Goal: Task Accomplishment & Management: Manage account settings

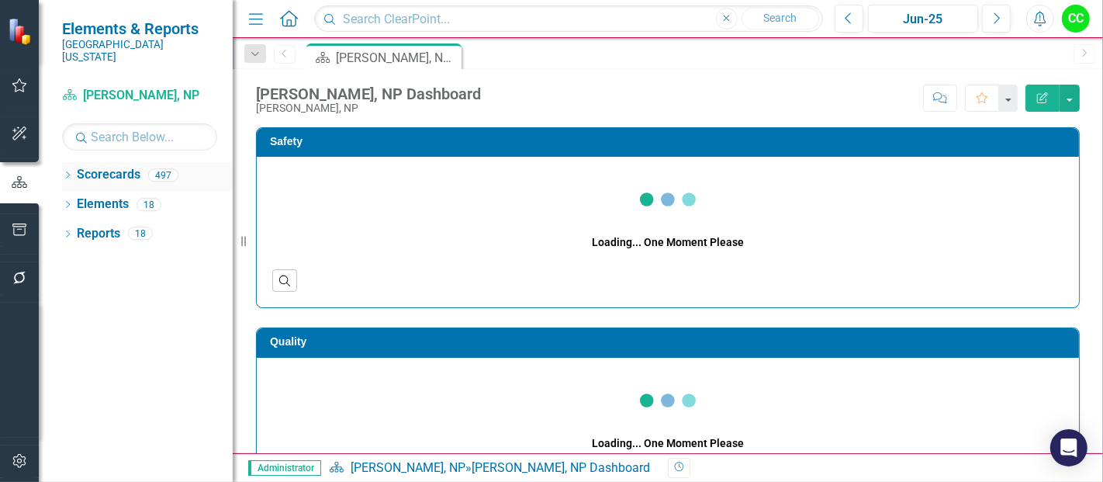
click at [70, 172] on icon "Dropdown" at bounding box center [67, 176] width 11 height 9
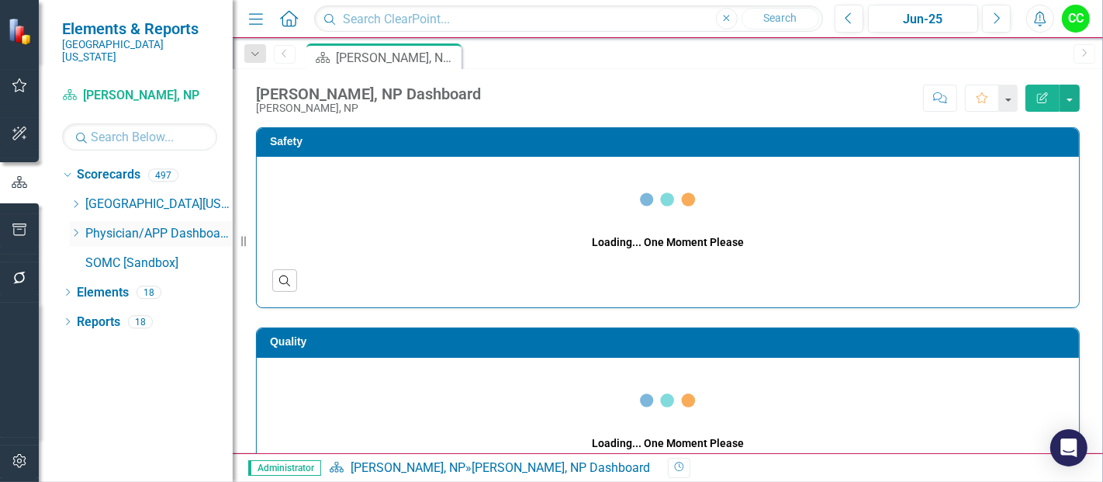
click at [75, 229] on icon at bounding box center [76, 233] width 4 height 8
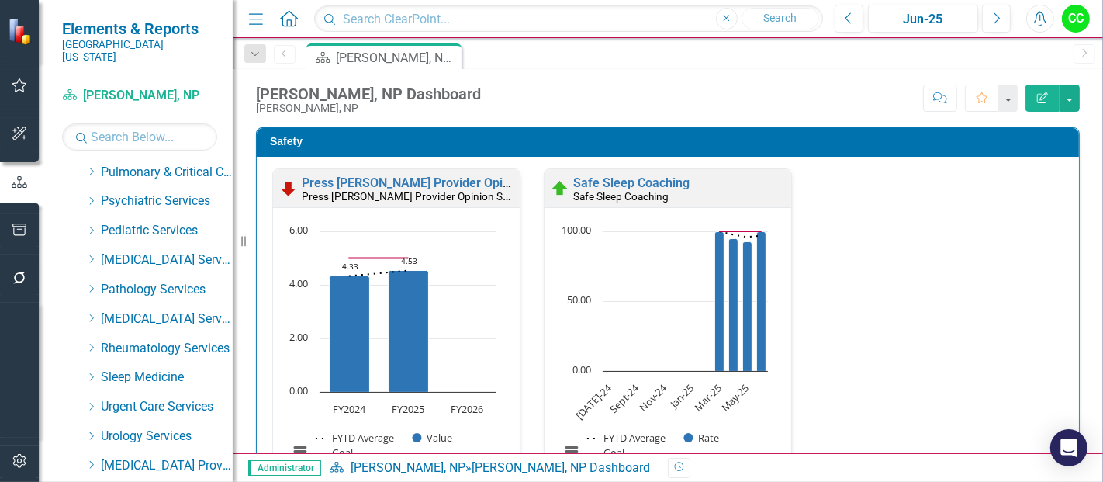
scroll to position [708, 0]
click at [90, 254] on icon "Dropdown" at bounding box center [91, 258] width 12 height 9
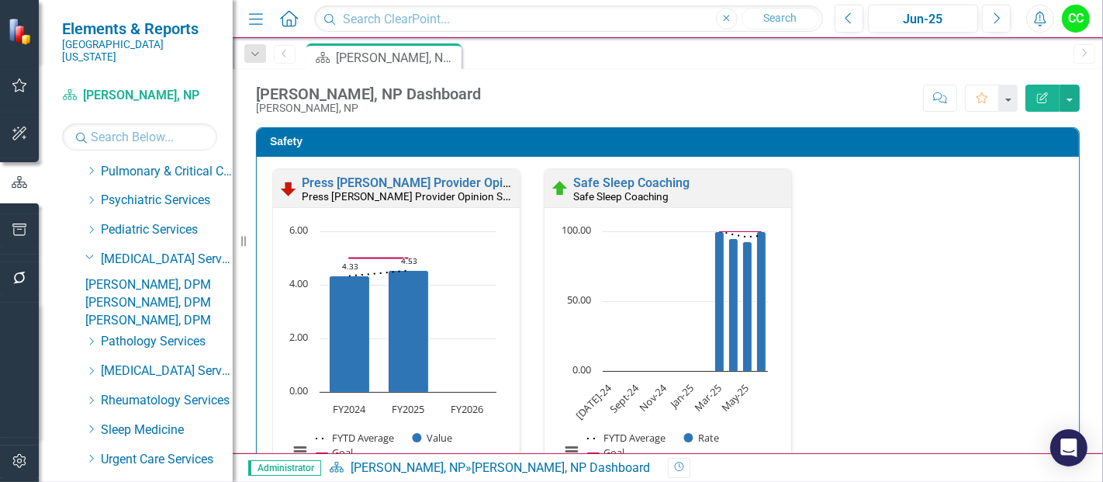
click at [120, 276] on link "[PERSON_NAME], DPM" at bounding box center [158, 285] width 147 height 18
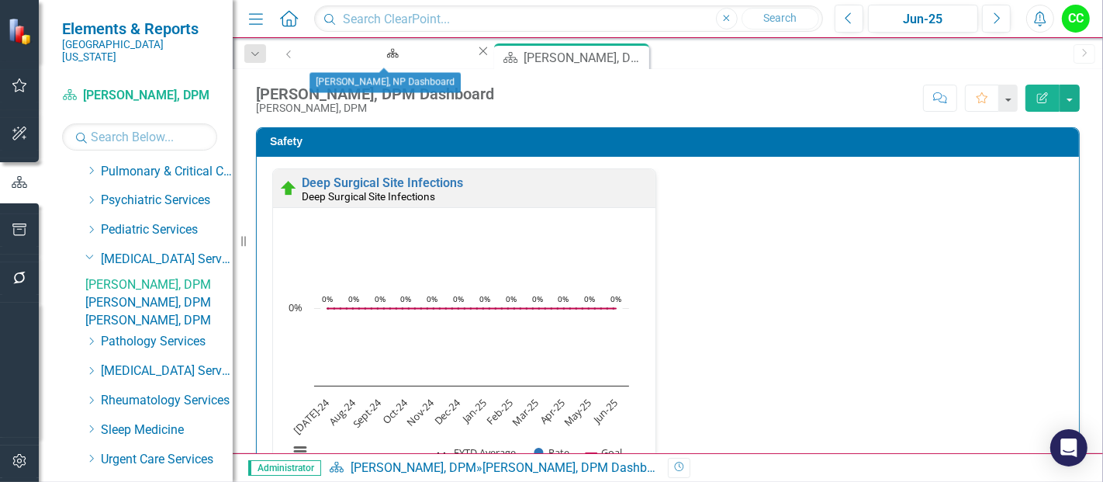
click at [476, 54] on icon "Close" at bounding box center [484, 51] width 16 height 12
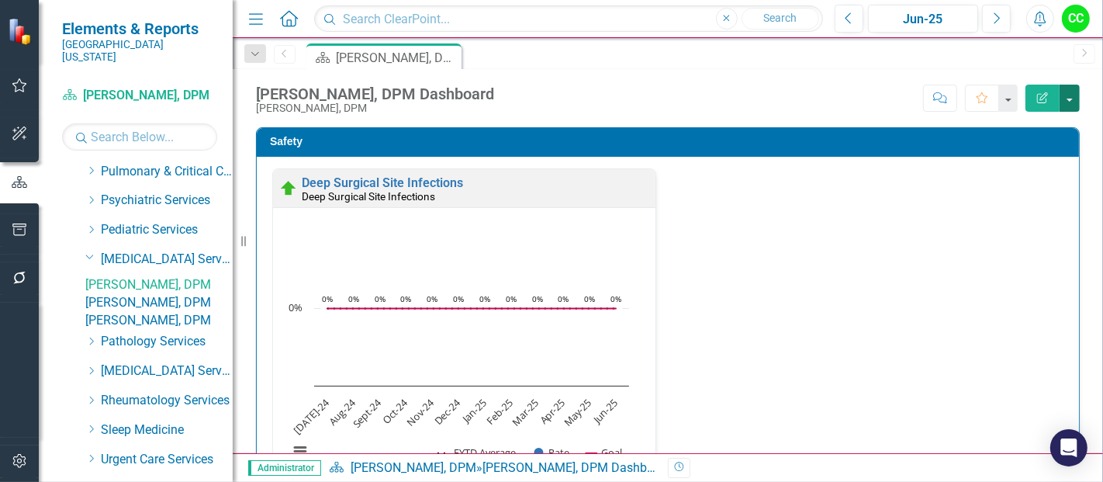
click at [1075, 102] on button "button" at bounding box center [1070, 98] width 20 height 27
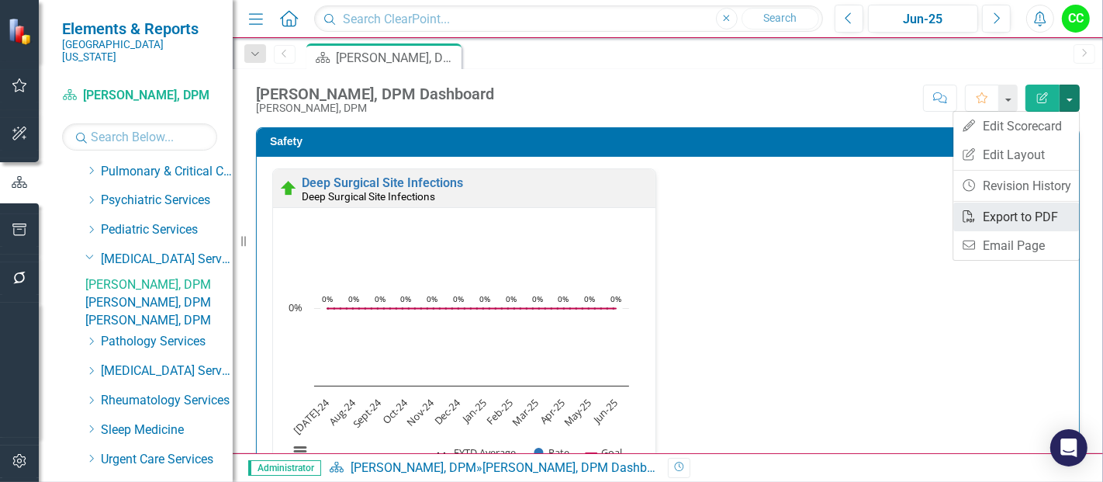
click at [1013, 209] on link "PDF Export to PDF" at bounding box center [1017, 217] width 126 height 29
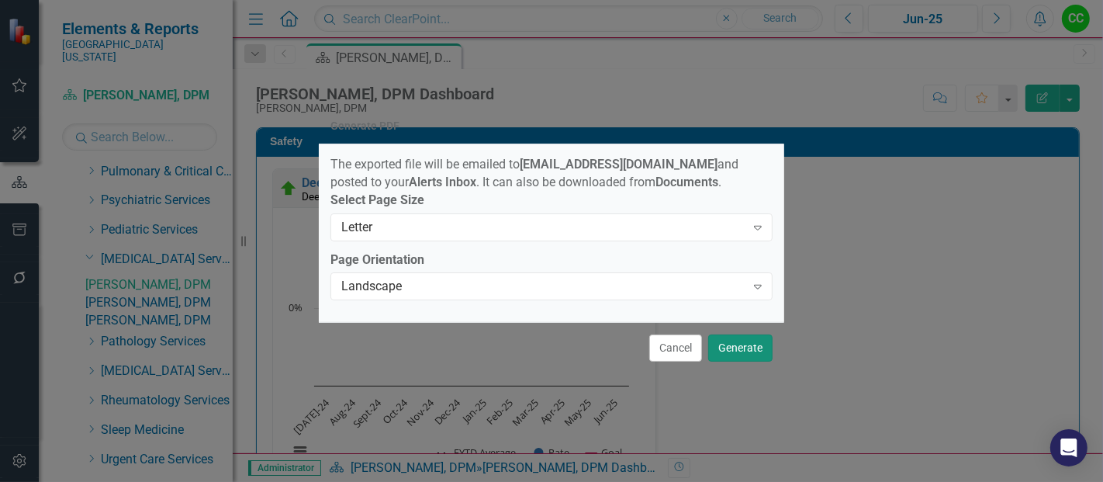
click at [739, 350] on button "Generate" at bounding box center [740, 347] width 64 height 27
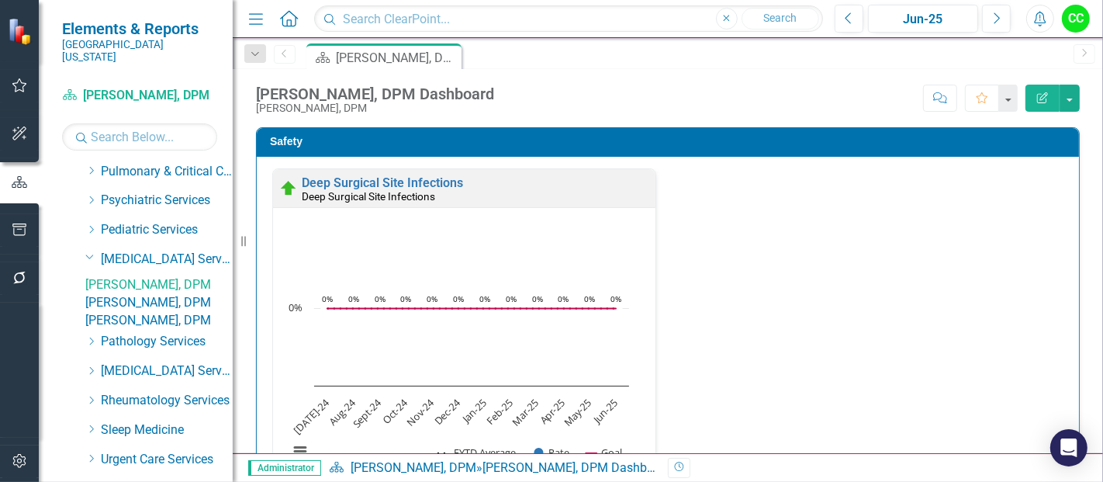
click at [146, 305] on link "[PERSON_NAME], DPM" at bounding box center [158, 303] width 147 height 18
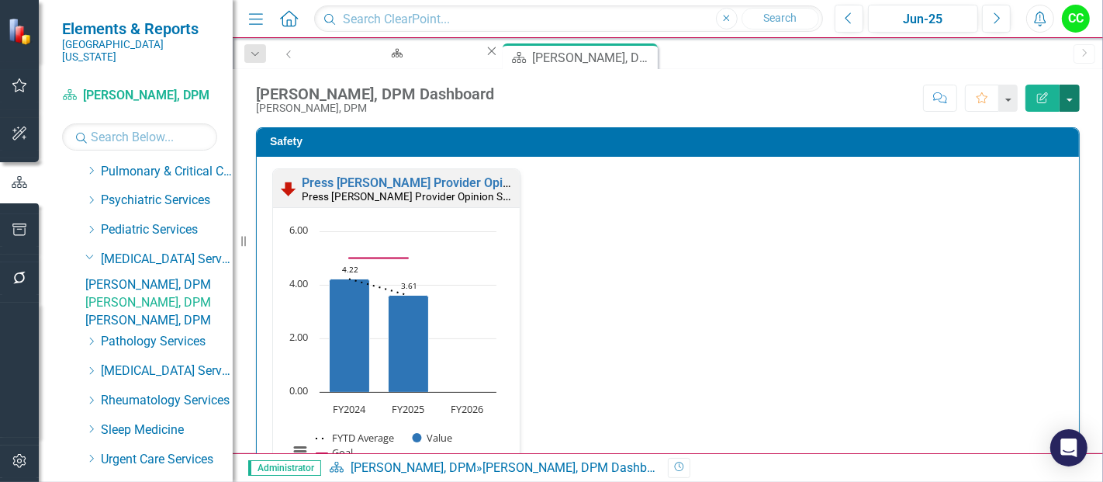
click at [1069, 96] on button "button" at bounding box center [1070, 98] width 20 height 27
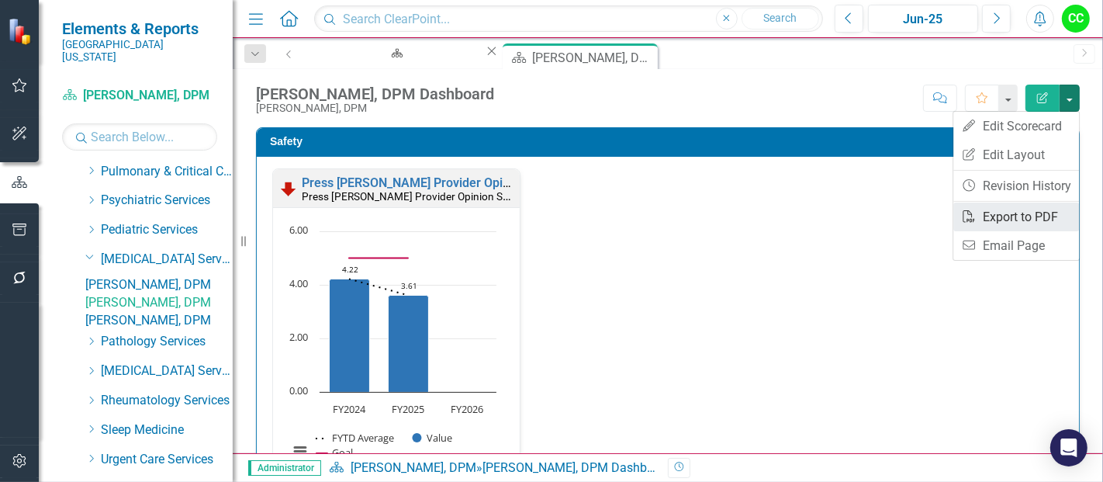
click at [1024, 213] on link "PDF Export to PDF" at bounding box center [1017, 217] width 126 height 29
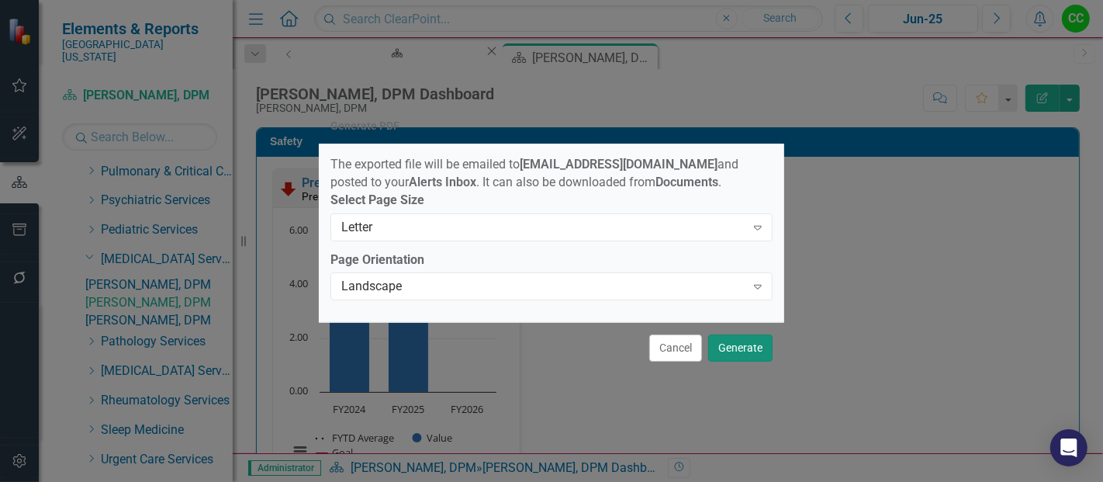
click at [724, 358] on button "Generate" at bounding box center [740, 347] width 64 height 27
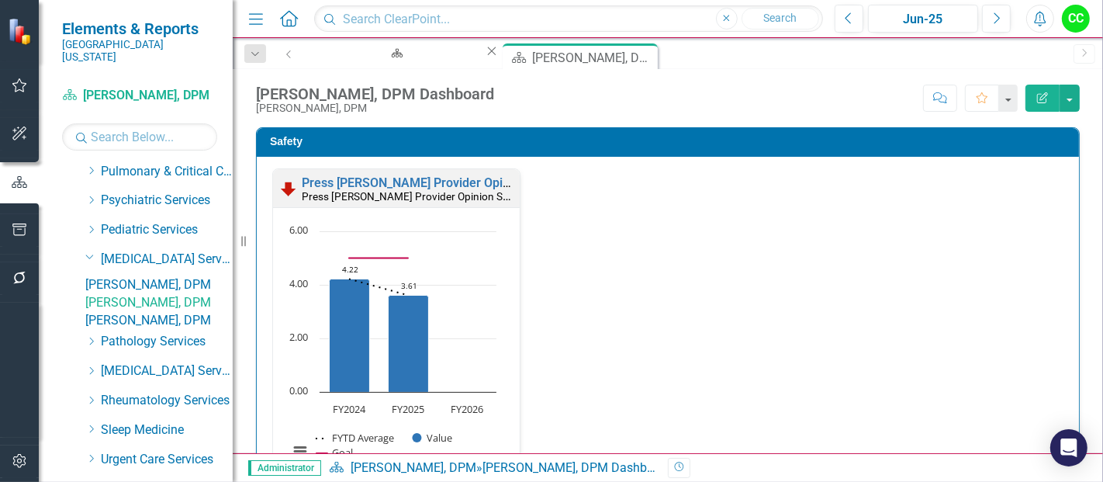
click at [159, 330] on link "[PERSON_NAME], DPM" at bounding box center [158, 321] width 147 height 18
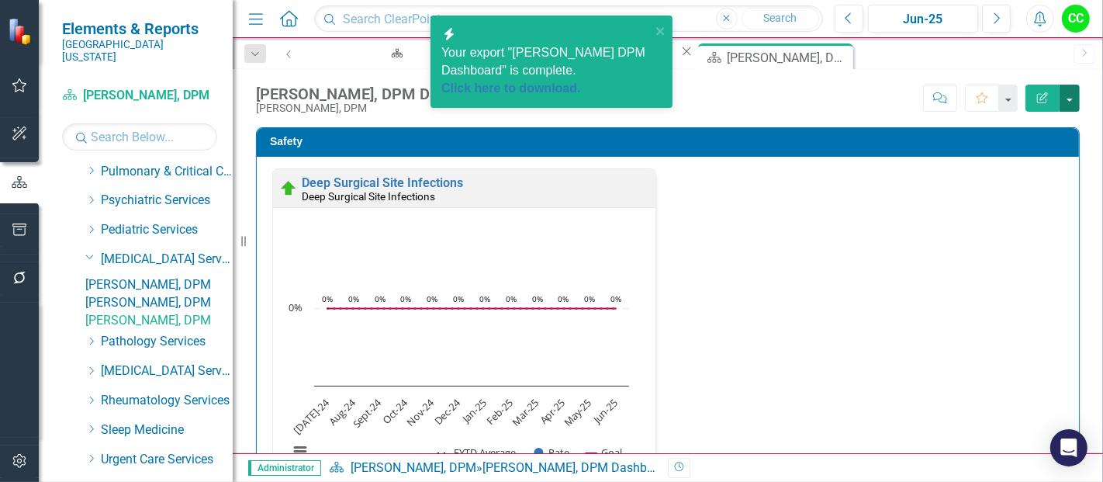
click at [1069, 102] on button "button" at bounding box center [1070, 98] width 20 height 27
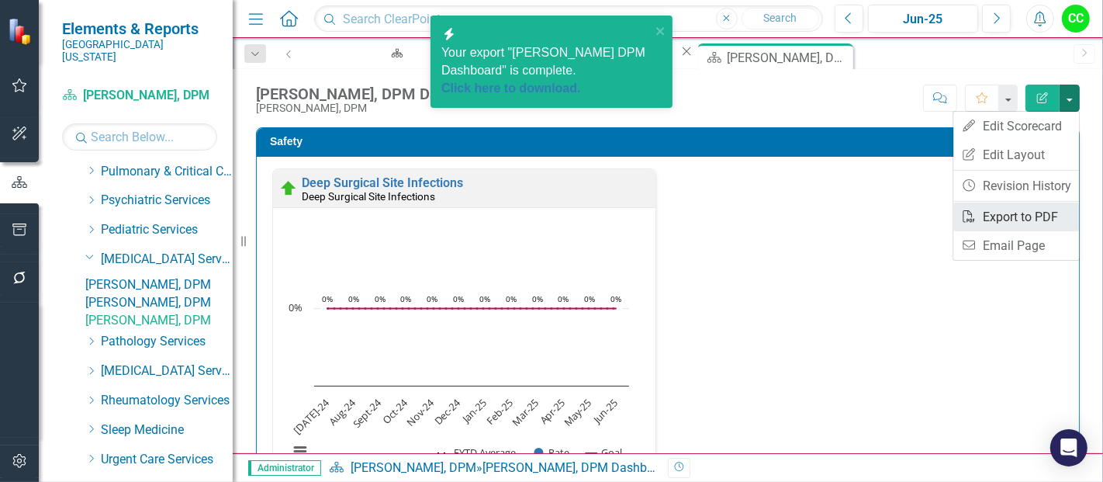
click at [1017, 218] on link "PDF Export to PDF" at bounding box center [1017, 217] width 126 height 29
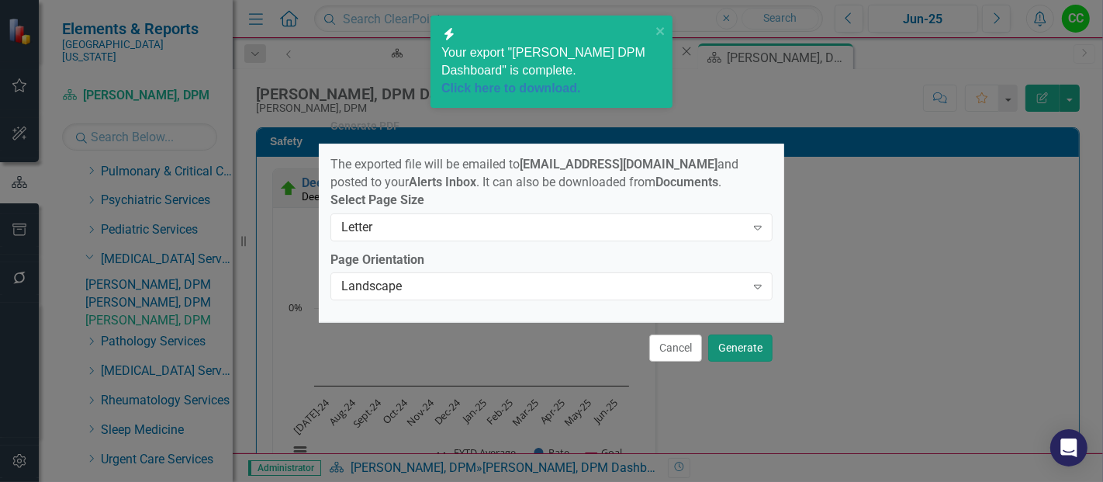
click at [737, 347] on button "Generate" at bounding box center [740, 347] width 64 height 27
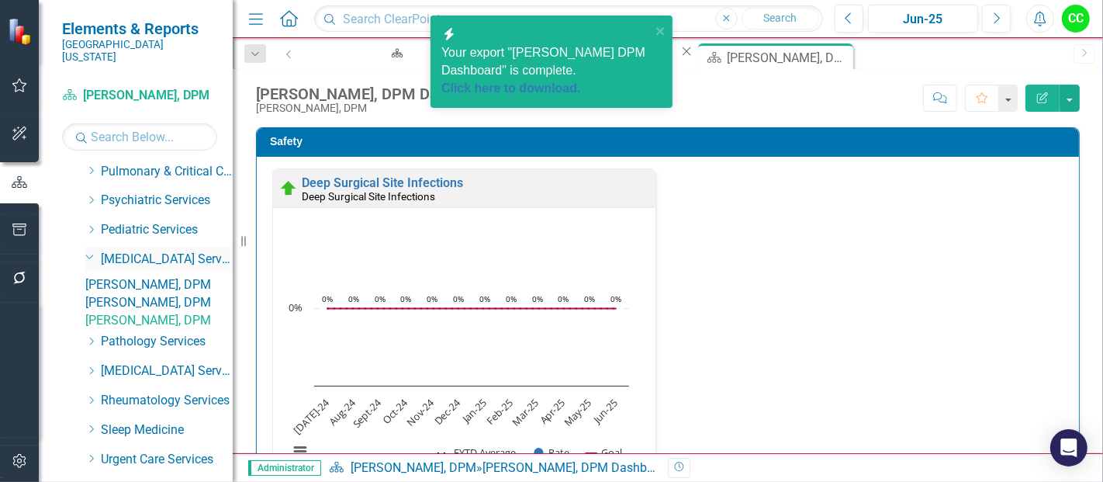
click at [91, 255] on icon at bounding box center [90, 257] width 8 height 4
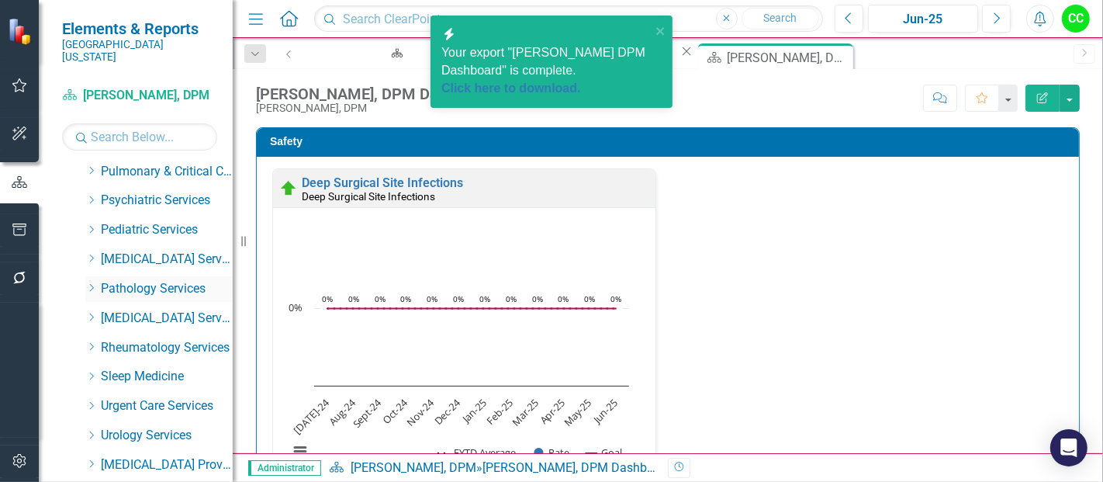
click at [91, 283] on icon "Dropdown" at bounding box center [91, 287] width 12 height 9
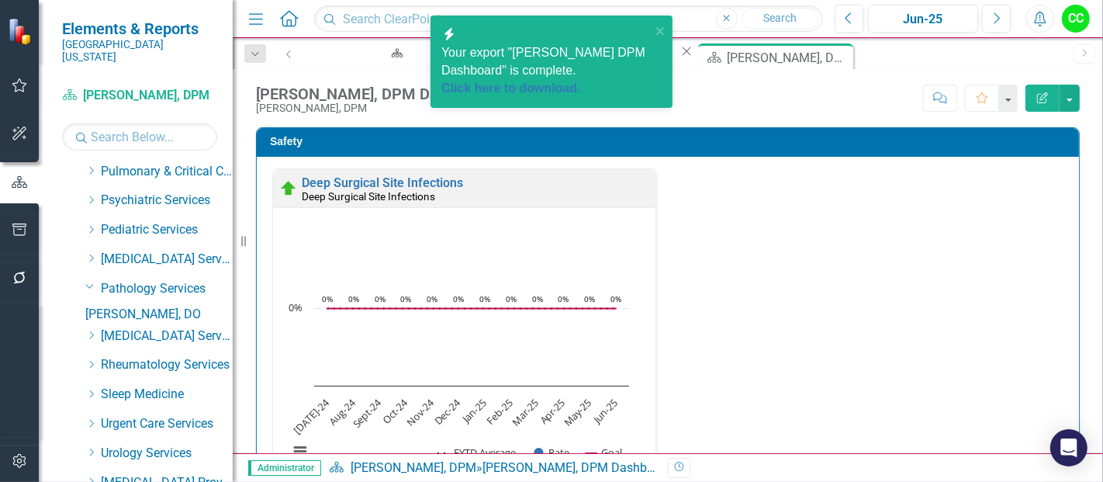
click at [124, 306] on link "[PERSON_NAME], DO" at bounding box center [158, 315] width 147 height 18
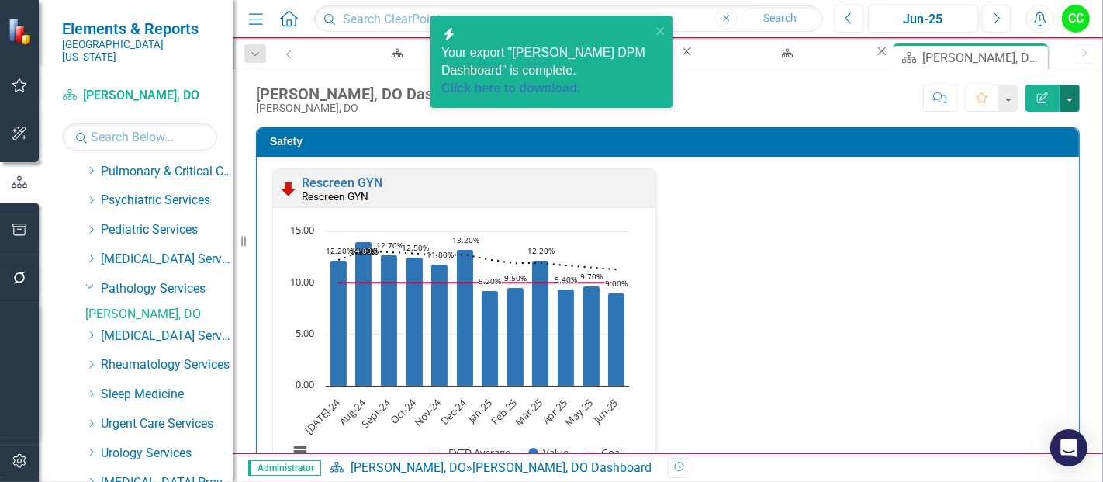
click at [1069, 91] on button "button" at bounding box center [1070, 98] width 20 height 27
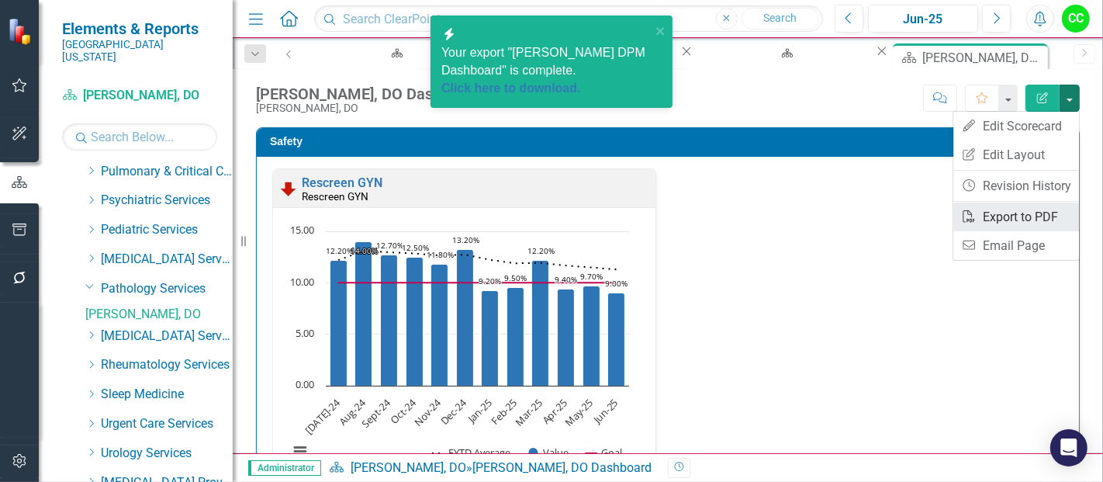
click at [1016, 218] on link "PDF Export to PDF" at bounding box center [1017, 217] width 126 height 29
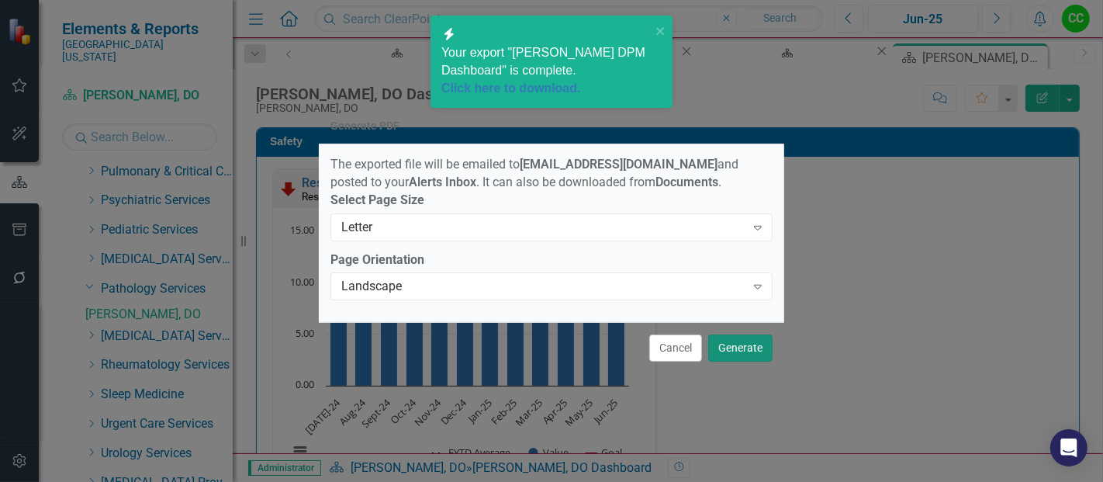
click at [733, 348] on button "Generate" at bounding box center [740, 347] width 64 height 27
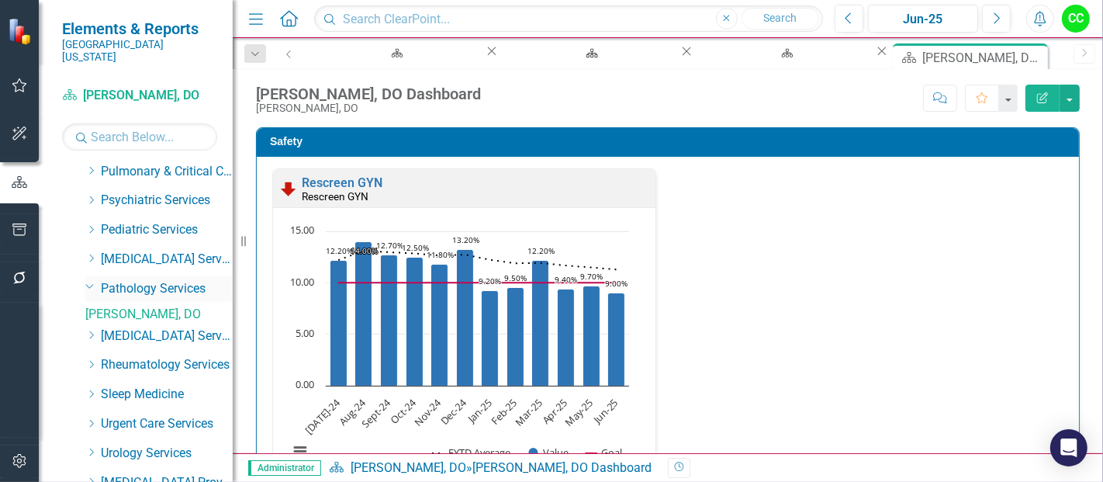
click at [89, 280] on icon "Dropdown" at bounding box center [89, 286] width 9 height 12
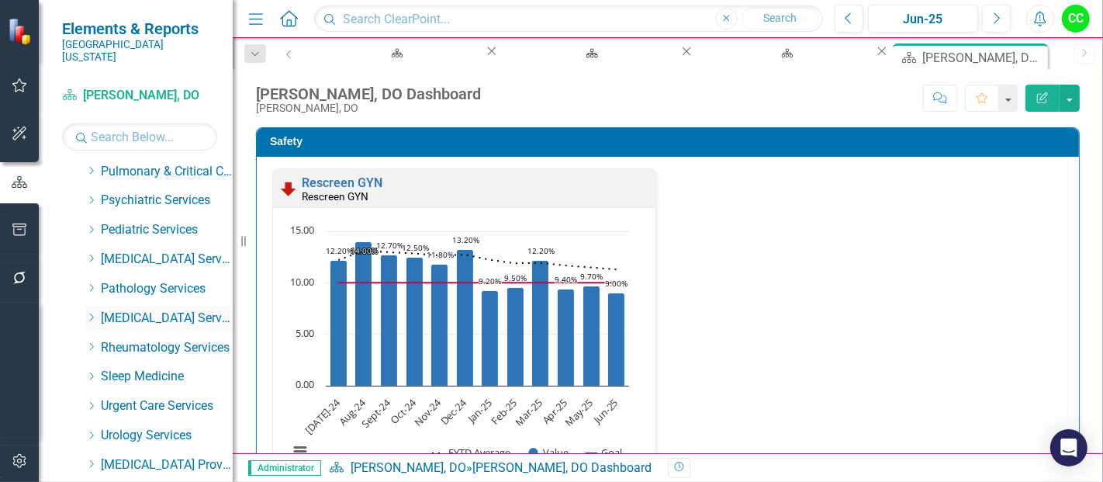
click at [91, 313] on icon "Dropdown" at bounding box center [91, 317] width 12 height 9
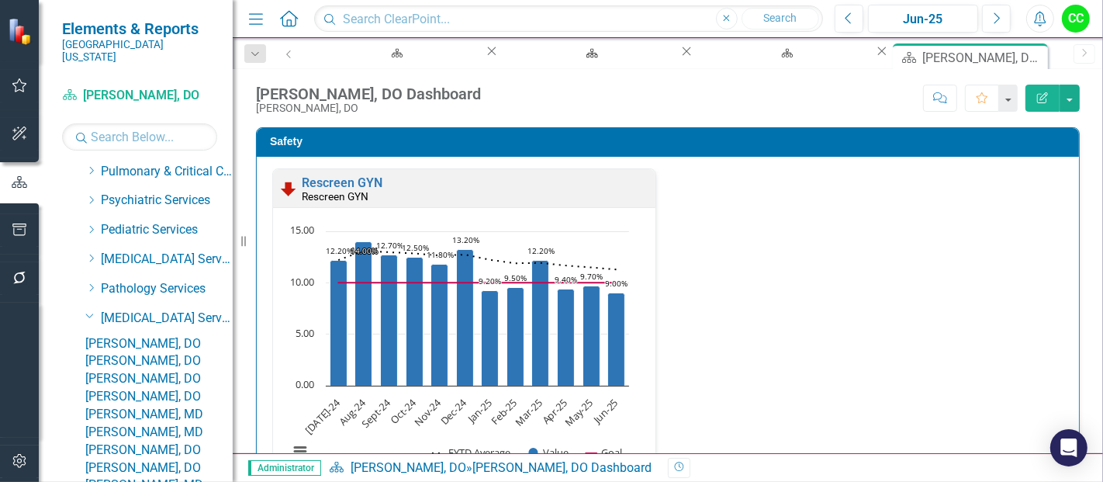
click at [158, 337] on link "[PERSON_NAME], DO" at bounding box center [158, 344] width 147 height 18
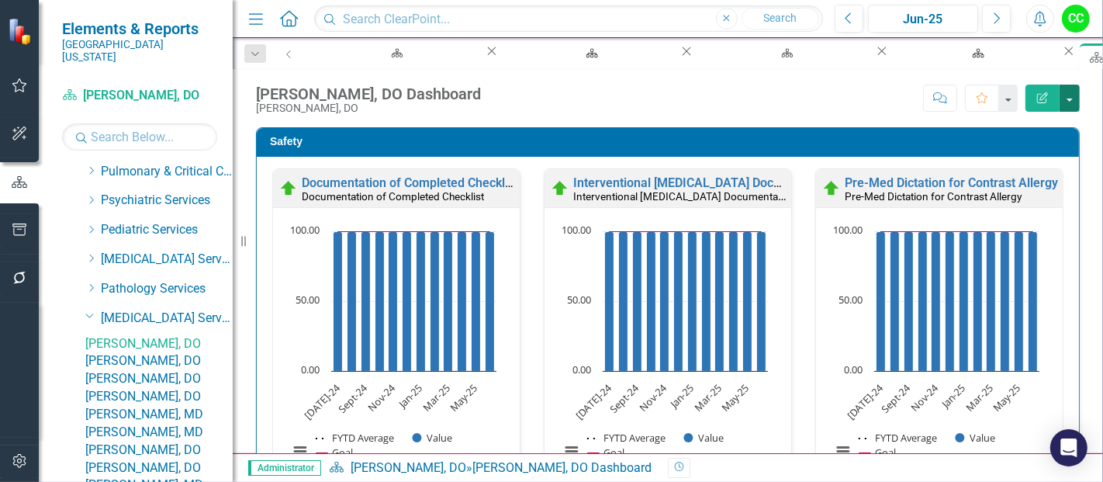
click at [1075, 99] on button "button" at bounding box center [1070, 98] width 20 height 27
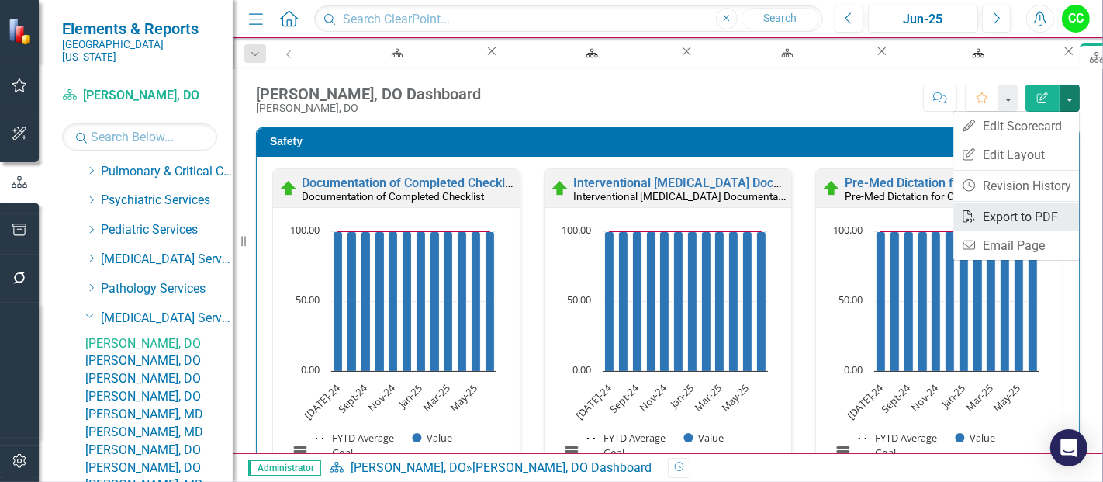
click at [1017, 220] on link "PDF Export to PDF" at bounding box center [1017, 217] width 126 height 29
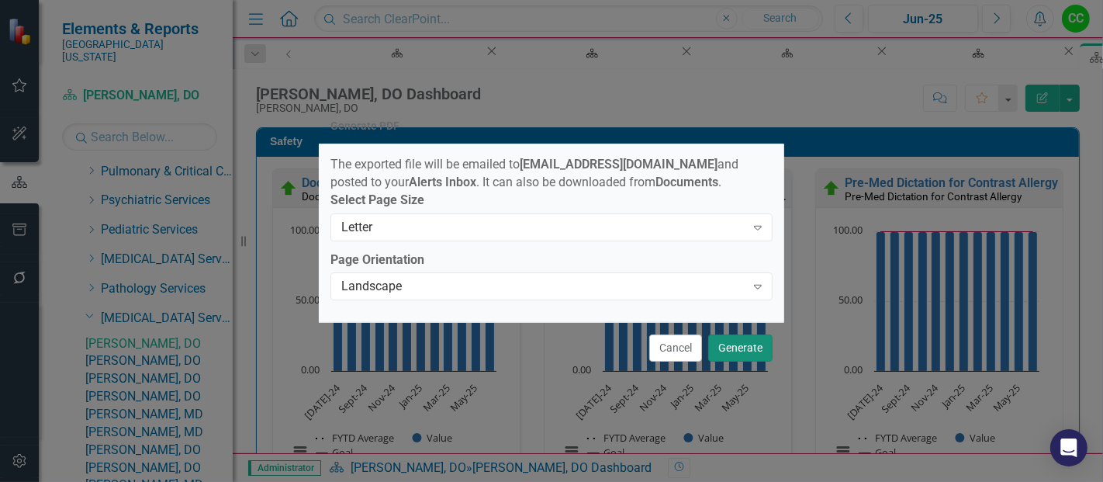
click at [746, 357] on button "Generate" at bounding box center [740, 347] width 64 height 27
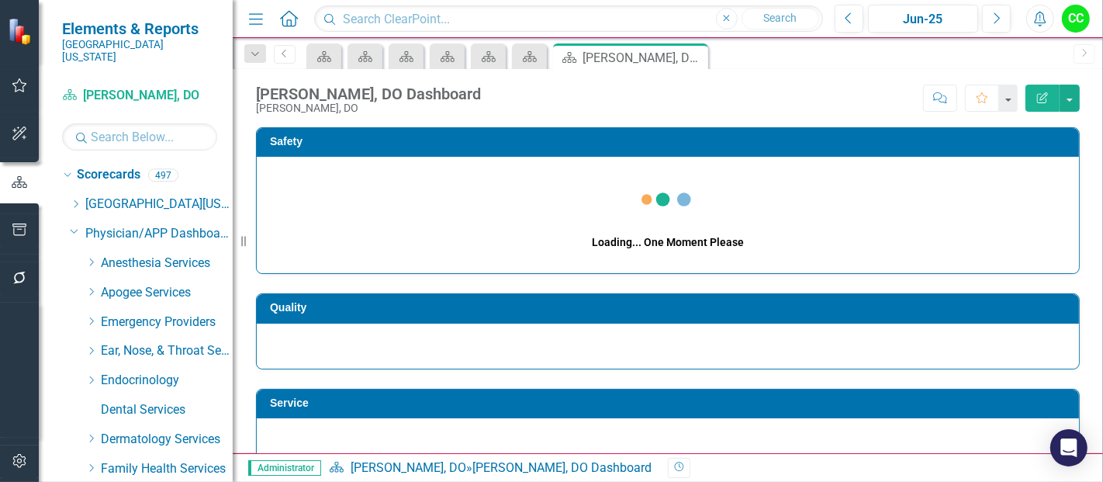
scroll to position [708, 0]
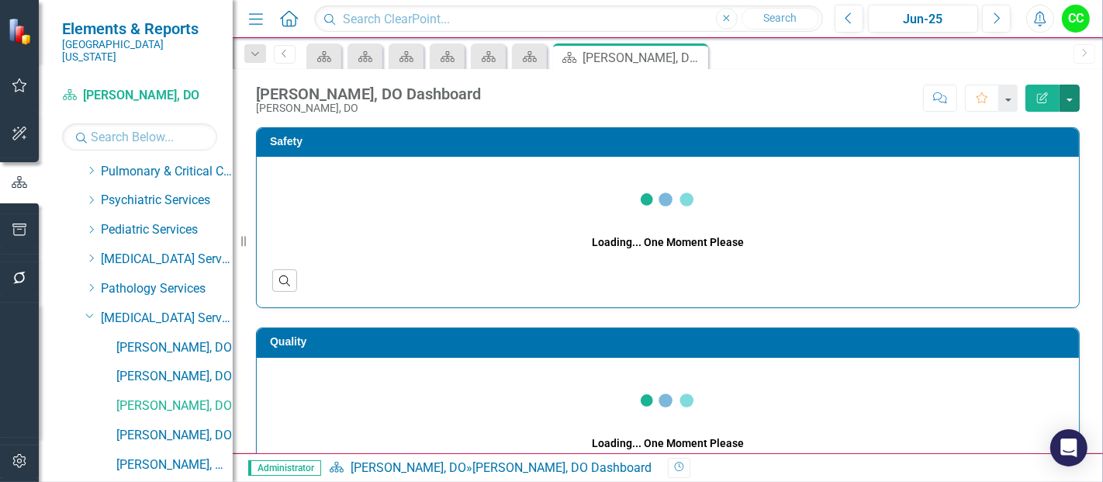
click at [1071, 97] on button "button" at bounding box center [1070, 98] width 20 height 27
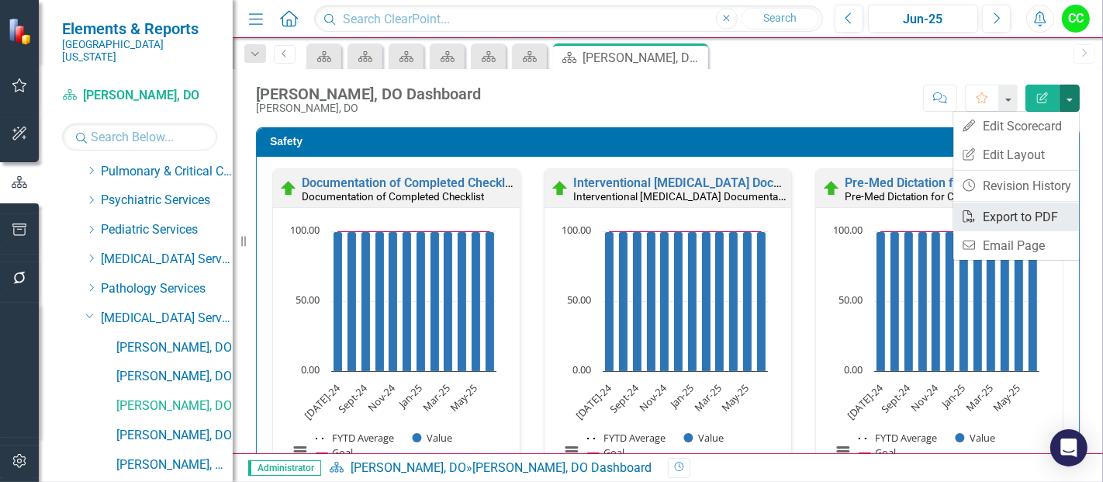
click at [1018, 211] on link "PDF Export to PDF" at bounding box center [1017, 217] width 126 height 29
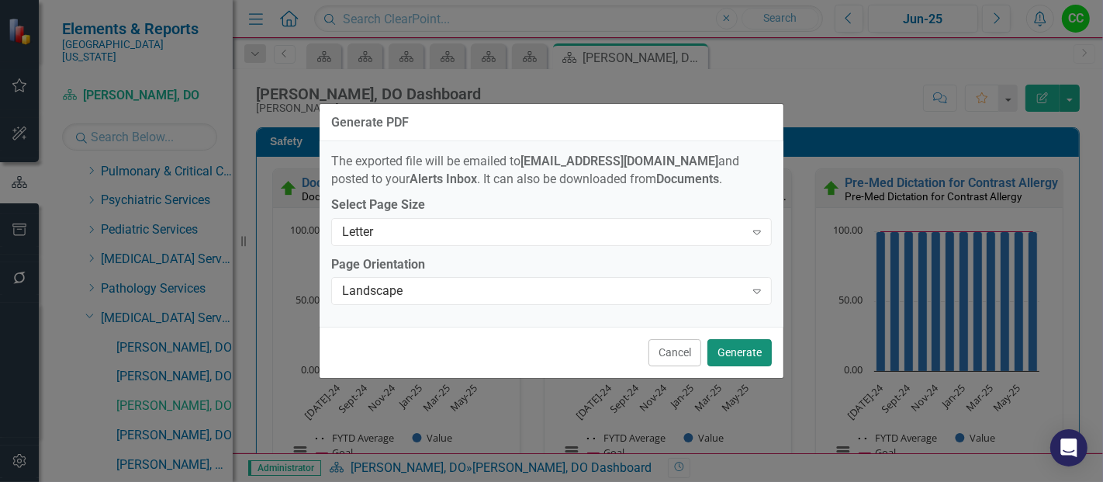
click at [738, 345] on button "Generate" at bounding box center [740, 352] width 64 height 27
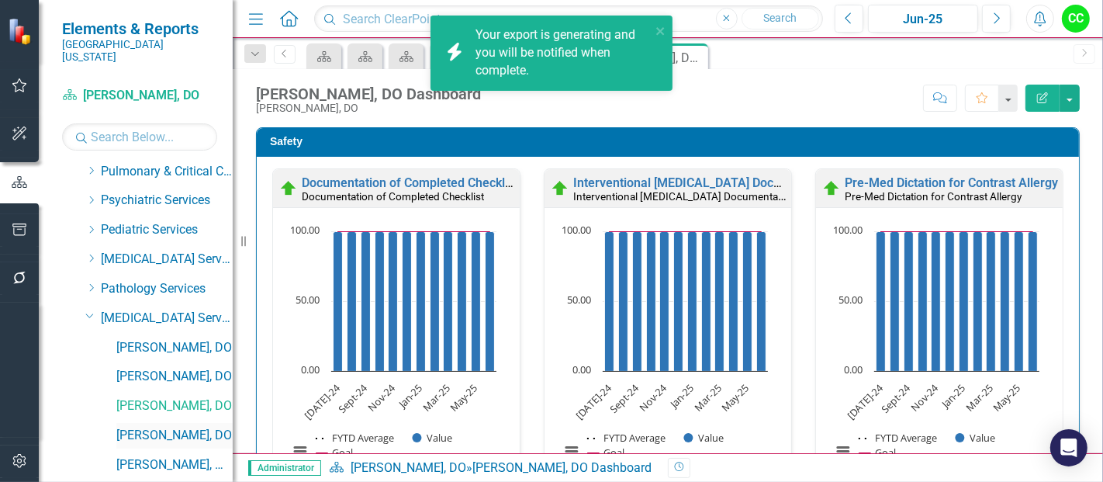
click at [180, 427] on link "[PERSON_NAME], DO" at bounding box center [174, 436] width 116 height 18
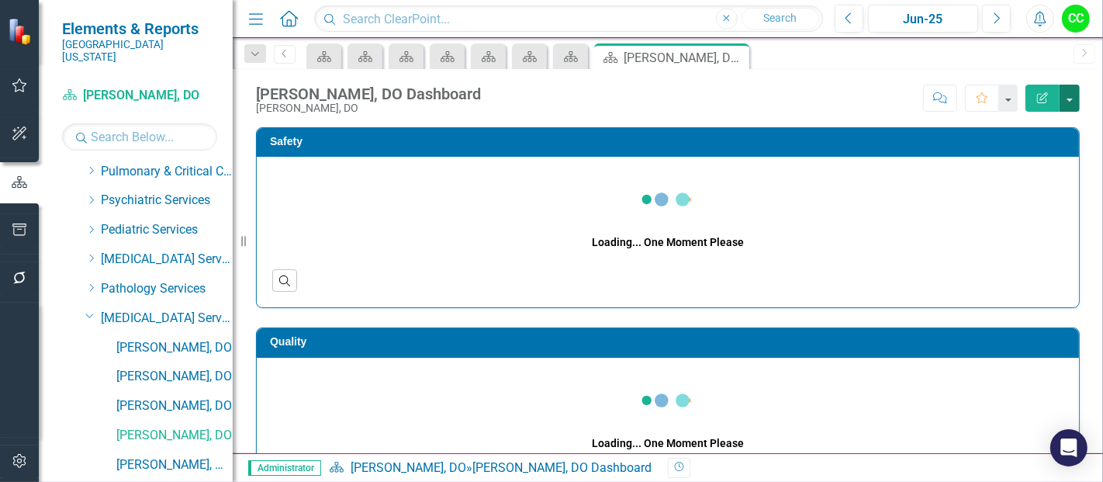
click at [1067, 95] on button "button" at bounding box center [1070, 98] width 20 height 27
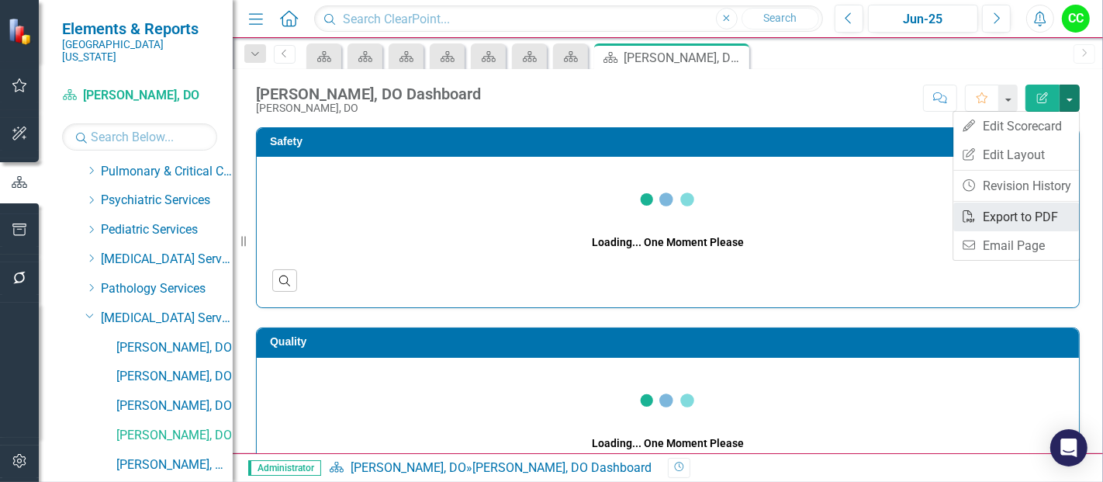
click at [999, 220] on link "PDF Export to PDF" at bounding box center [1017, 217] width 126 height 29
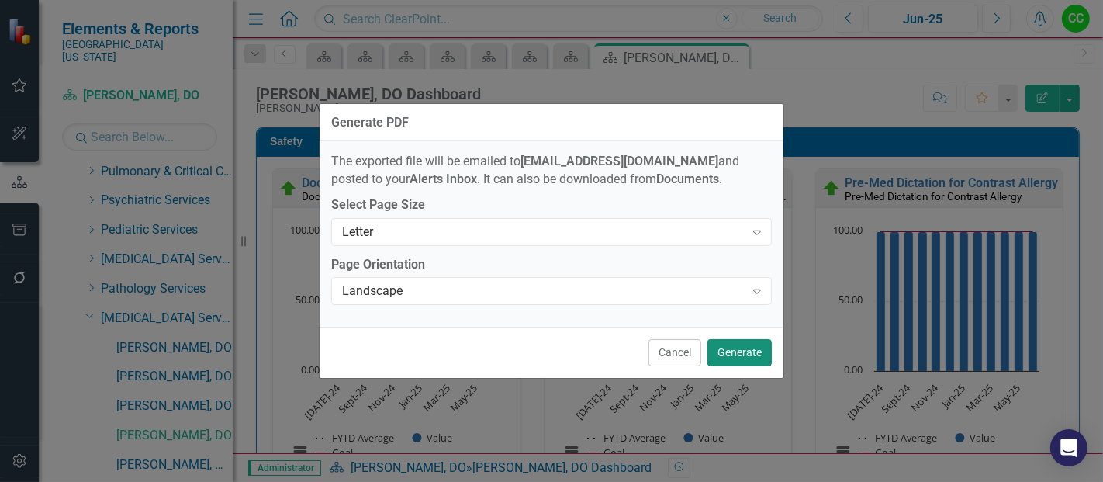
click at [750, 349] on button "Generate" at bounding box center [740, 352] width 64 height 27
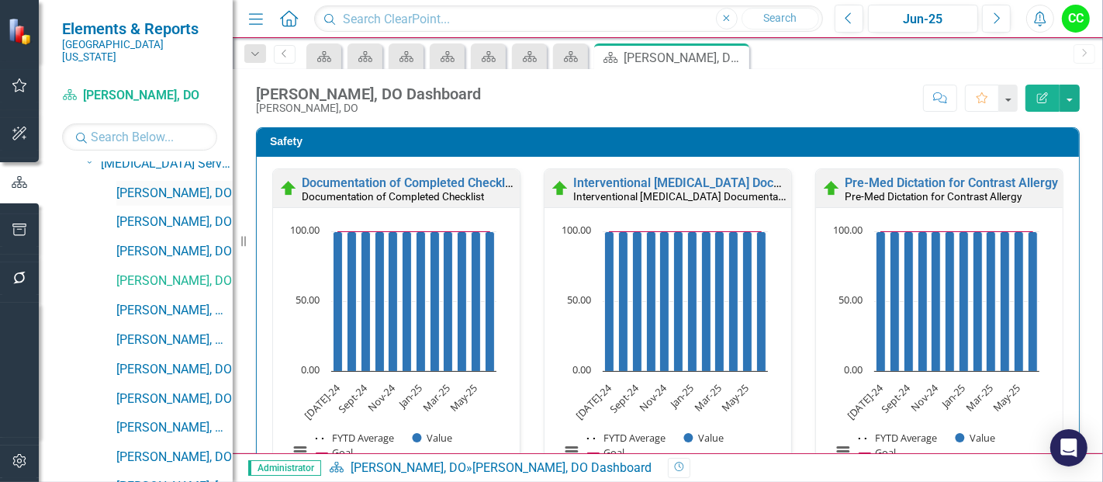
scroll to position [878, 0]
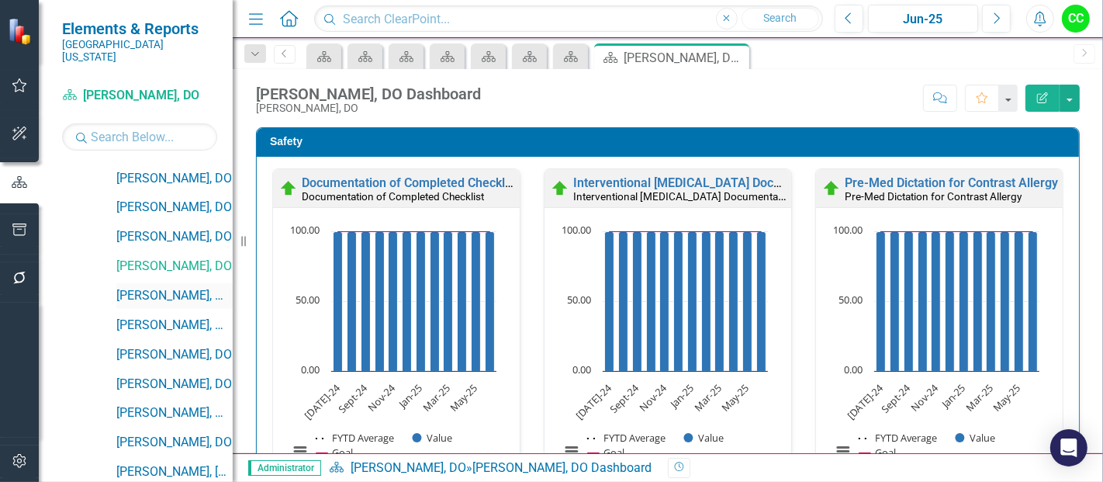
click at [186, 287] on link "[PERSON_NAME], MD" at bounding box center [174, 296] width 116 height 18
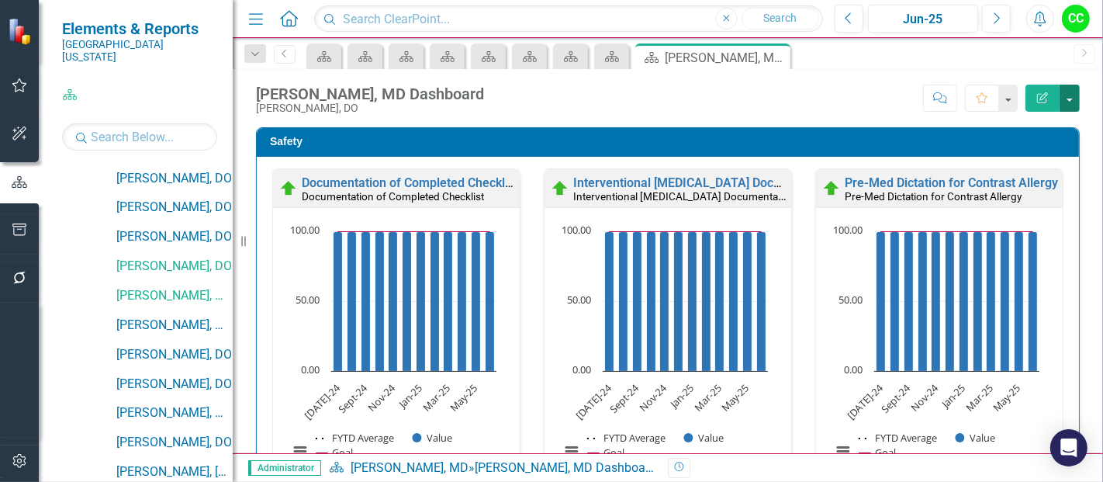
click at [1071, 102] on button "button" at bounding box center [1070, 98] width 20 height 27
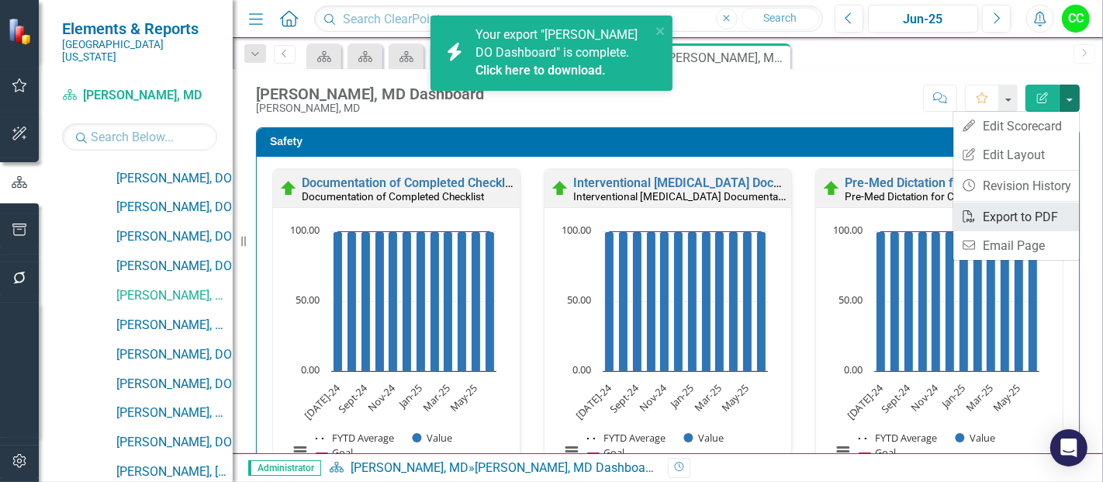
click at [1012, 216] on link "PDF Export to PDF" at bounding box center [1017, 217] width 126 height 29
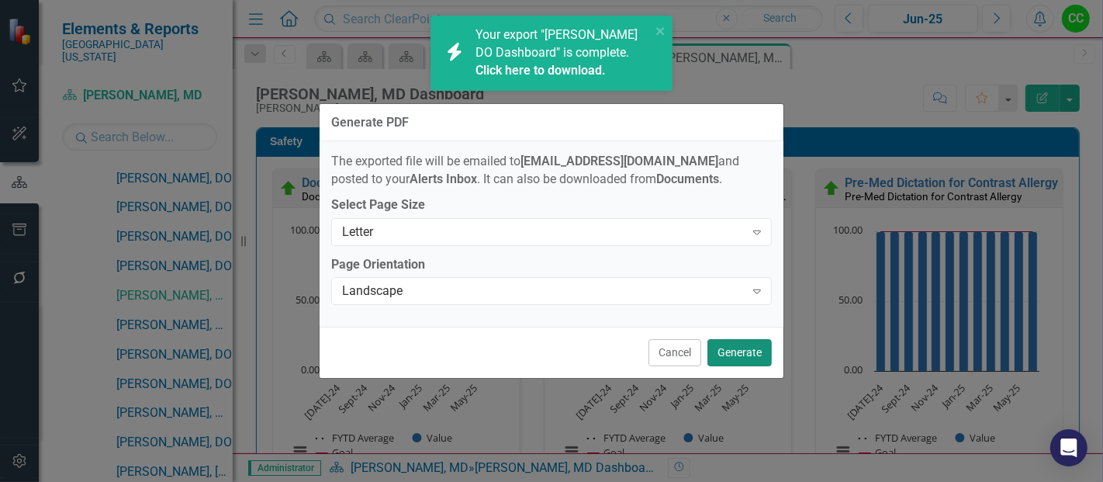
click at [742, 349] on button "Generate" at bounding box center [740, 352] width 64 height 27
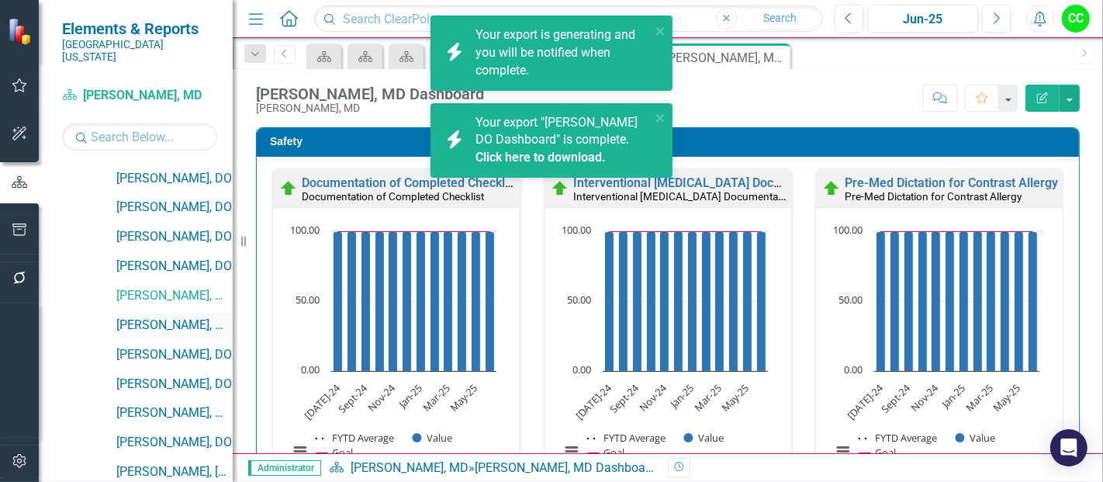
click at [161, 317] on link "[PERSON_NAME], MD" at bounding box center [174, 326] width 116 height 18
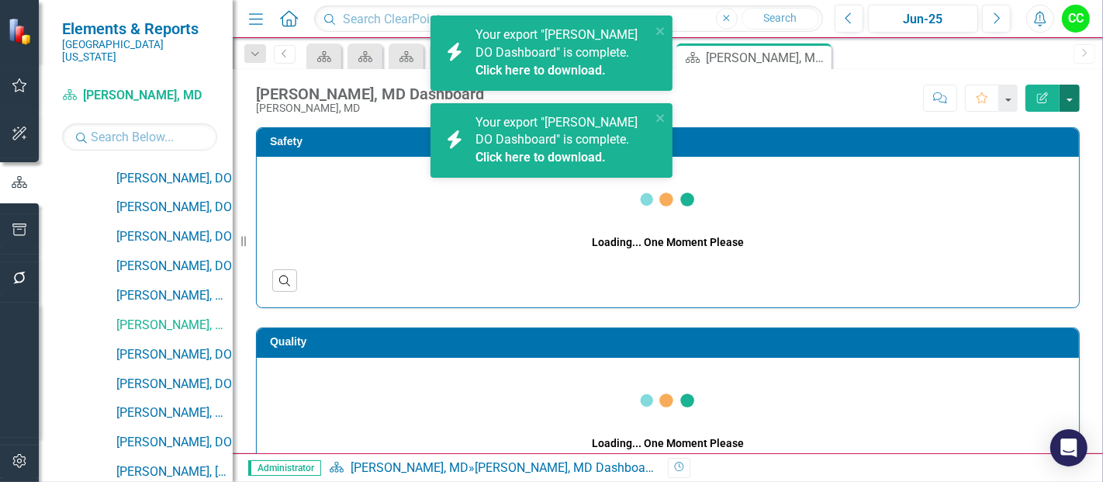
click at [1071, 101] on button "button" at bounding box center [1070, 98] width 20 height 27
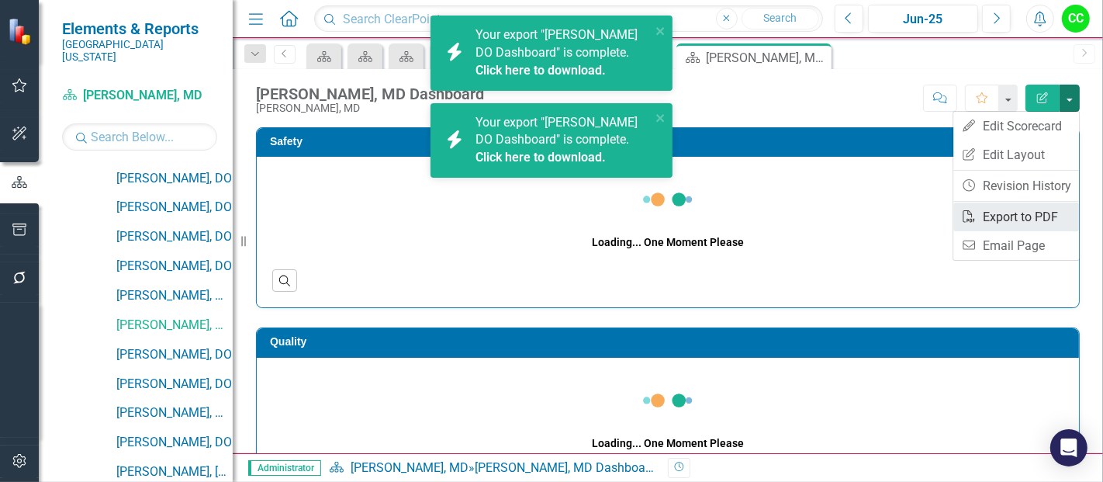
click at [1004, 218] on link "PDF Export to PDF" at bounding box center [1017, 217] width 126 height 29
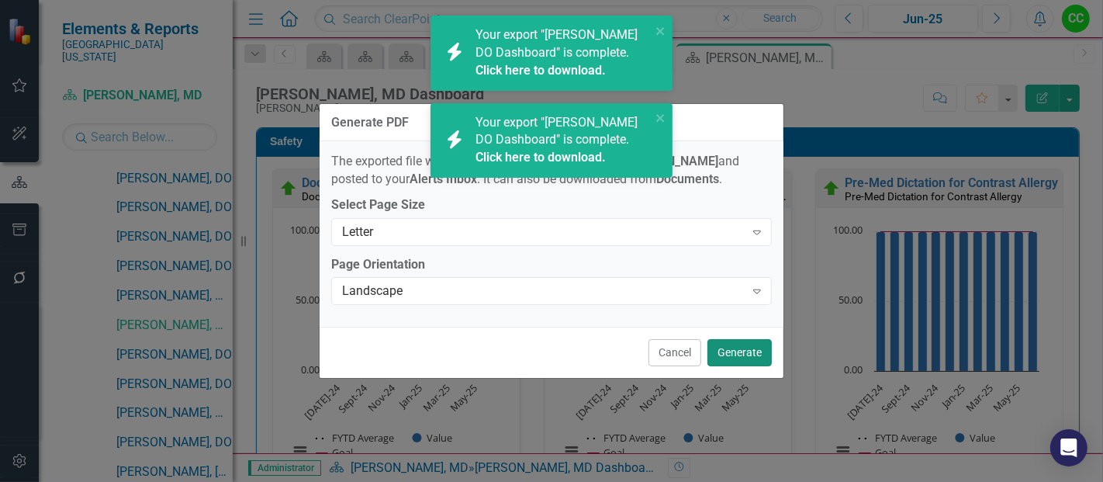
click at [743, 352] on button "Generate" at bounding box center [740, 352] width 64 height 27
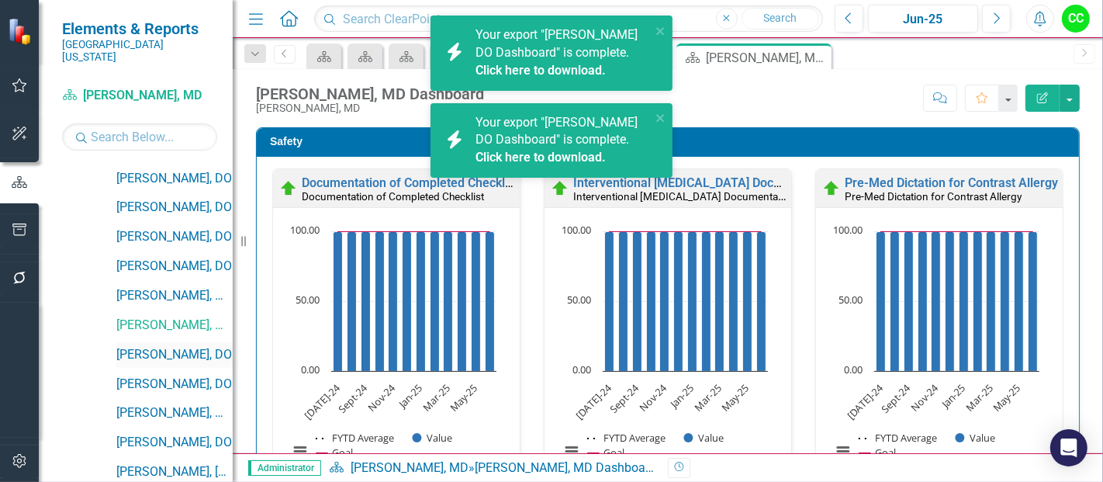
click at [154, 346] on link "[PERSON_NAME], DO" at bounding box center [174, 355] width 116 height 18
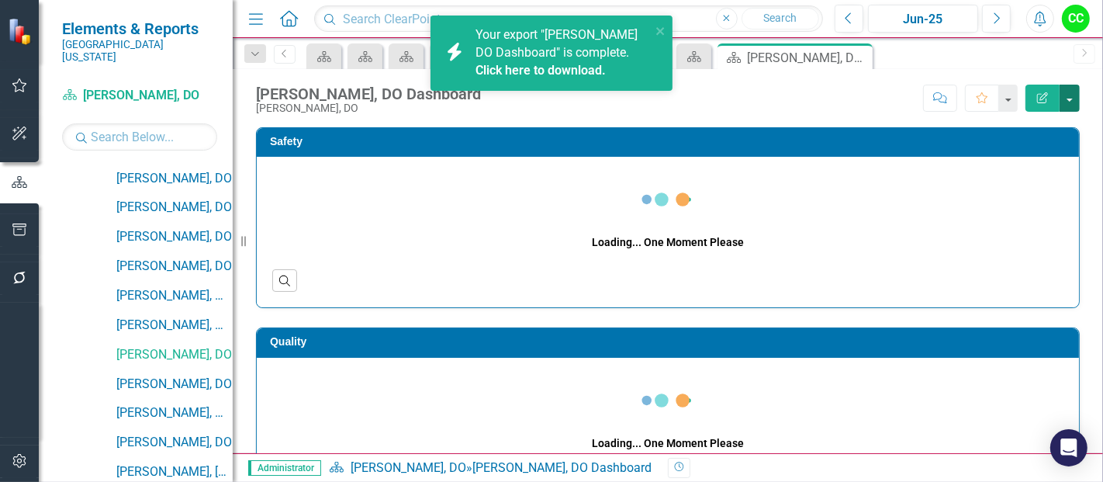
click at [1066, 89] on button "button" at bounding box center [1070, 98] width 20 height 27
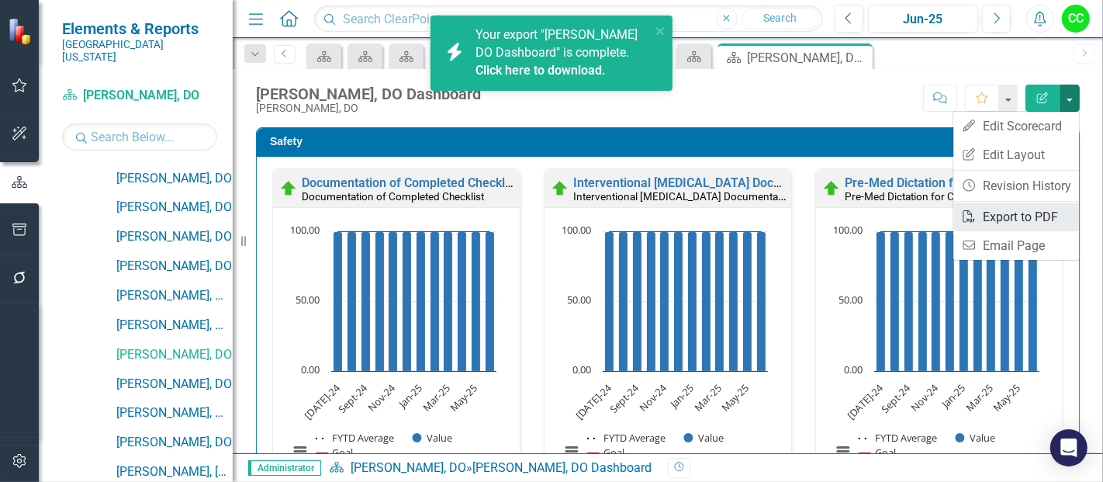
click at [1002, 213] on link "PDF Export to PDF" at bounding box center [1017, 217] width 126 height 29
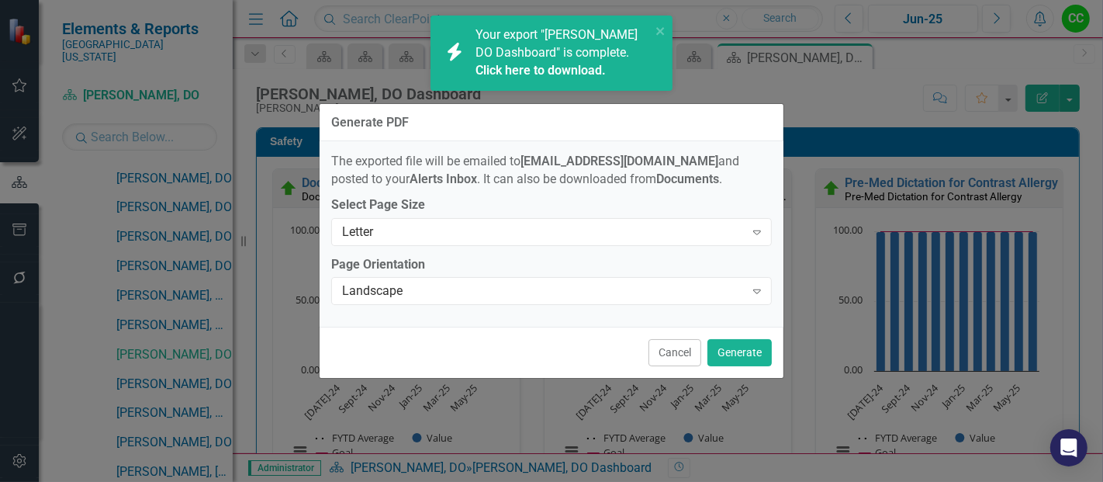
click at [746, 349] on div "Generate PDF The exported file will be emailed to ChapmaCA@somc.org and posted …" at bounding box center [552, 241] width 466 height 482
click at [740, 354] on button "Generate" at bounding box center [740, 352] width 64 height 27
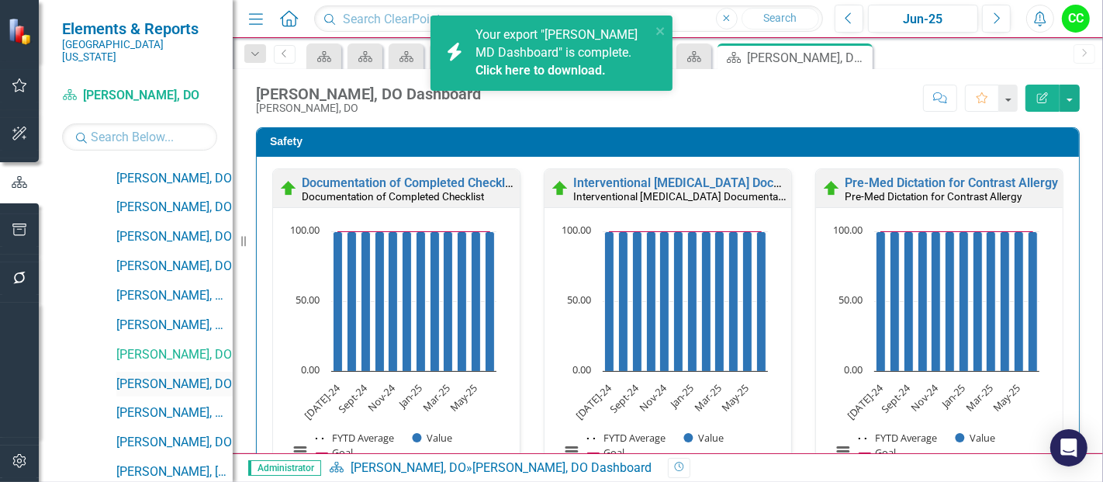
click at [155, 376] on link "[PERSON_NAME], DO" at bounding box center [174, 385] width 116 height 18
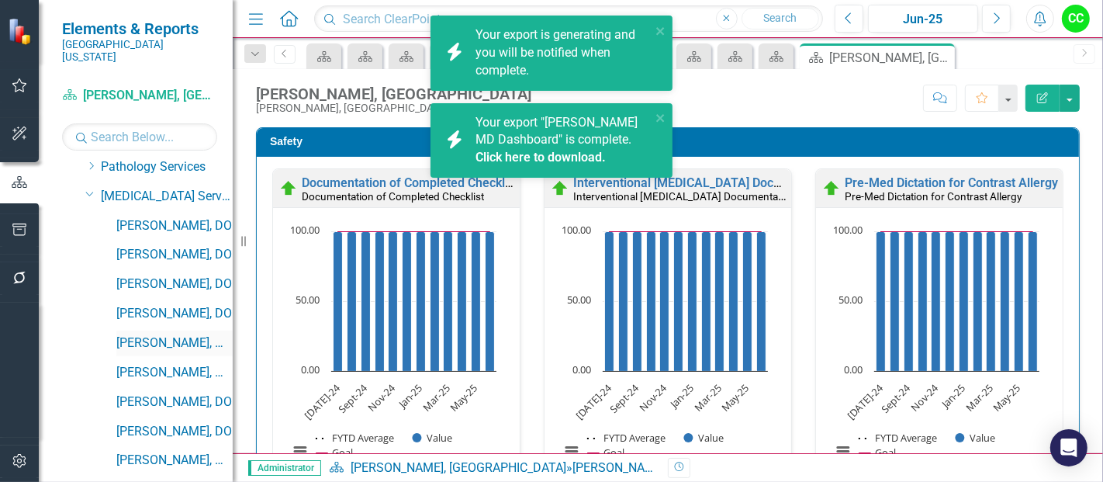
scroll to position [829, 0]
click at [86, 194] on icon at bounding box center [90, 196] width 8 height 4
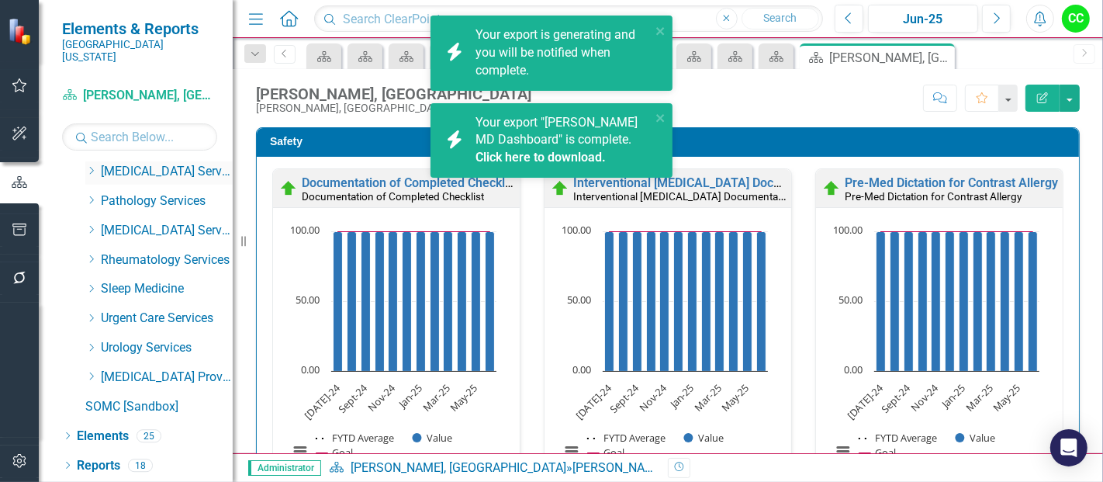
scroll to position [782, 0]
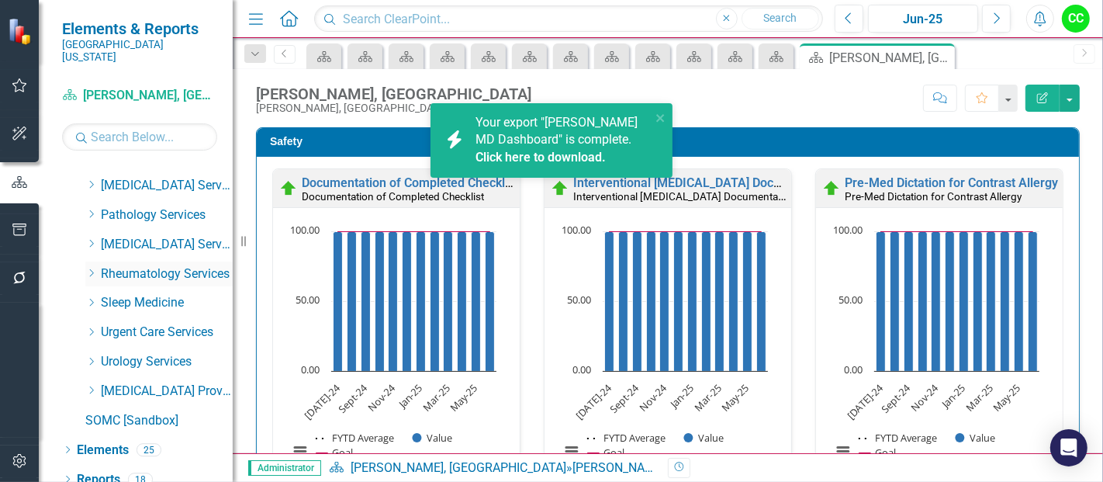
click at [89, 268] on icon "Dropdown" at bounding box center [91, 272] width 12 height 9
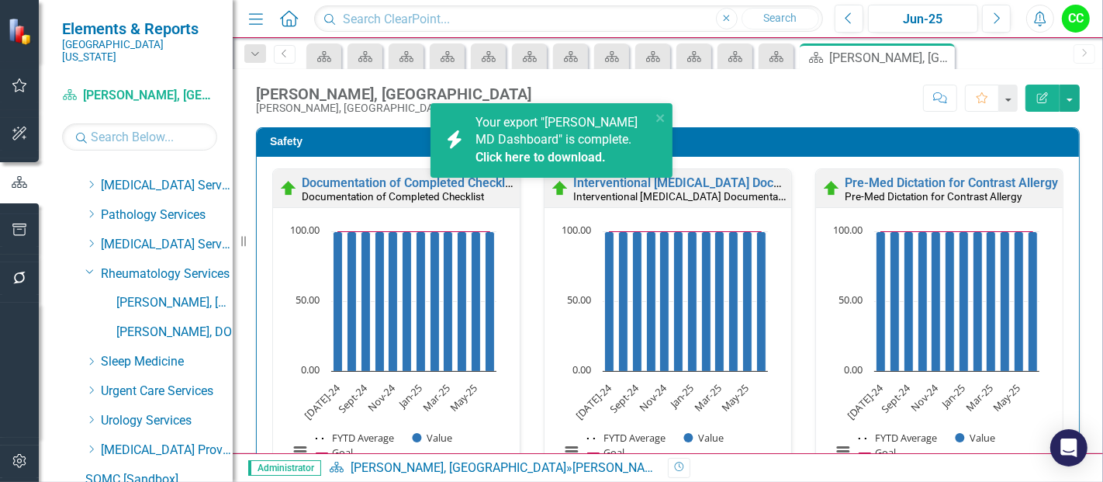
scroll to position [829, 0]
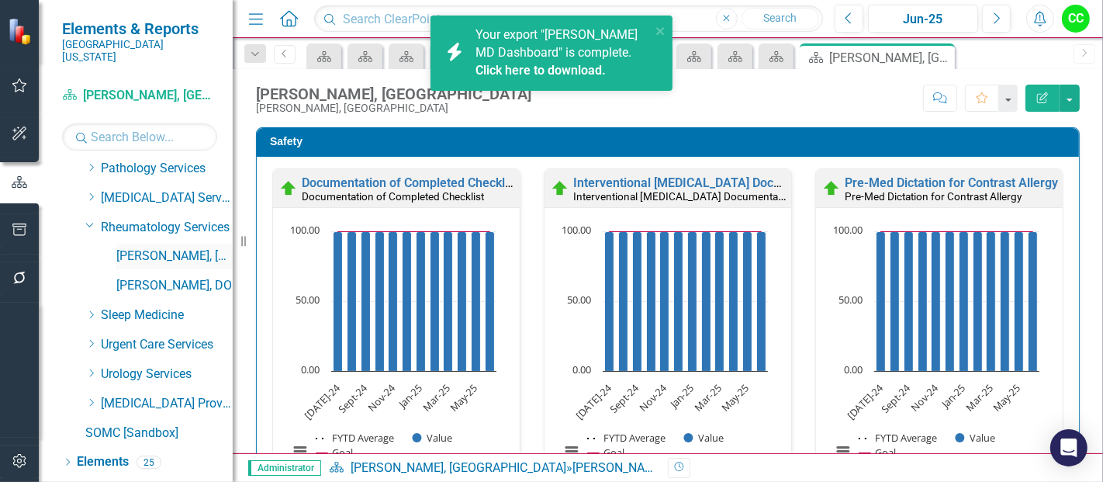
click at [184, 248] on link "[PERSON_NAME], [GEOGRAPHIC_DATA]" at bounding box center [174, 257] width 116 height 18
click at [255, 58] on icon "Dropdown" at bounding box center [255, 54] width 14 height 11
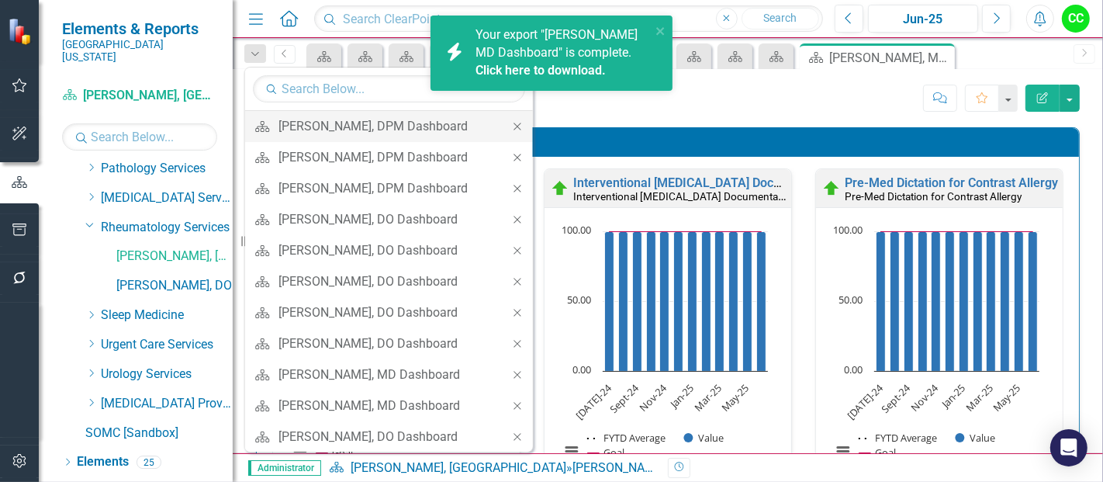
click at [511, 123] on icon "Close" at bounding box center [518, 126] width 14 height 11
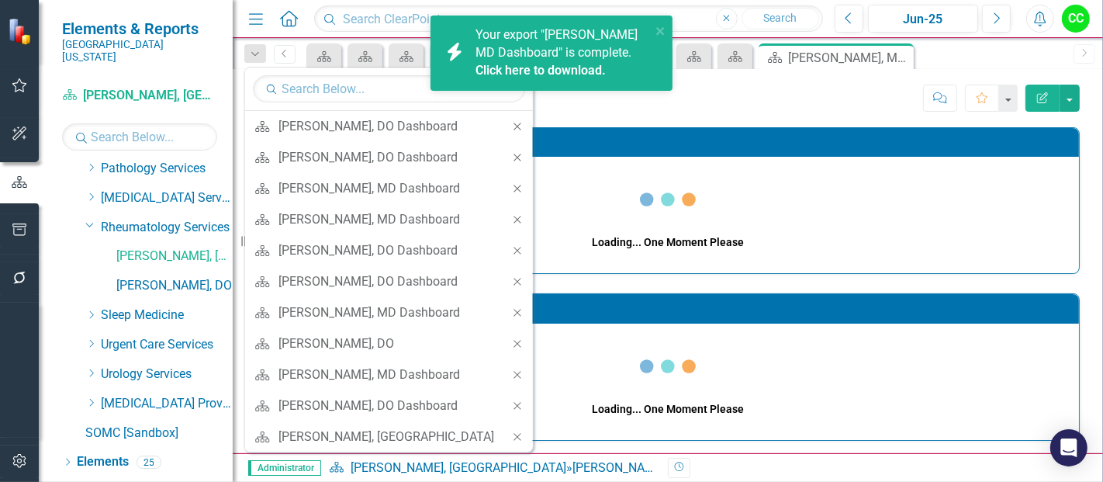
click at [511, 123] on icon "Close" at bounding box center [518, 126] width 14 height 11
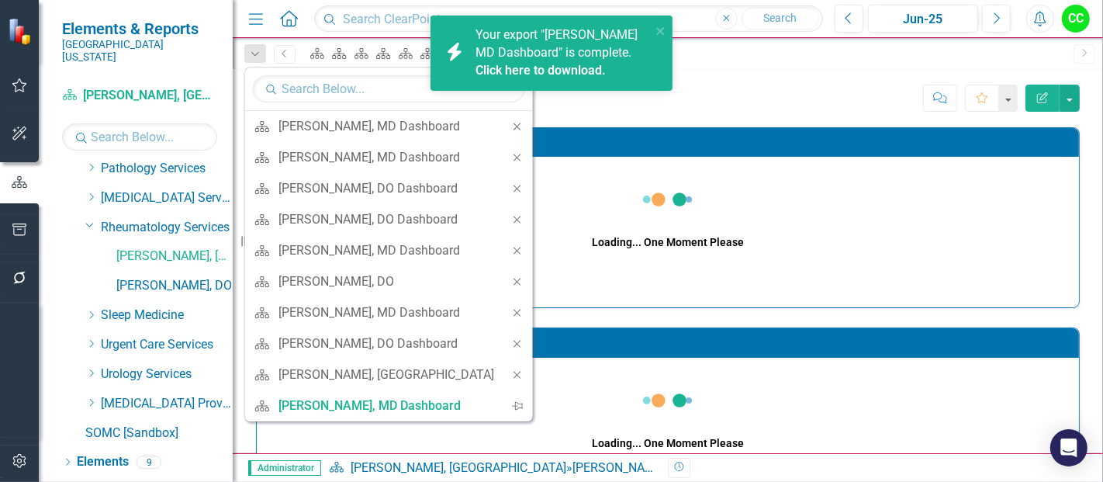
click at [511, 123] on icon "Close" at bounding box center [518, 126] width 14 height 11
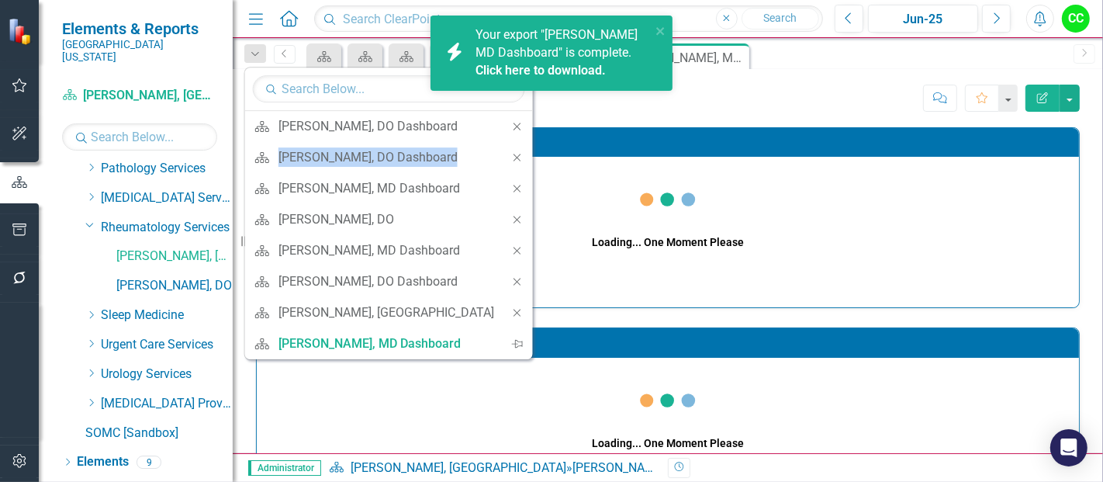
click at [511, 123] on icon "Close" at bounding box center [518, 126] width 14 height 11
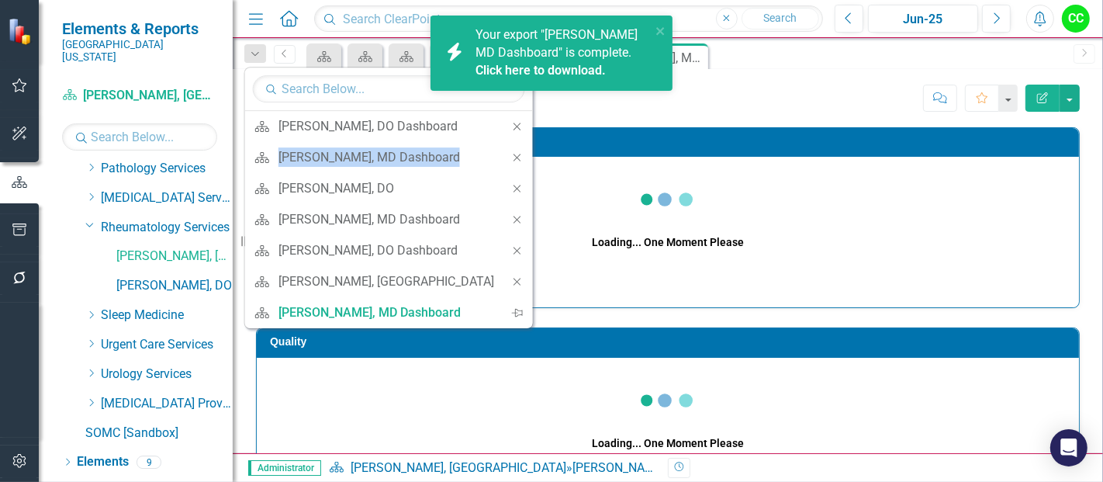
click at [511, 123] on icon "Close" at bounding box center [518, 126] width 14 height 11
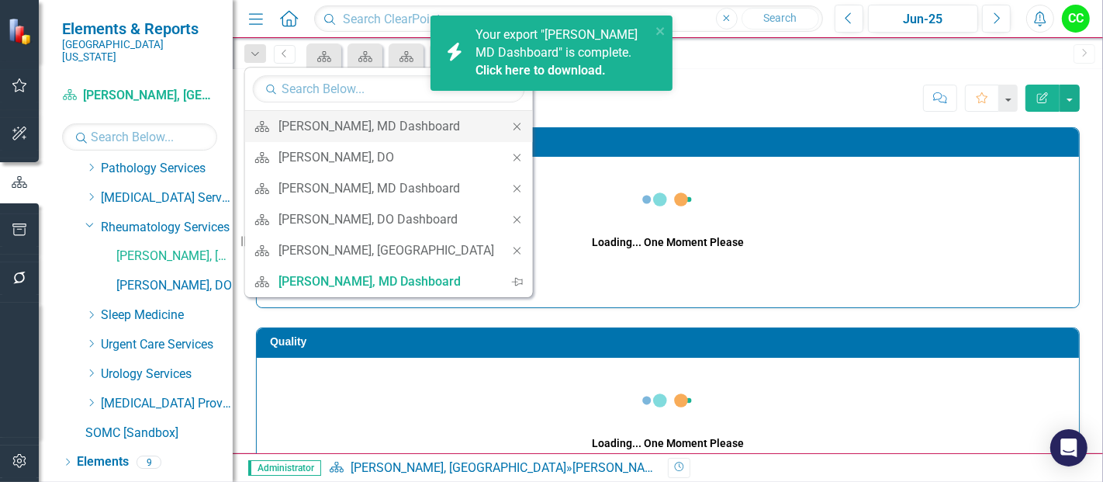
click at [514, 123] on icon at bounding box center [517, 126] width 7 height 7
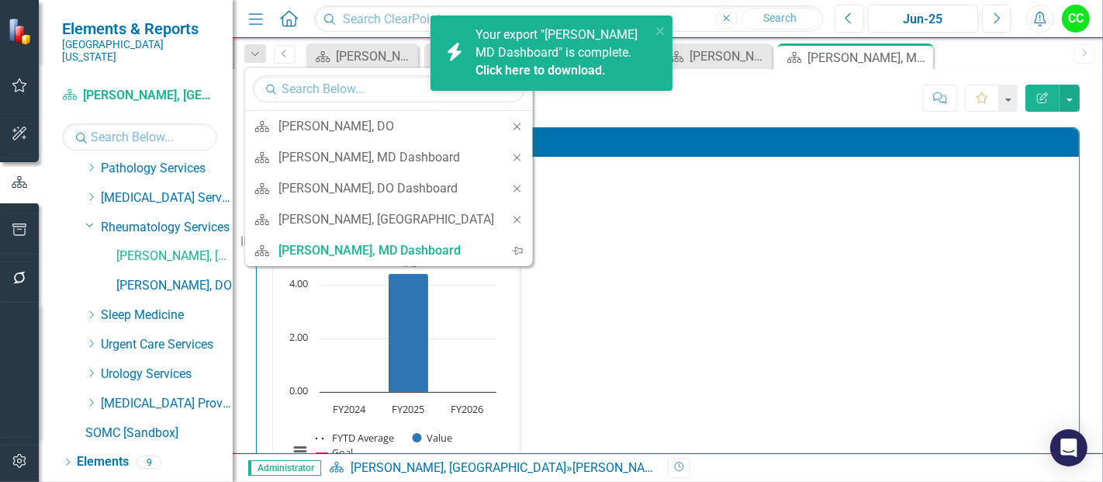
click at [514, 123] on icon at bounding box center [517, 126] width 7 height 7
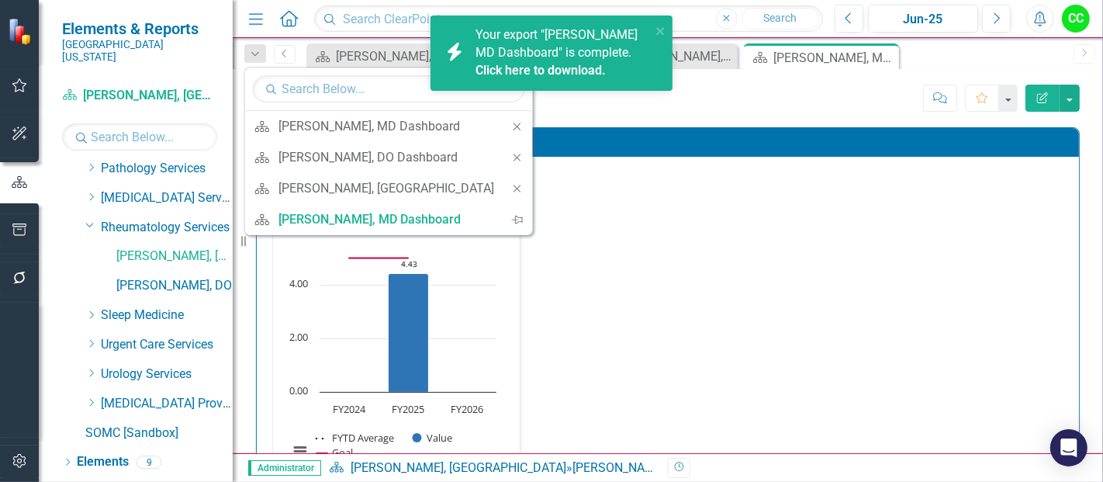
click at [514, 123] on icon at bounding box center [517, 126] width 7 height 7
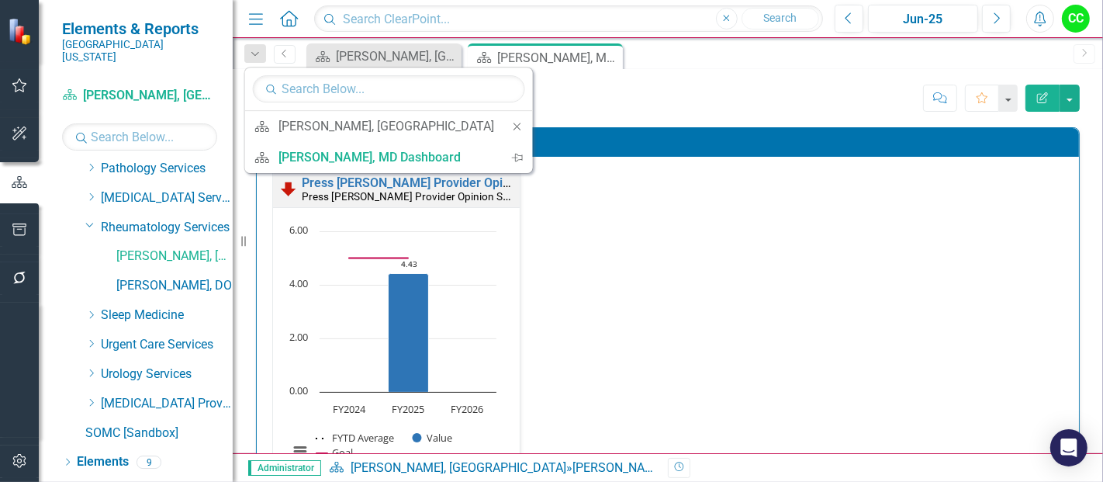
click at [514, 123] on icon at bounding box center [517, 126] width 7 height 7
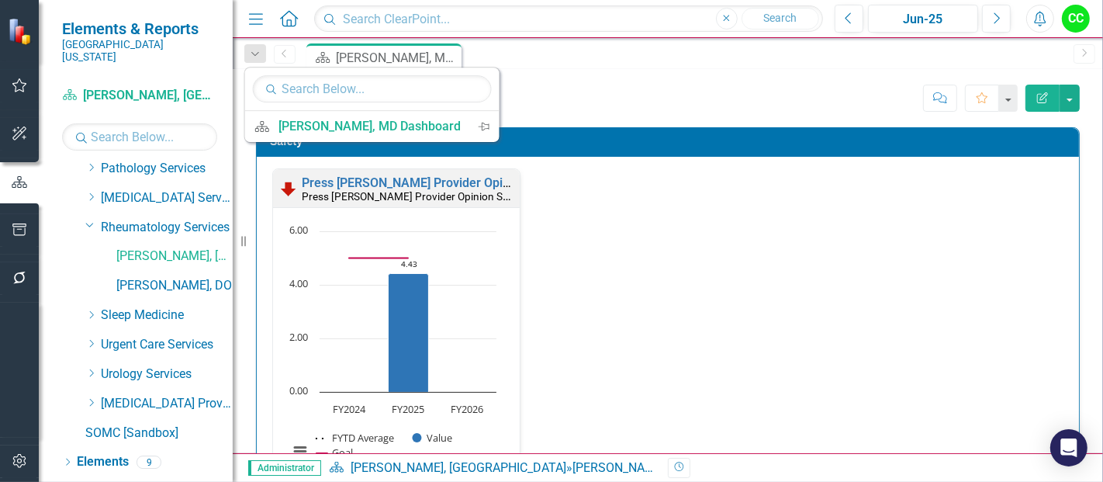
click at [621, 107] on div "Score: N/A Jun-25 Completed Comment Favorite Edit Report" at bounding box center [786, 98] width 588 height 26
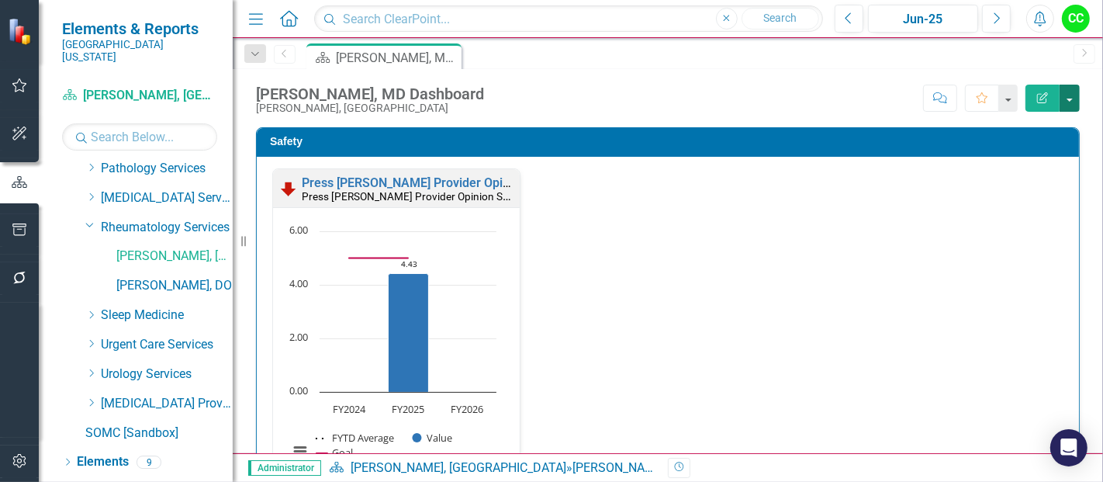
click at [1068, 99] on button "button" at bounding box center [1070, 98] width 20 height 27
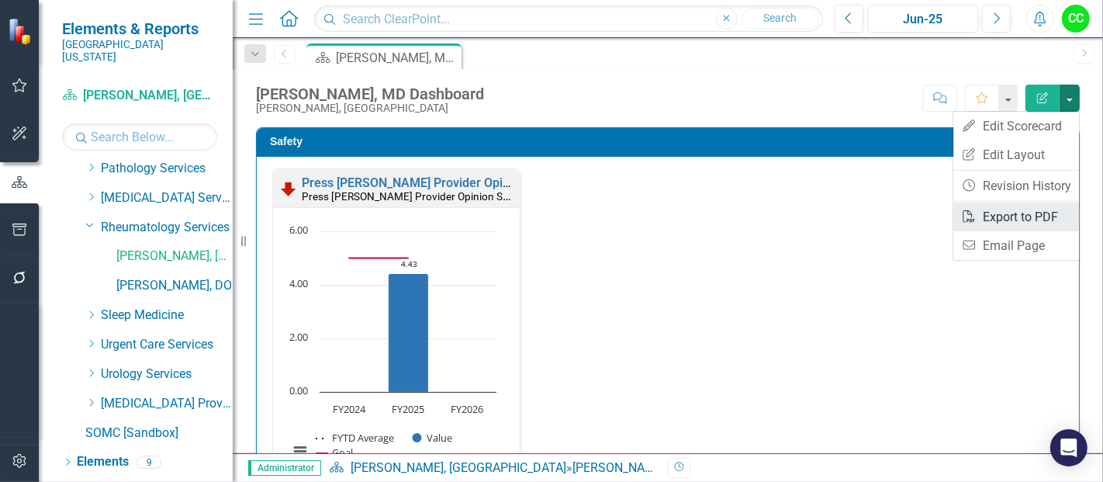
click at [988, 216] on link "PDF Export to PDF" at bounding box center [1017, 217] width 126 height 29
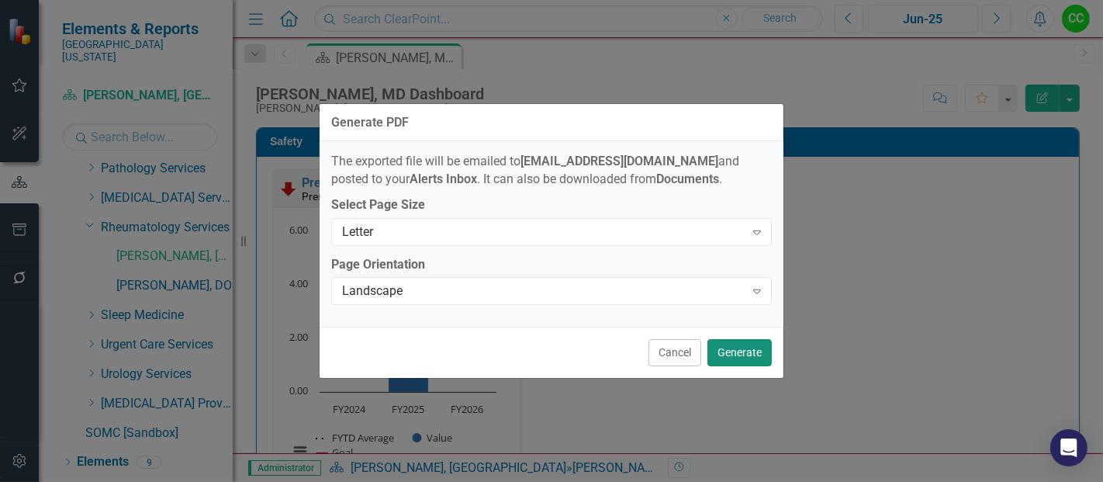
click at [751, 357] on button "Generate" at bounding box center [740, 352] width 64 height 27
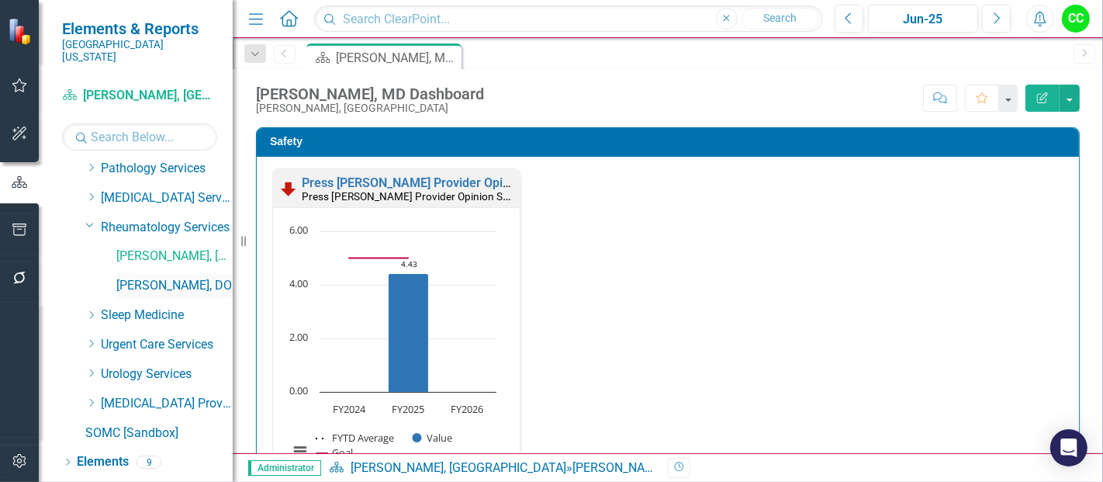
click at [158, 277] on link "[PERSON_NAME], DO" at bounding box center [174, 286] width 116 height 18
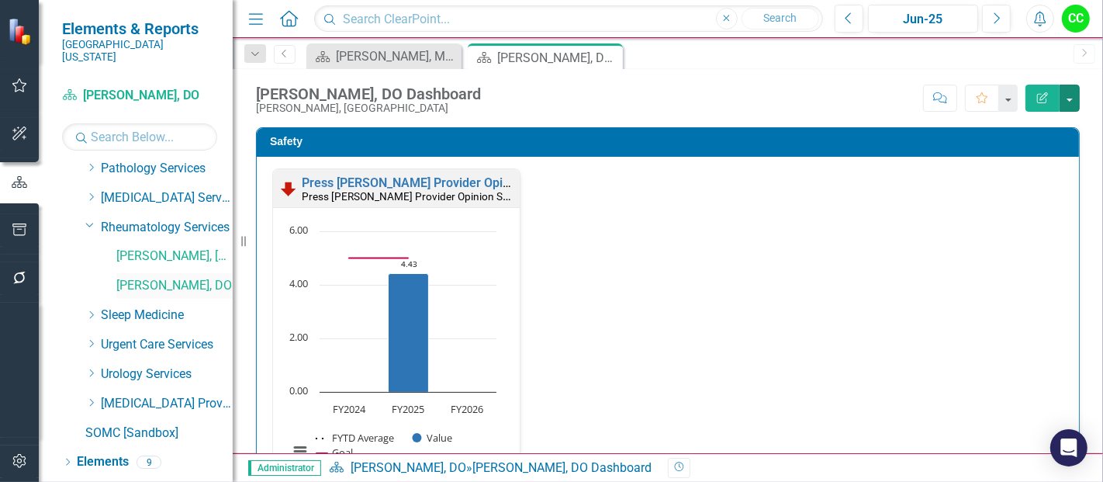
click at [1068, 92] on button "button" at bounding box center [1070, 98] width 20 height 27
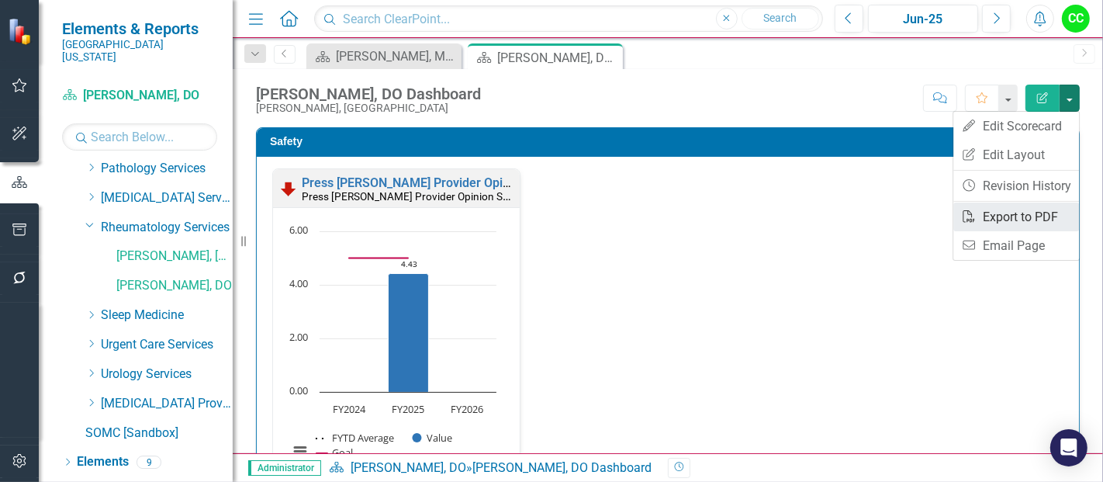
click at [1000, 223] on link "PDF Export to PDF" at bounding box center [1017, 217] width 126 height 29
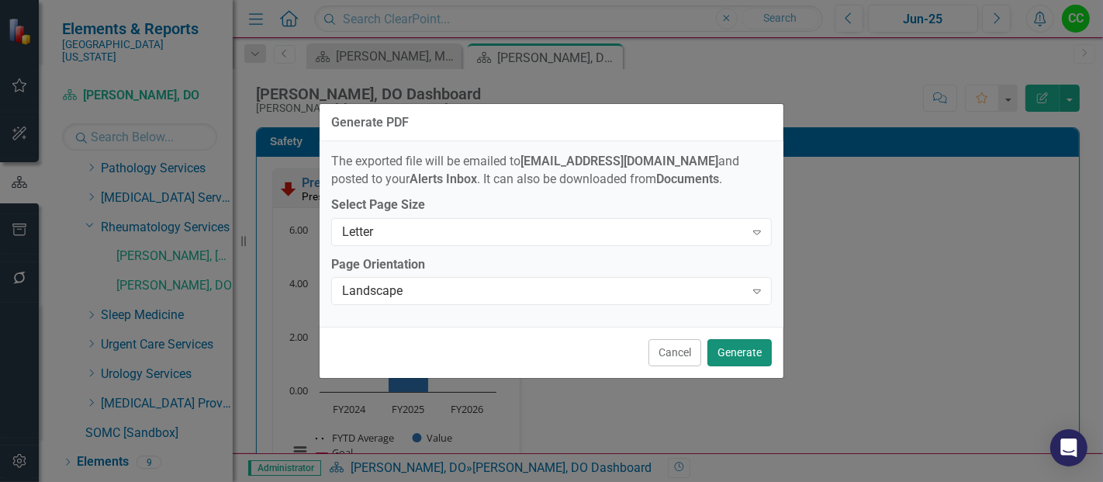
click at [746, 362] on button "Generate" at bounding box center [740, 352] width 64 height 27
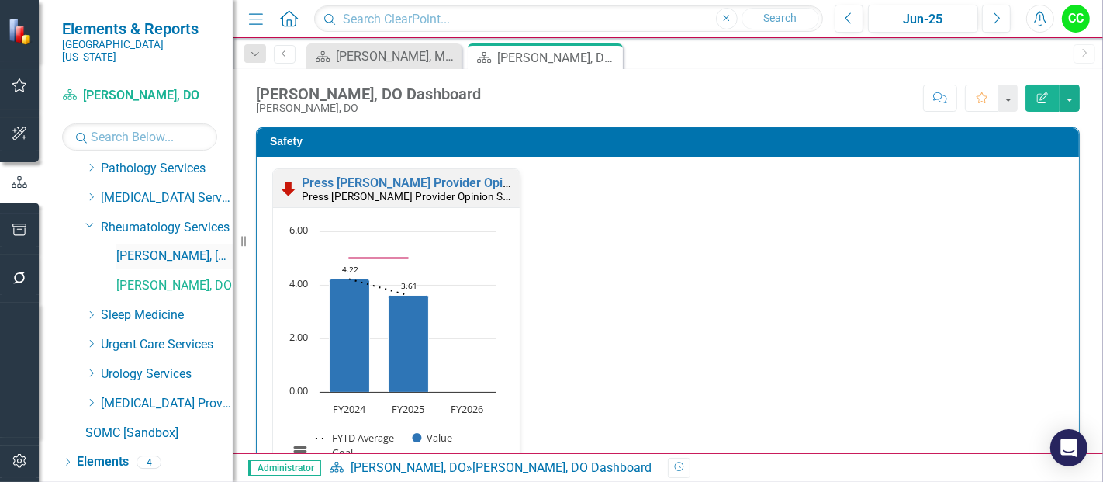
click at [148, 248] on link "[PERSON_NAME], [GEOGRAPHIC_DATA]" at bounding box center [174, 257] width 116 height 18
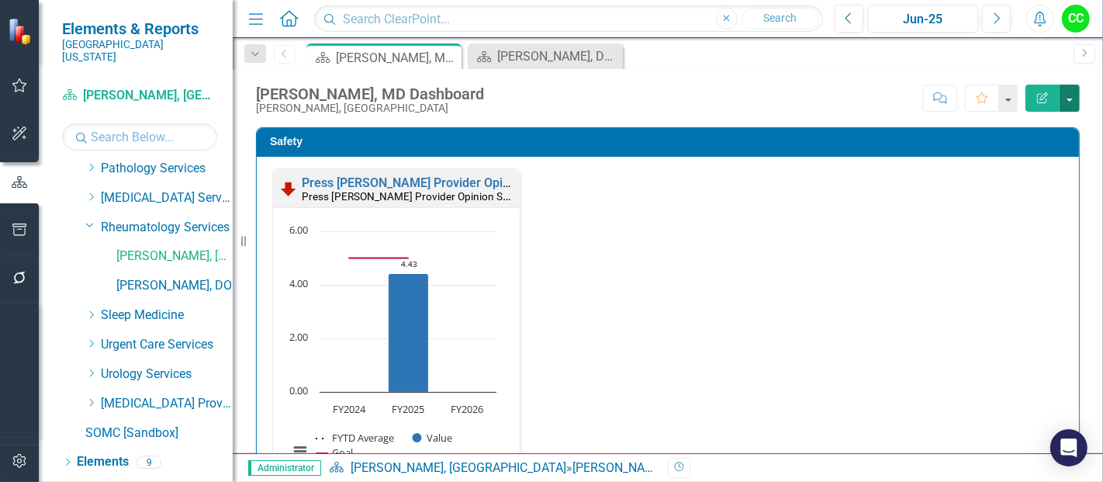
click at [1071, 90] on button "button" at bounding box center [1070, 98] width 20 height 27
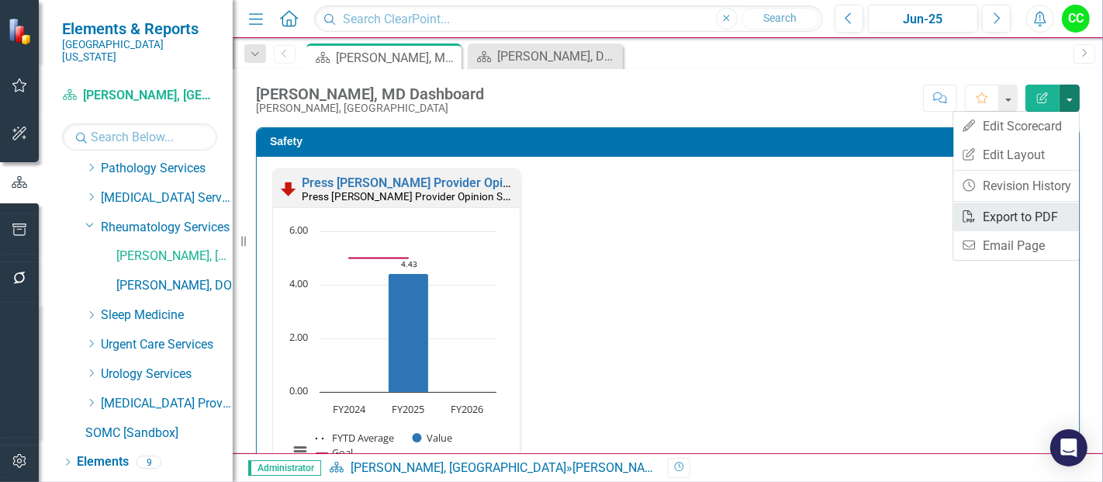
click at [1018, 213] on link "PDF Export to PDF" at bounding box center [1017, 217] width 126 height 29
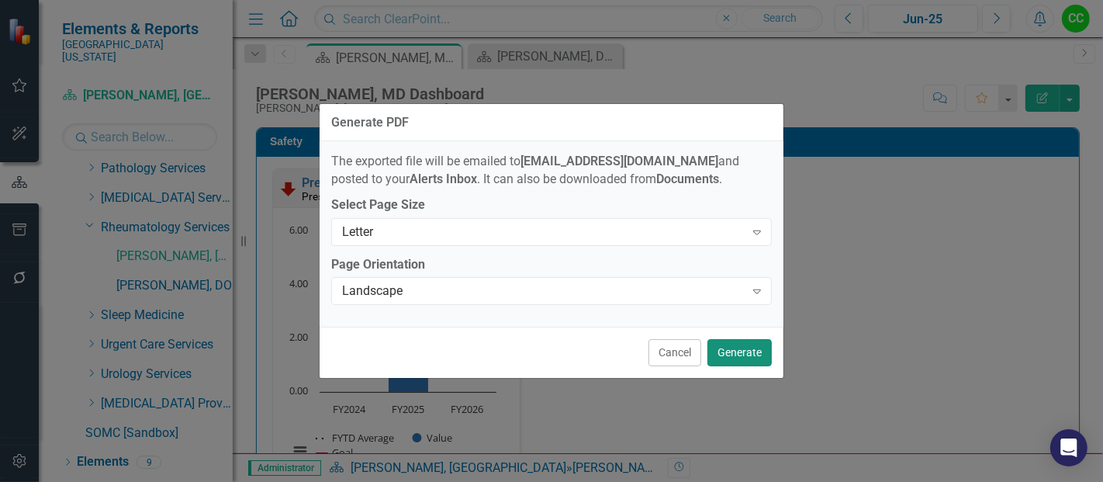
click at [746, 351] on button "Generate" at bounding box center [740, 352] width 64 height 27
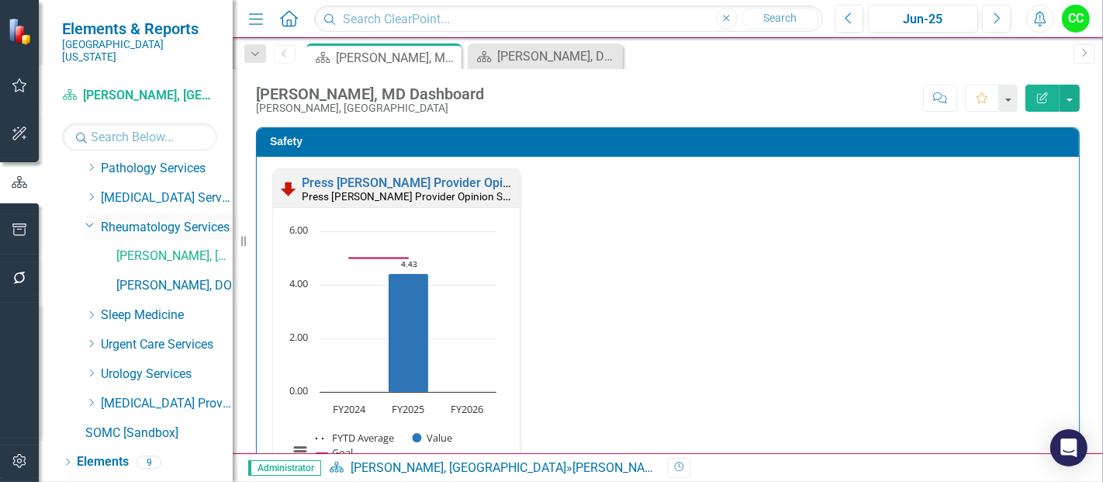
click at [86, 219] on icon "Dropdown" at bounding box center [89, 225] width 9 height 12
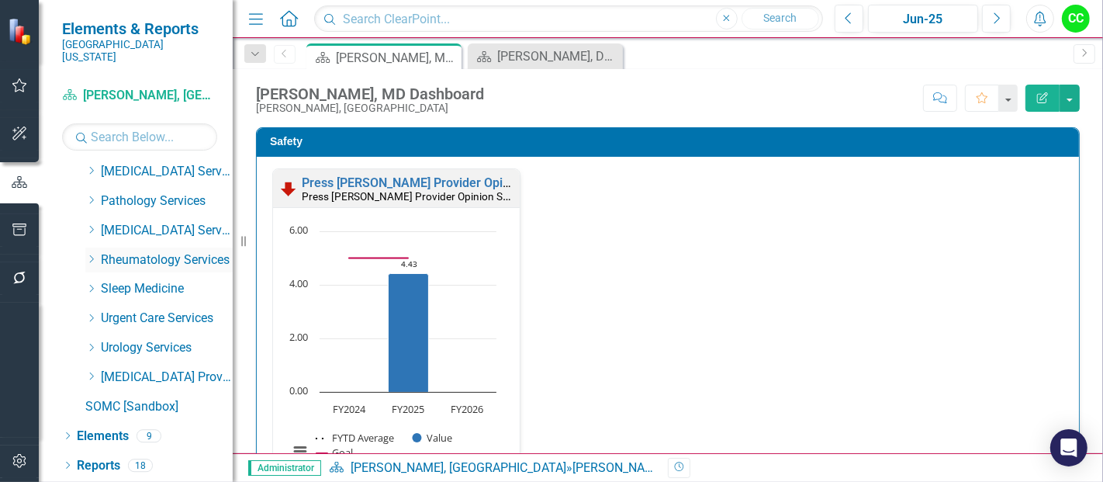
scroll to position [782, 0]
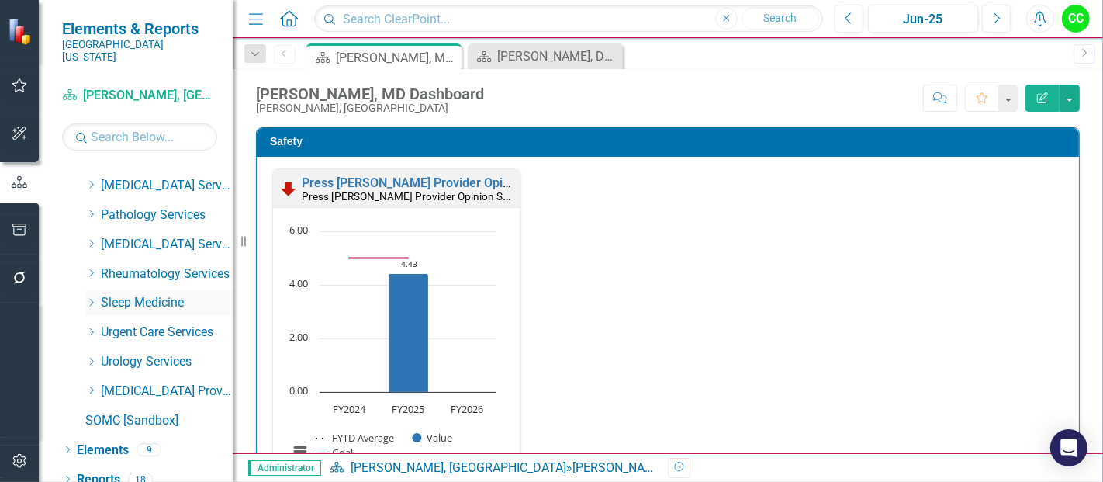
click at [89, 298] on icon "Dropdown" at bounding box center [91, 302] width 12 height 9
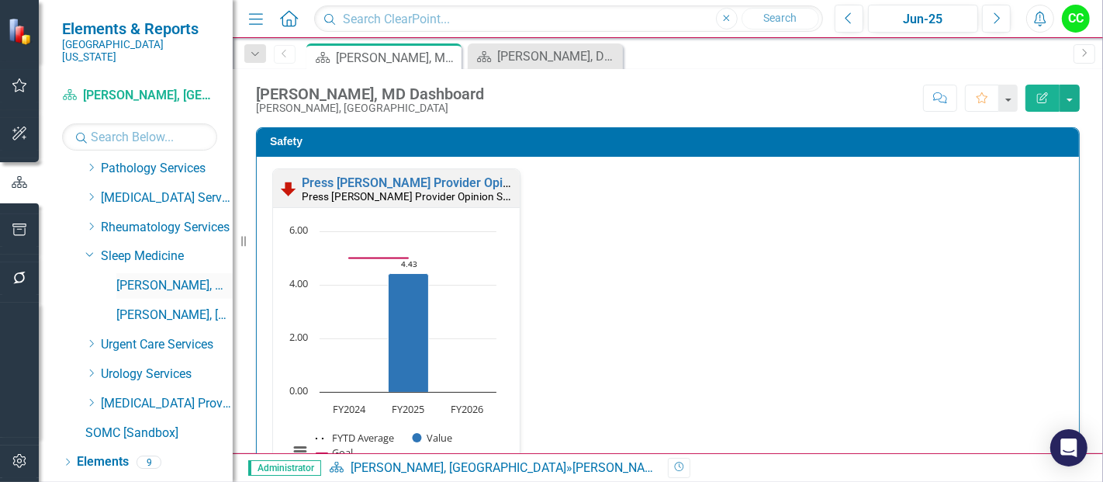
click at [137, 277] on link "[PERSON_NAME], MD" at bounding box center [174, 286] width 116 height 18
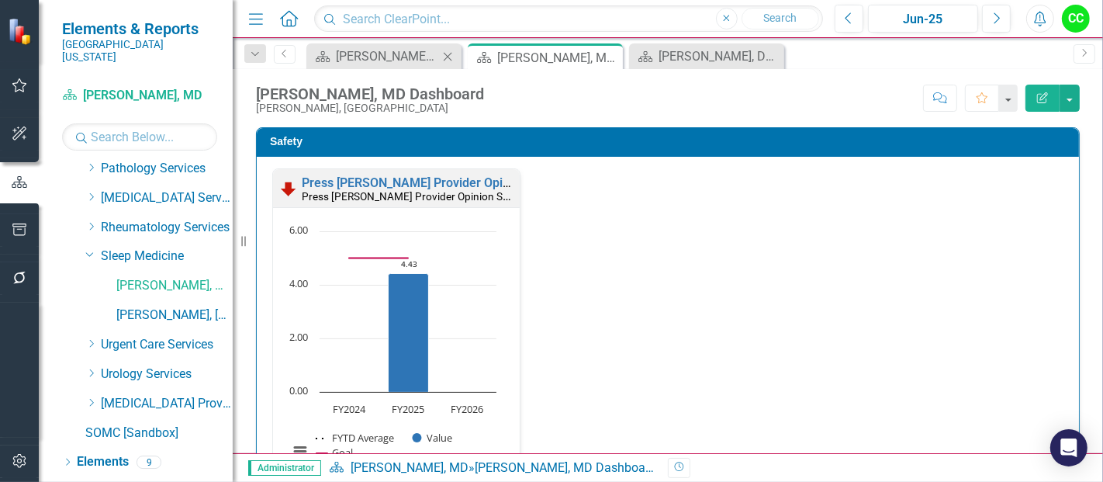
click at [448, 54] on icon "Close" at bounding box center [448, 56] width 16 height 12
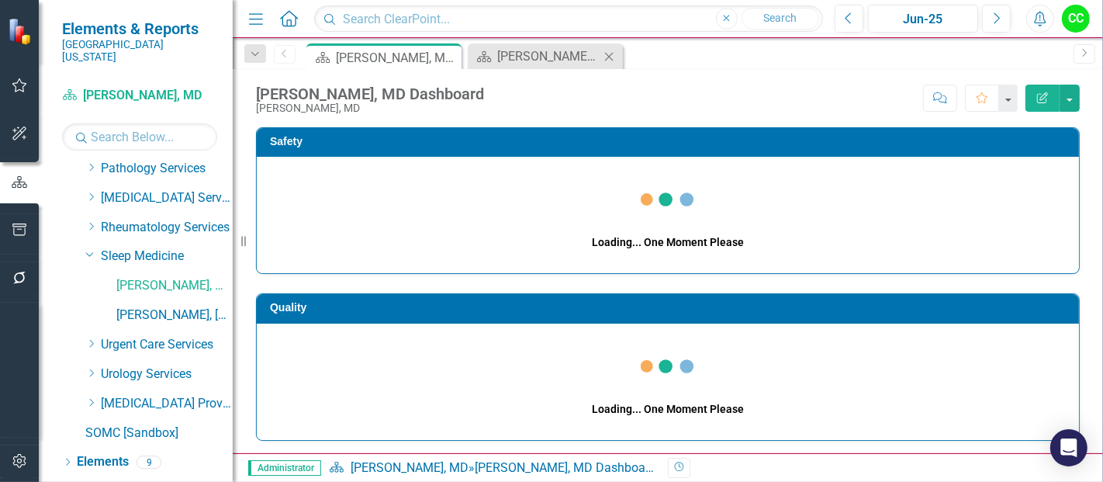
click at [611, 56] on icon "Close" at bounding box center [609, 56] width 16 height 12
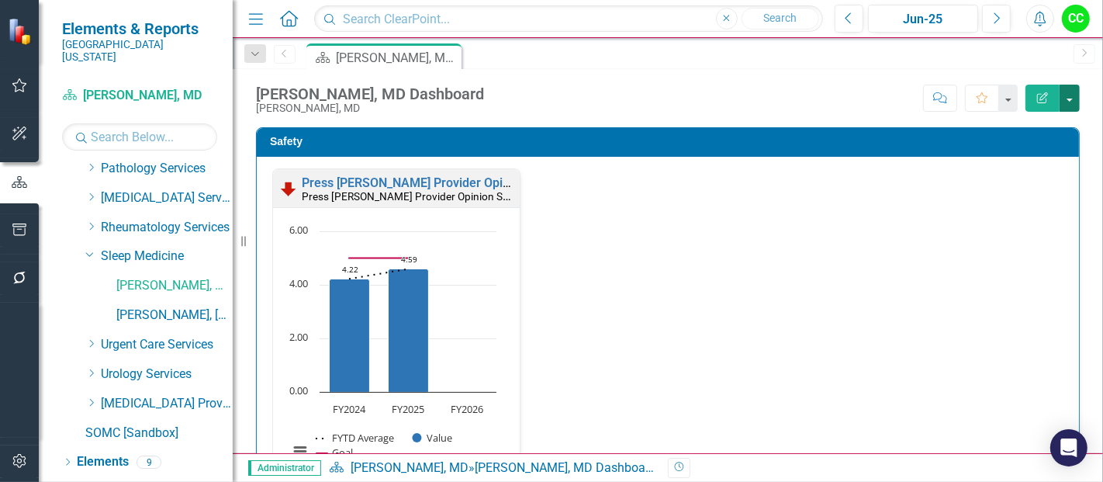
click at [1069, 99] on button "button" at bounding box center [1070, 98] width 20 height 27
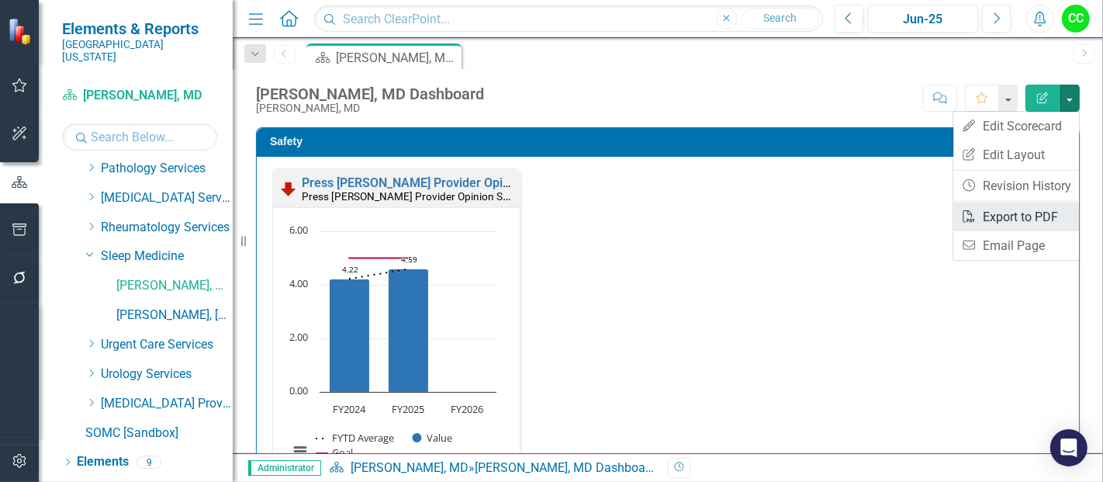
click at [1016, 222] on link "PDF Export to PDF" at bounding box center [1017, 217] width 126 height 29
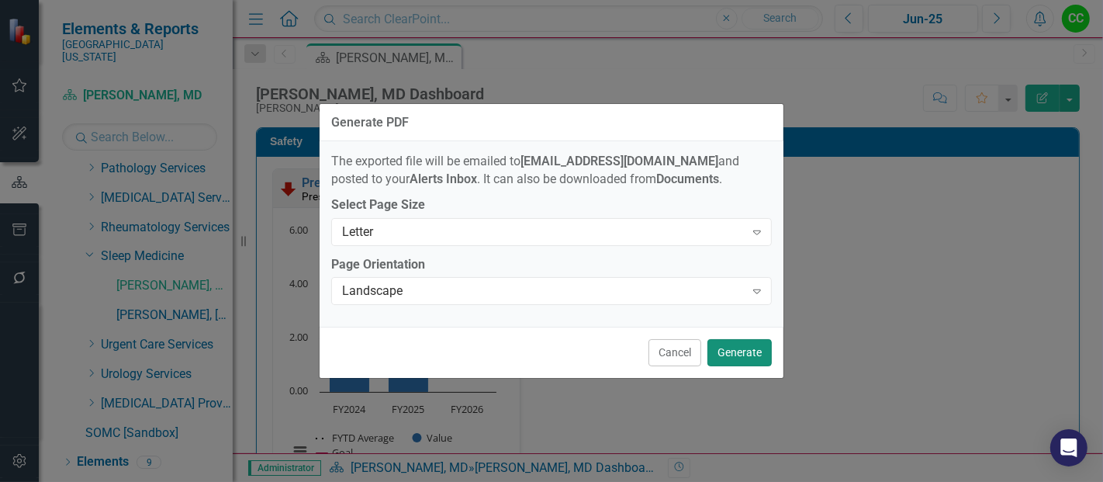
click at [762, 352] on button "Generate" at bounding box center [740, 352] width 64 height 27
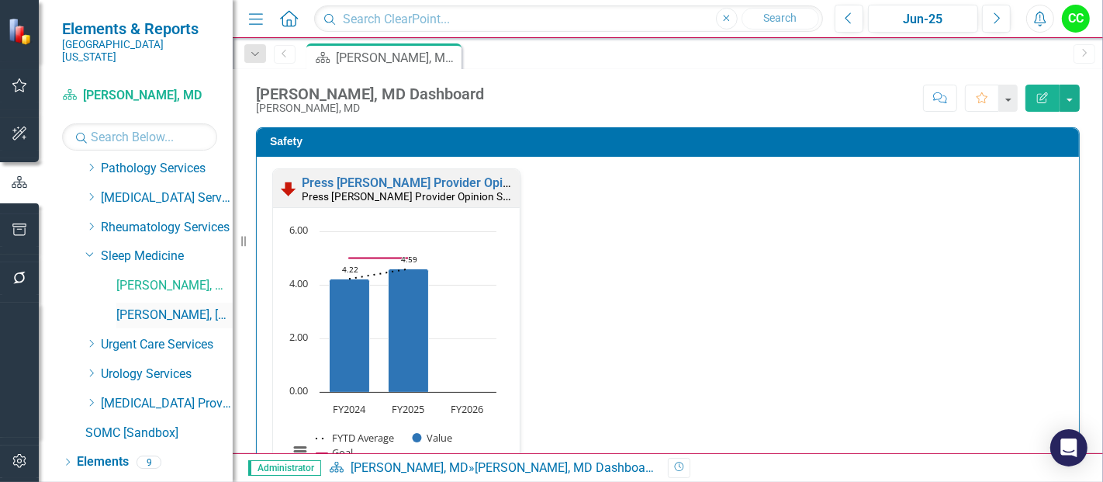
click at [141, 307] on link "[PERSON_NAME], [GEOGRAPHIC_DATA]" at bounding box center [174, 316] width 116 height 18
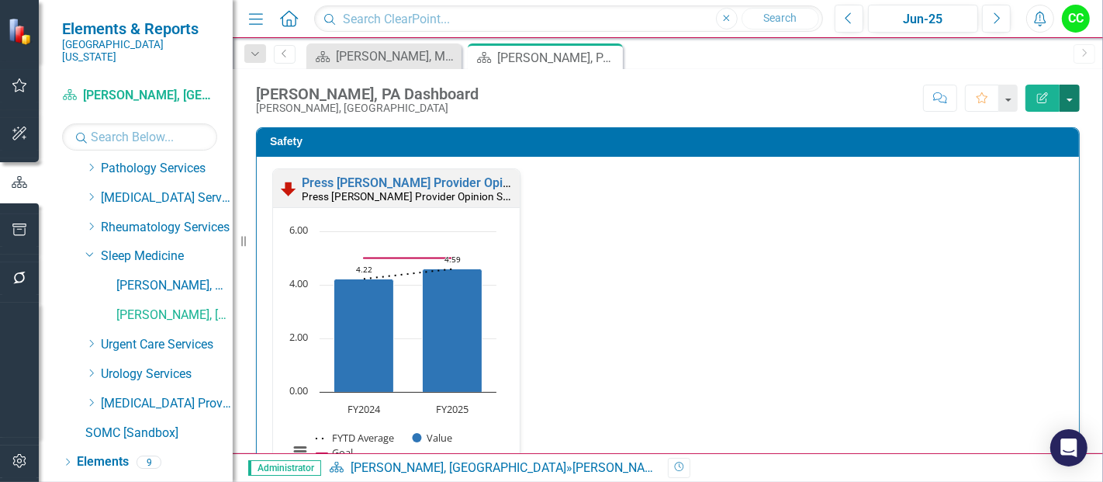
click at [1073, 93] on button "button" at bounding box center [1070, 98] width 20 height 27
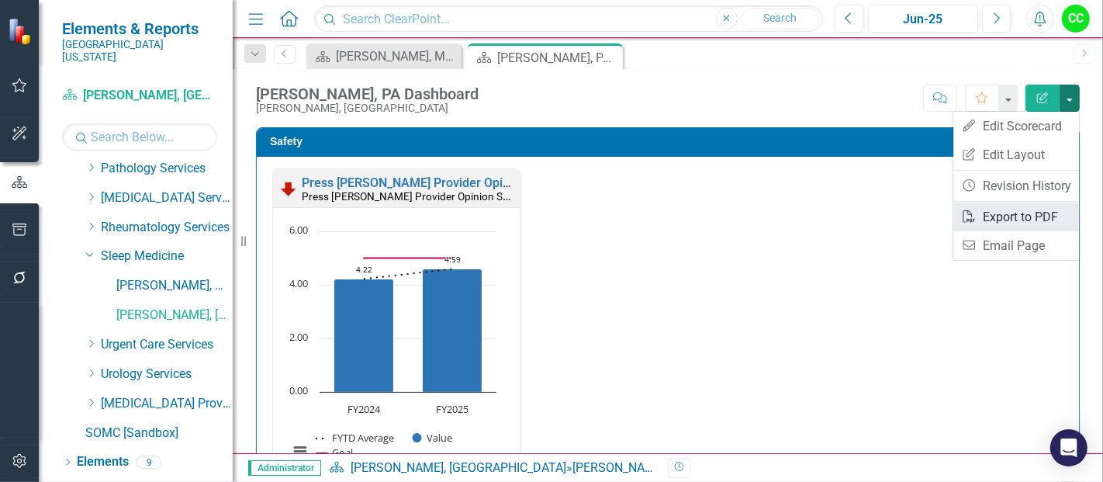
click at [1010, 217] on link "PDF Export to PDF" at bounding box center [1017, 217] width 126 height 29
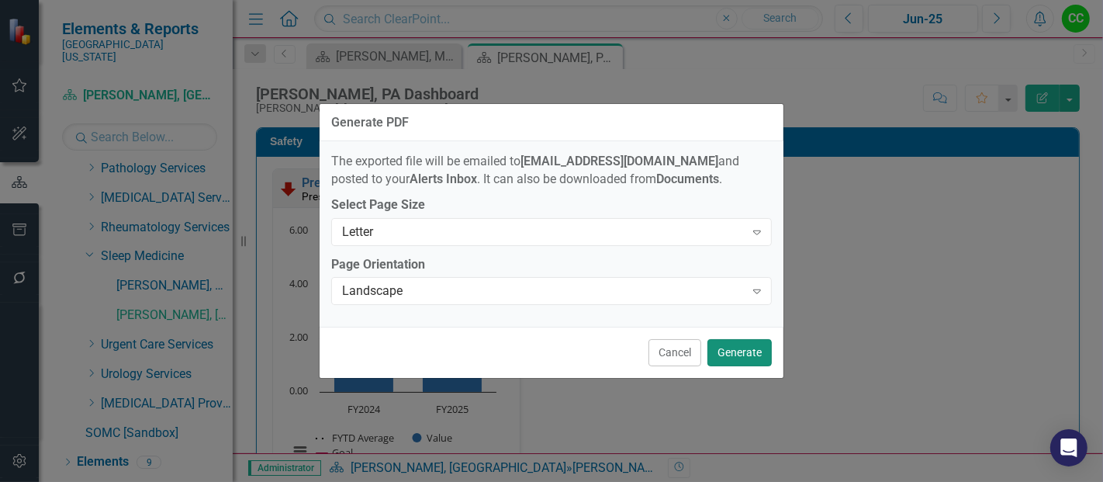
click at [727, 353] on button "Generate" at bounding box center [740, 352] width 64 height 27
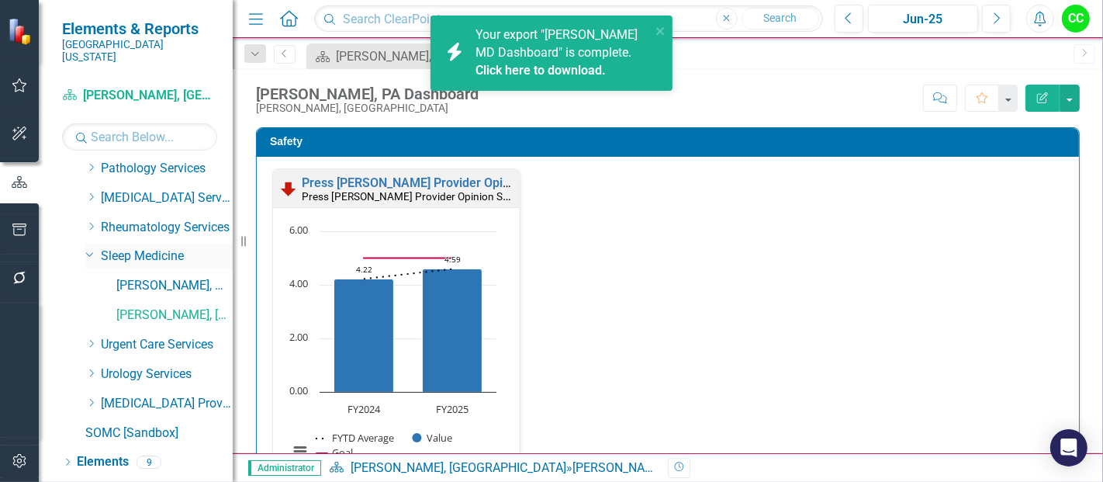
click at [87, 248] on icon "Dropdown" at bounding box center [89, 254] width 9 height 12
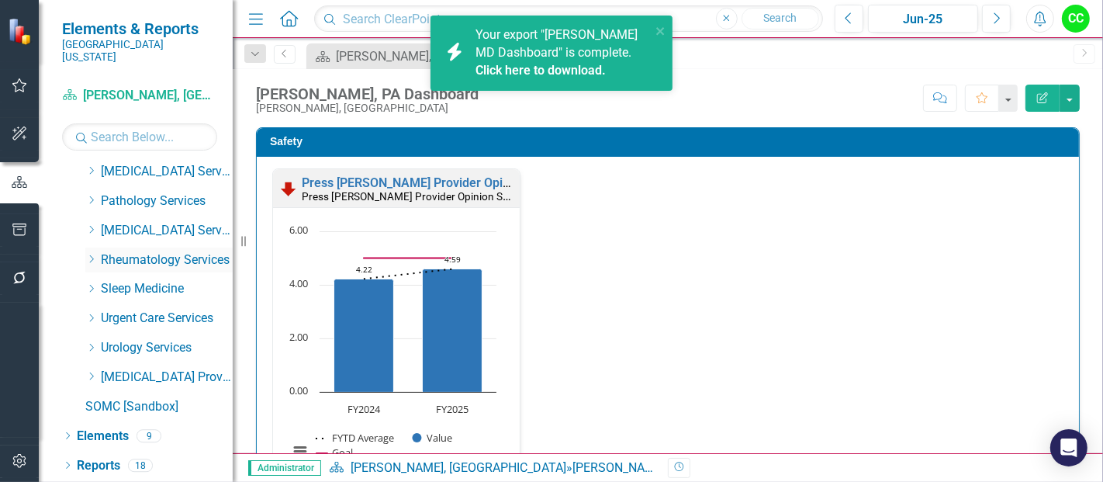
scroll to position [782, 0]
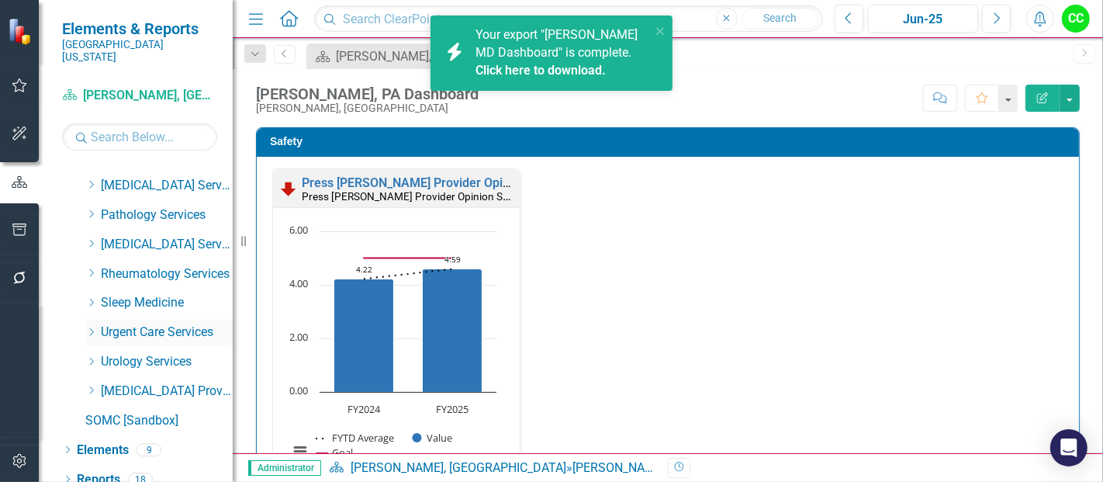
click at [86, 327] on icon "Dropdown" at bounding box center [91, 331] width 12 height 9
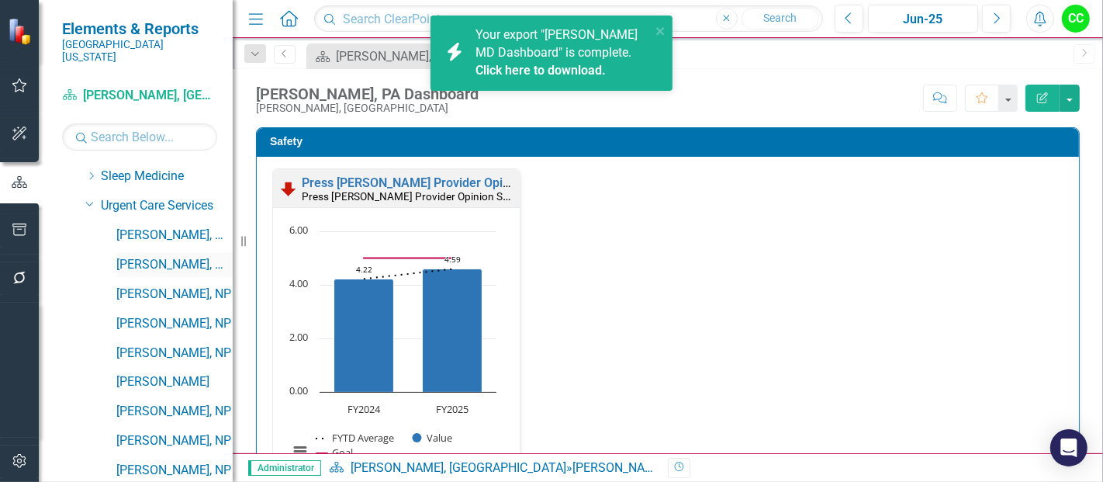
scroll to position [910, 0]
click at [161, 225] on link "[PERSON_NAME], MD" at bounding box center [174, 234] width 116 height 18
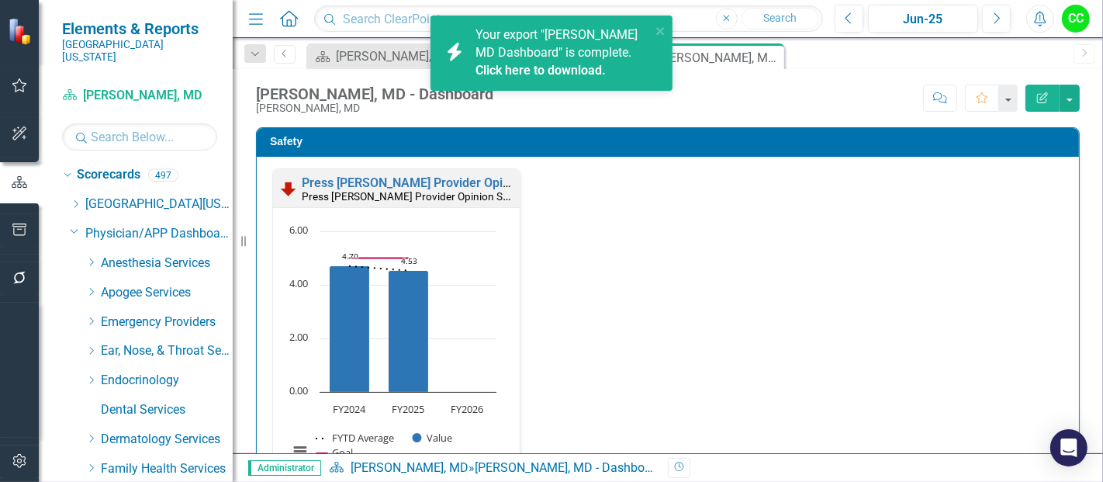
scroll to position [910, 0]
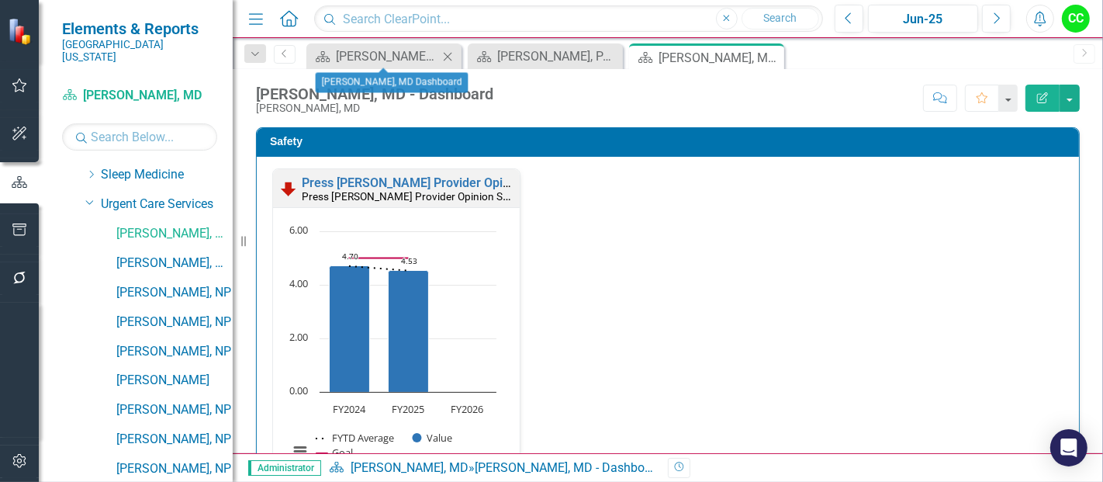
click at [443, 51] on icon "Close" at bounding box center [448, 56] width 16 height 12
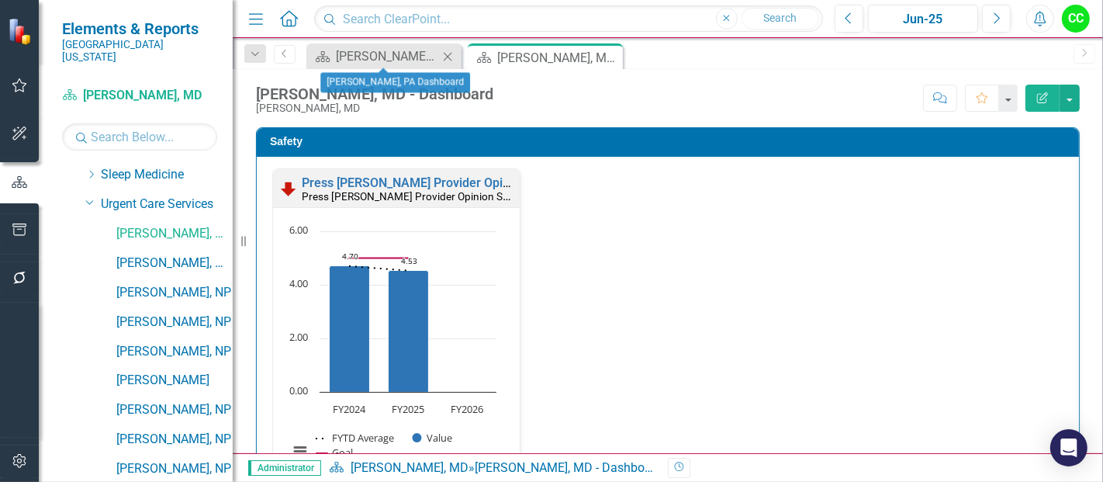
click at [450, 56] on icon "Close" at bounding box center [448, 56] width 16 height 12
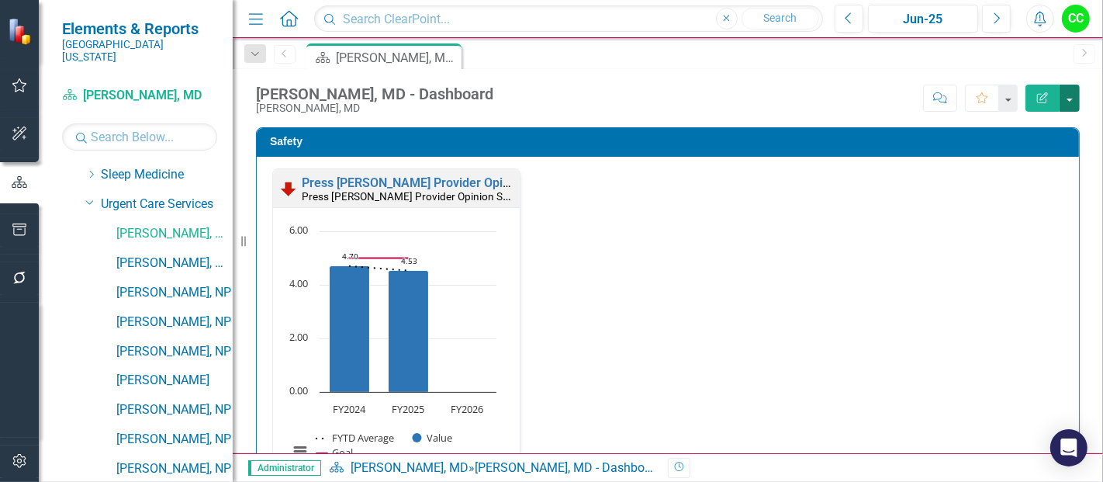
click at [1069, 100] on button "button" at bounding box center [1070, 98] width 20 height 27
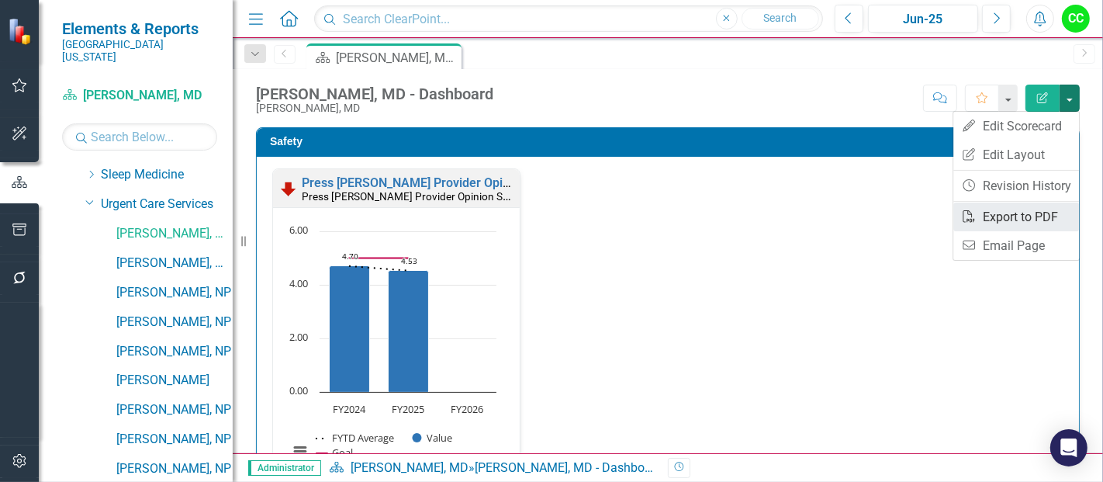
click at [998, 216] on link "PDF Export to PDF" at bounding box center [1017, 217] width 126 height 29
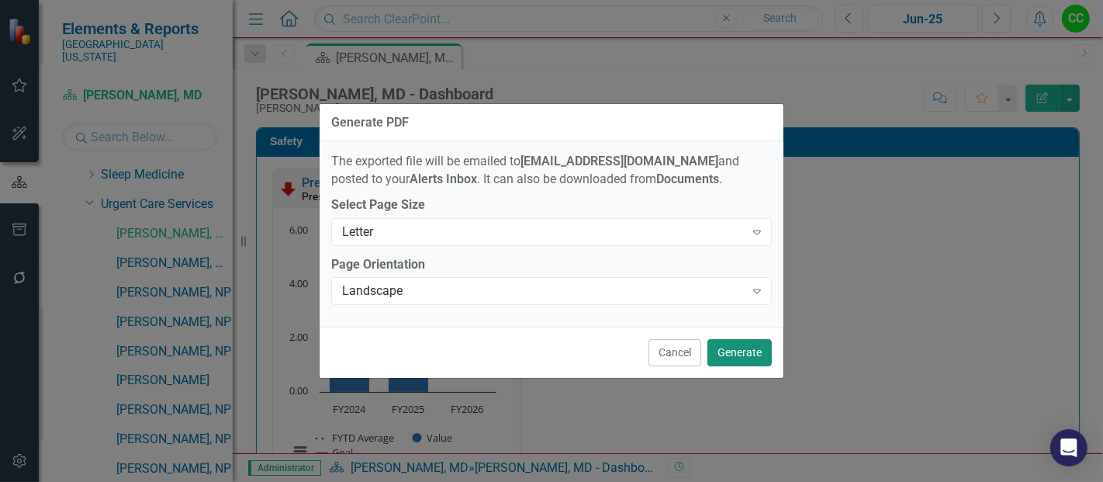
click at [729, 352] on button "Generate" at bounding box center [740, 352] width 64 height 27
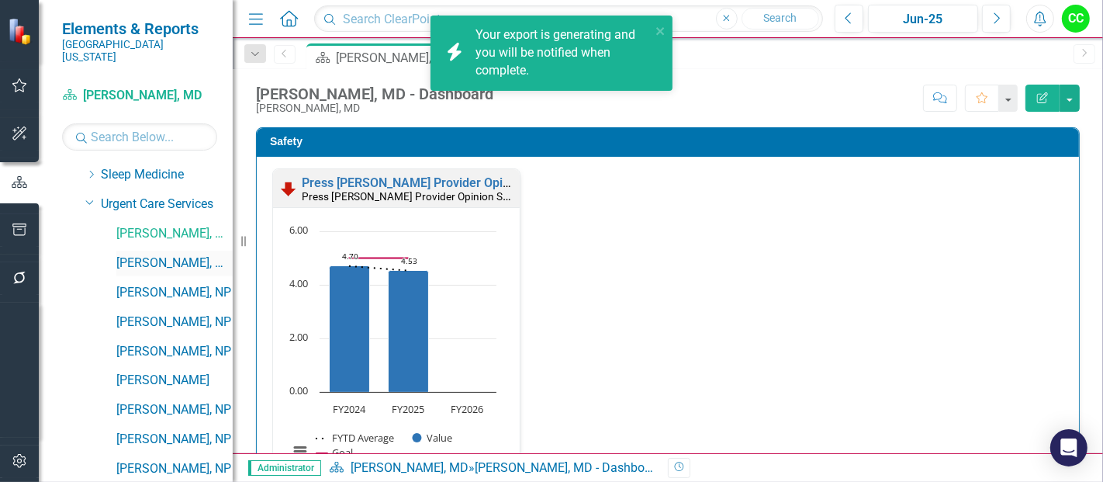
click at [153, 255] on link "[PERSON_NAME], MD" at bounding box center [174, 264] width 116 height 18
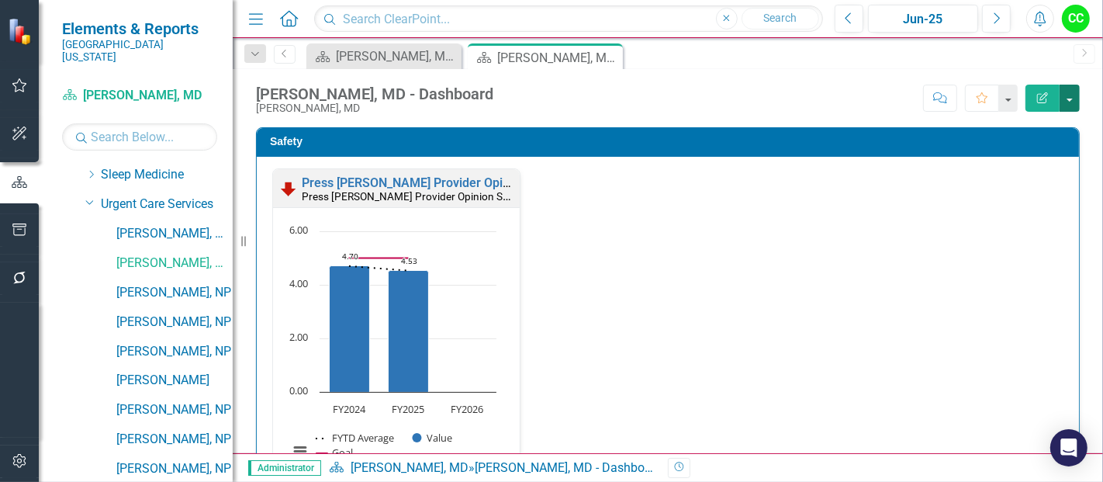
click at [1070, 93] on button "button" at bounding box center [1070, 98] width 20 height 27
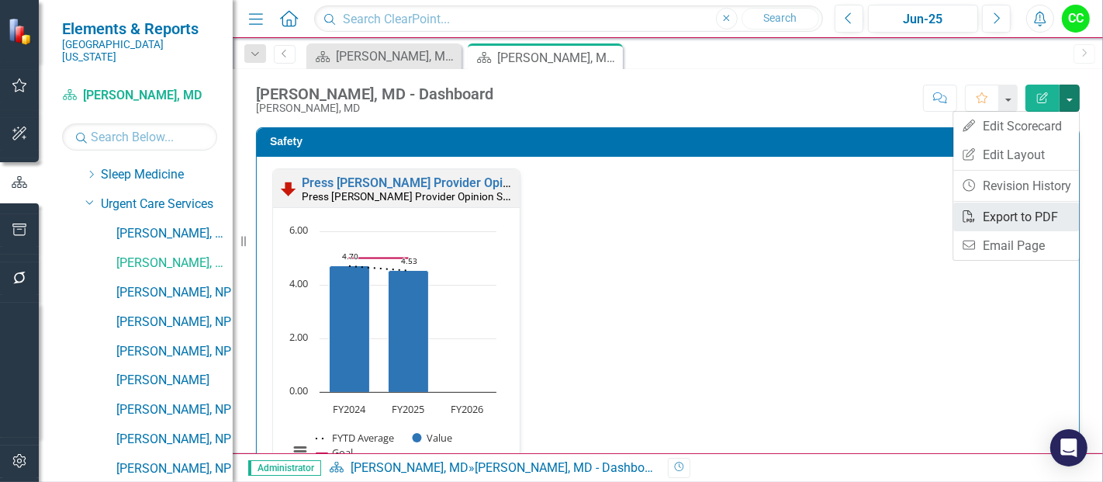
click at [992, 211] on link "PDF Export to PDF" at bounding box center [1017, 217] width 126 height 29
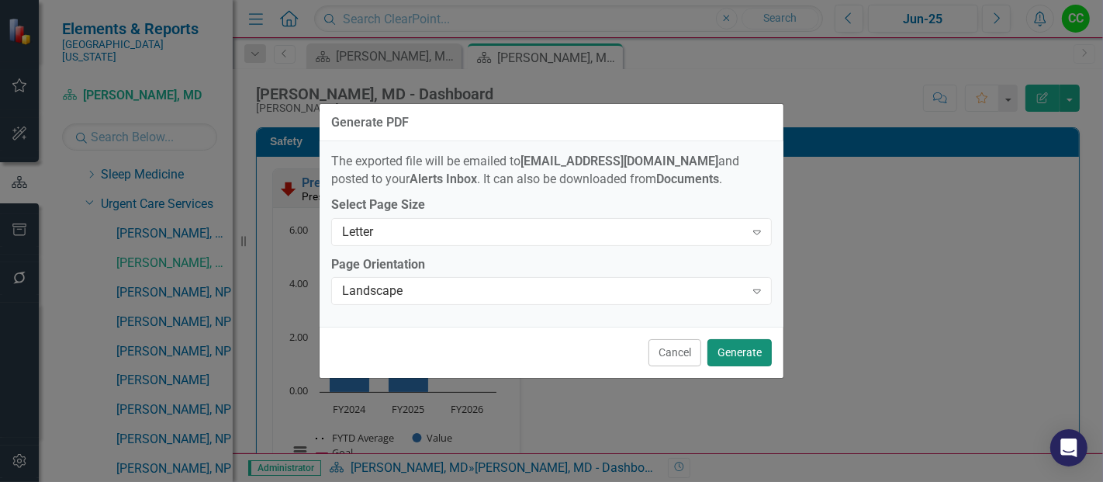
click at [750, 350] on button "Generate" at bounding box center [740, 352] width 64 height 27
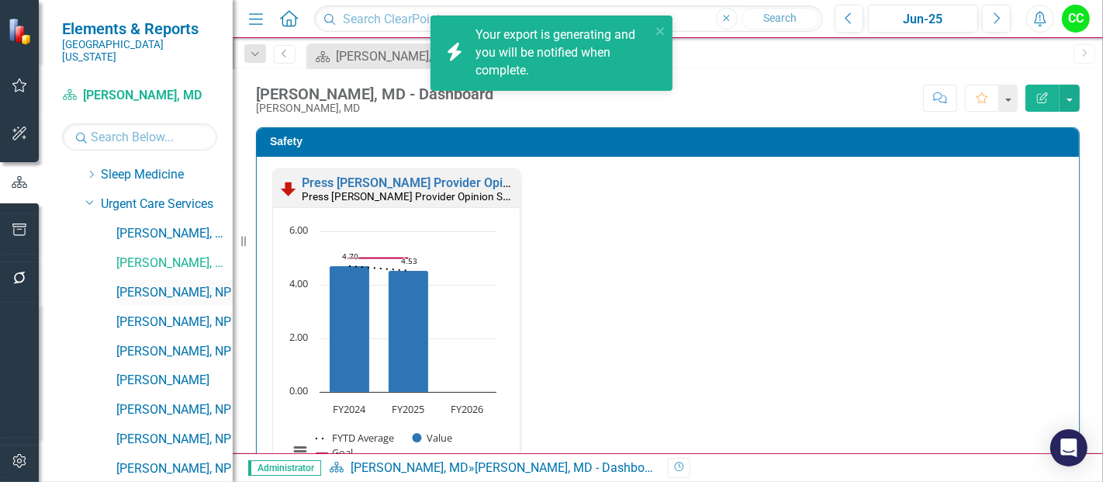
click at [151, 284] on link "[PERSON_NAME], NP" at bounding box center [174, 293] width 116 height 18
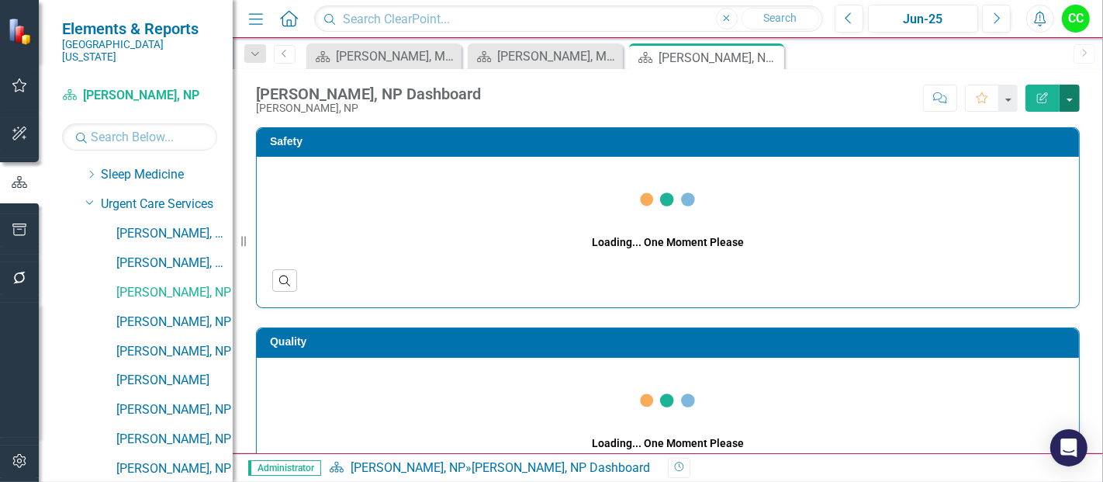
click at [1067, 92] on button "button" at bounding box center [1070, 98] width 20 height 27
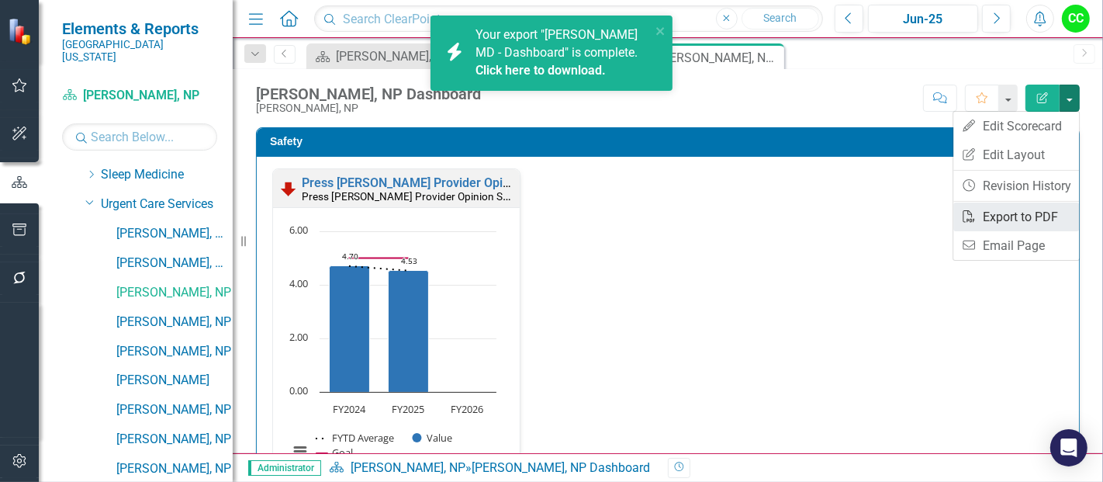
click at [999, 217] on link "PDF Export to PDF" at bounding box center [1017, 217] width 126 height 29
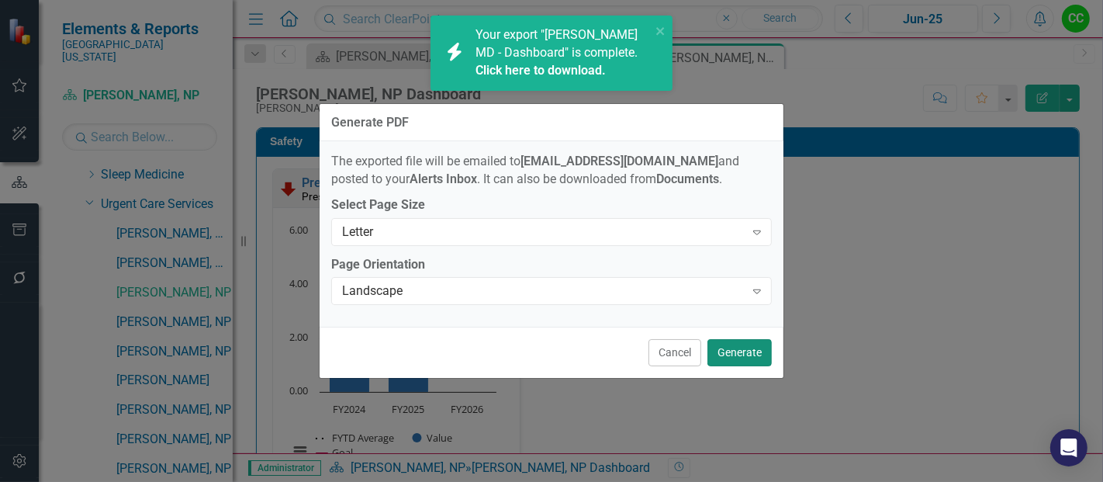
click at [737, 349] on button "Generate" at bounding box center [740, 352] width 64 height 27
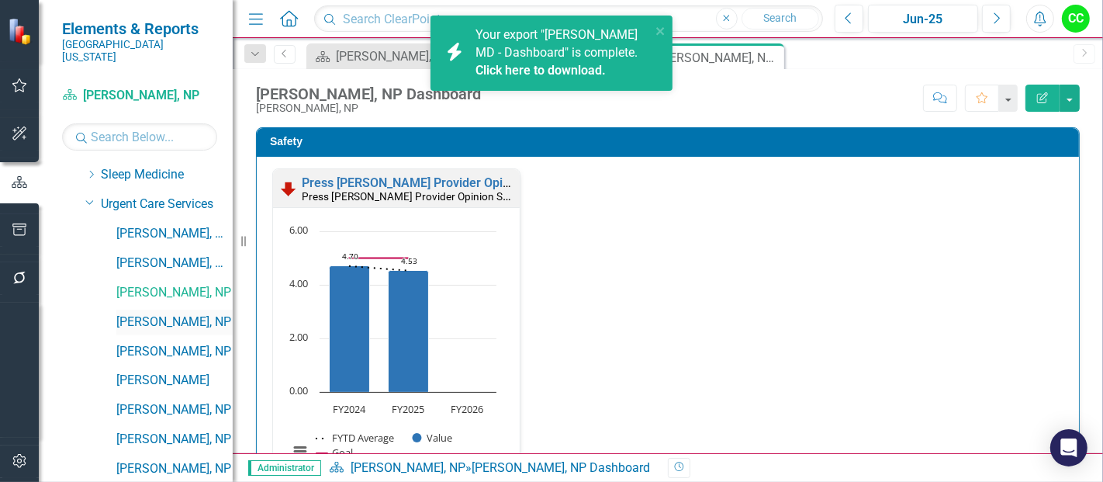
click at [153, 313] on link "[PERSON_NAME], NP" at bounding box center [174, 322] width 116 height 18
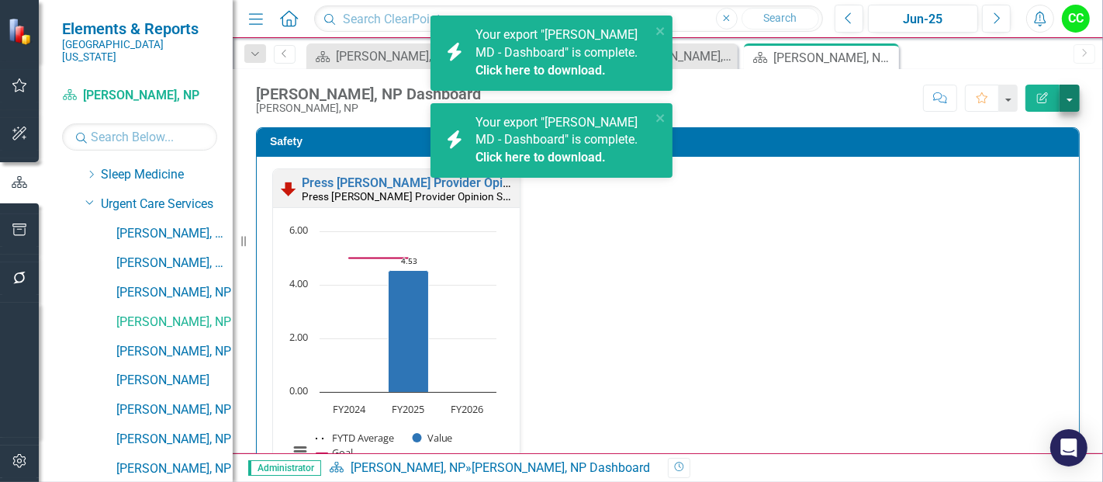
click at [1070, 99] on button "button" at bounding box center [1070, 98] width 20 height 27
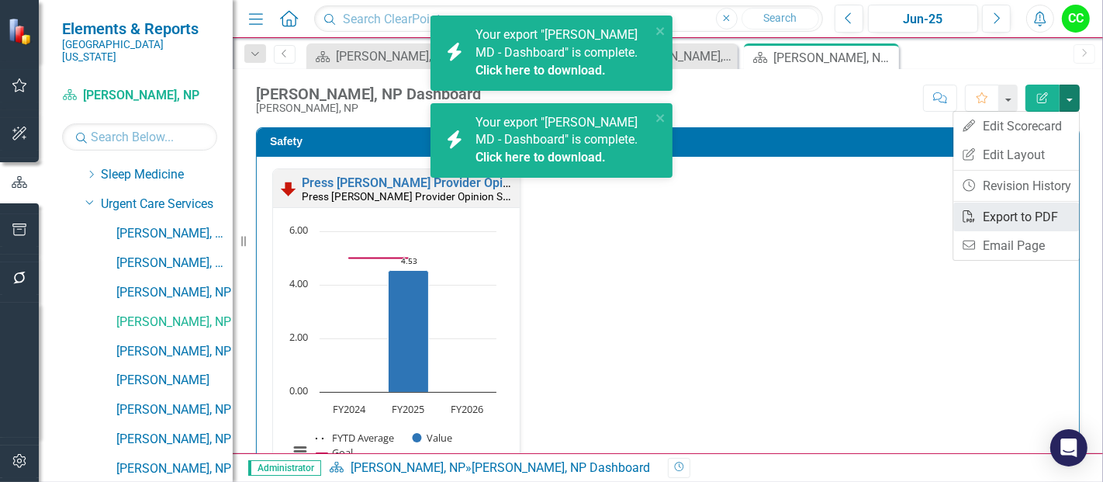
click at [1017, 223] on link "PDF Export to PDF" at bounding box center [1017, 217] width 126 height 29
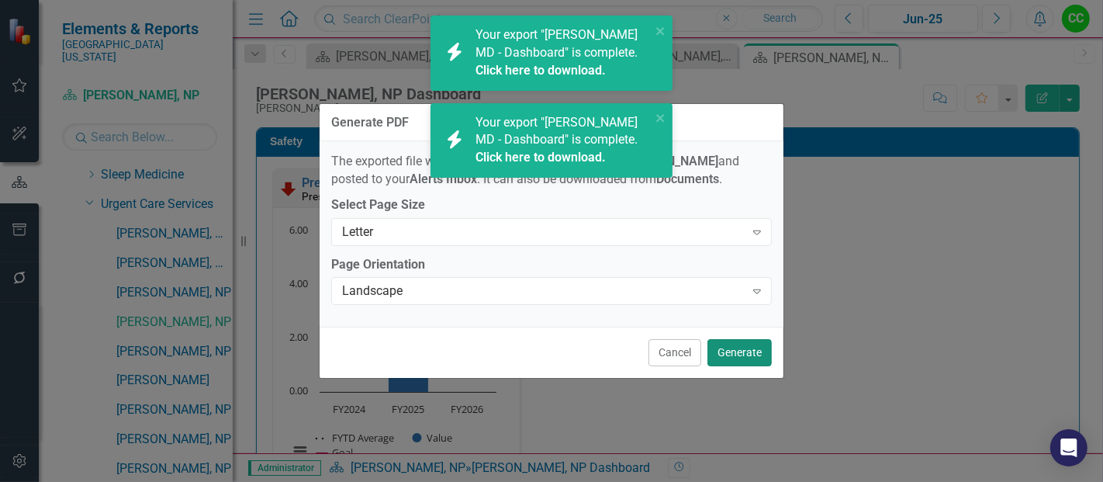
click at [740, 353] on button "Generate" at bounding box center [740, 352] width 64 height 27
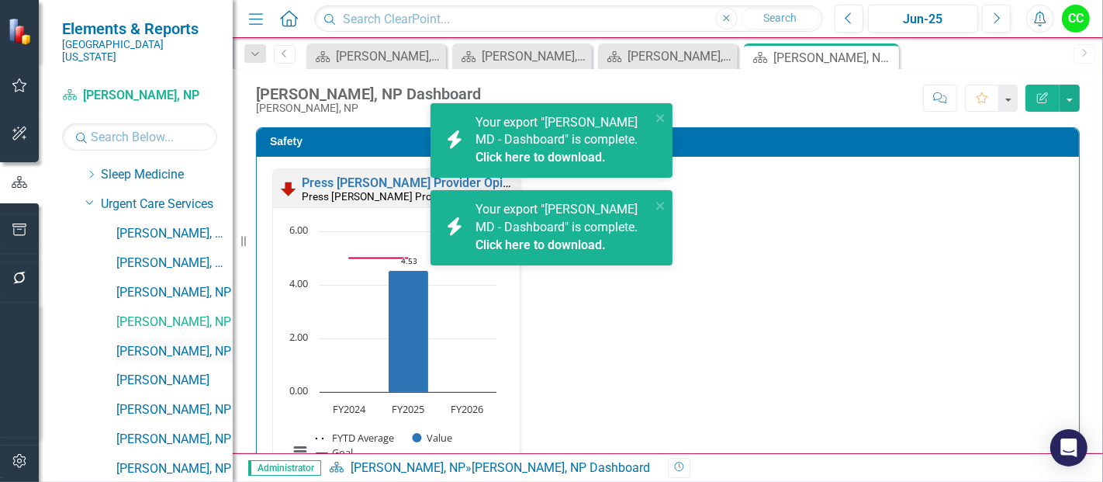
click at [168, 343] on link "[PERSON_NAME], NP" at bounding box center [174, 352] width 116 height 18
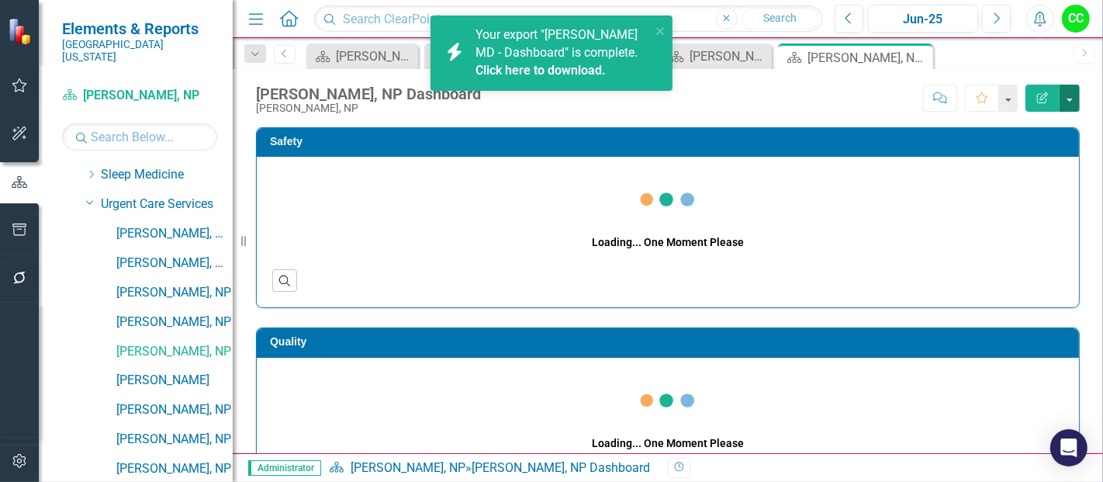
click at [1066, 93] on button "button" at bounding box center [1070, 98] width 20 height 27
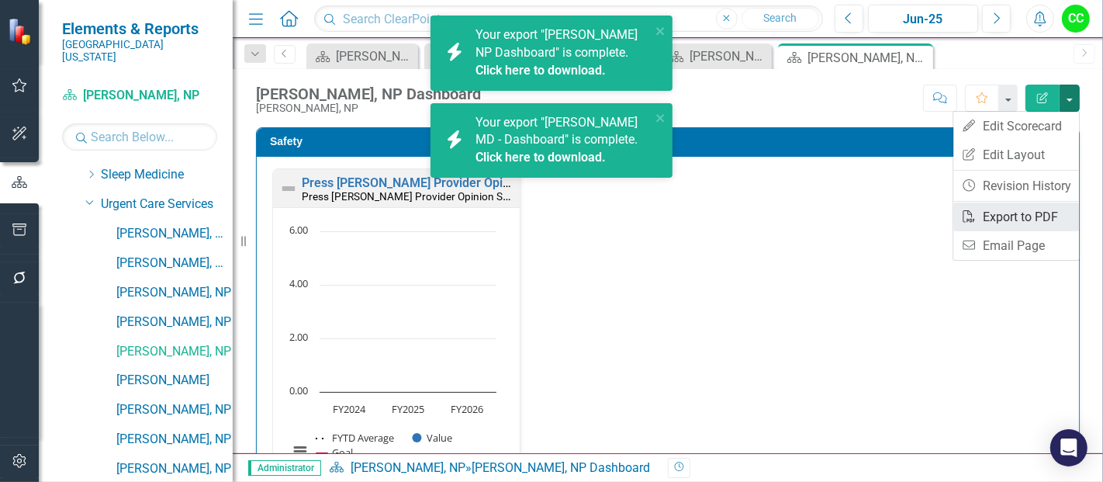
click at [1002, 217] on link "PDF Export to PDF" at bounding box center [1017, 217] width 126 height 29
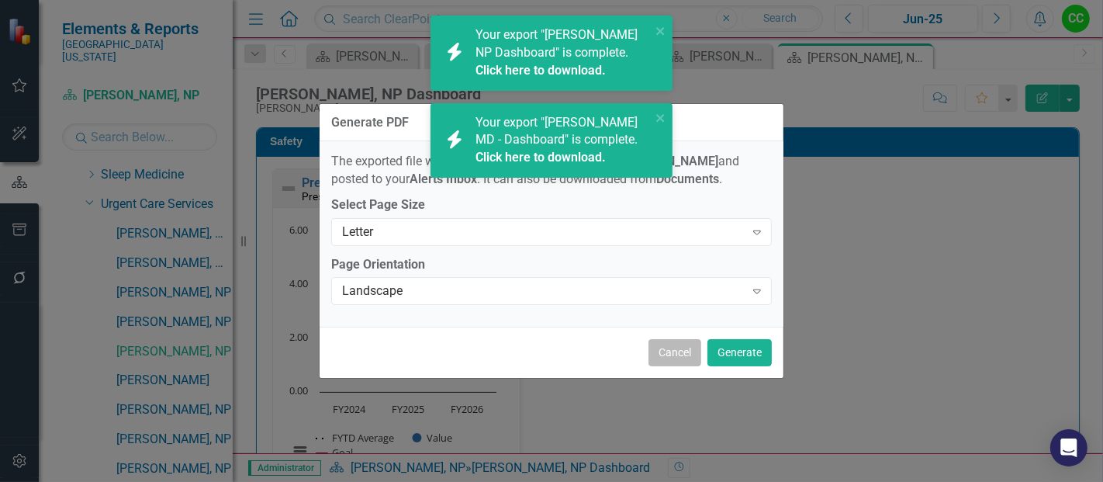
click at [656, 351] on button "Cancel" at bounding box center [675, 352] width 53 height 27
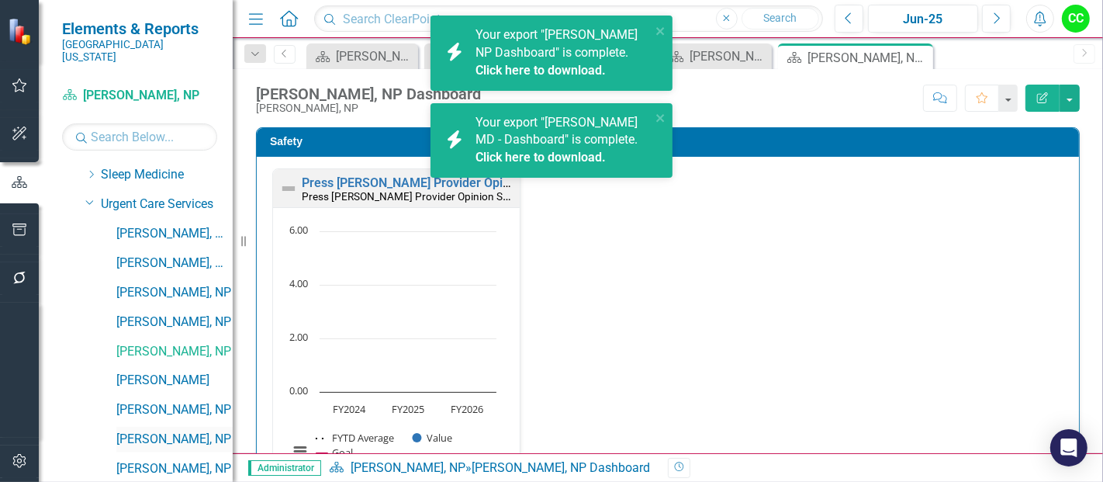
click at [147, 431] on link "[PERSON_NAME], NP" at bounding box center [174, 440] width 116 height 18
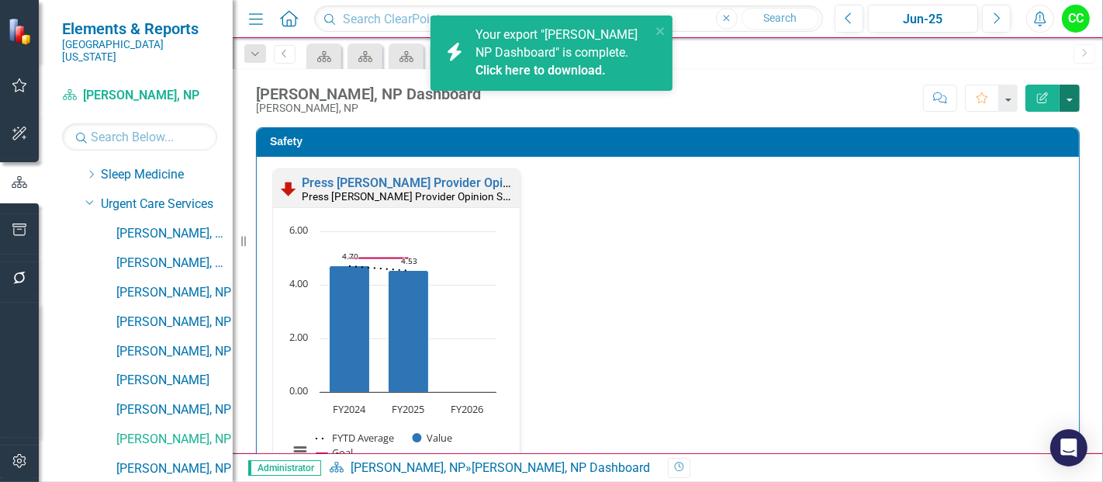
click at [1072, 99] on button "button" at bounding box center [1070, 98] width 20 height 27
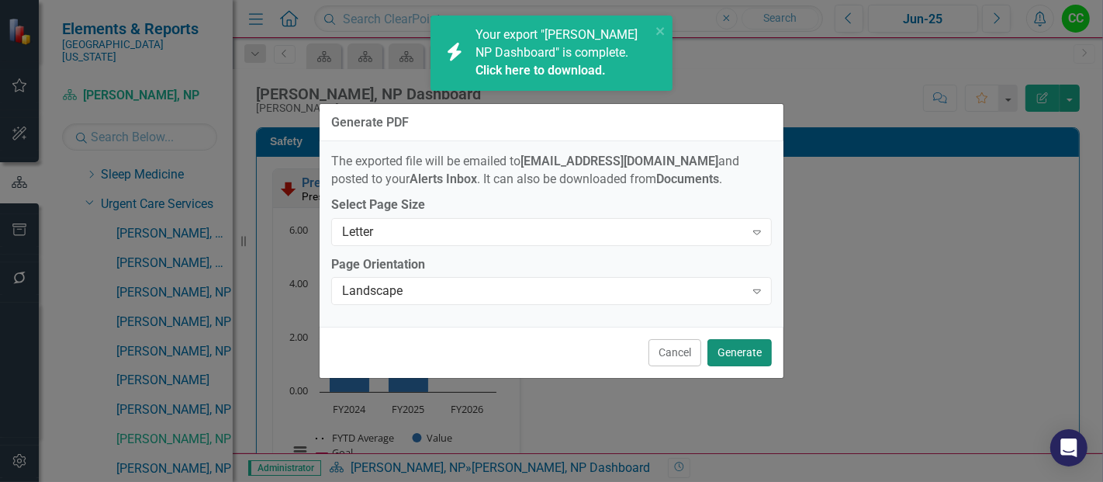
click at [730, 352] on button "Generate" at bounding box center [740, 352] width 64 height 27
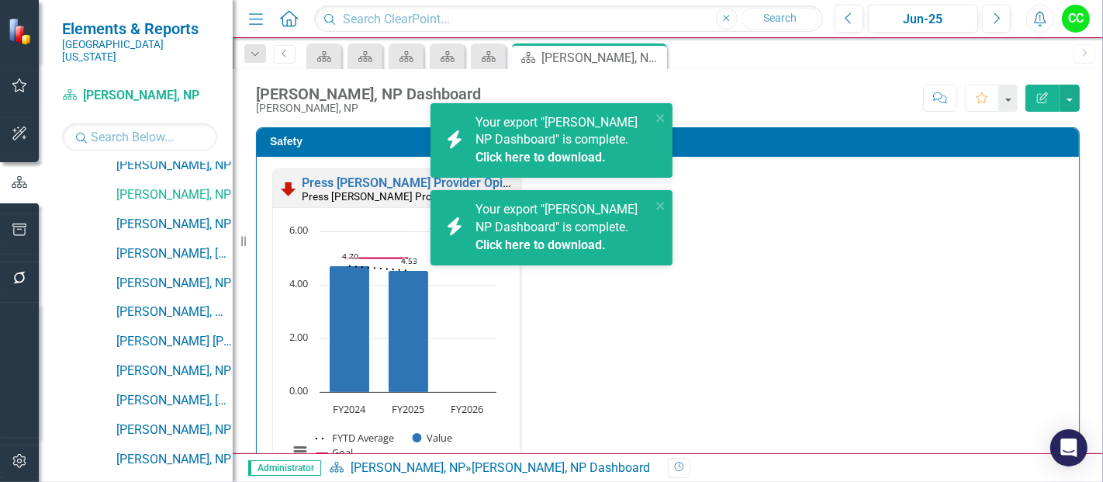
scroll to position [1204, 0]
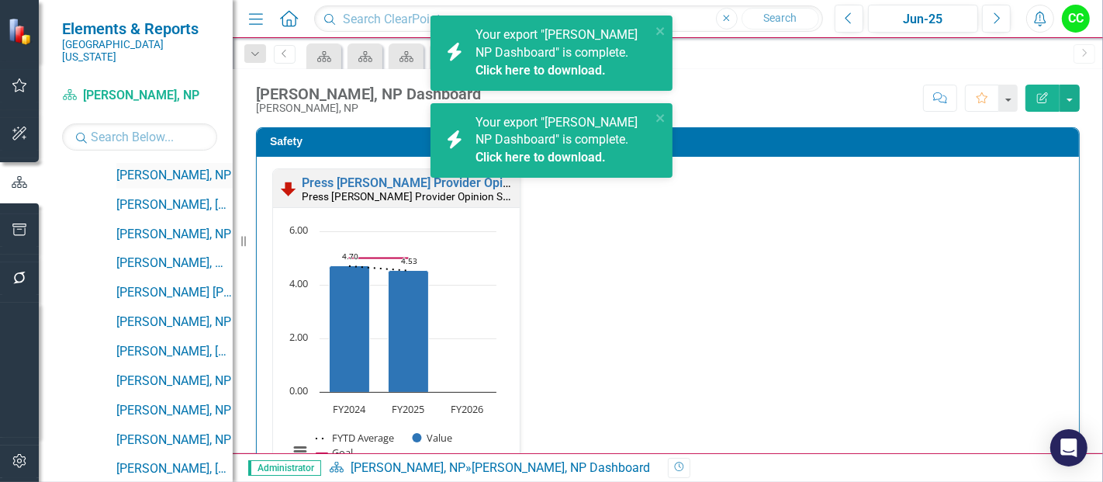
click at [158, 167] on link "[PERSON_NAME], NP" at bounding box center [174, 176] width 116 height 18
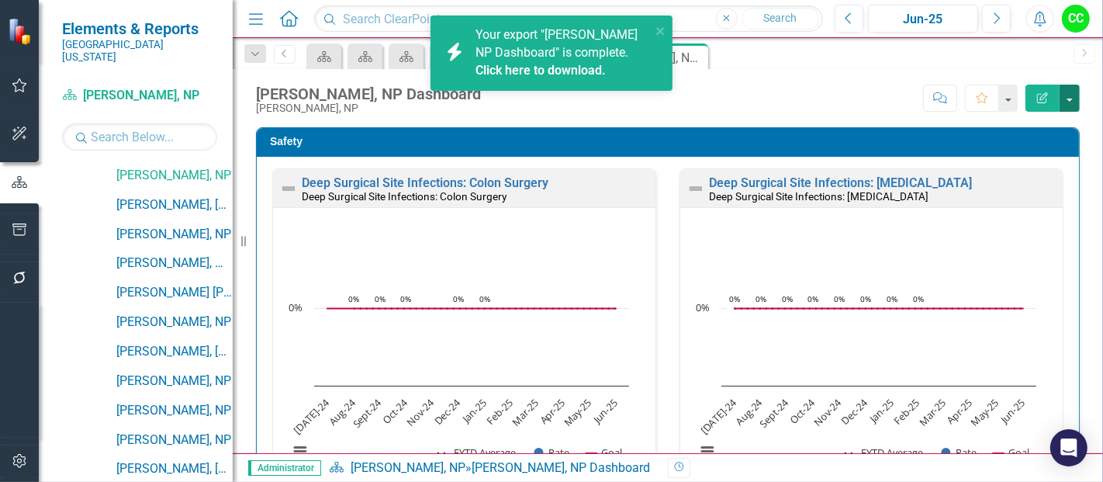
click at [1074, 94] on button "button" at bounding box center [1070, 98] width 20 height 27
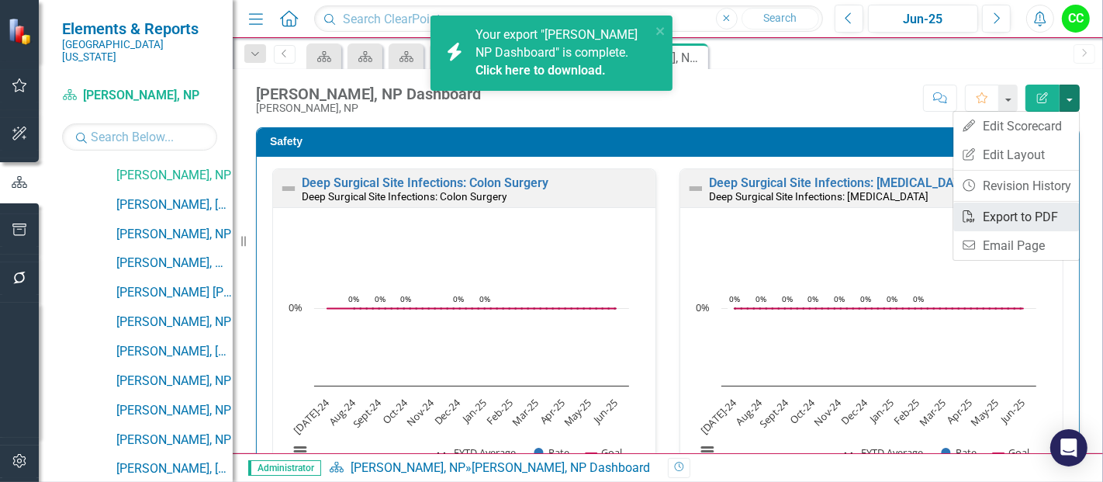
click at [1009, 217] on link "PDF Export to PDF" at bounding box center [1017, 217] width 126 height 29
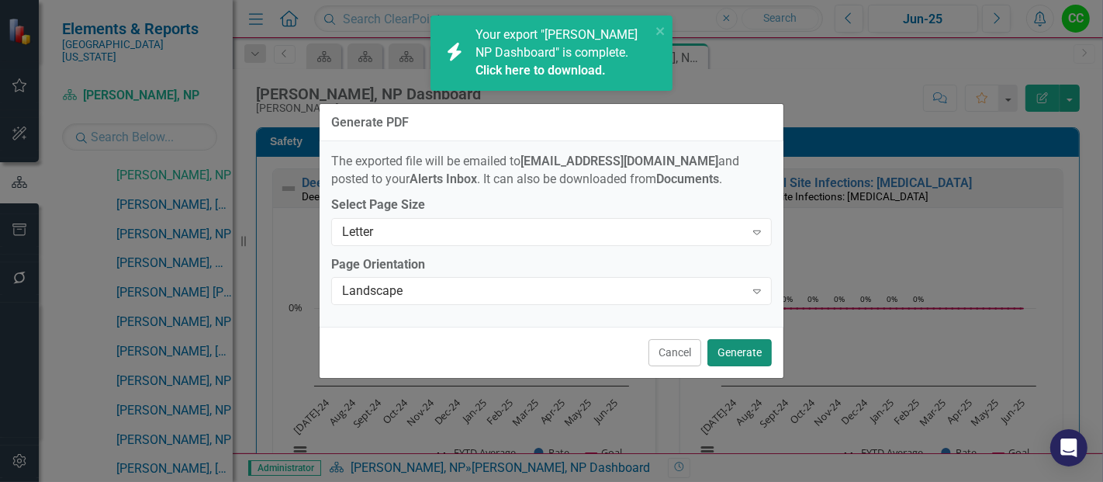
click at [738, 357] on button "Generate" at bounding box center [740, 352] width 64 height 27
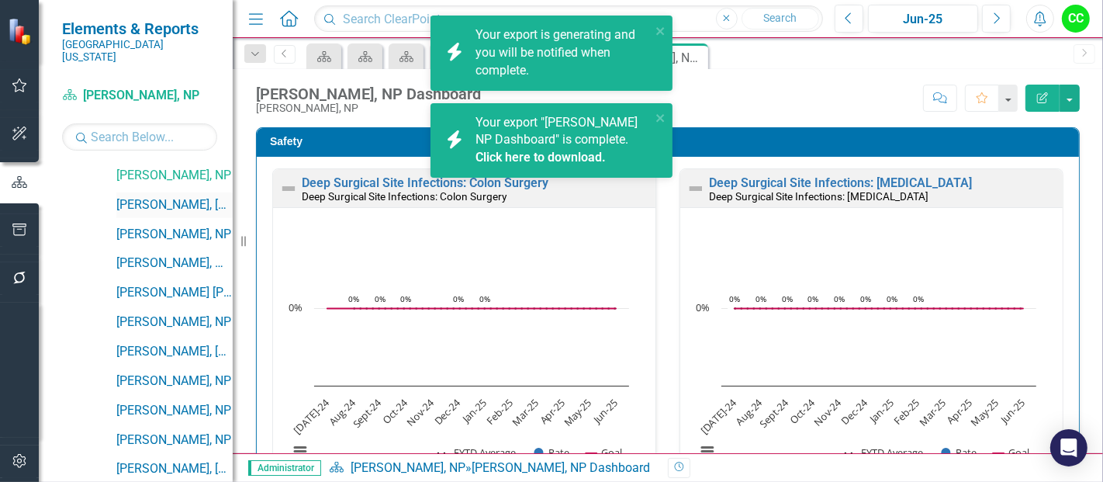
click at [152, 196] on link "[PERSON_NAME], [GEOGRAPHIC_DATA]" at bounding box center [174, 205] width 116 height 18
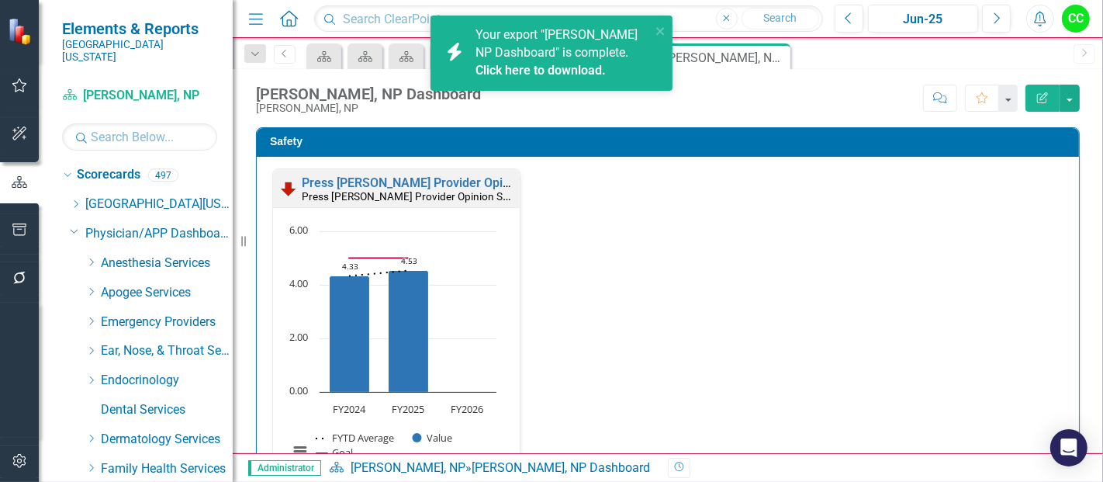
scroll to position [1204, 0]
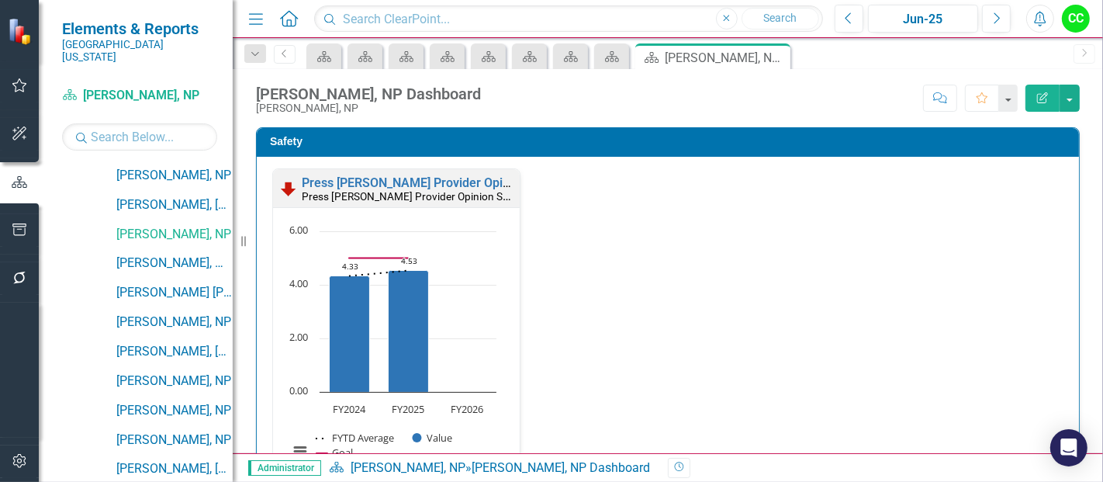
click at [739, 350] on div "Press [PERSON_NAME] Provider Opinion Survey: Safety Survey Results Press [PERSO…" at bounding box center [668, 333] width 815 height 331
click at [1075, 105] on button "button" at bounding box center [1070, 98] width 20 height 27
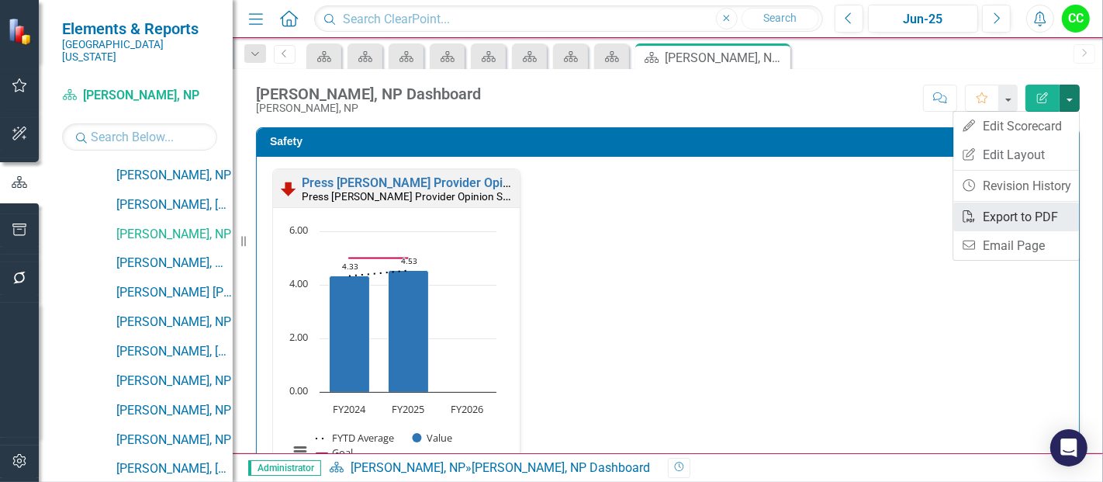
click at [1013, 220] on link "PDF Export to PDF" at bounding box center [1017, 217] width 126 height 29
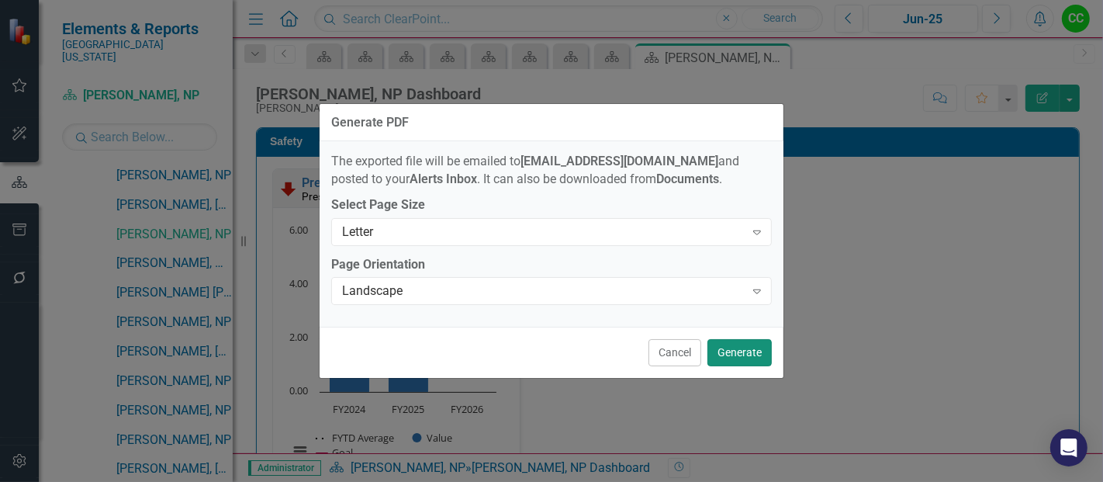
click at [754, 353] on button "Generate" at bounding box center [740, 352] width 64 height 27
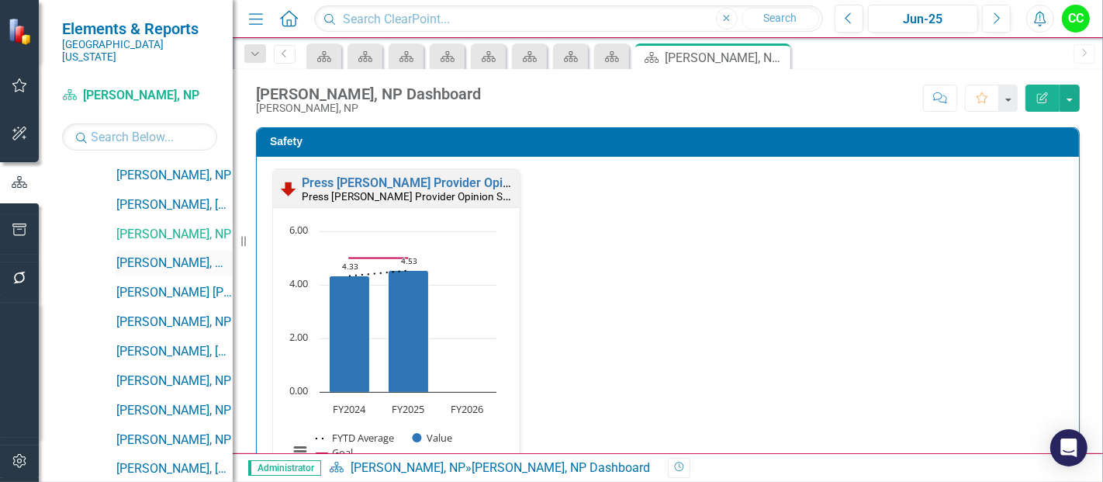
click at [155, 255] on link "[PERSON_NAME], MD" at bounding box center [174, 264] width 116 height 18
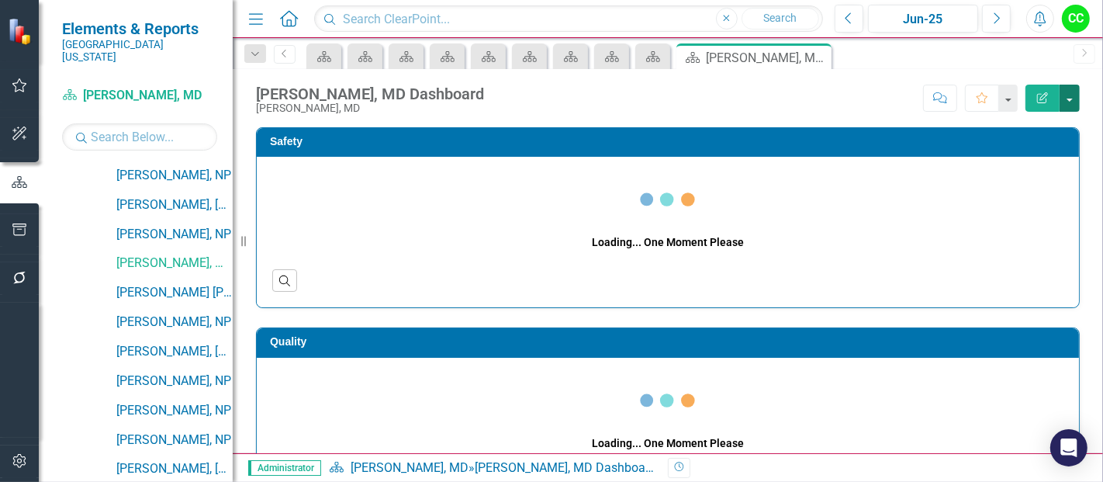
click at [1066, 96] on button "button" at bounding box center [1070, 98] width 20 height 27
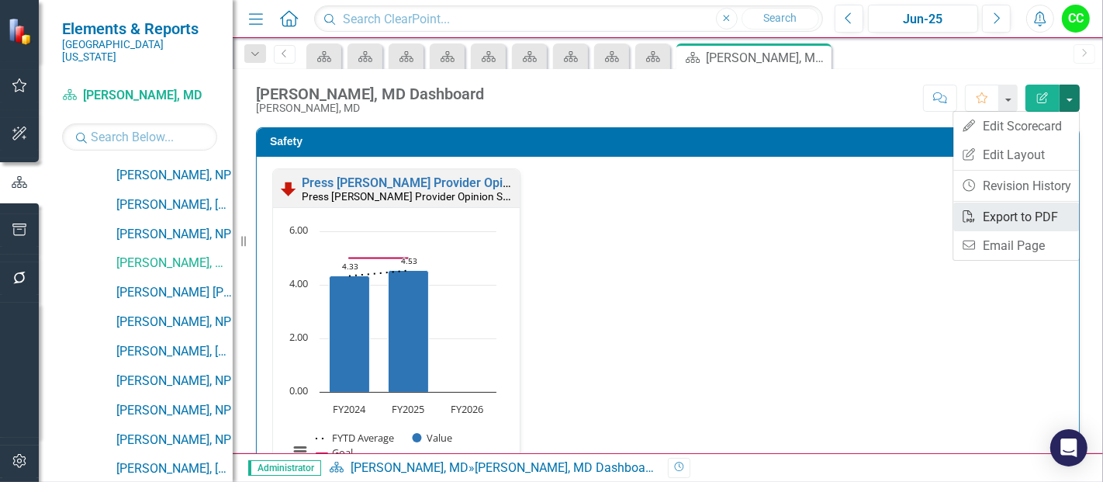
click at [1006, 218] on link "PDF Export to PDF" at bounding box center [1017, 217] width 126 height 29
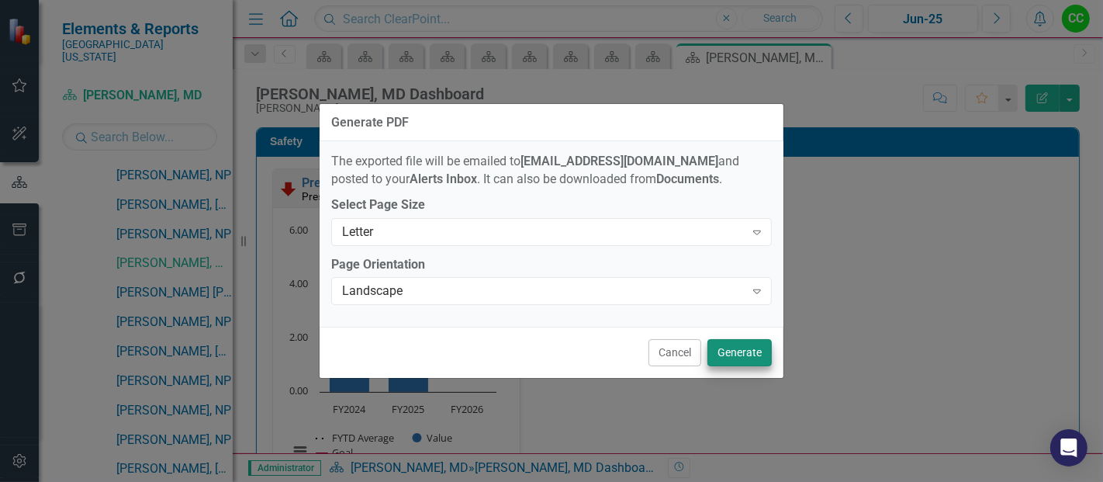
click at [740, 355] on button "Generate" at bounding box center [740, 352] width 64 height 27
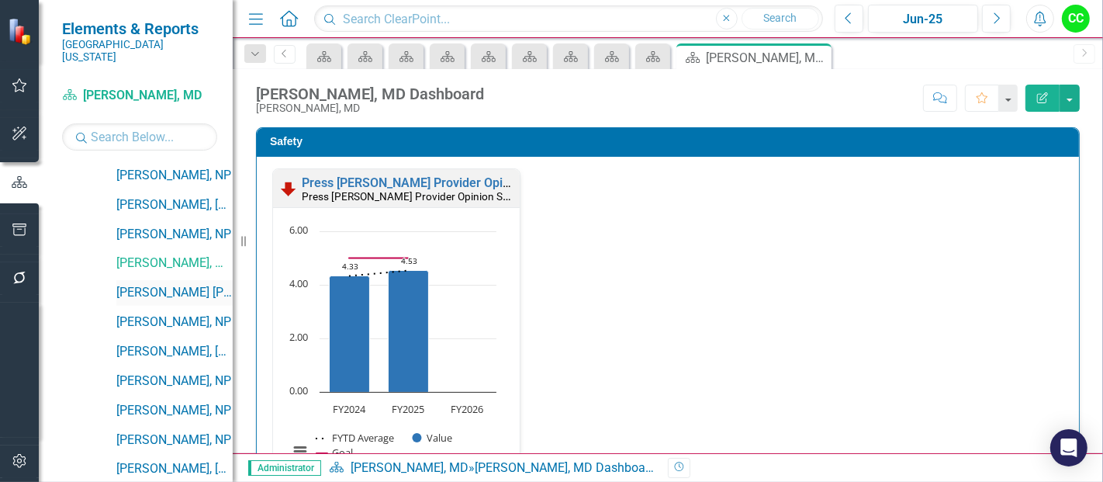
click at [155, 284] on link "[PERSON_NAME] [PERSON_NAME], DO" at bounding box center [174, 293] width 116 height 18
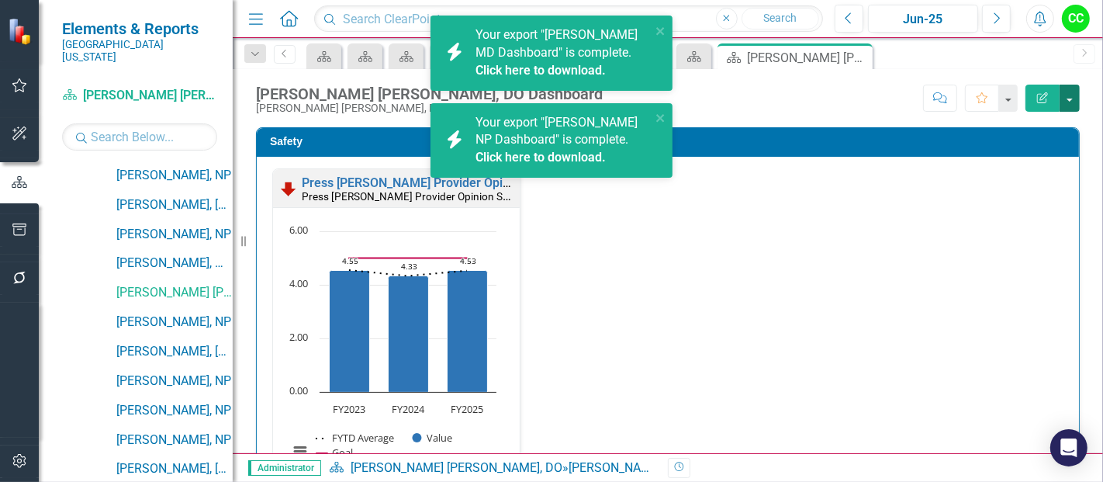
click at [1066, 89] on button "button" at bounding box center [1070, 98] width 20 height 27
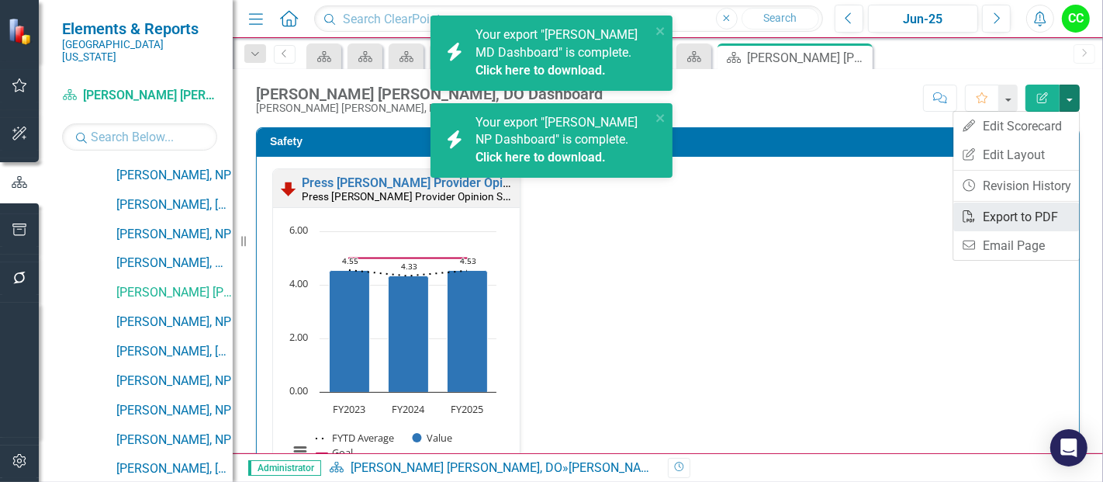
click at [1003, 214] on link "PDF Export to PDF" at bounding box center [1017, 217] width 126 height 29
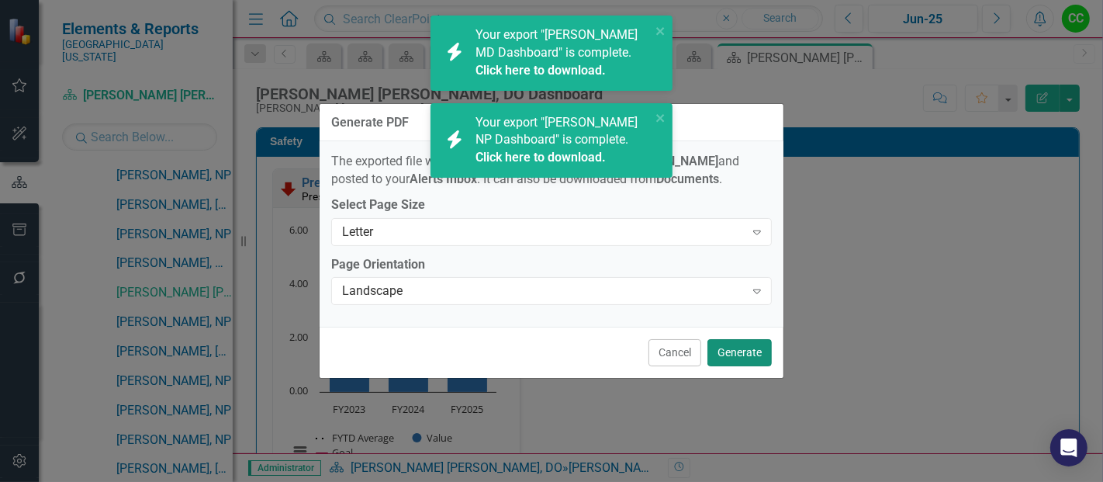
click at [753, 355] on button "Generate" at bounding box center [740, 352] width 64 height 27
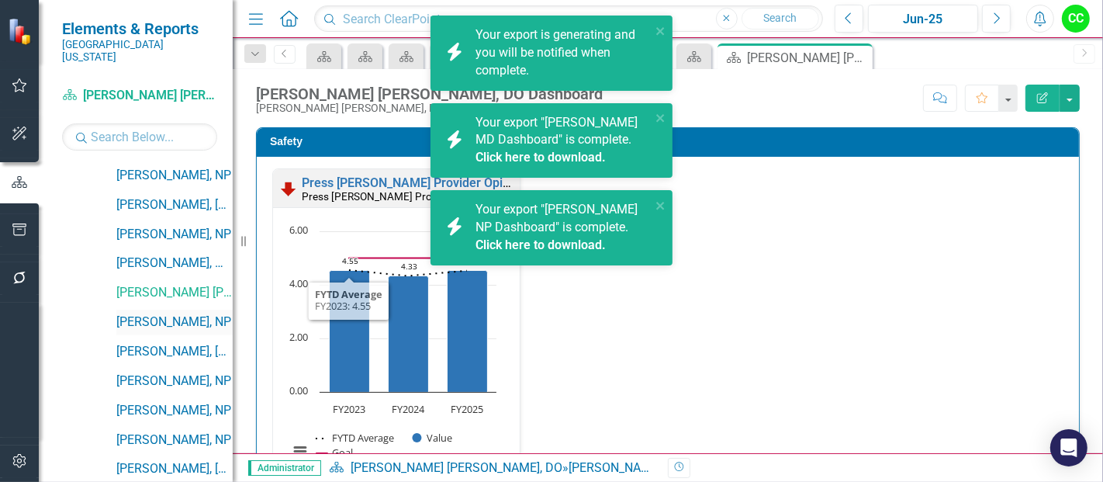
click at [179, 313] on link "[PERSON_NAME], NP" at bounding box center [174, 322] width 116 height 18
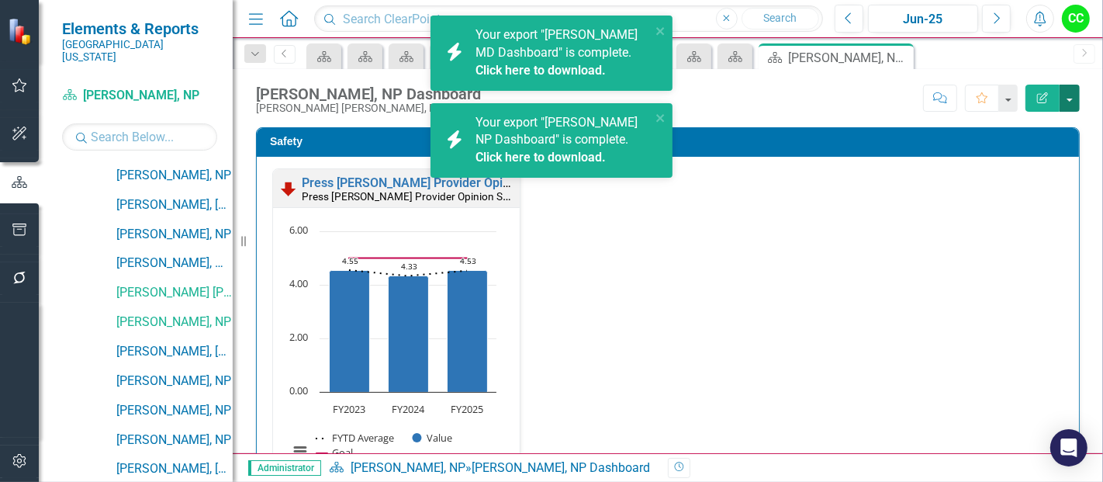
click at [1077, 99] on button "button" at bounding box center [1070, 98] width 20 height 27
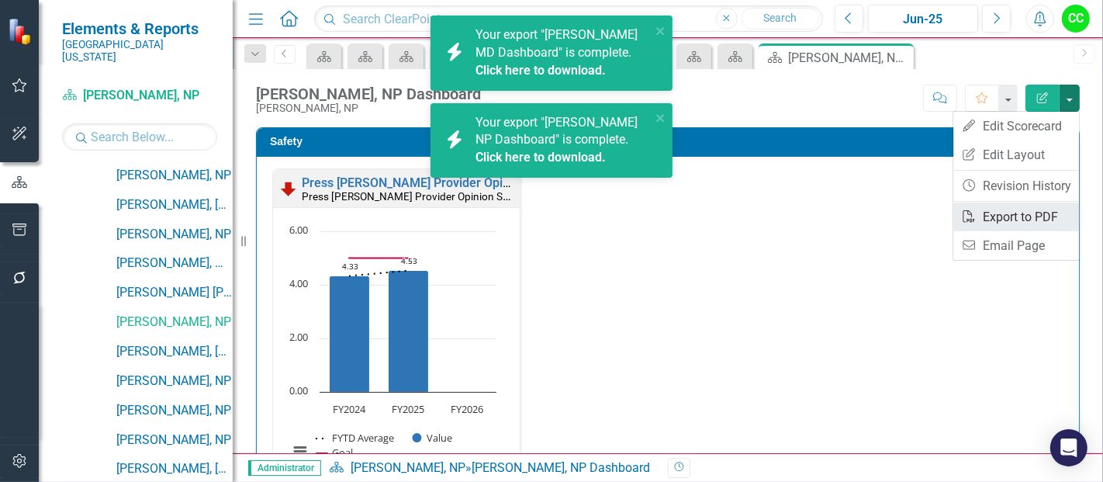
click at [992, 215] on link "PDF Export to PDF" at bounding box center [1017, 217] width 126 height 29
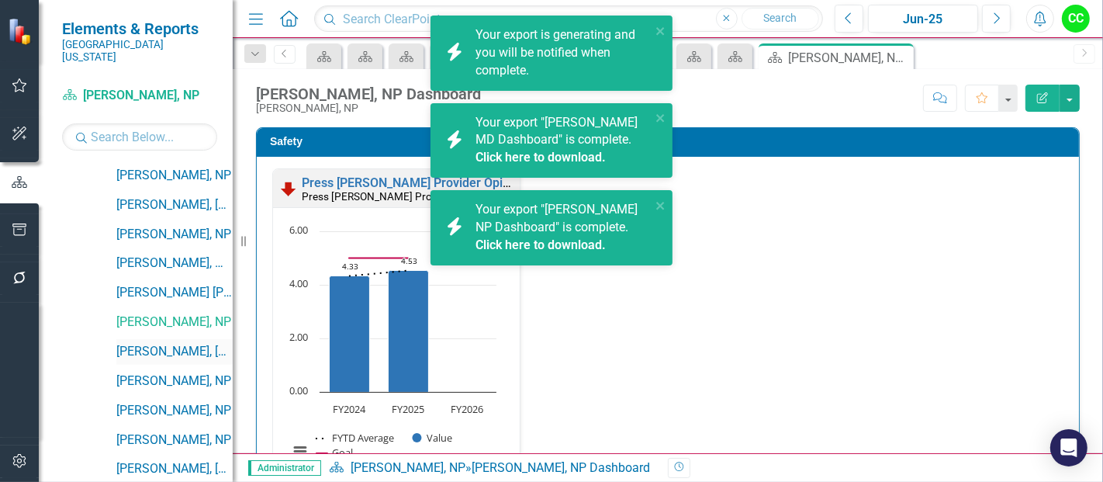
click at [152, 343] on link "[PERSON_NAME], [GEOGRAPHIC_DATA]" at bounding box center [174, 352] width 116 height 18
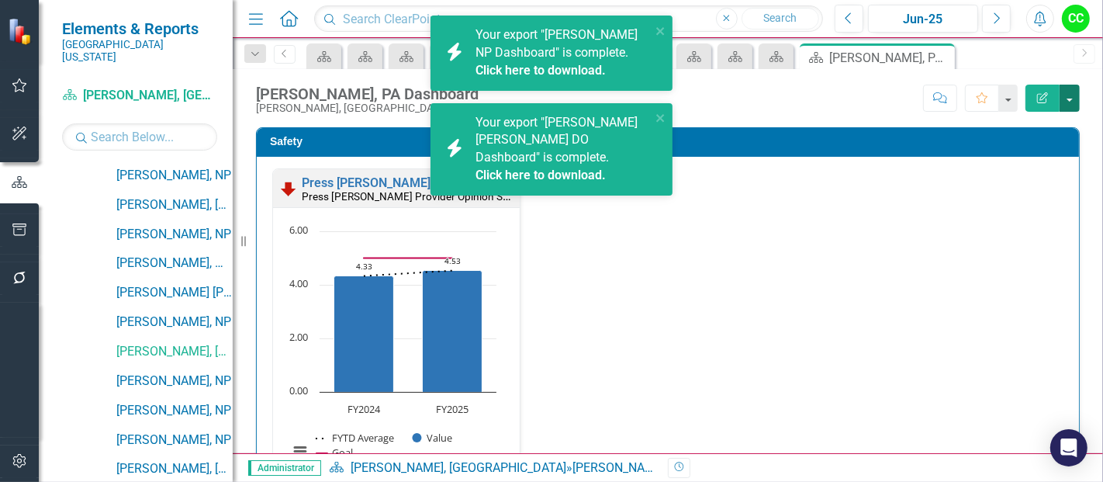
click at [1071, 94] on button "button" at bounding box center [1070, 98] width 20 height 27
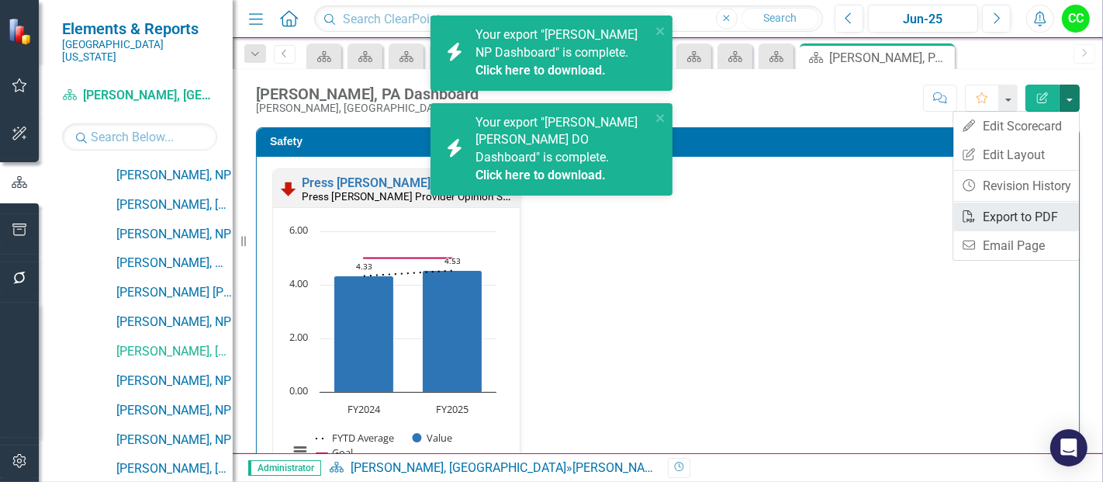
click at [1002, 216] on link "PDF Export to PDF" at bounding box center [1017, 217] width 126 height 29
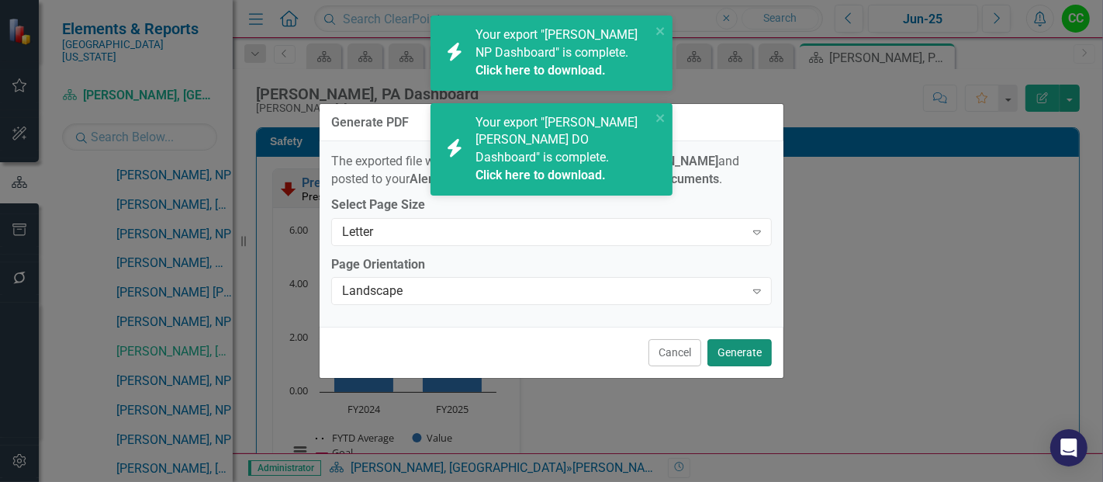
click at [741, 354] on button "Generate" at bounding box center [740, 352] width 64 height 27
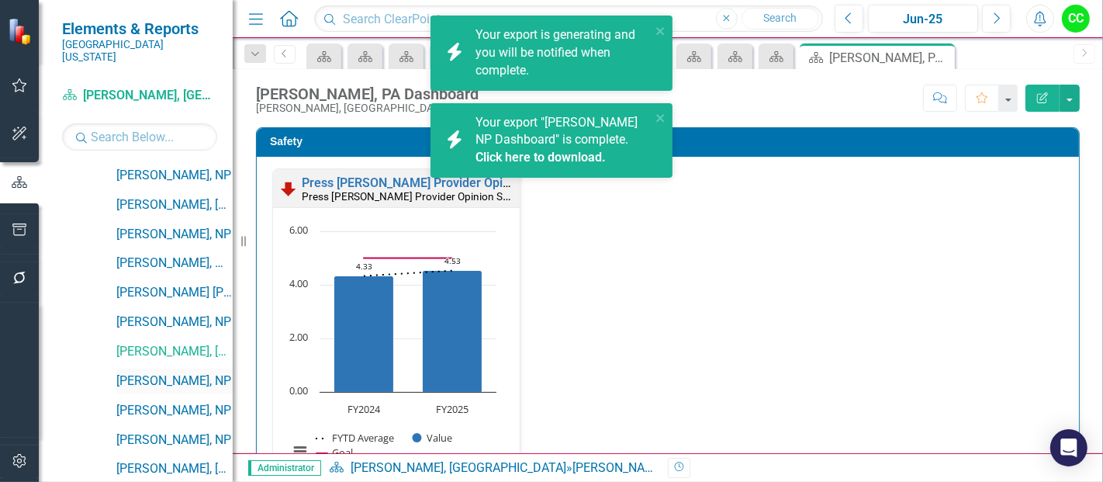
click at [169, 372] on link "[PERSON_NAME], NP" at bounding box center [174, 381] width 116 height 18
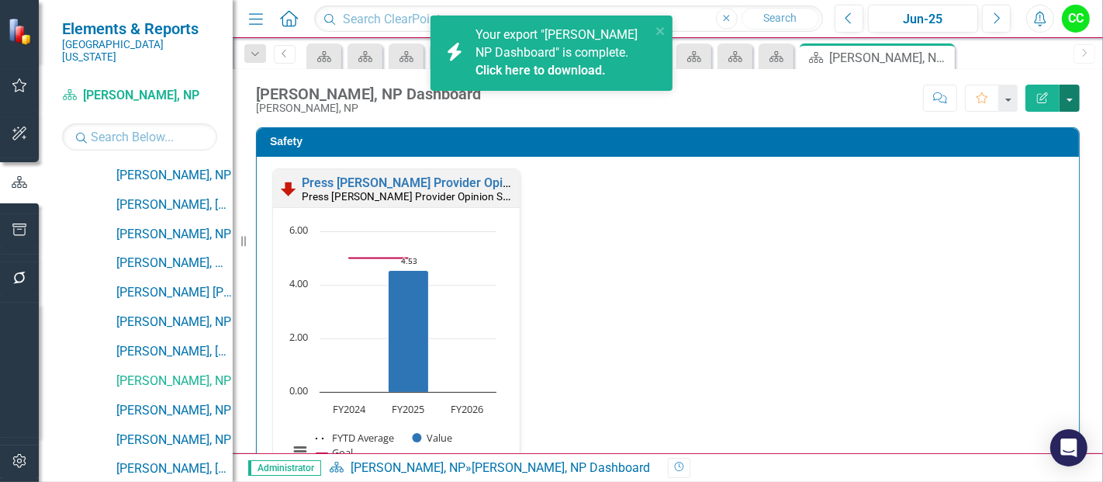
click at [1070, 94] on button "button" at bounding box center [1070, 98] width 20 height 27
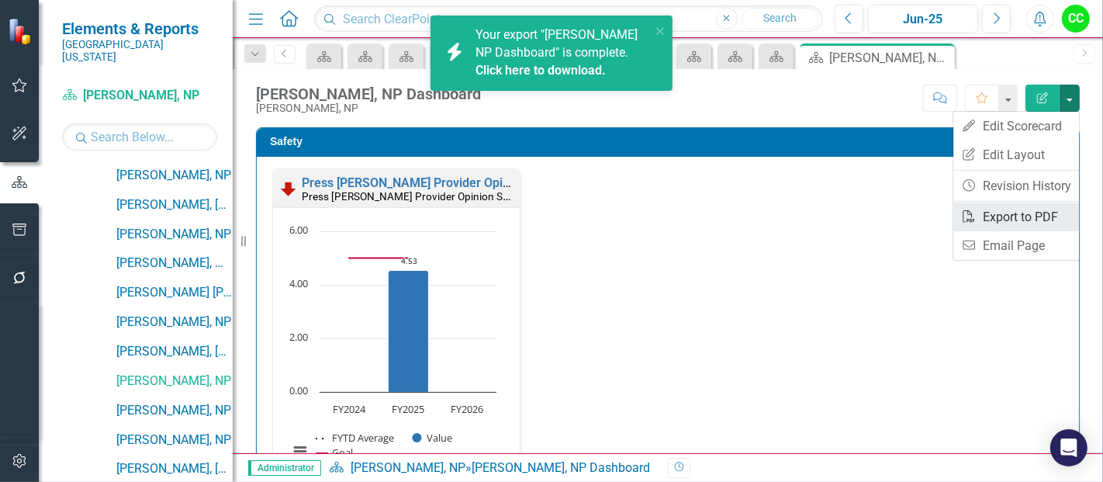
click at [993, 218] on link "PDF Export to PDF" at bounding box center [1017, 217] width 126 height 29
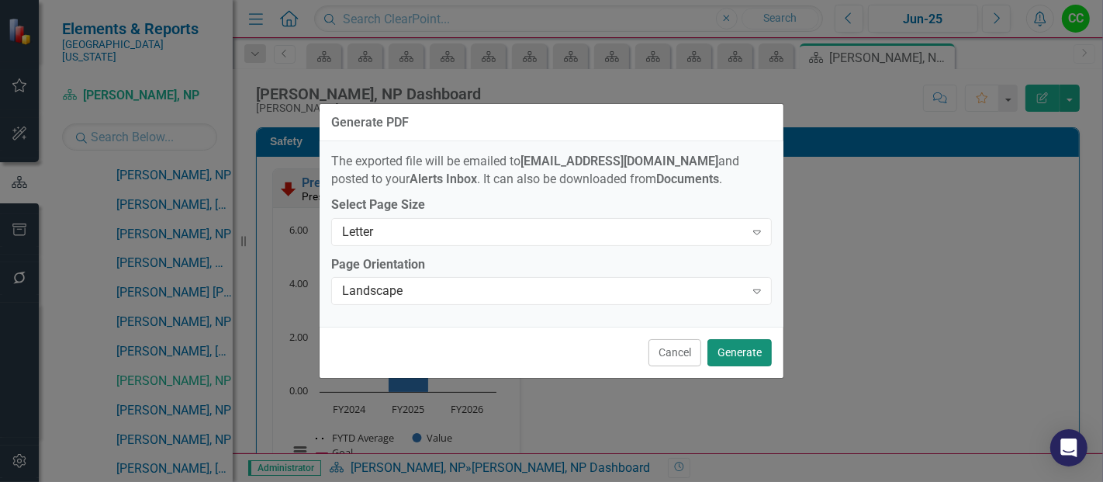
click at [746, 353] on button "Generate" at bounding box center [740, 352] width 64 height 27
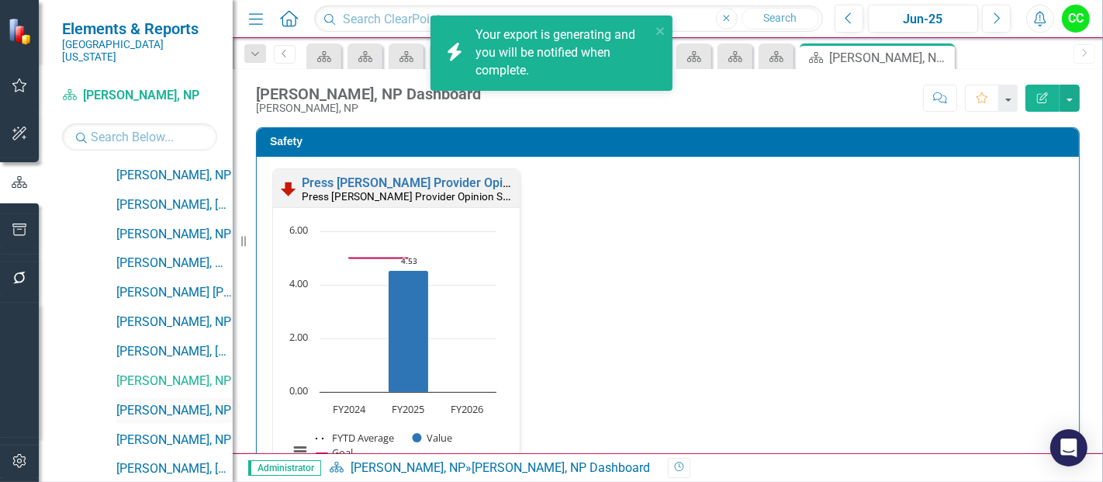
click at [158, 402] on link "[PERSON_NAME], NP" at bounding box center [174, 411] width 116 height 18
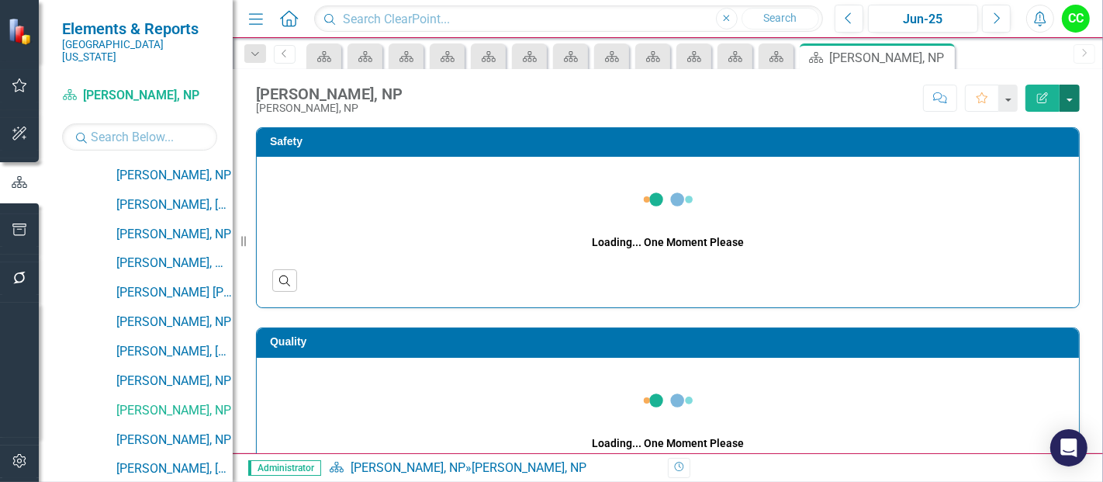
click at [1068, 100] on button "button" at bounding box center [1070, 98] width 20 height 27
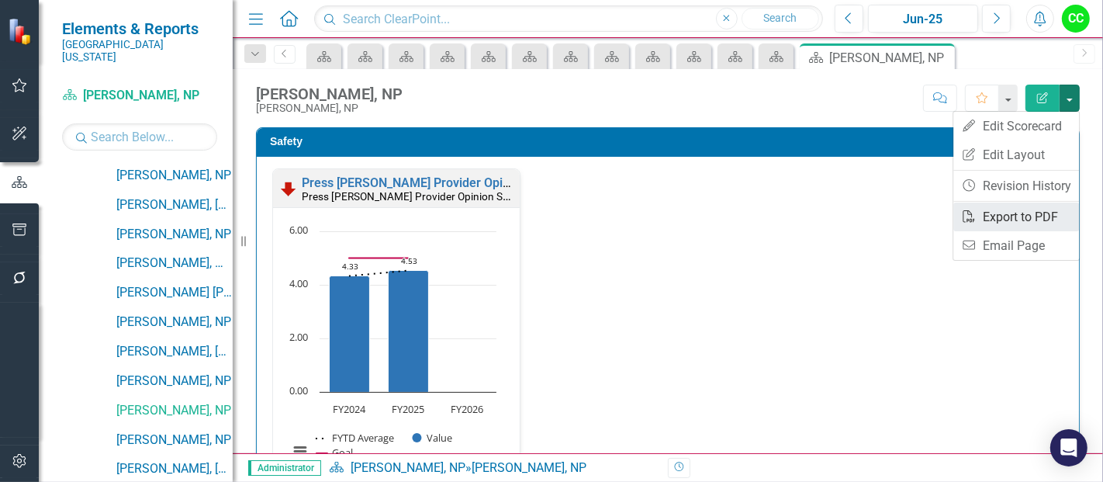
click at [976, 213] on icon "PDF" at bounding box center [969, 216] width 16 height 12
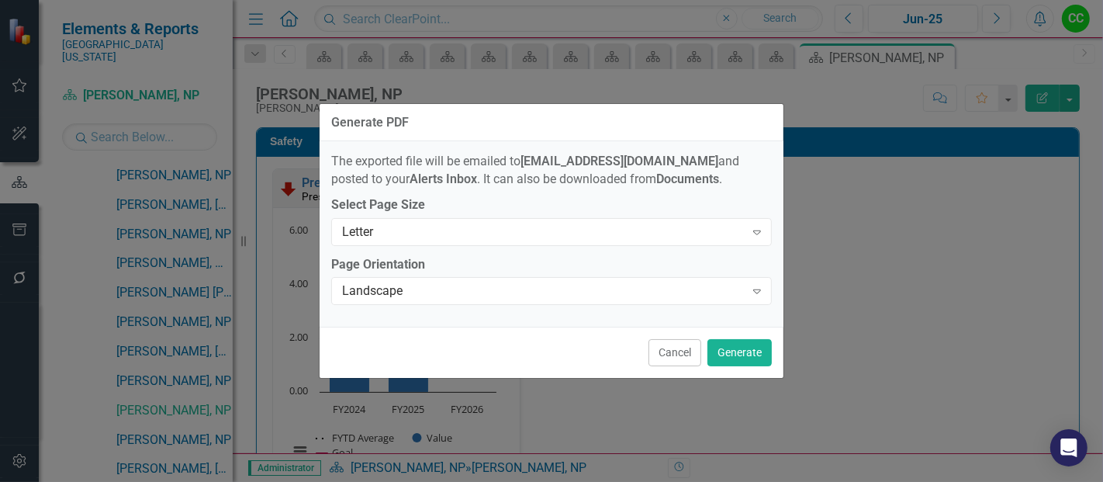
click at [744, 349] on div "Generate PDF The exported file will be emailed to ChapmaCA@somc.org and posted …" at bounding box center [552, 241] width 466 height 482
click at [740, 355] on button "Generate" at bounding box center [740, 352] width 64 height 27
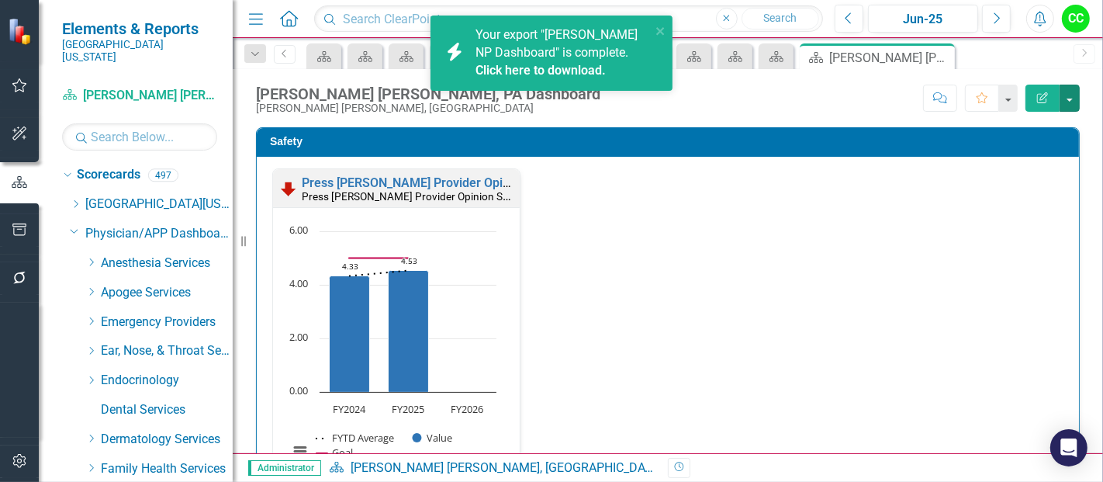
click at [1071, 99] on button "button" at bounding box center [1070, 98] width 20 height 27
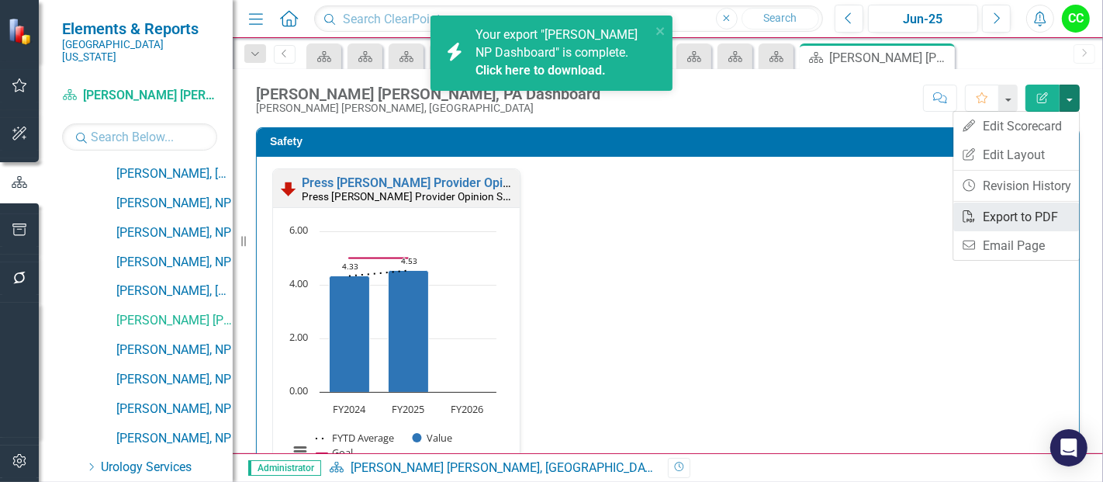
click at [1009, 213] on link "PDF Export to PDF" at bounding box center [1017, 217] width 126 height 29
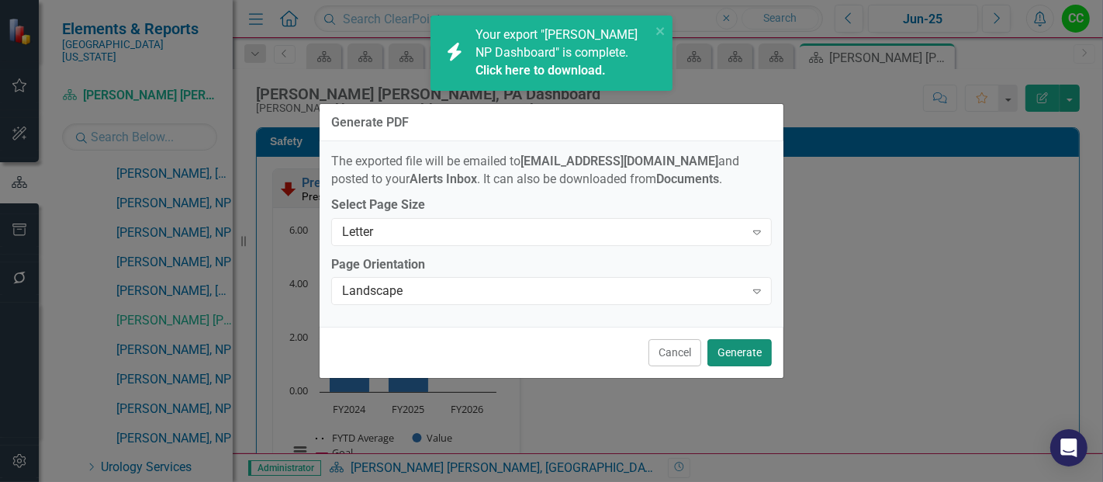
click at [732, 345] on button "Generate" at bounding box center [740, 352] width 64 height 27
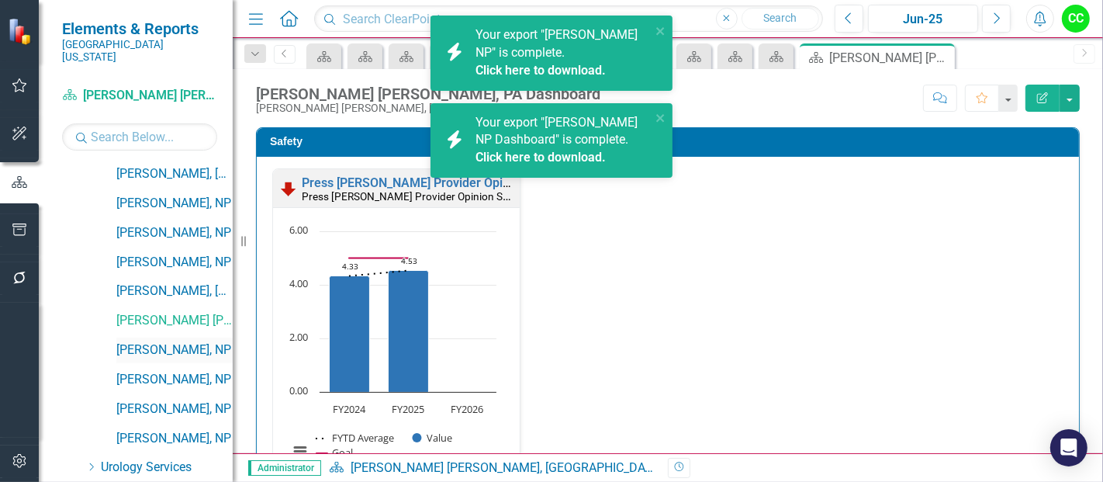
click at [166, 341] on link "[PERSON_NAME], NP" at bounding box center [174, 350] width 116 height 18
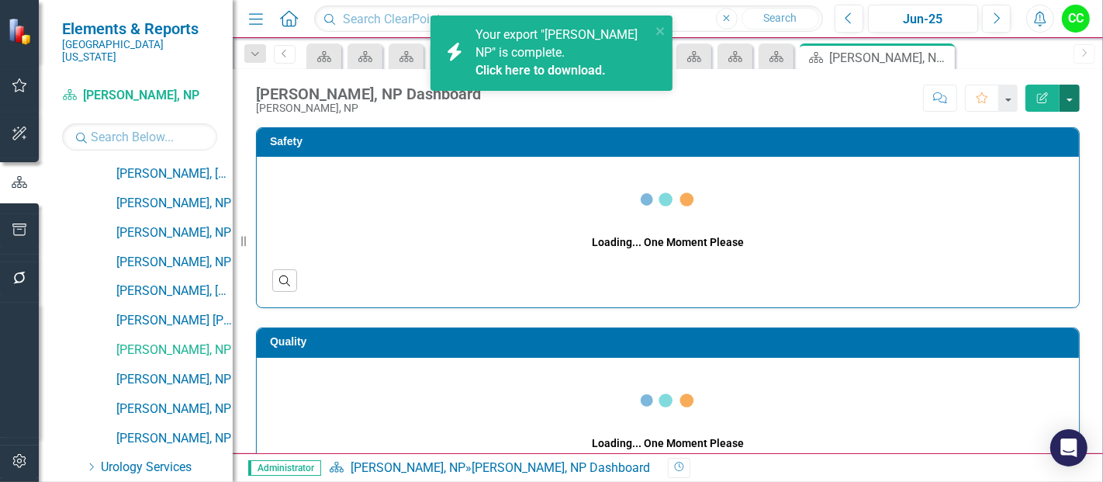
click at [1071, 97] on button "button" at bounding box center [1070, 98] width 20 height 27
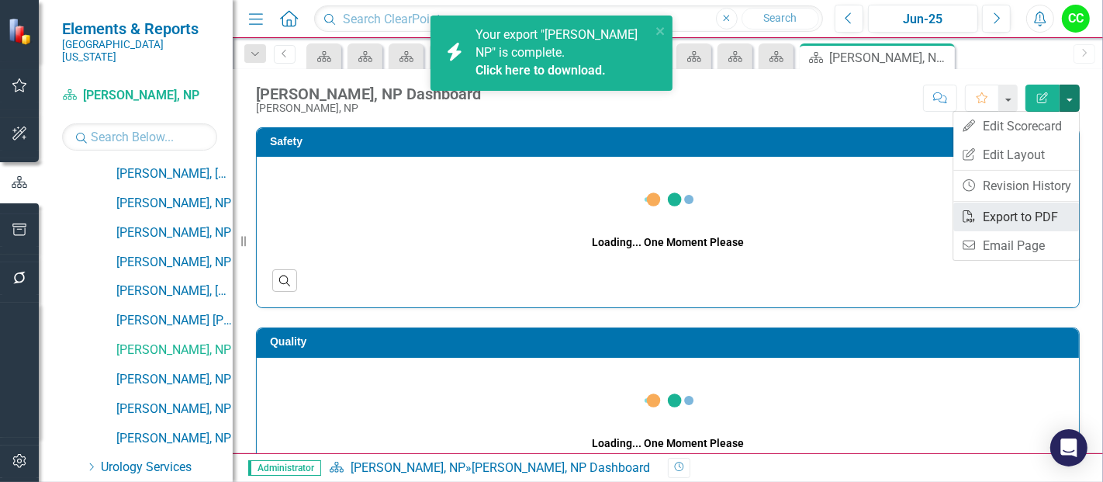
click at [989, 218] on link "PDF Export to PDF" at bounding box center [1017, 217] width 126 height 29
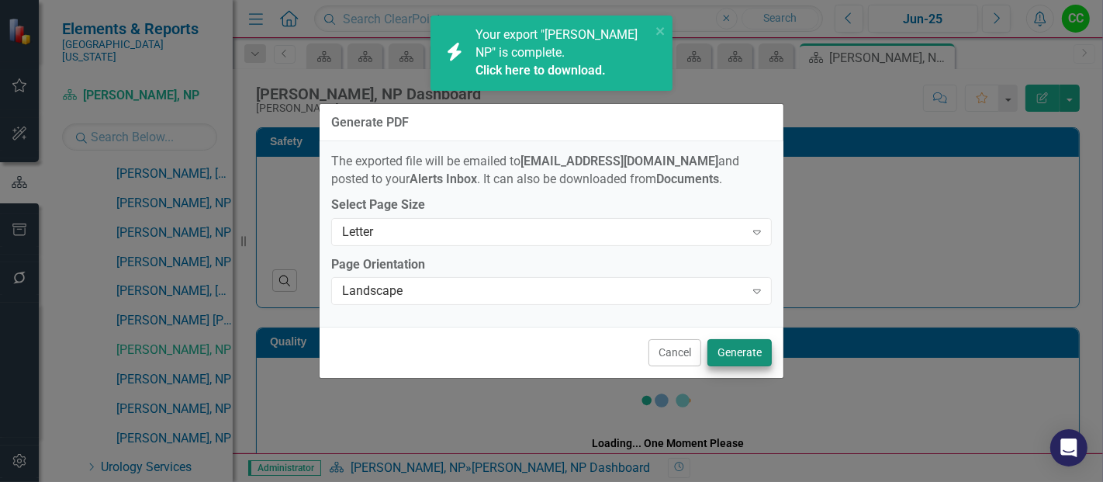
click at [722, 364] on button "Generate" at bounding box center [740, 352] width 64 height 27
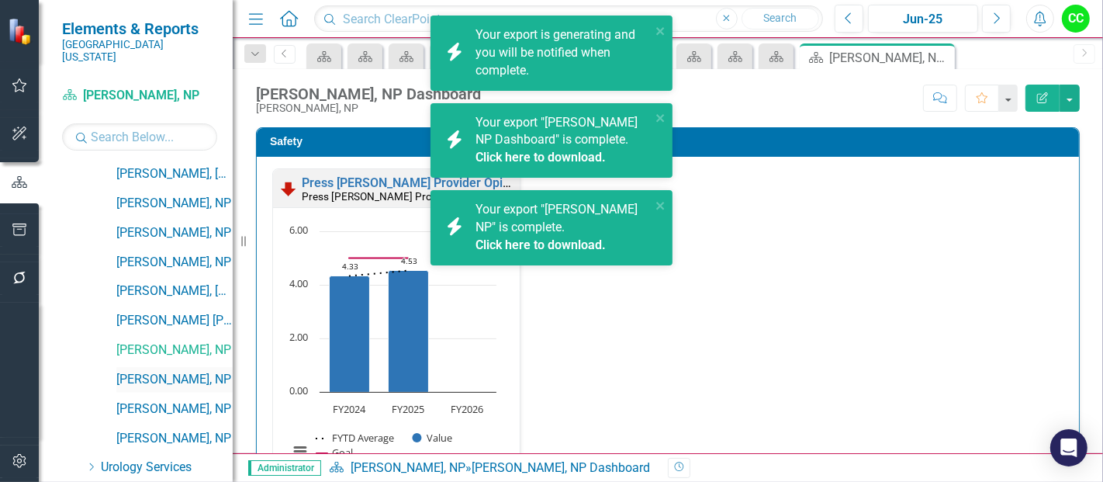
click at [130, 371] on link "[PERSON_NAME], NP" at bounding box center [174, 380] width 116 height 18
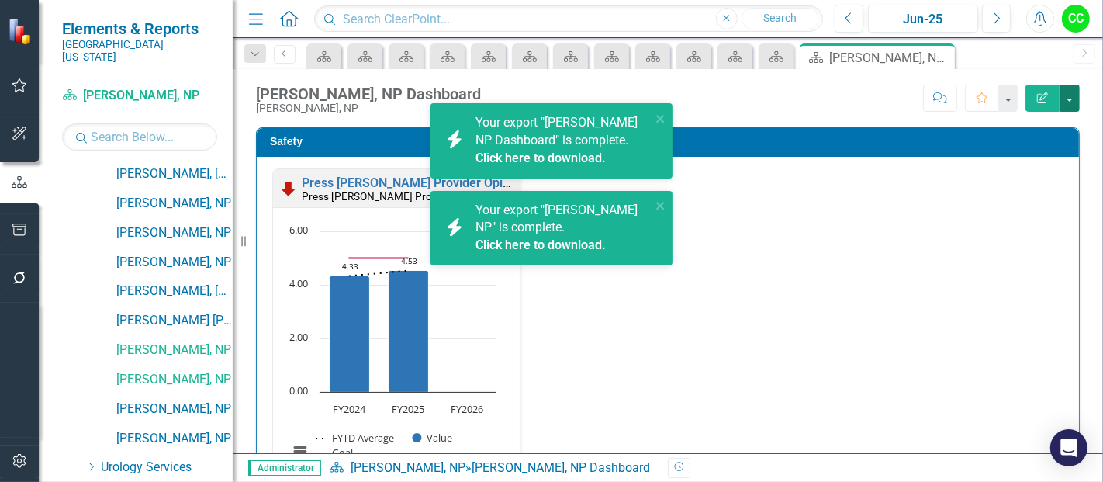
click at [1071, 96] on button "button" at bounding box center [1070, 98] width 20 height 27
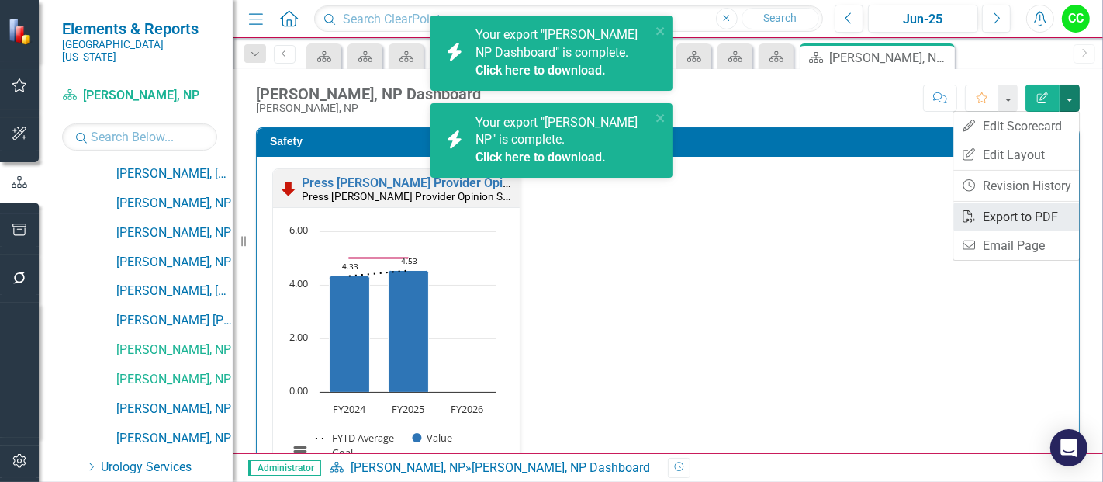
click at [978, 215] on link "PDF Export to PDF" at bounding box center [1017, 217] width 126 height 29
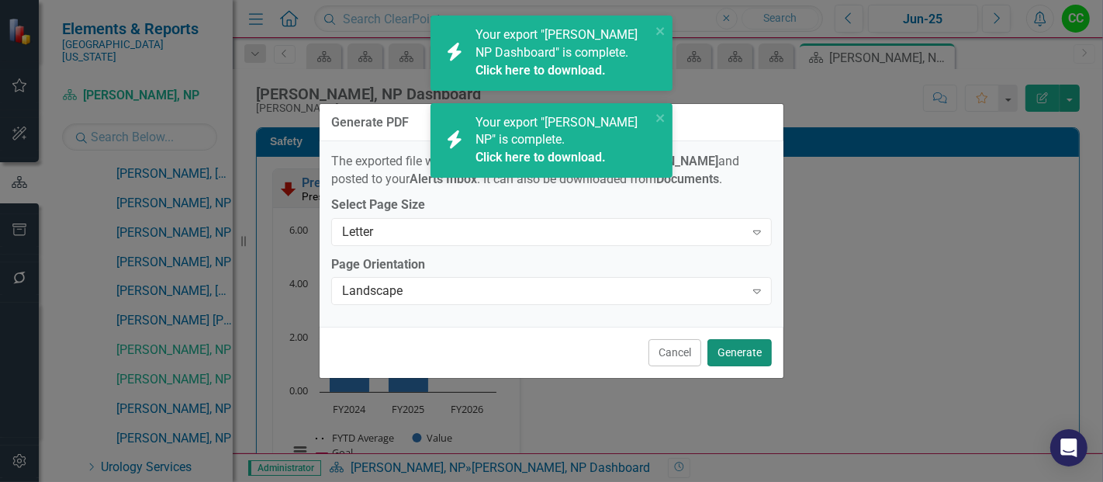
click at [718, 356] on button "Generate" at bounding box center [740, 352] width 64 height 27
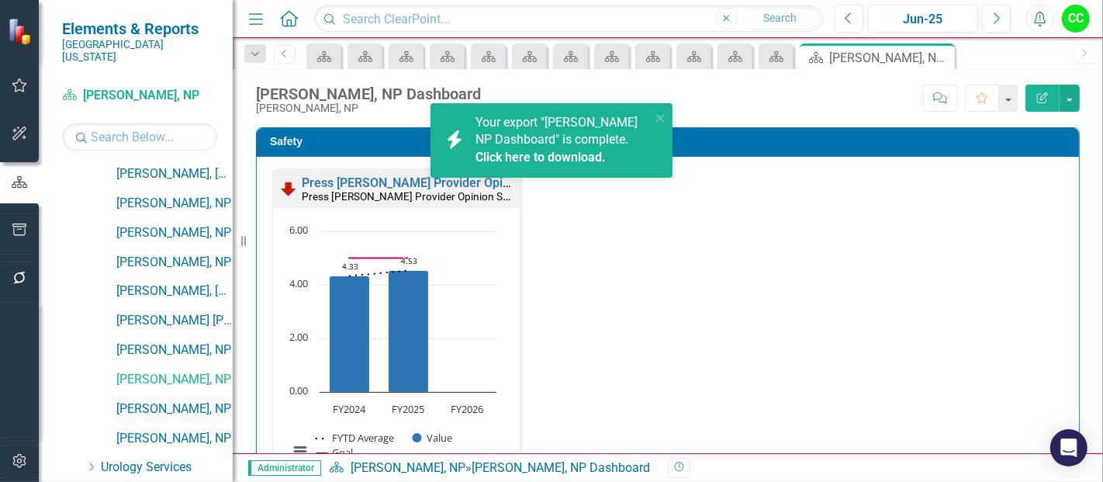
click at [161, 400] on link "[PERSON_NAME], NP" at bounding box center [174, 409] width 116 height 18
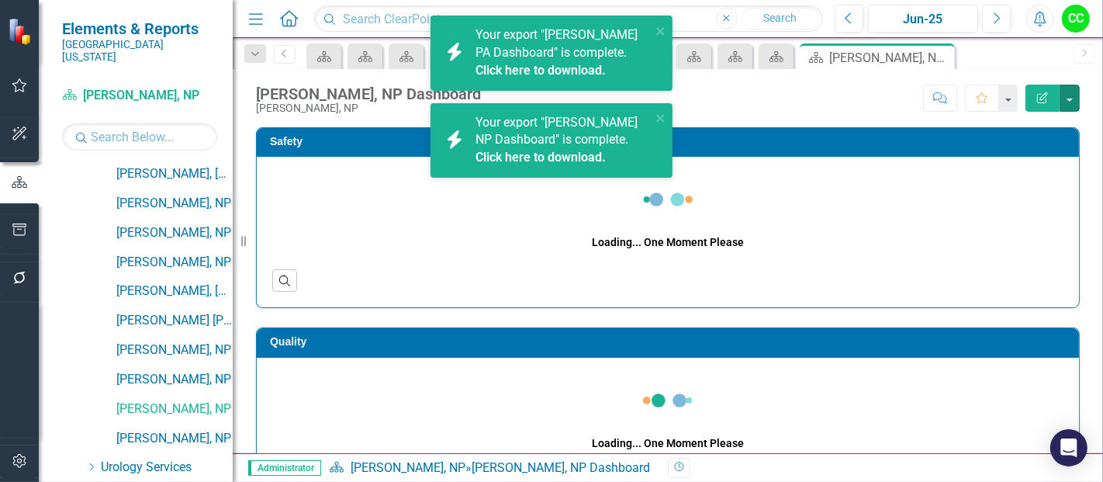
click at [1071, 96] on button "button" at bounding box center [1070, 98] width 20 height 27
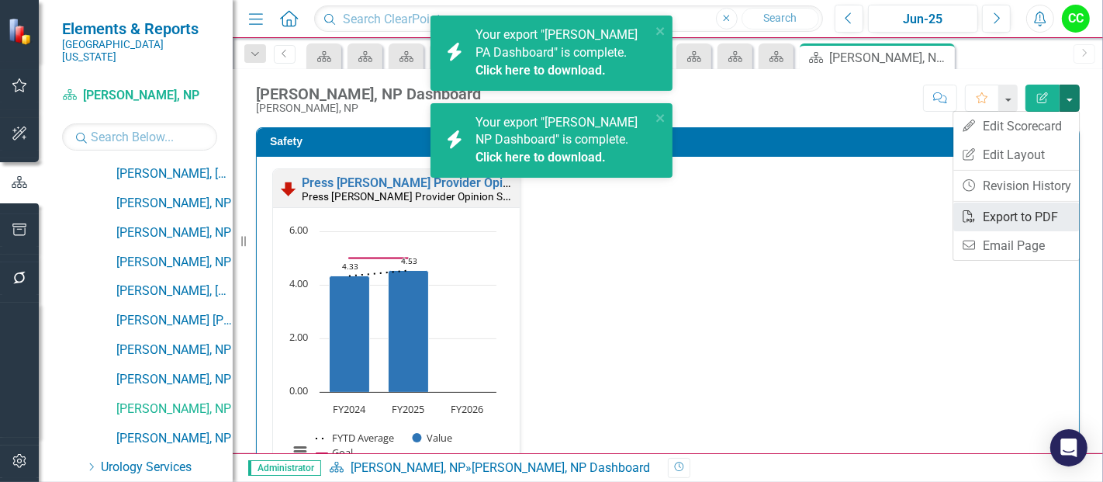
click at [1006, 220] on link "PDF Export to PDF" at bounding box center [1017, 217] width 126 height 29
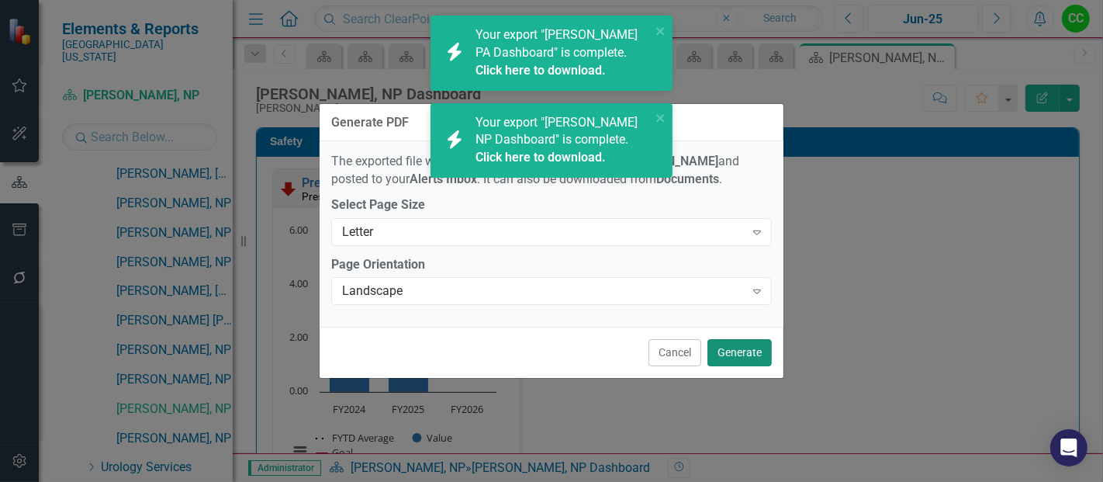
click at [760, 347] on button "Generate" at bounding box center [740, 352] width 64 height 27
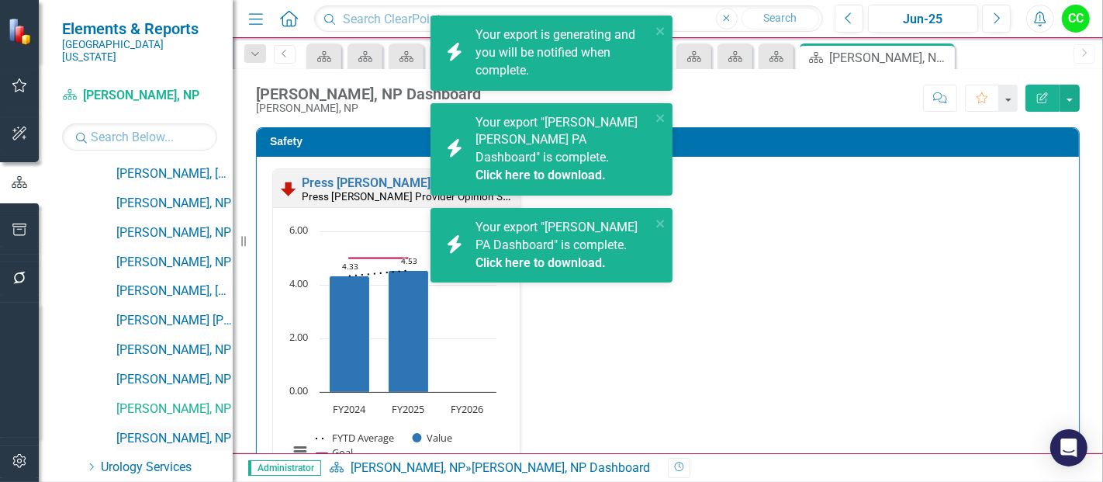
click at [158, 430] on link "[PERSON_NAME], NP" at bounding box center [174, 439] width 116 height 18
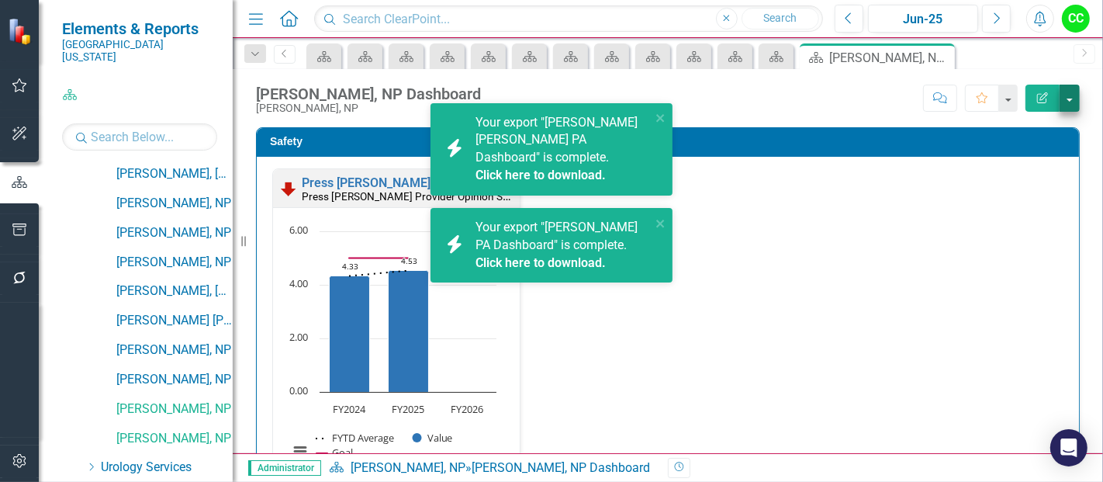
click at [1072, 101] on button "button" at bounding box center [1070, 98] width 20 height 27
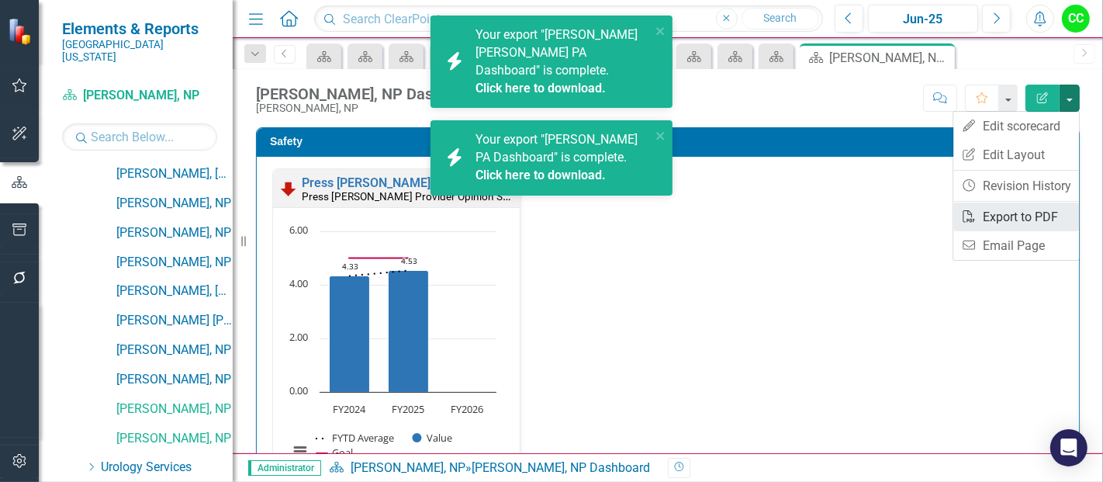
click at [992, 213] on link "PDF Export to PDF" at bounding box center [1017, 217] width 126 height 29
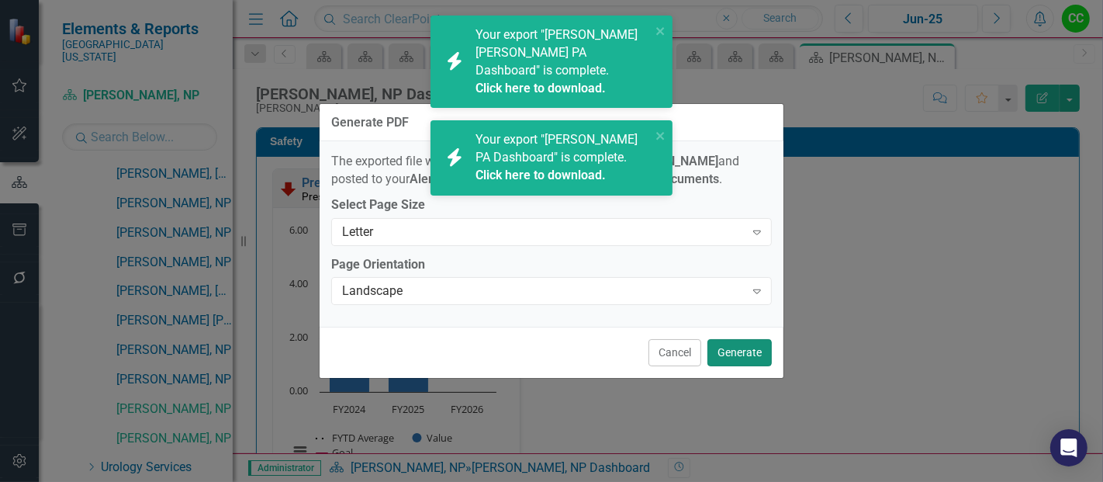
click at [756, 355] on button "Generate" at bounding box center [740, 352] width 64 height 27
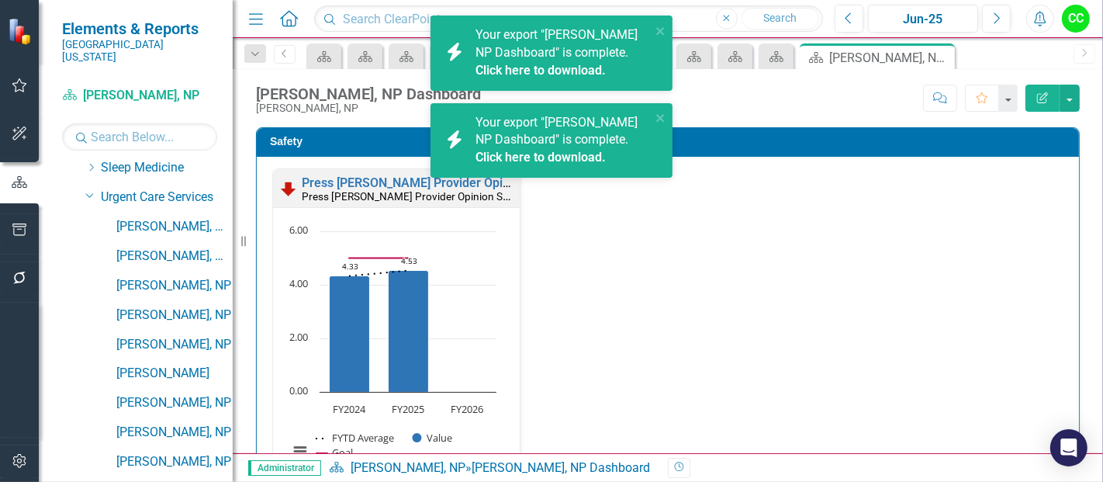
scroll to position [848, 0]
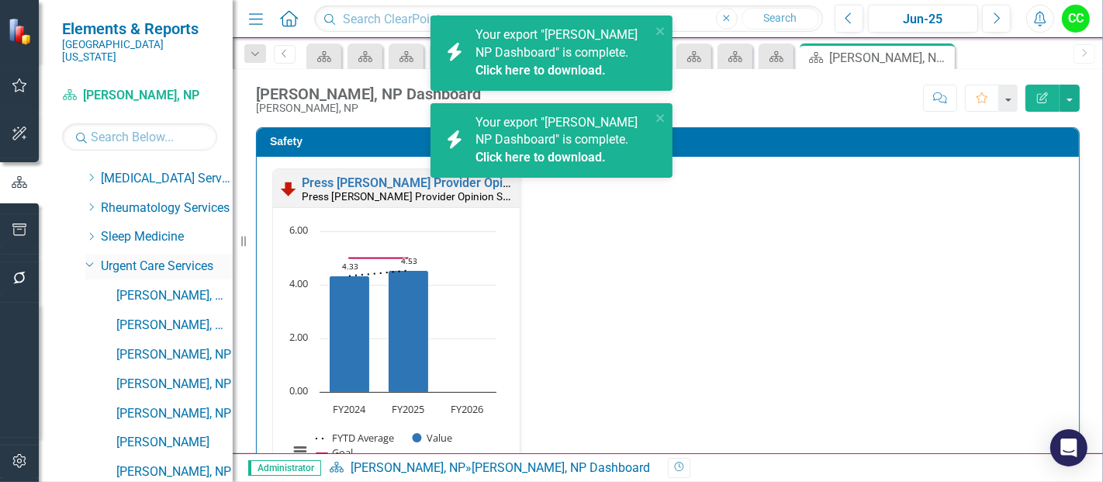
click at [90, 258] on icon "Dropdown" at bounding box center [89, 264] width 9 height 12
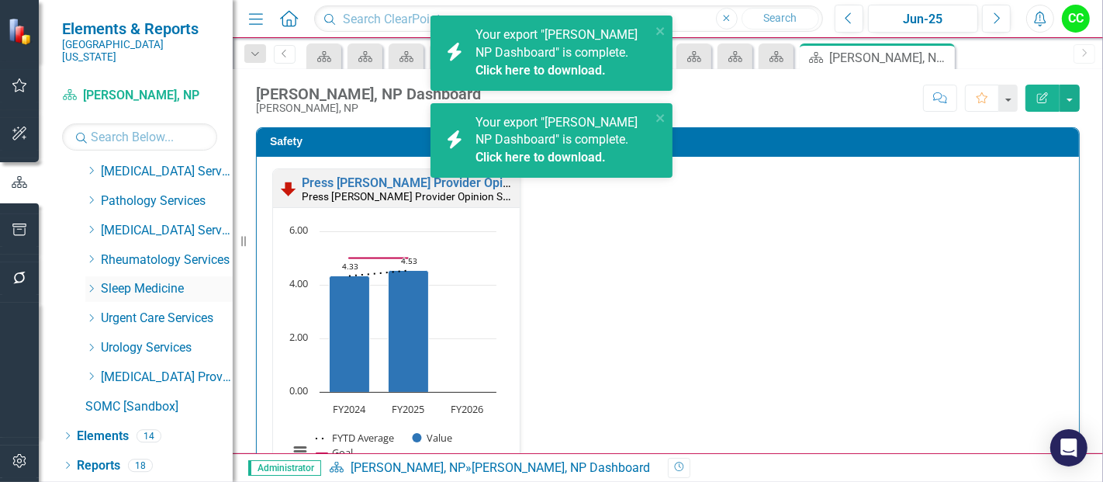
scroll to position [782, 0]
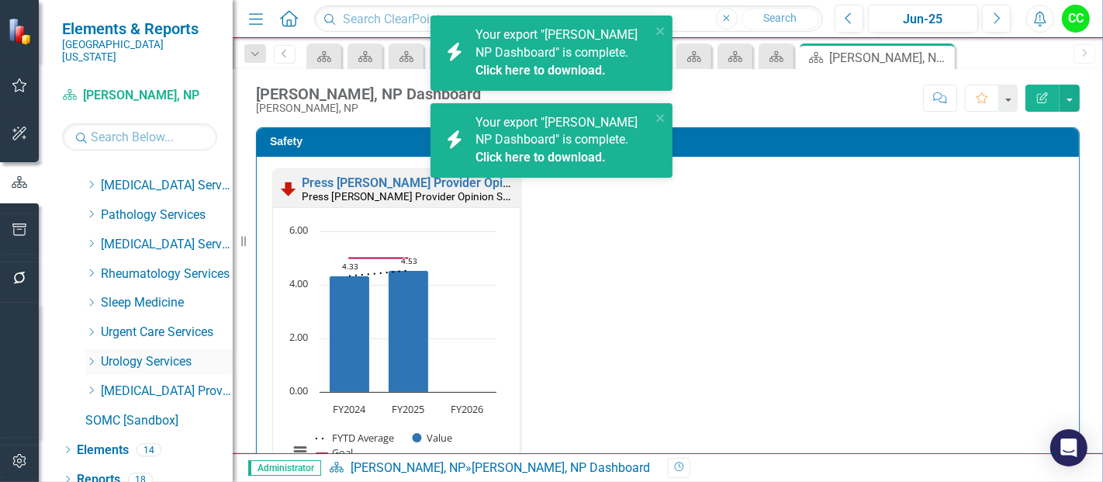
click at [95, 357] on icon "Dropdown" at bounding box center [91, 361] width 12 height 9
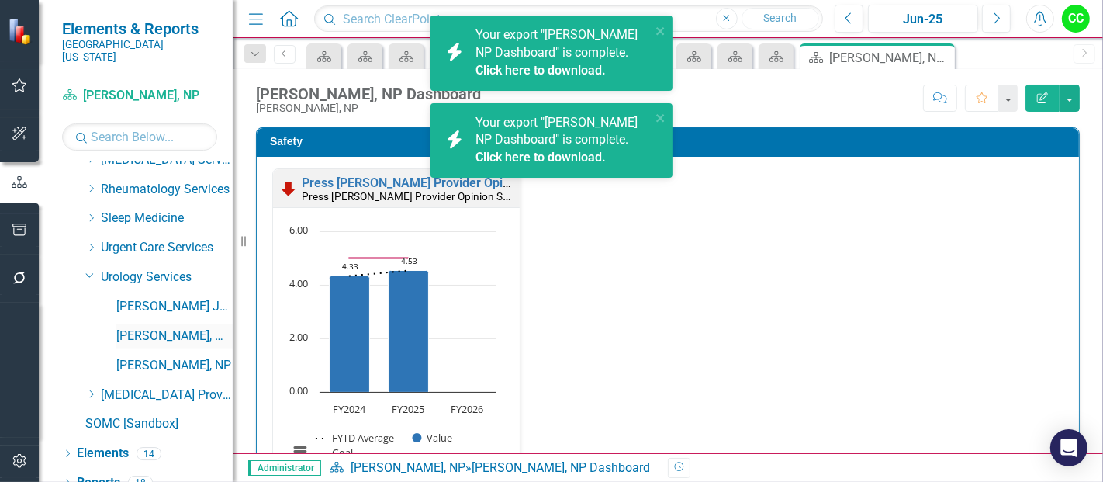
scroll to position [867, 0]
click at [161, 298] on link "[PERSON_NAME] July, NP" at bounding box center [174, 307] width 116 height 18
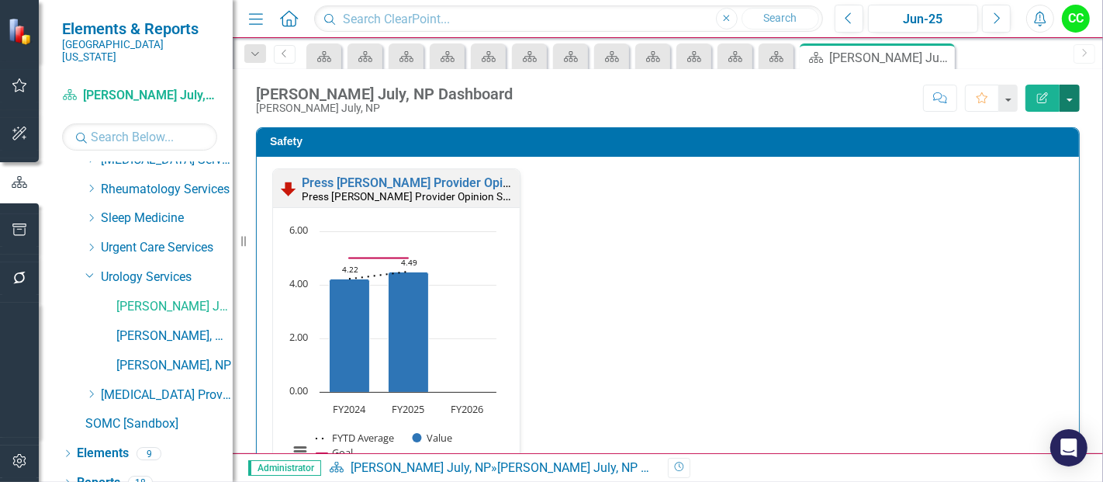
click at [1073, 99] on button "button" at bounding box center [1070, 98] width 20 height 27
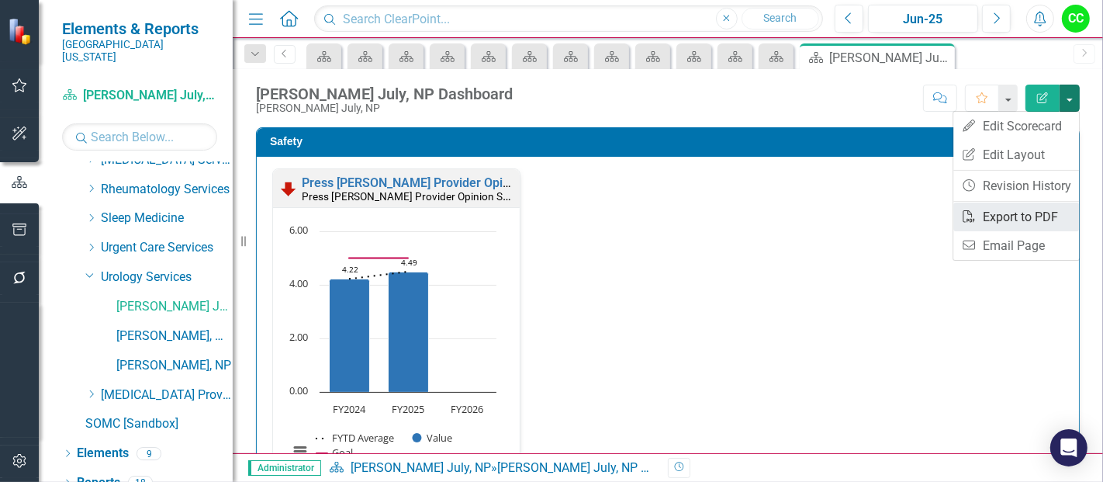
click at [991, 211] on link "PDF Export to PDF" at bounding box center [1017, 217] width 126 height 29
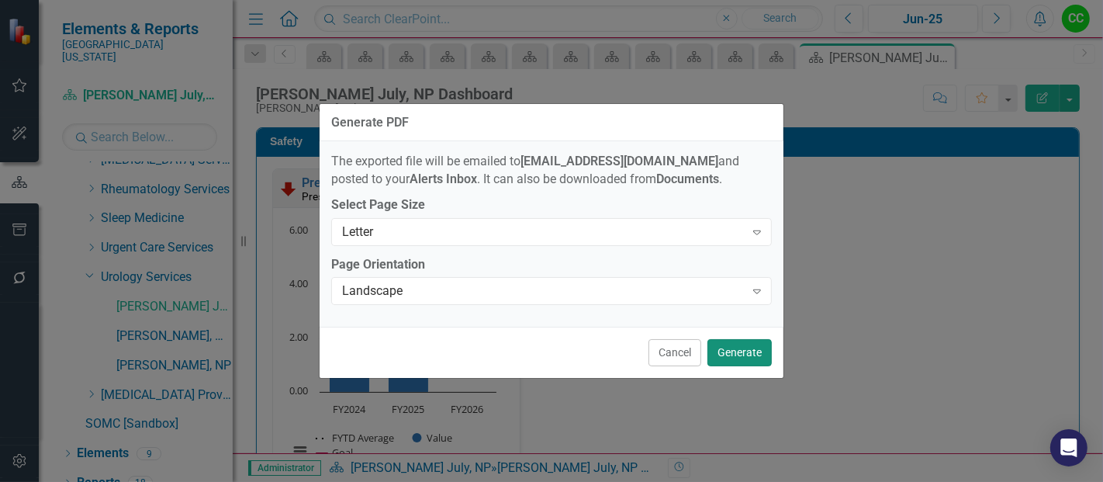
click at [740, 359] on button "Generate" at bounding box center [740, 352] width 64 height 27
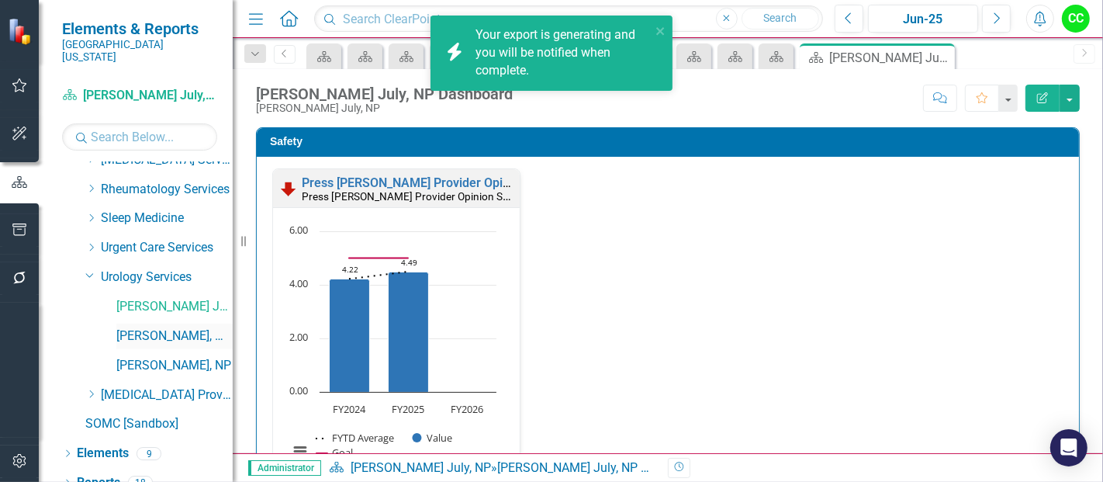
click at [144, 327] on link "[PERSON_NAME], MD" at bounding box center [174, 336] width 116 height 18
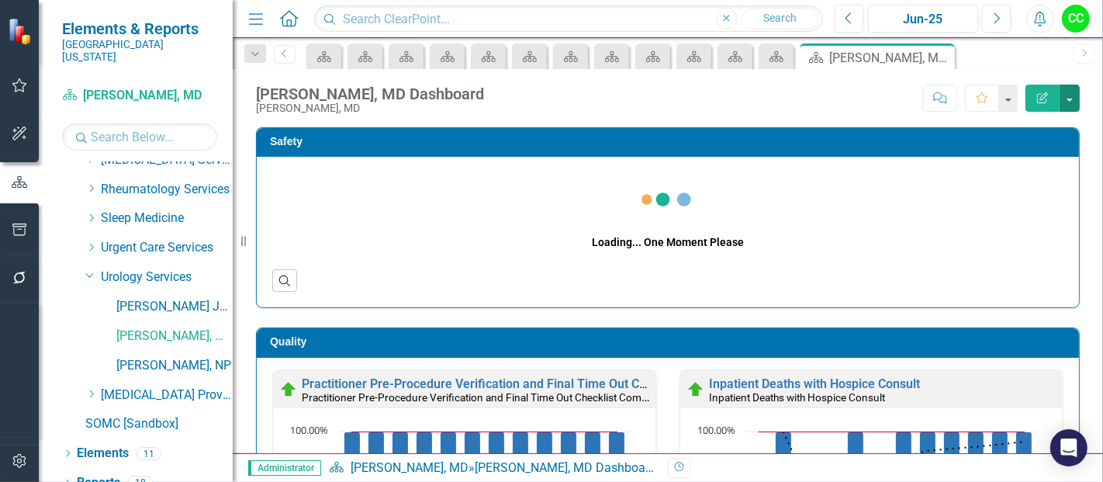
click at [1078, 99] on button "button" at bounding box center [1070, 98] width 20 height 27
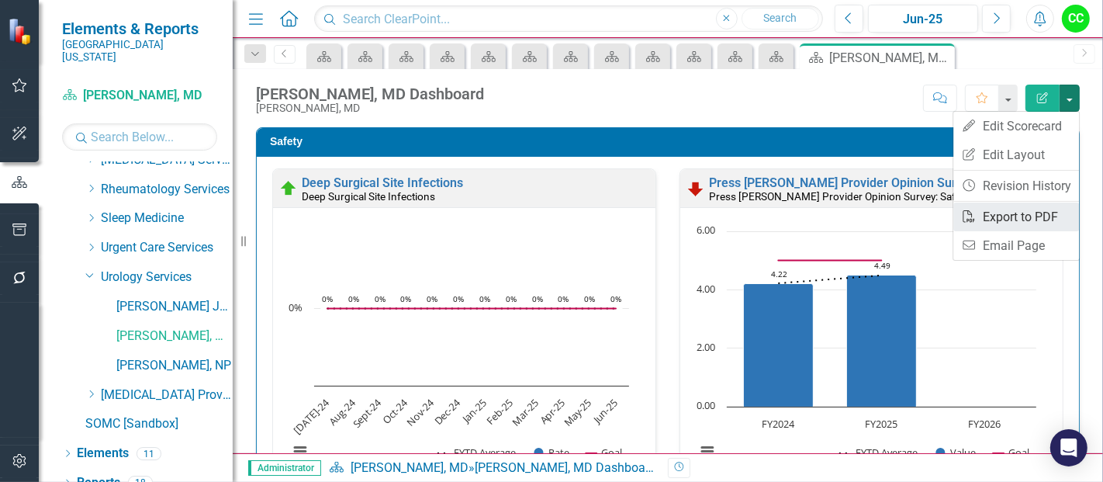
click at [1008, 216] on link "PDF Export to PDF" at bounding box center [1017, 217] width 126 height 29
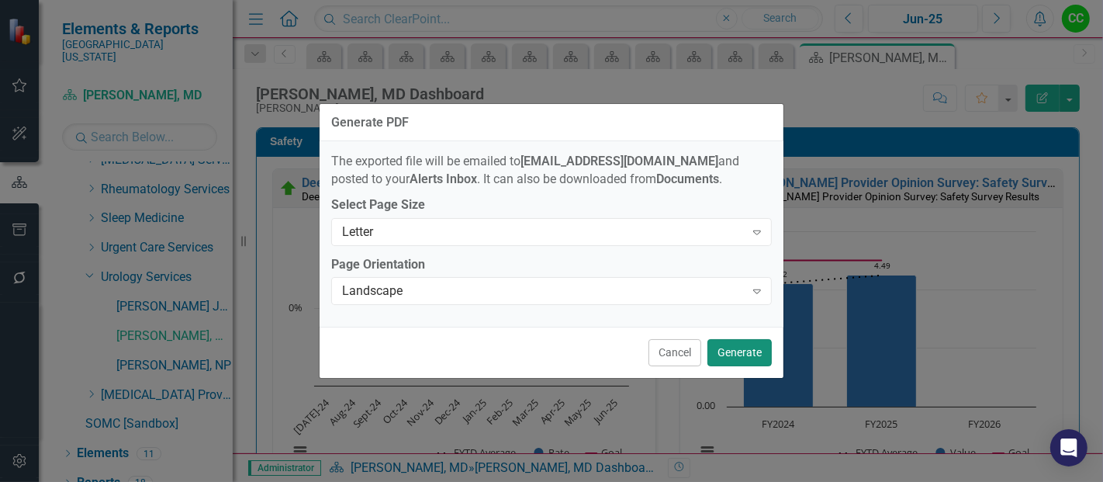
click at [731, 352] on button "Generate" at bounding box center [740, 352] width 64 height 27
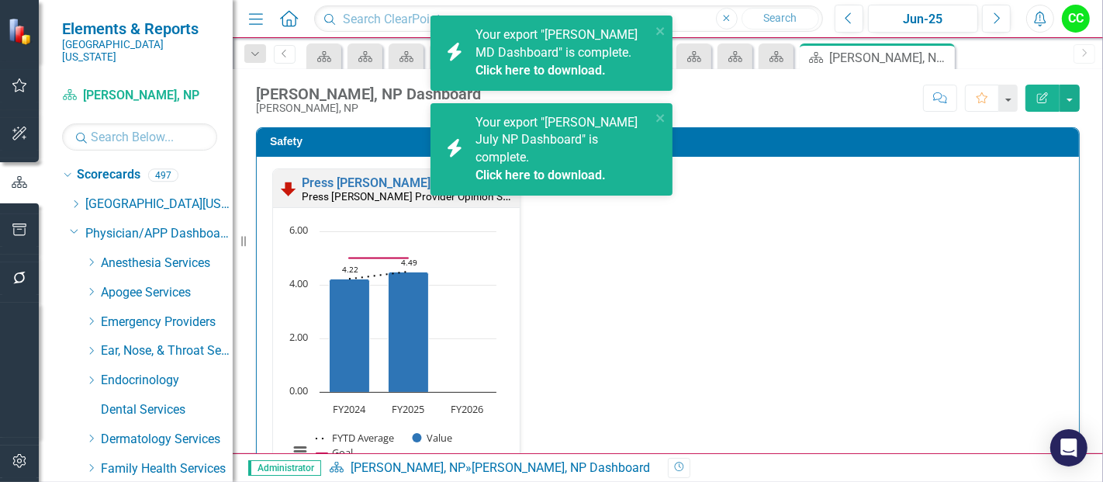
scroll to position [867, 0]
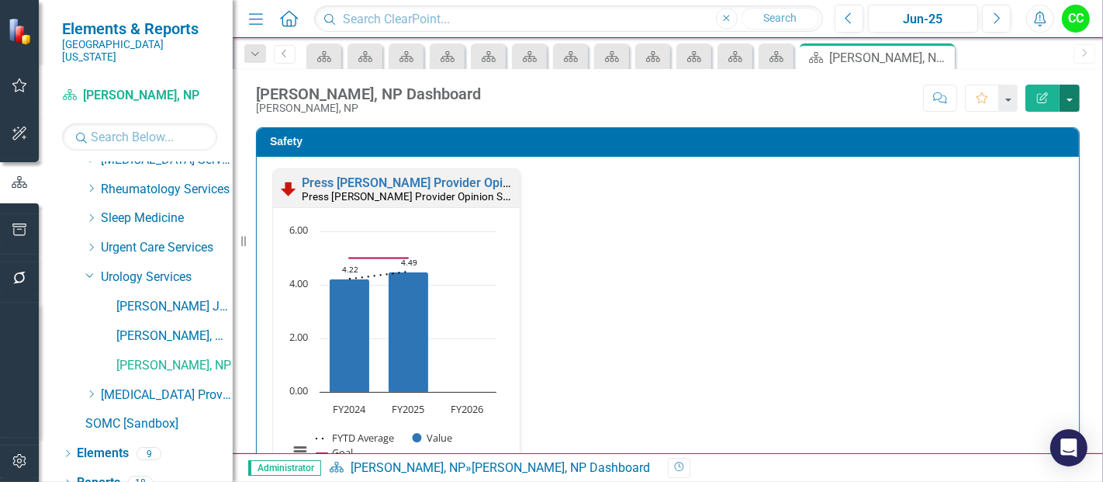
click at [1062, 92] on button "button" at bounding box center [1070, 98] width 20 height 27
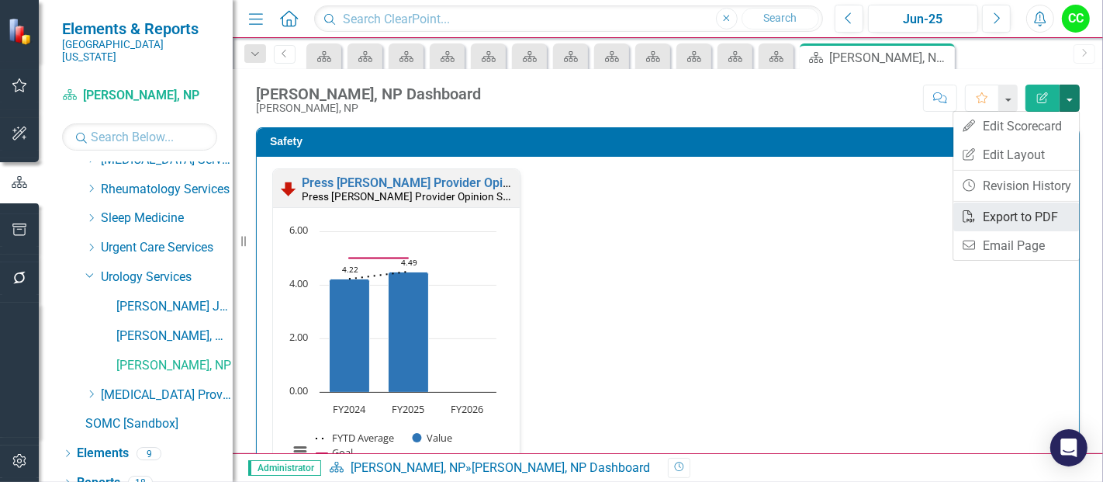
click at [1013, 213] on link "PDF Export to PDF" at bounding box center [1017, 217] width 126 height 29
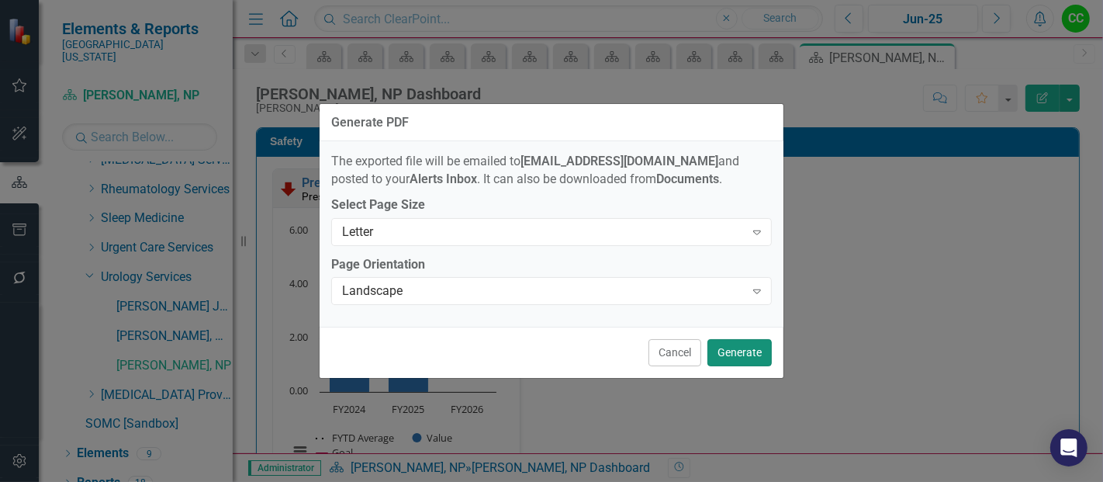
click at [733, 354] on button "Generate" at bounding box center [740, 352] width 64 height 27
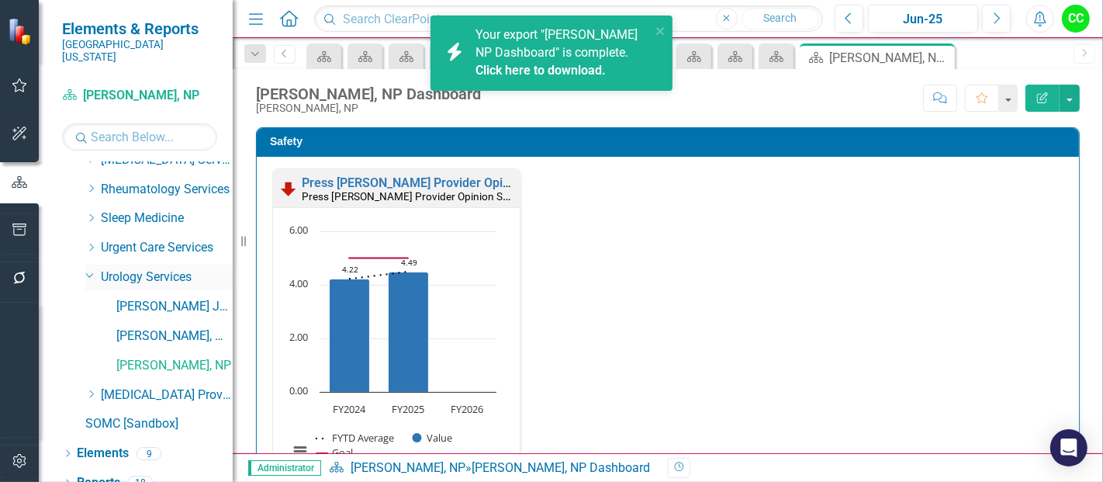
click at [89, 268] on icon "Dropdown" at bounding box center [89, 274] width 9 height 12
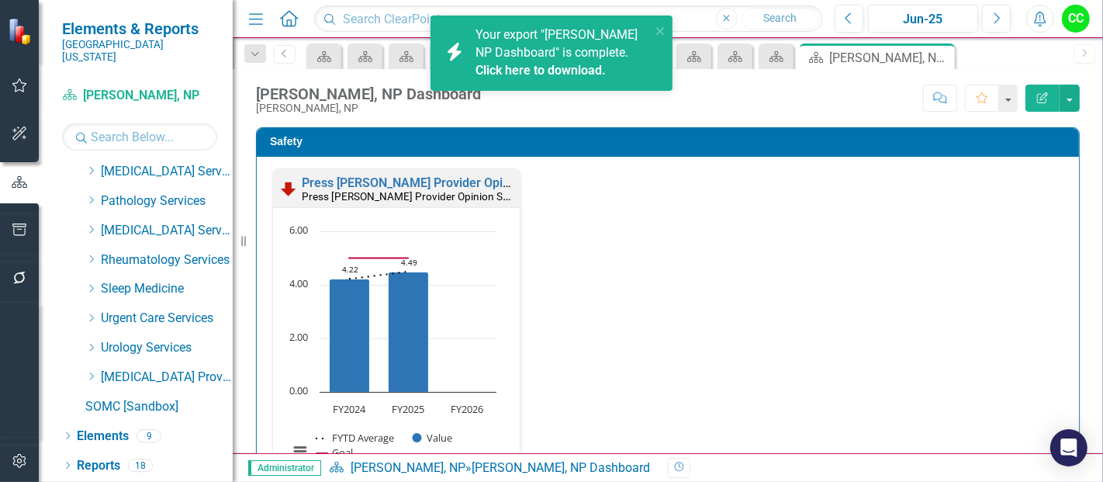
scroll to position [782, 0]
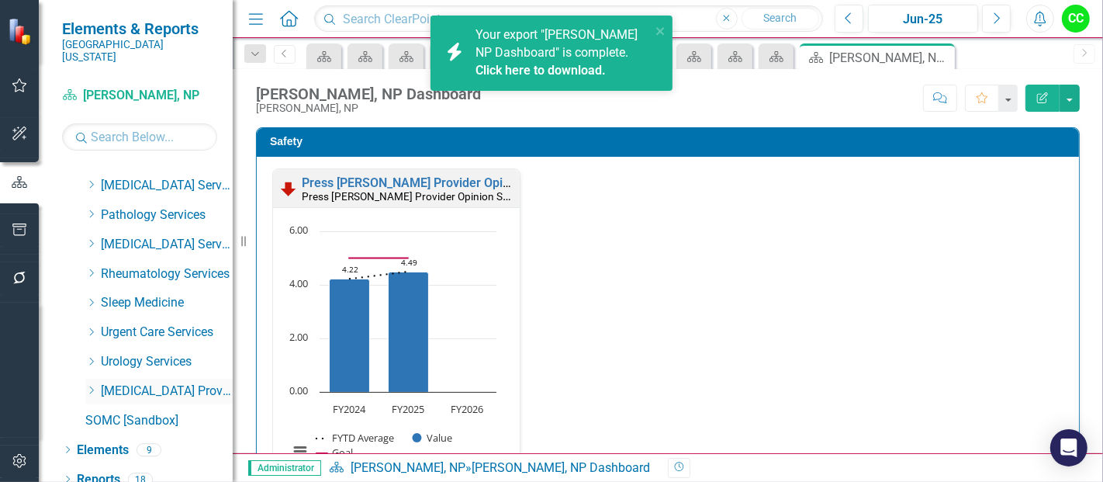
click at [90, 386] on icon "Dropdown" at bounding box center [91, 390] width 12 height 9
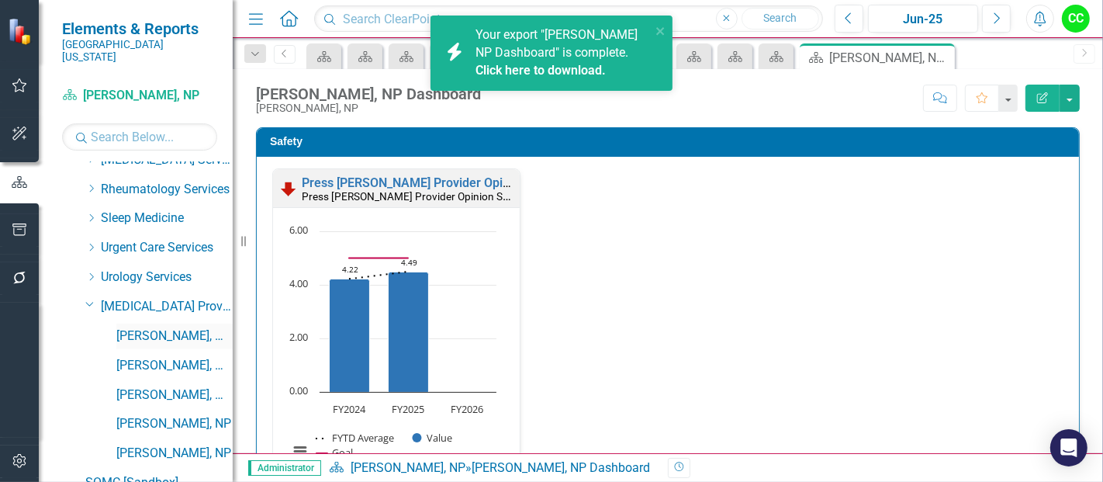
click at [124, 327] on link "[PERSON_NAME], MD" at bounding box center [174, 336] width 116 height 18
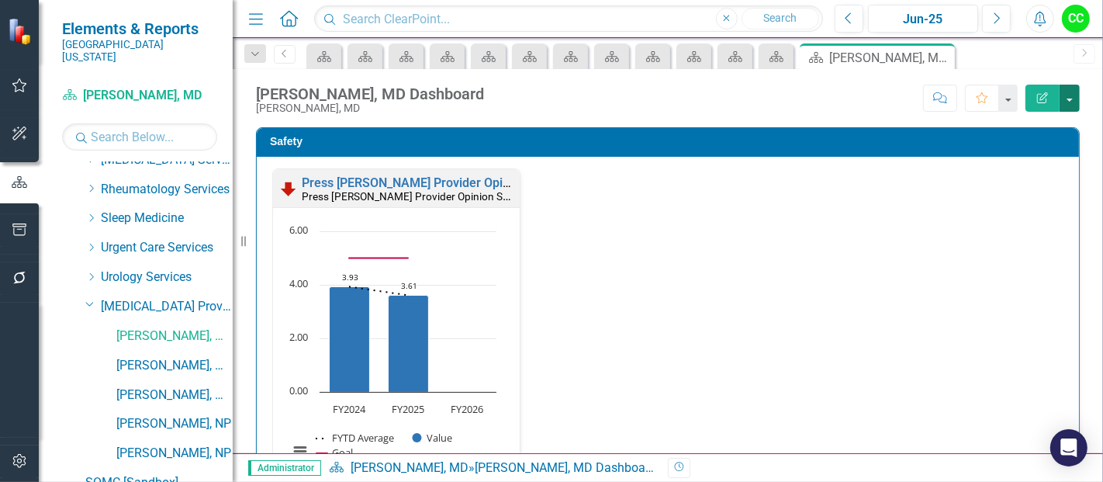
click at [1066, 92] on button "button" at bounding box center [1070, 98] width 20 height 27
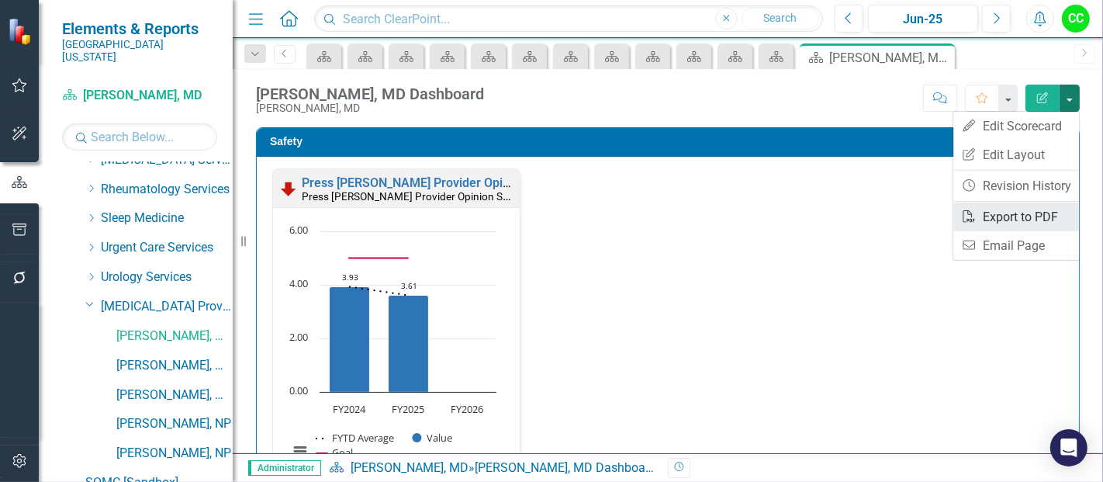
click at [1015, 218] on link "PDF Export to PDF" at bounding box center [1017, 217] width 126 height 29
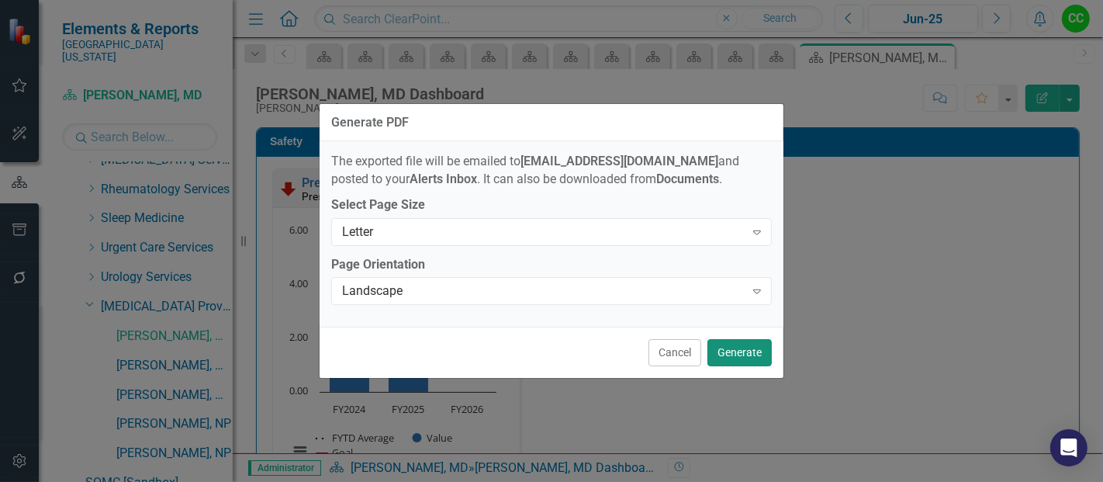
click at [739, 348] on button "Generate" at bounding box center [740, 352] width 64 height 27
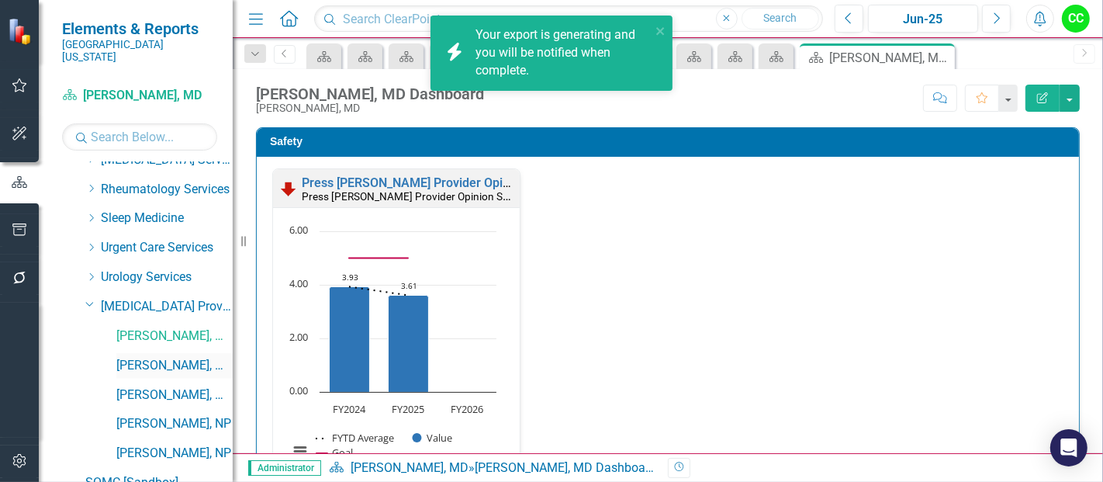
click at [163, 357] on link "[PERSON_NAME], MD" at bounding box center [174, 366] width 116 height 18
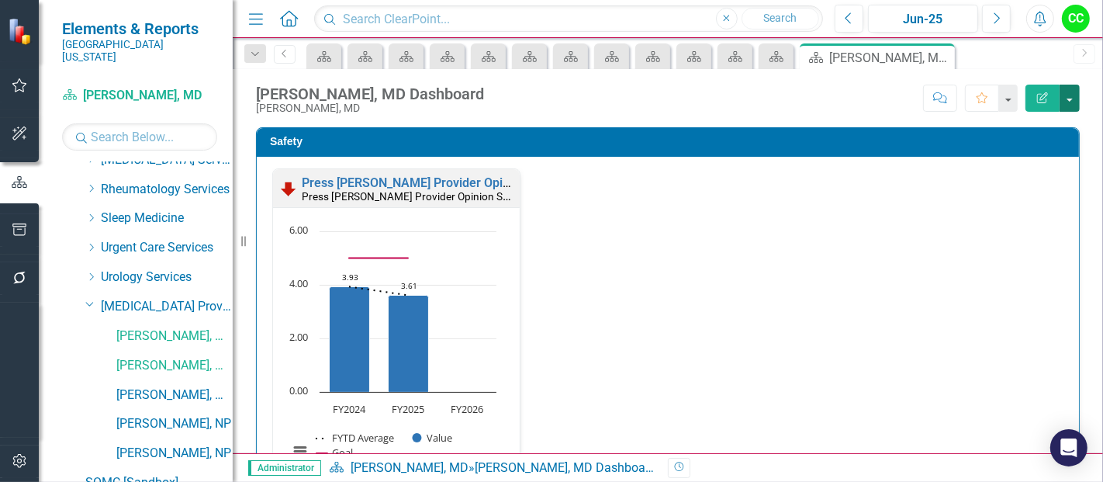
click at [1062, 88] on button "button" at bounding box center [1070, 98] width 20 height 27
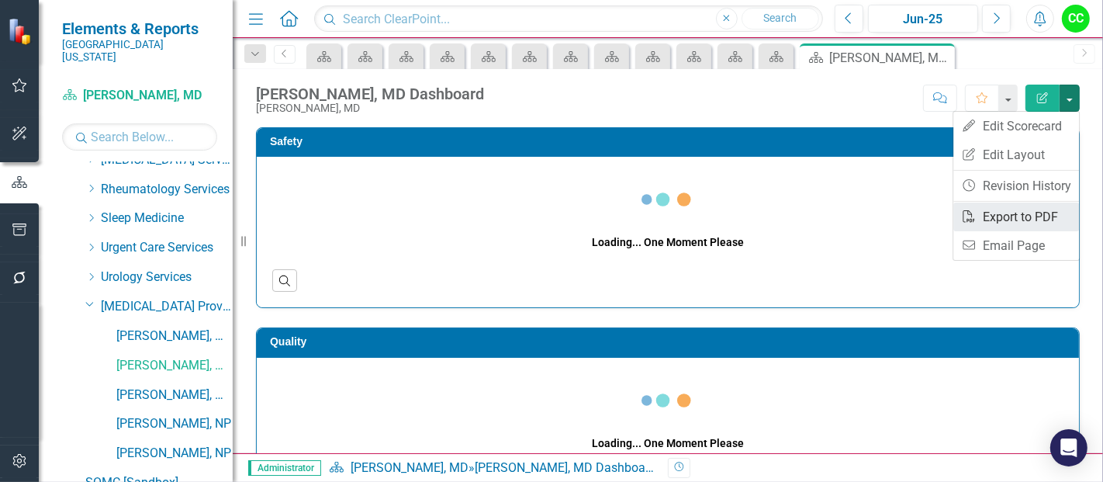
click at [987, 216] on link "PDF Export to PDF" at bounding box center [1017, 217] width 126 height 29
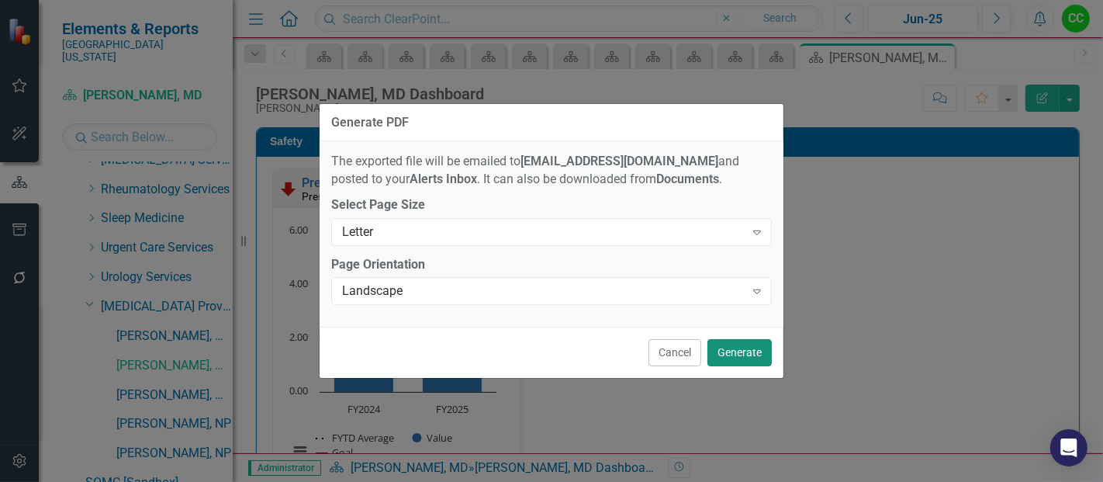
click at [733, 349] on button "Generate" at bounding box center [740, 352] width 64 height 27
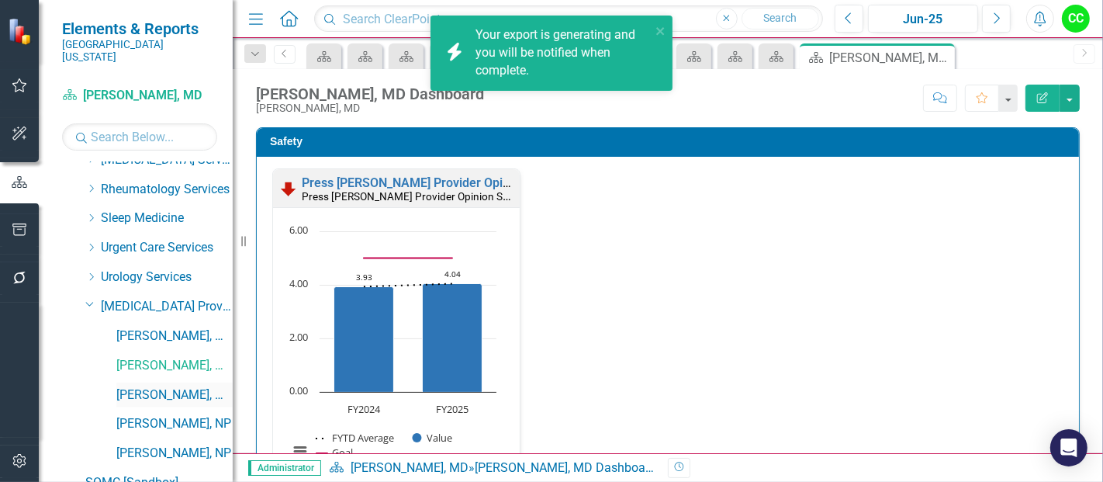
click at [157, 386] on link "[PERSON_NAME], MD" at bounding box center [174, 395] width 116 height 18
click at [1066, 88] on button "button" at bounding box center [1070, 98] width 20 height 27
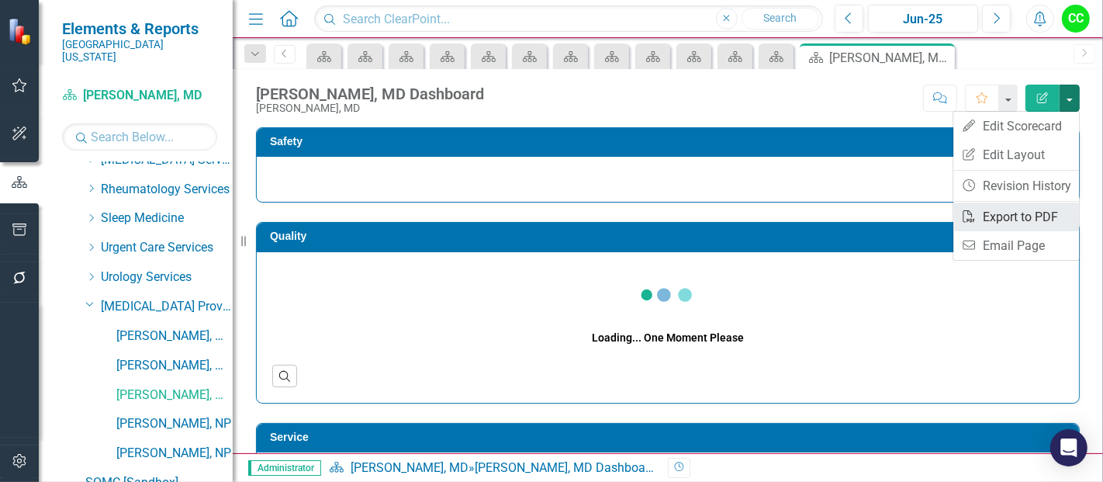
click at [991, 213] on link "PDF Export to PDF" at bounding box center [1017, 217] width 126 height 29
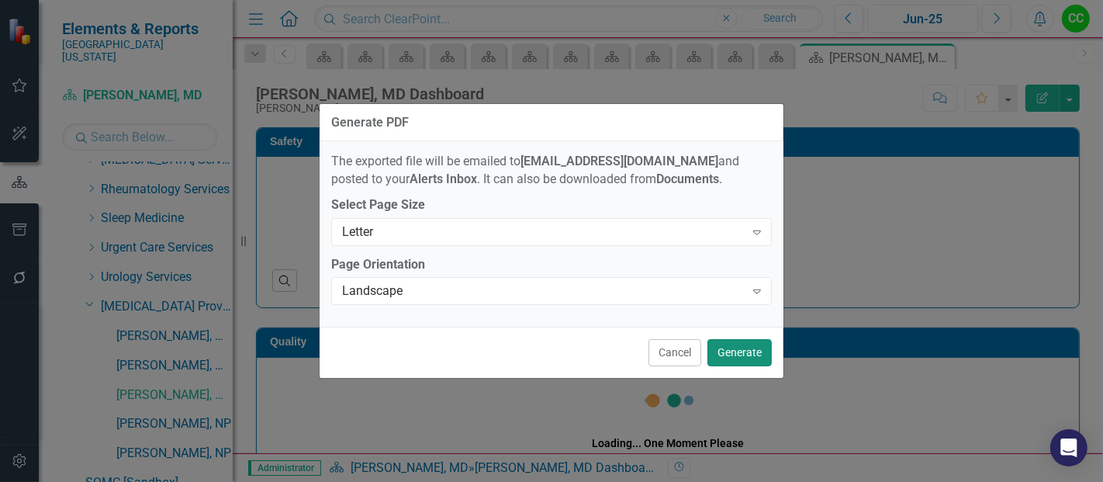
click at [754, 345] on button "Generate" at bounding box center [740, 352] width 64 height 27
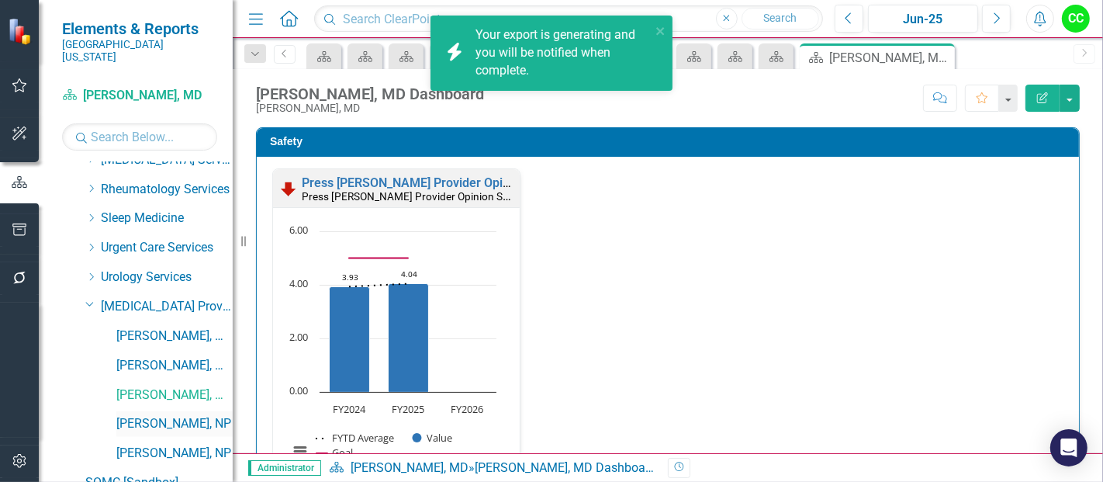
click at [135, 415] on link "[PERSON_NAME], NP" at bounding box center [174, 424] width 116 height 18
click at [1069, 95] on button "button" at bounding box center [1070, 98] width 20 height 27
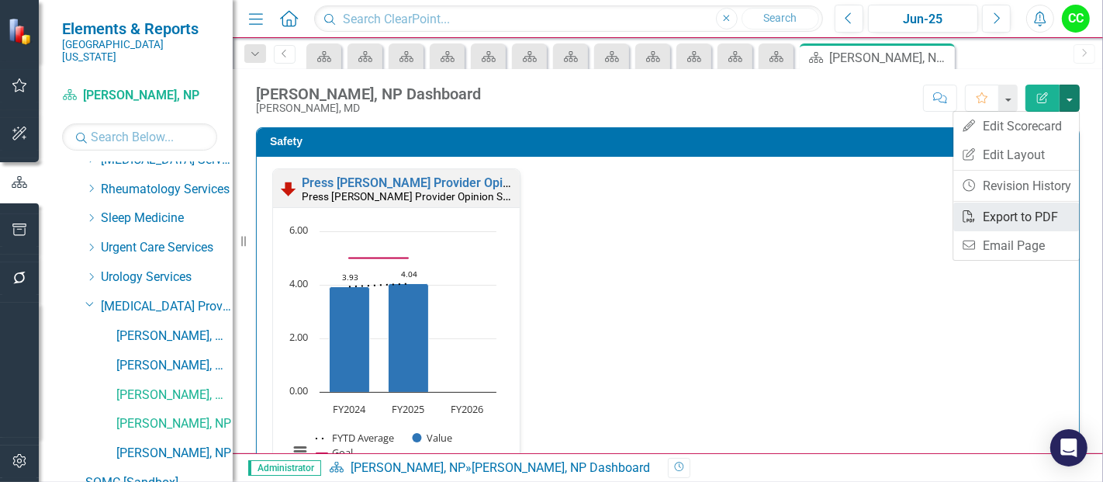
click at [979, 218] on link "PDF Export to PDF" at bounding box center [1017, 217] width 126 height 29
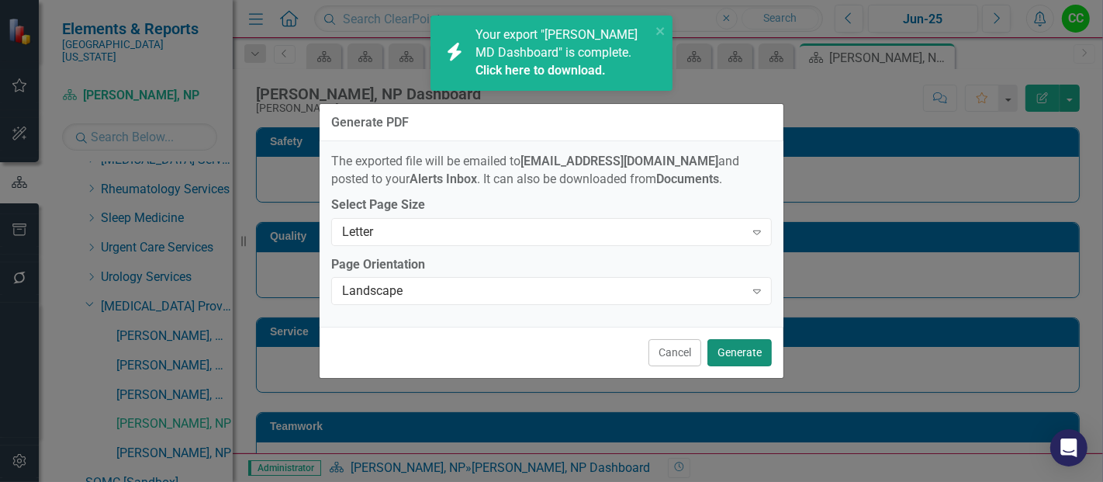
click at [758, 358] on button "Generate" at bounding box center [740, 352] width 64 height 27
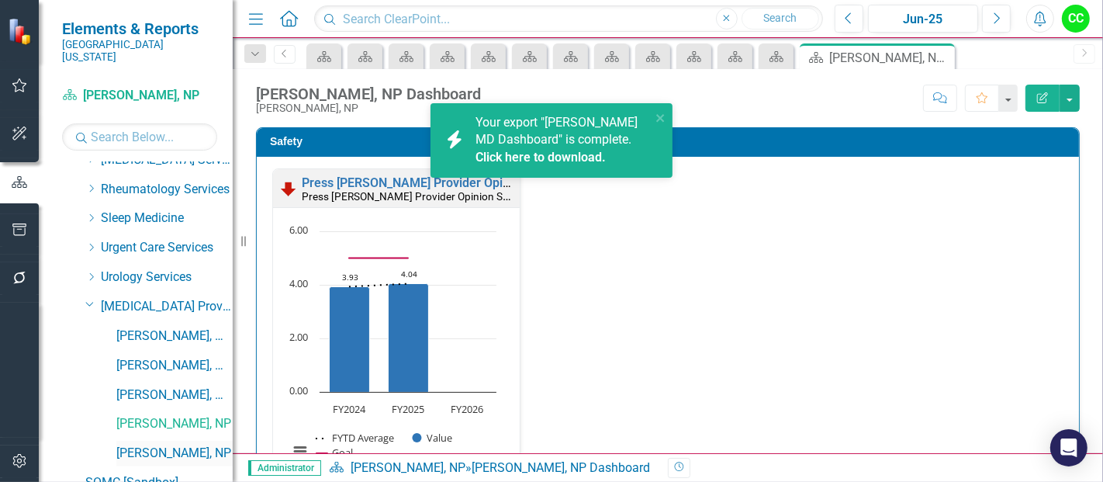
click at [166, 445] on link "[PERSON_NAME], NP" at bounding box center [174, 454] width 116 height 18
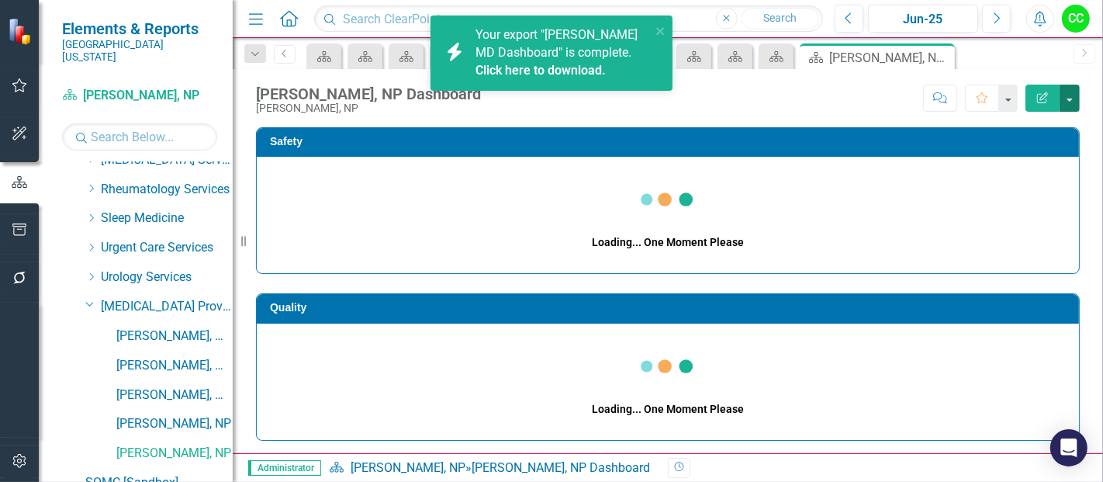
click at [1069, 102] on button "button" at bounding box center [1070, 98] width 20 height 27
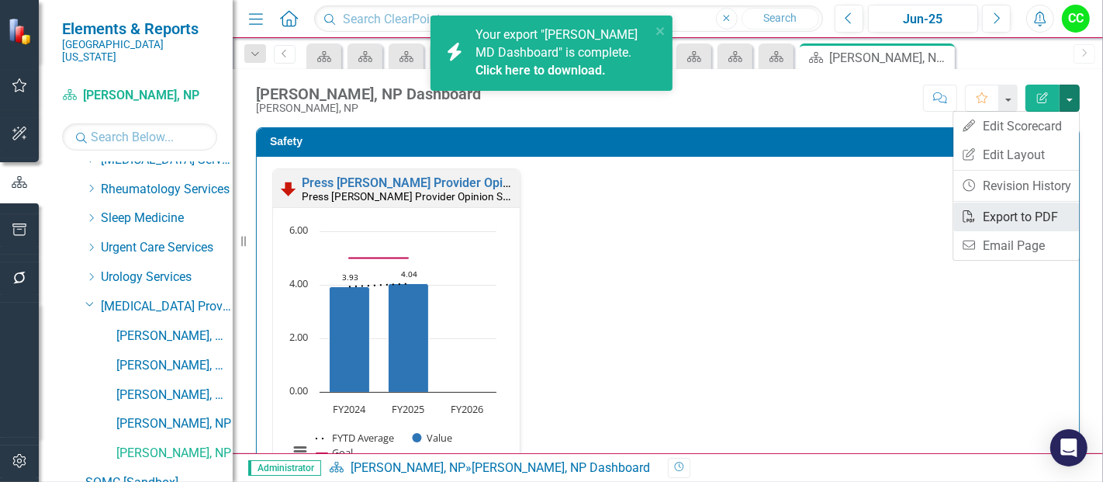
click at [1006, 216] on link "PDF Export to PDF" at bounding box center [1017, 217] width 126 height 29
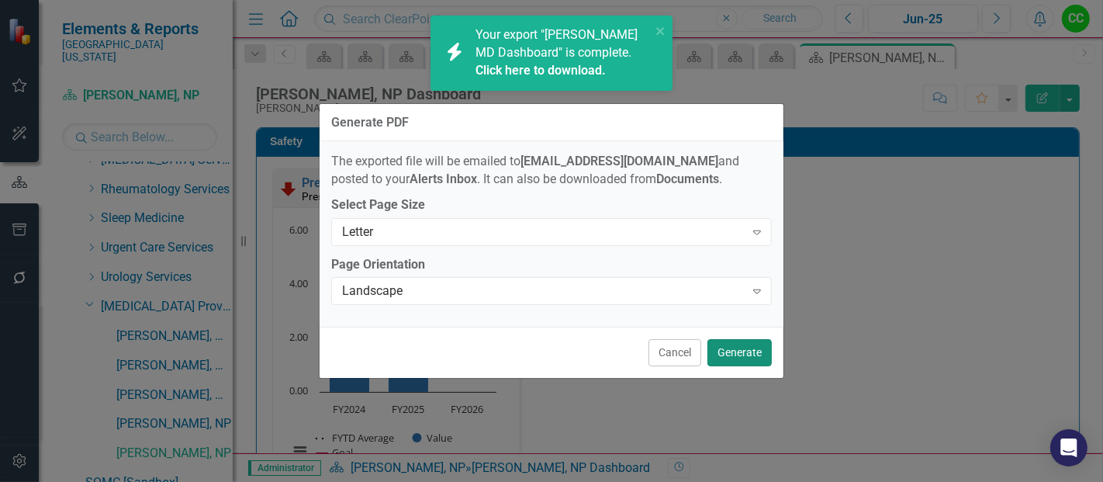
click at [748, 353] on button "Generate" at bounding box center [740, 352] width 64 height 27
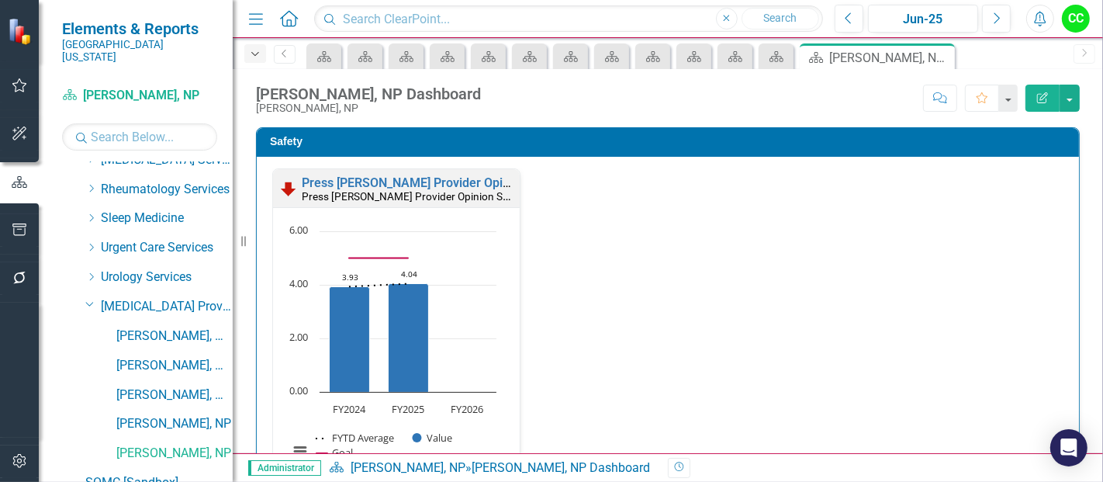
click at [258, 58] on icon "Dropdown" at bounding box center [255, 54] width 14 height 11
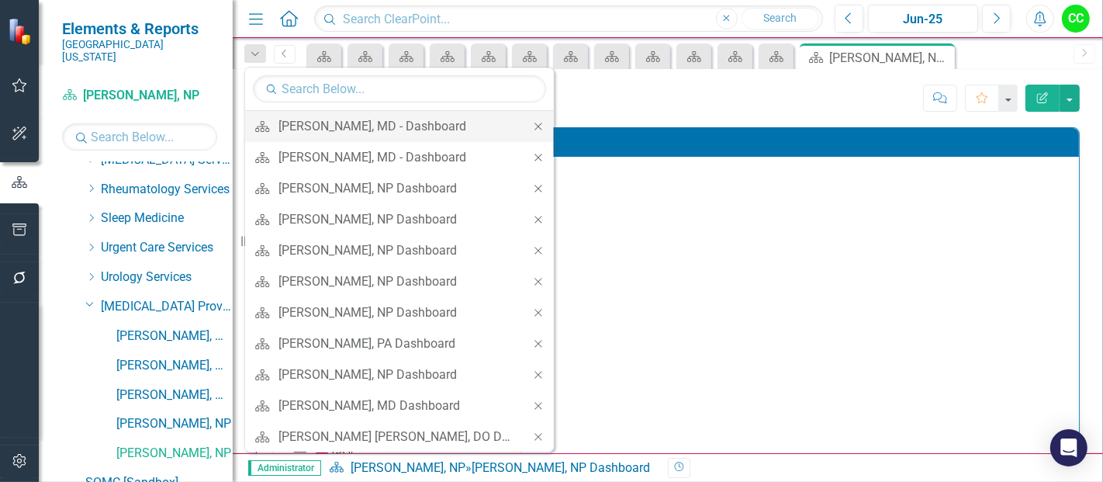
click at [532, 123] on icon "Close" at bounding box center [539, 126] width 14 height 11
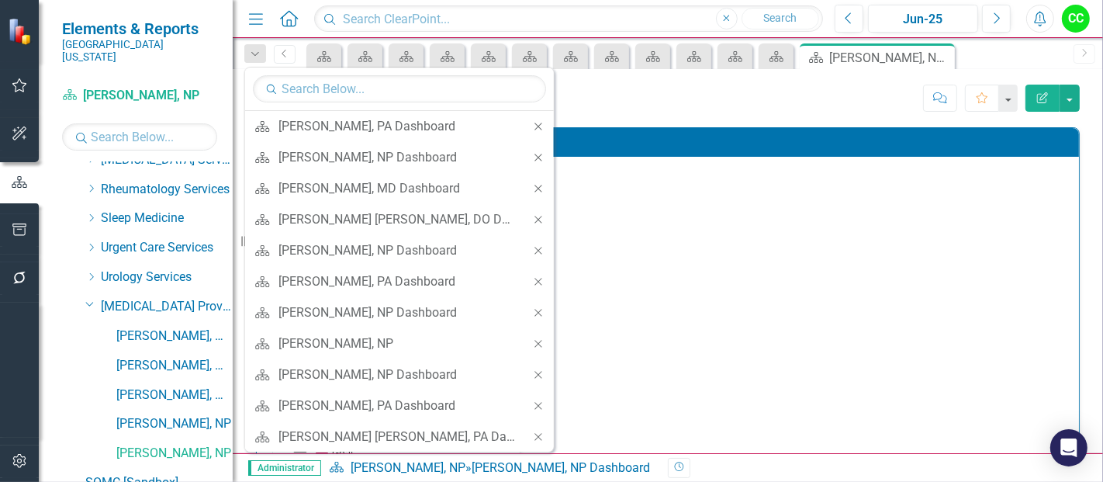
click at [532, 123] on icon "Close" at bounding box center [539, 126] width 14 height 11
click at [535, 123] on icon at bounding box center [538, 126] width 7 height 7
click at [523, 123] on div "Close" at bounding box center [538, 126] width 31 height 31
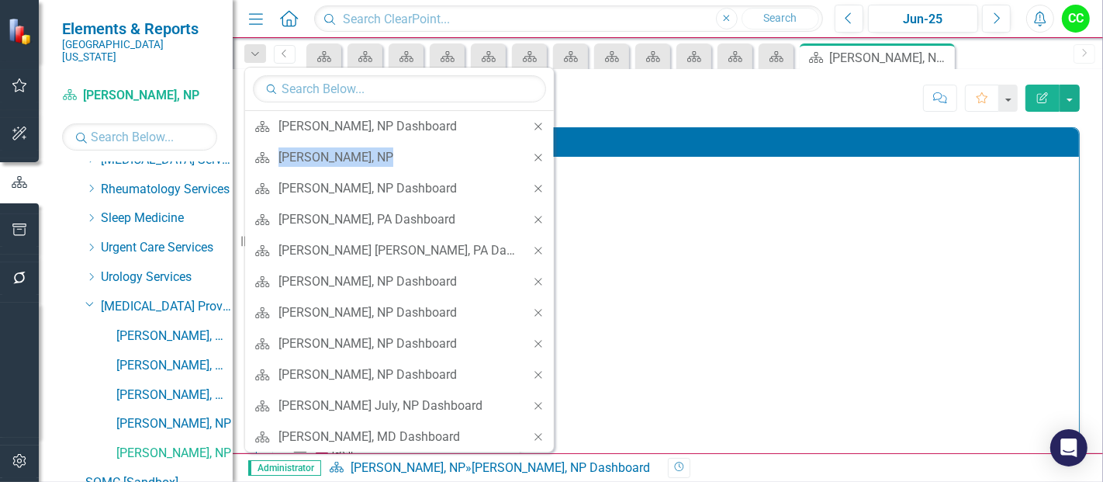
click at [523, 123] on div "Close" at bounding box center [538, 126] width 31 height 31
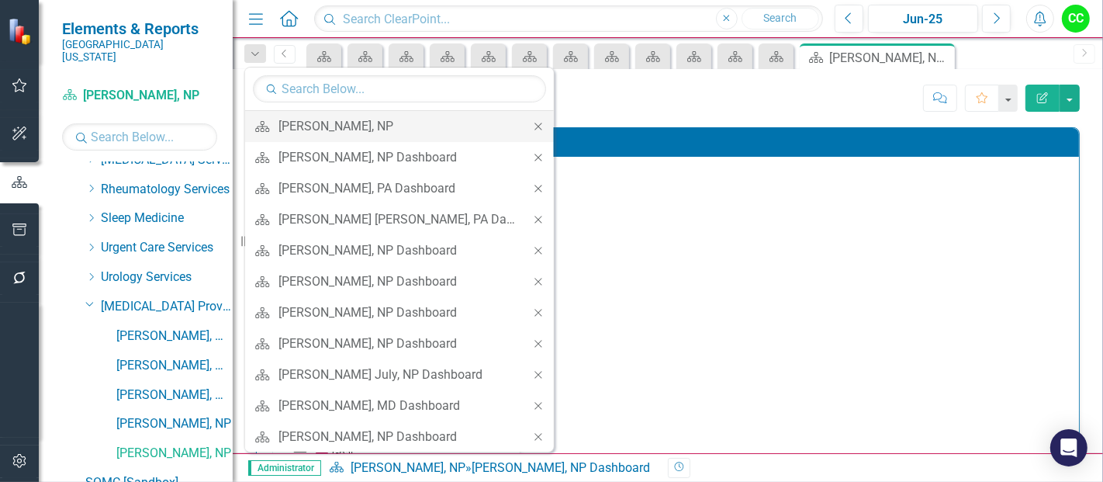
click at [532, 130] on icon "Close" at bounding box center [539, 126] width 14 height 11
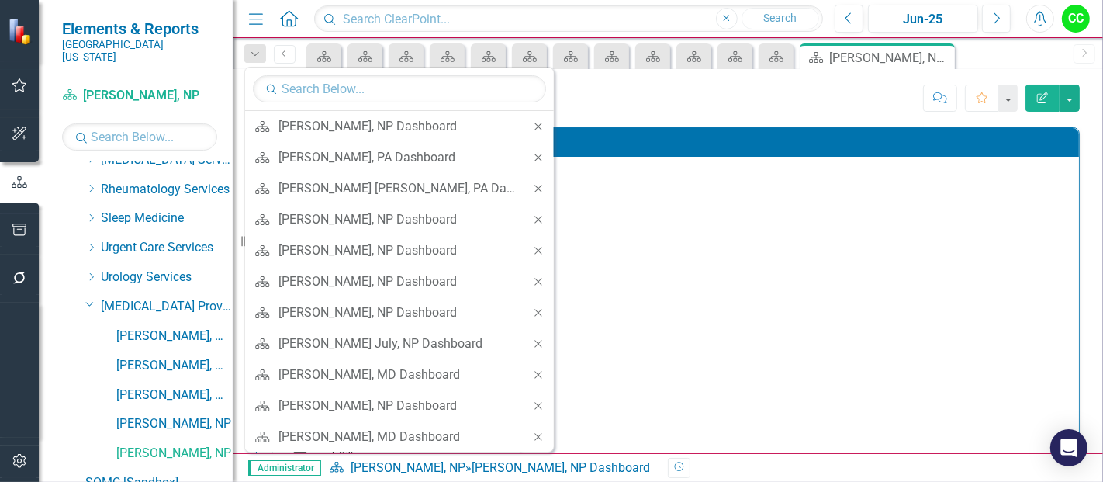
click at [532, 130] on icon "Close" at bounding box center [539, 126] width 14 height 11
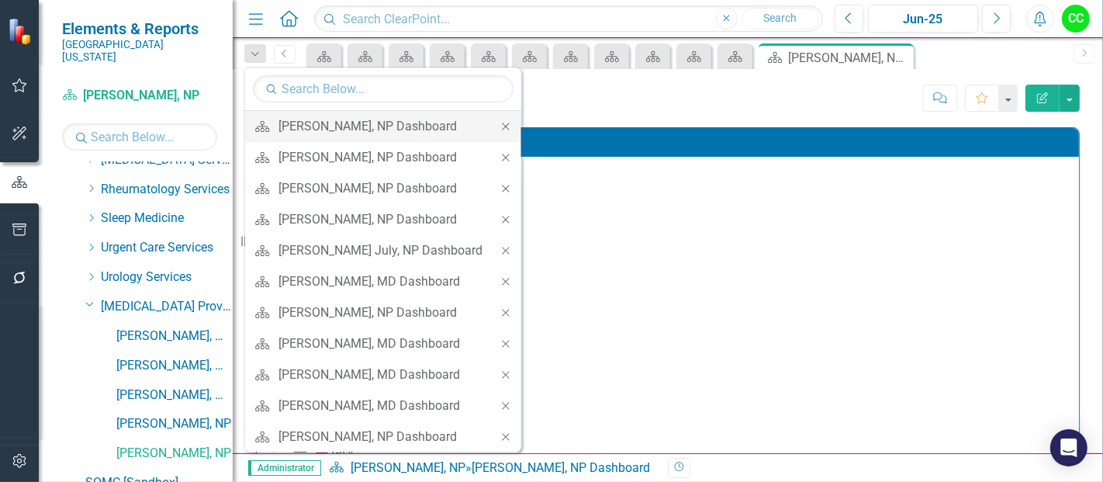
click at [499, 122] on icon "Close" at bounding box center [506, 126] width 14 height 11
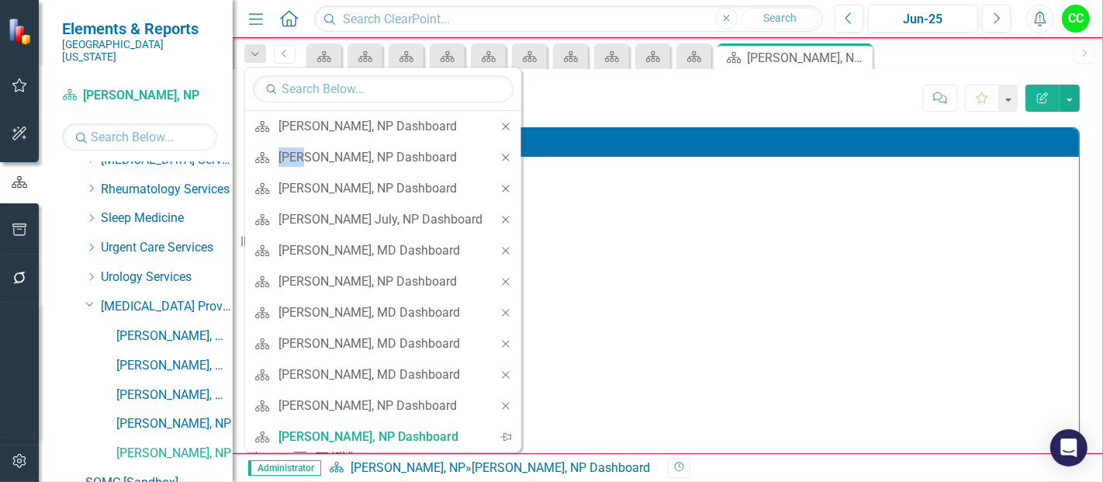
click at [499, 122] on icon "Close" at bounding box center [506, 126] width 14 height 11
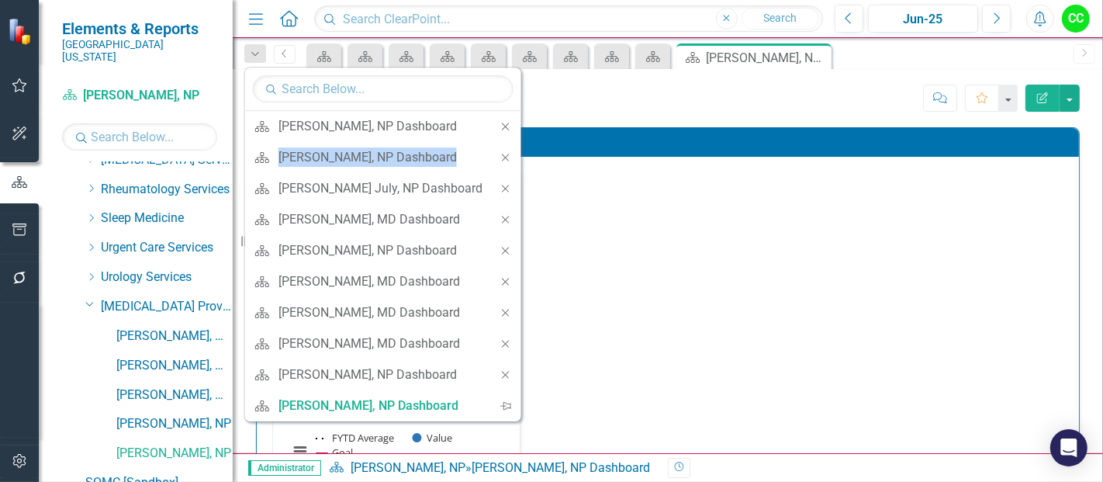
click at [499, 122] on icon "Close" at bounding box center [506, 126] width 14 height 11
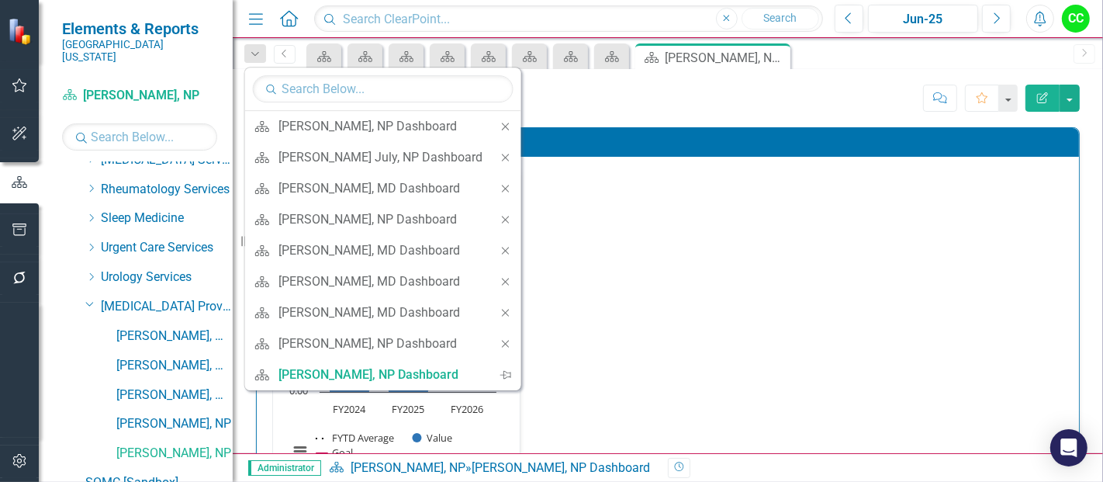
click at [499, 122] on icon "Close" at bounding box center [506, 126] width 14 height 11
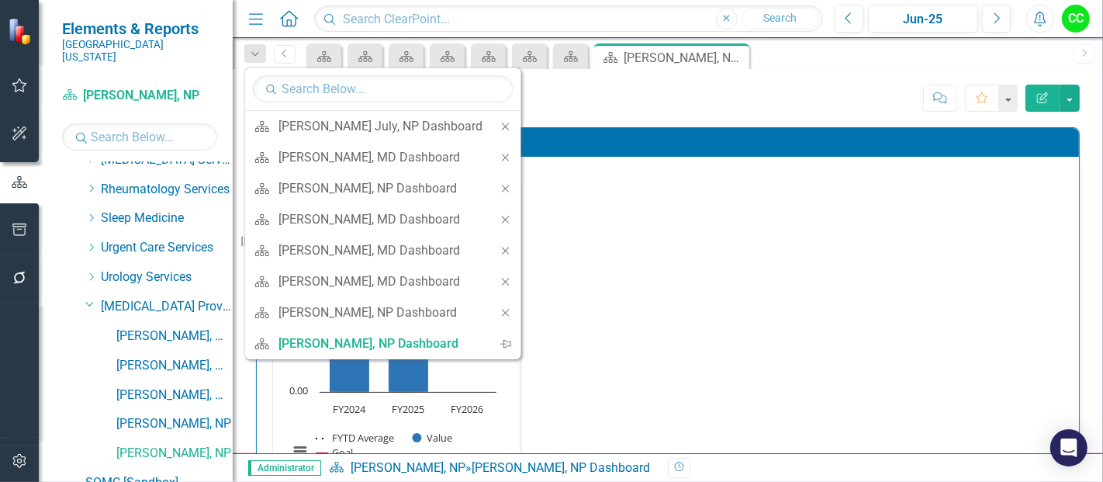
click at [499, 122] on icon "Close" at bounding box center [506, 126] width 14 height 11
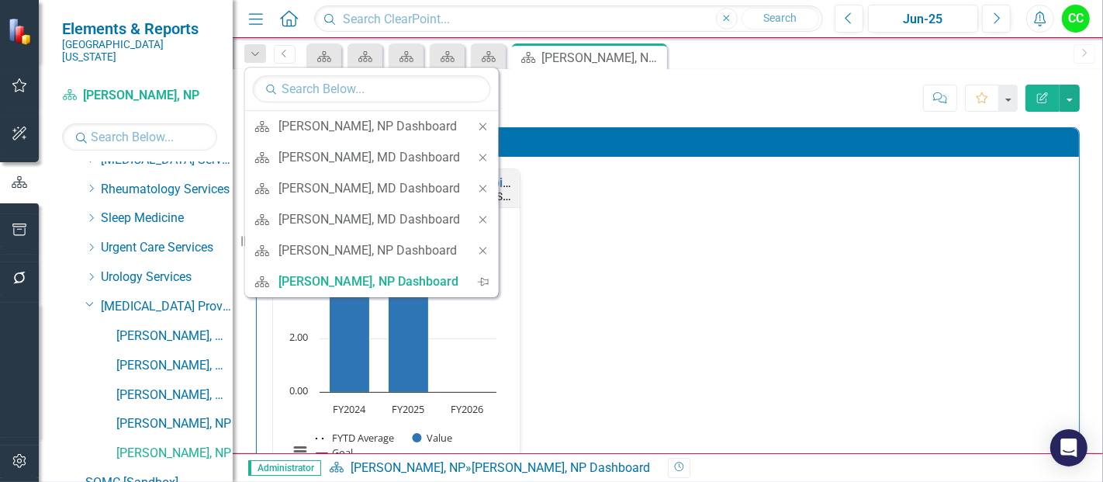
click at [487, 122] on icon "Close" at bounding box center [483, 126] width 14 height 11
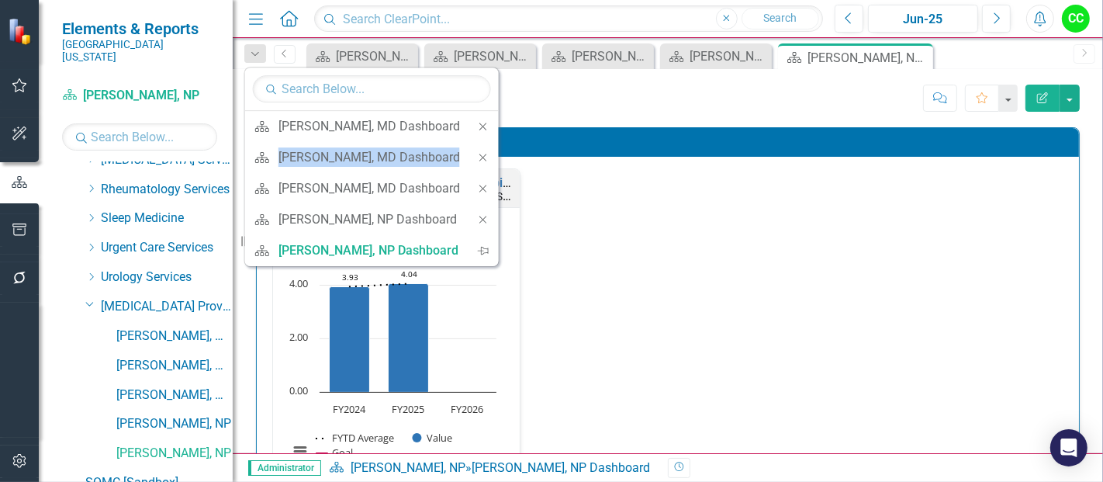
click at [487, 122] on icon "Close" at bounding box center [483, 126] width 14 height 11
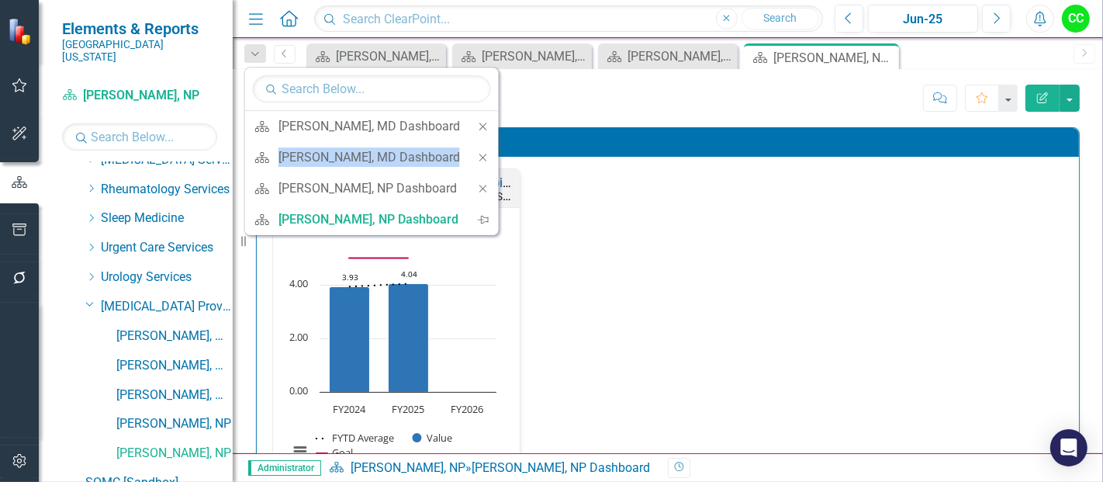
click at [487, 122] on div "Close" at bounding box center [483, 126] width 31 height 31
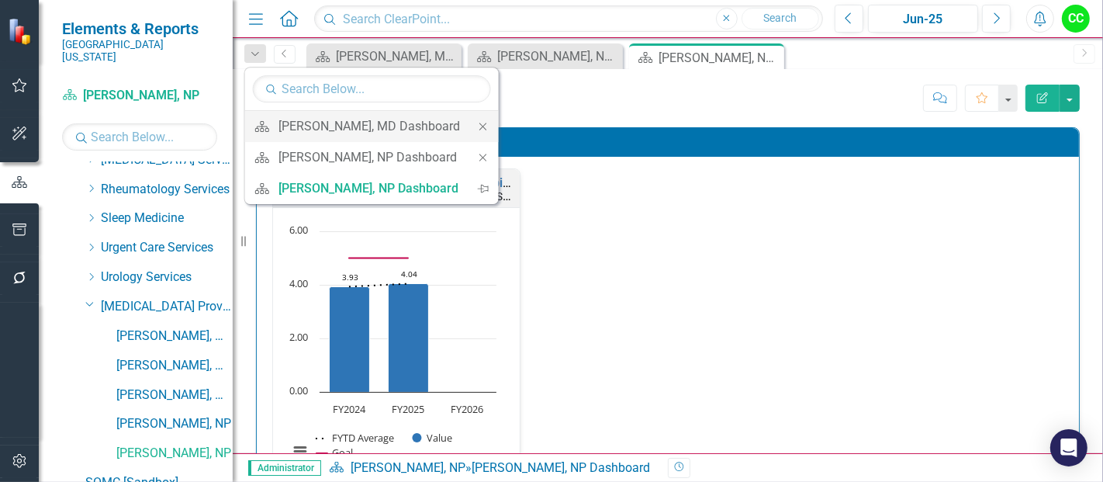
click at [484, 124] on icon "Close" at bounding box center [483, 126] width 14 height 11
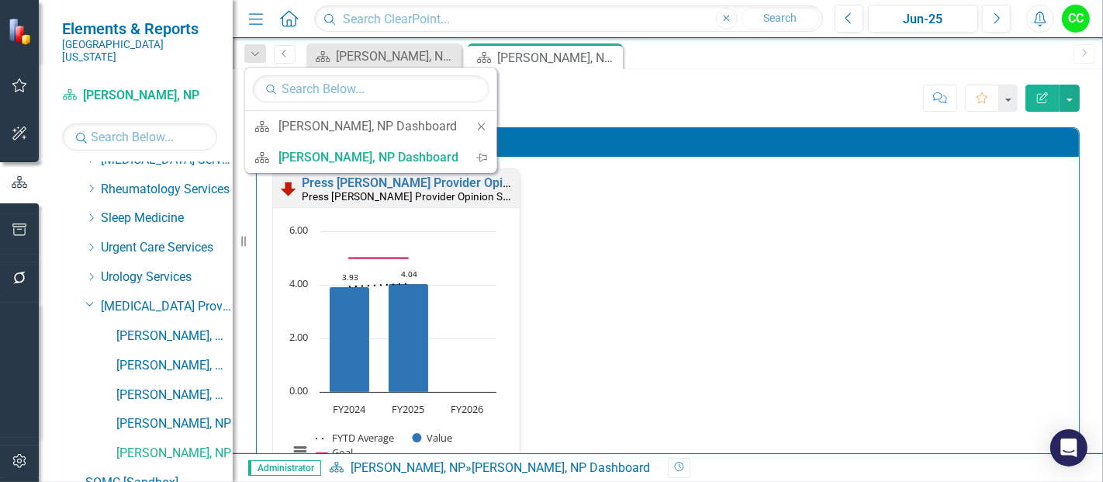
click at [484, 124] on icon "Close" at bounding box center [482, 126] width 14 height 11
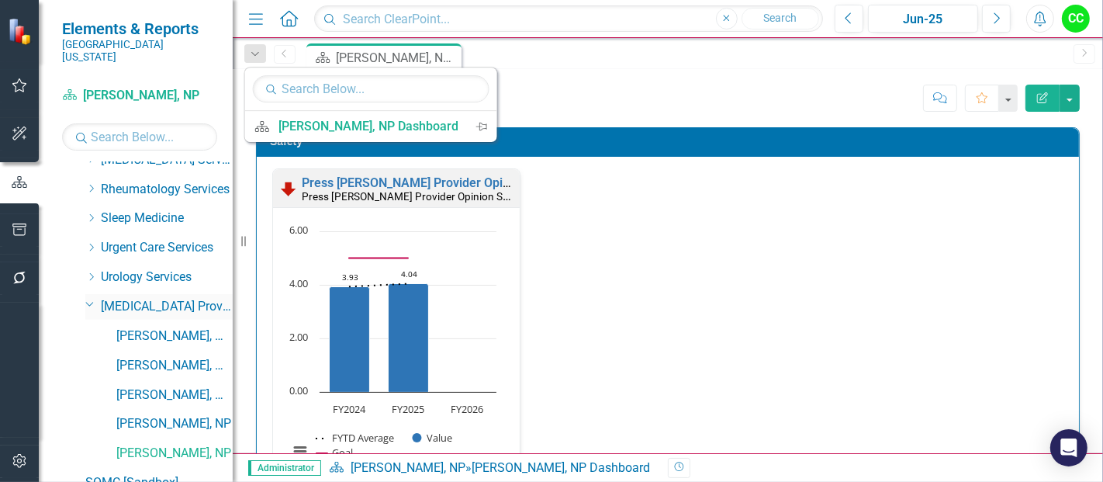
click at [88, 303] on icon at bounding box center [90, 305] width 8 height 4
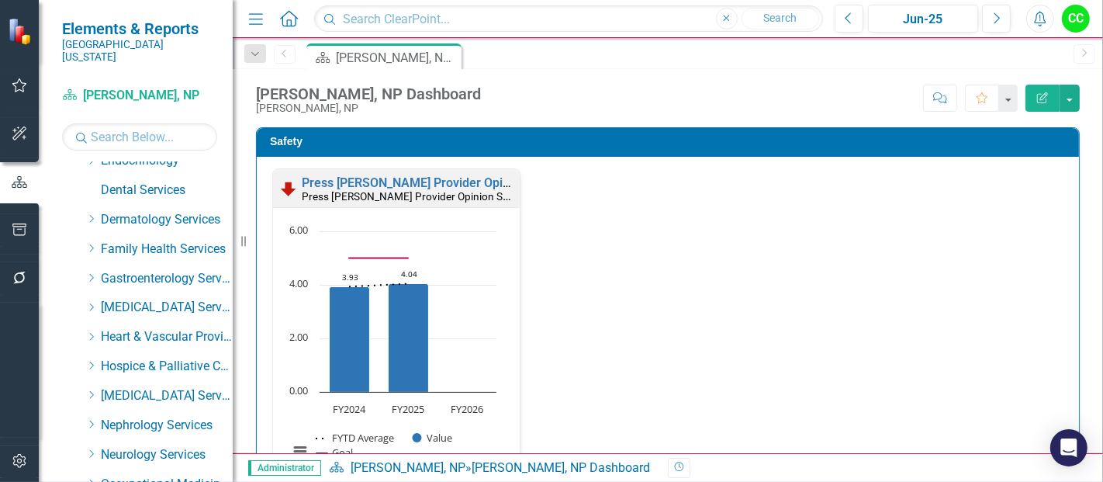
scroll to position [197, 0]
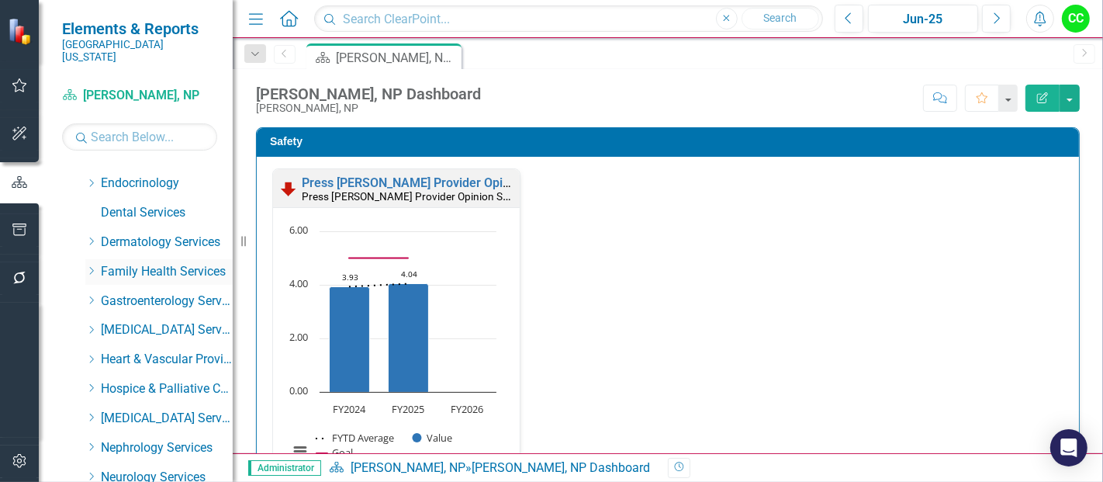
click at [92, 266] on icon "Dropdown" at bounding box center [91, 270] width 12 height 9
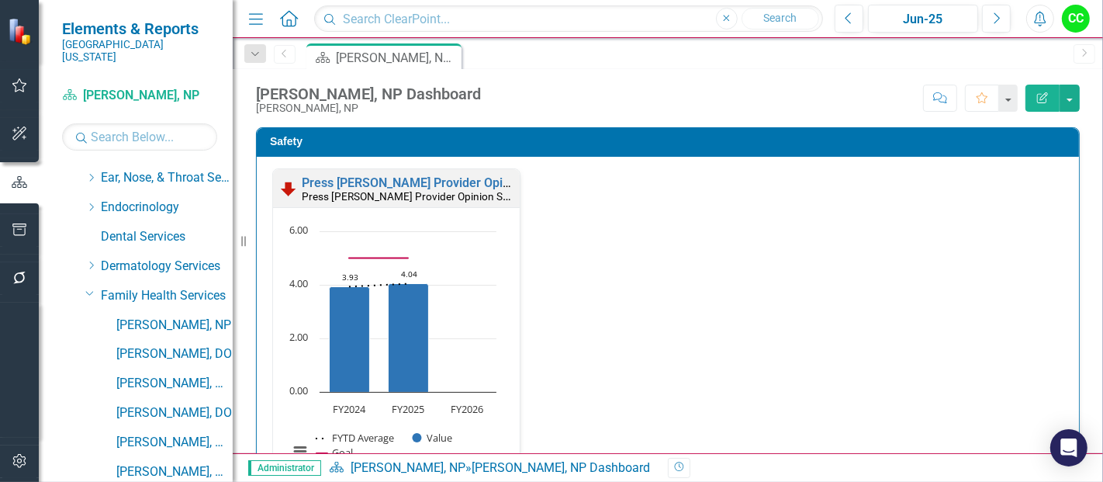
scroll to position [0, 0]
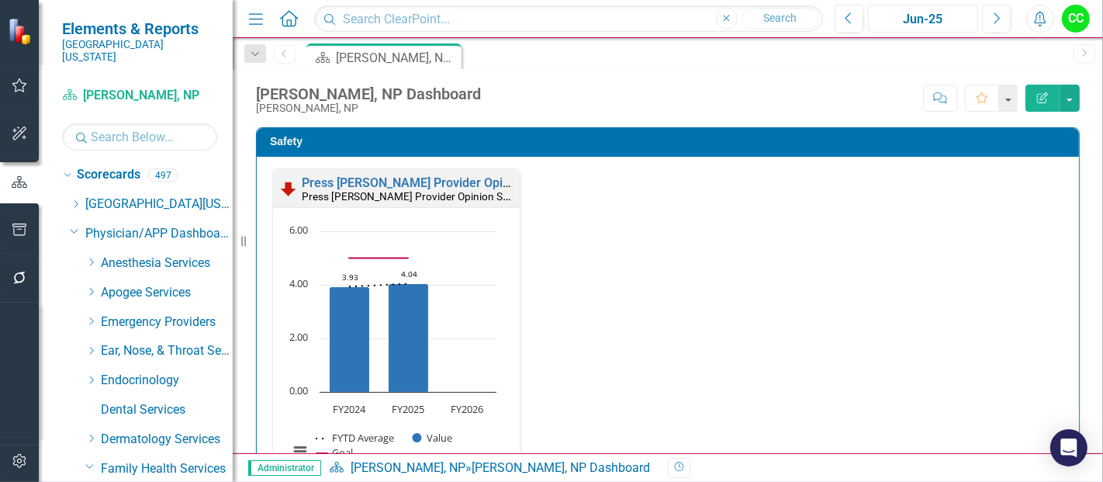
click at [925, 23] on div "Jun-25" at bounding box center [923, 19] width 99 height 19
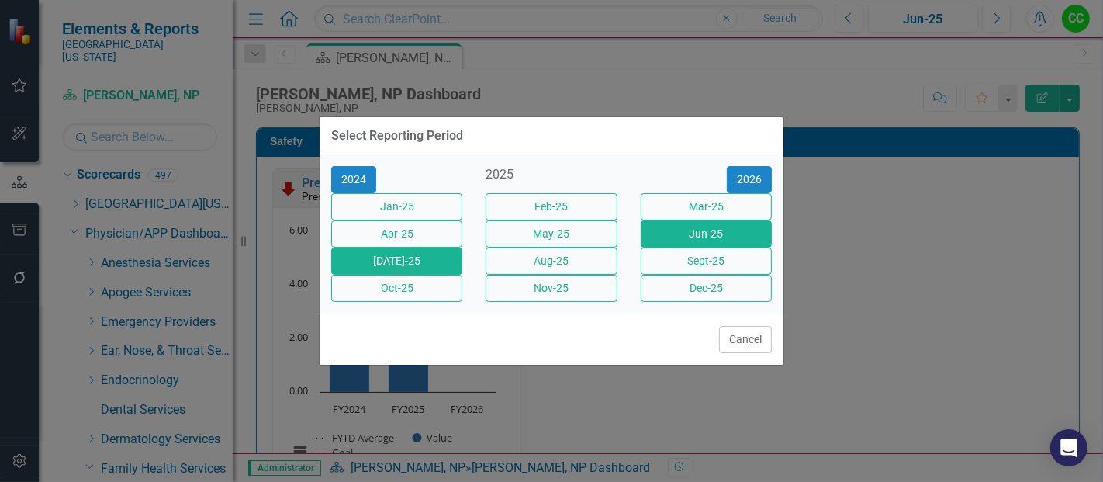
click at [423, 268] on button "[DATE]-25" at bounding box center [396, 261] width 131 height 27
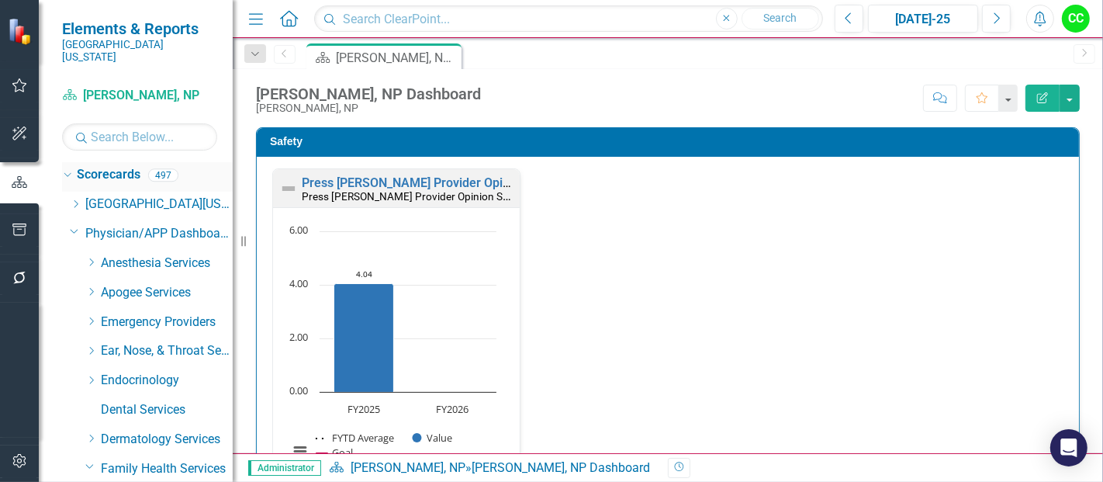
click at [95, 166] on link "Scorecards" at bounding box center [109, 175] width 64 height 18
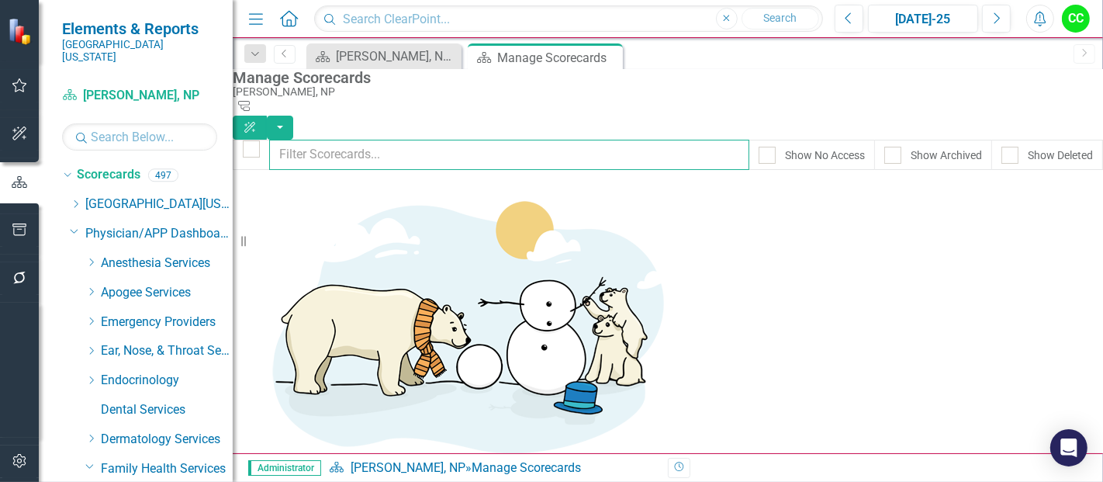
click at [512, 143] on input "text" at bounding box center [509, 155] width 480 height 30
type input "patel"
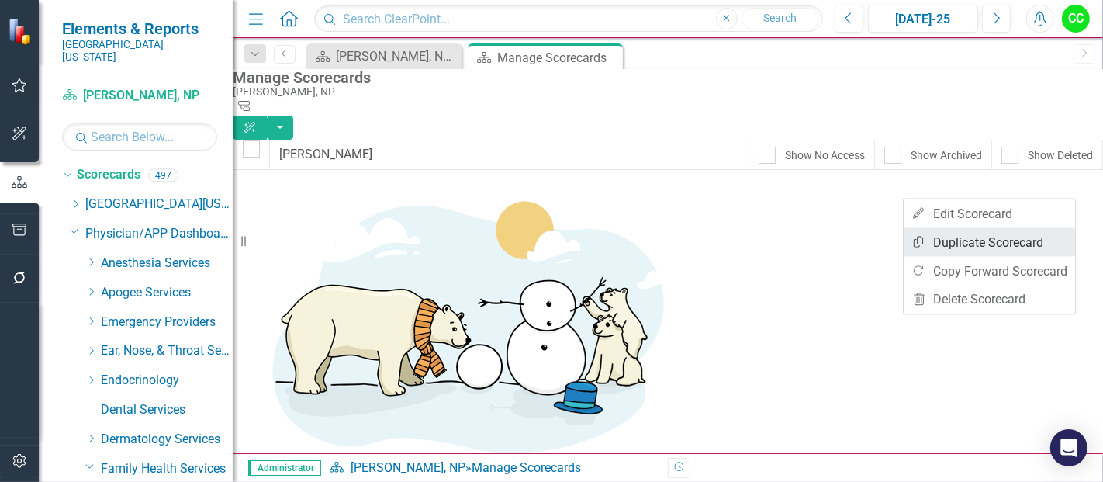
click at [978, 242] on link "Copy Duplicate Scorecard" at bounding box center [989, 242] width 171 height 29
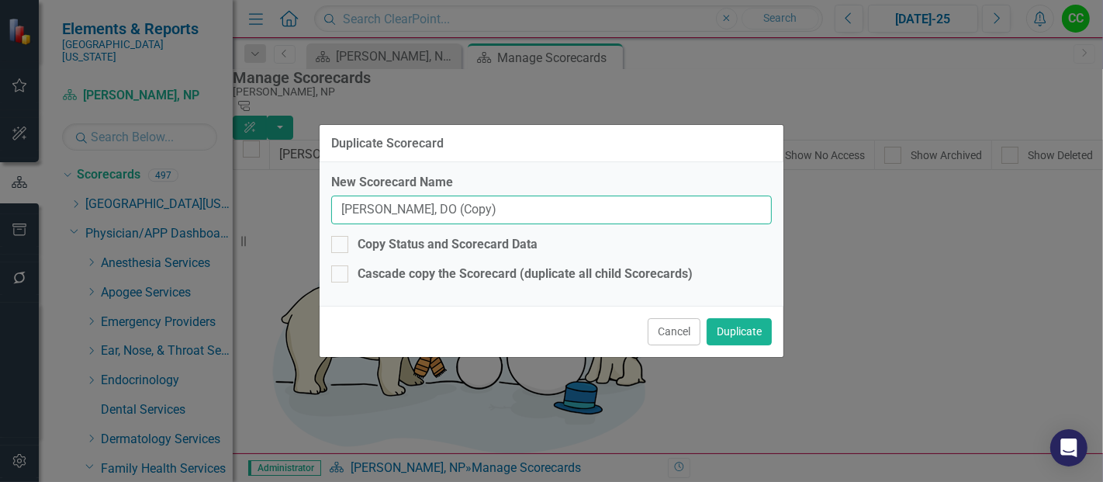
drag, startPoint x: 491, startPoint y: 207, endPoint x: 162, endPoint y: 213, distance: 329.1
click at [162, 213] on div "Duplicate Scorecard New Scorecard Name Jitendra Patel, DO (Copy) Copy Status an…" at bounding box center [551, 241] width 1103 height 482
paste input "[PERSON_NAME]"
type input "[PERSON_NAME], DO"
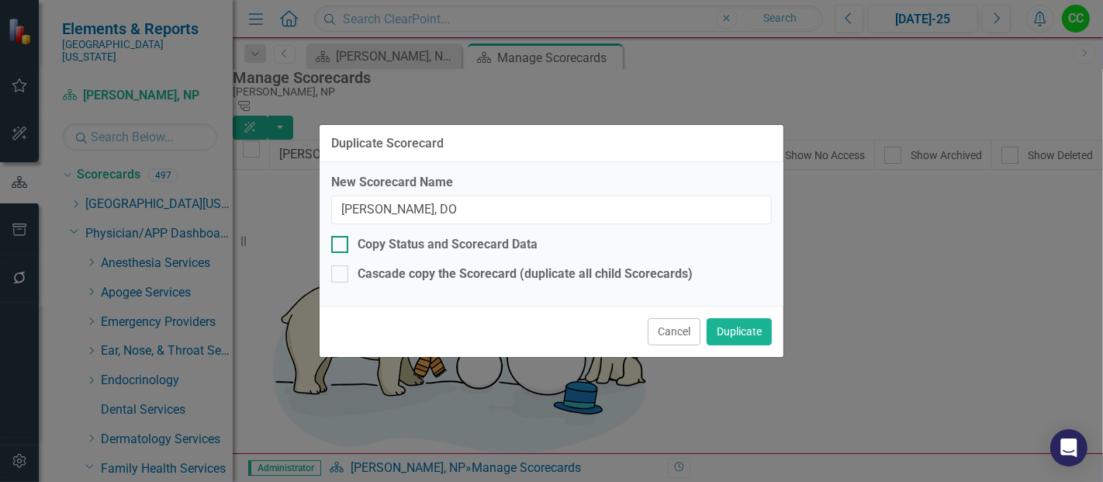
click at [347, 243] on div at bounding box center [339, 244] width 17 height 17
click at [341, 243] on input "Copy Status and Scorecard Data" at bounding box center [336, 241] width 10 height 10
checkbox input "true"
click at [744, 331] on button "Duplicate" at bounding box center [739, 331] width 65 height 27
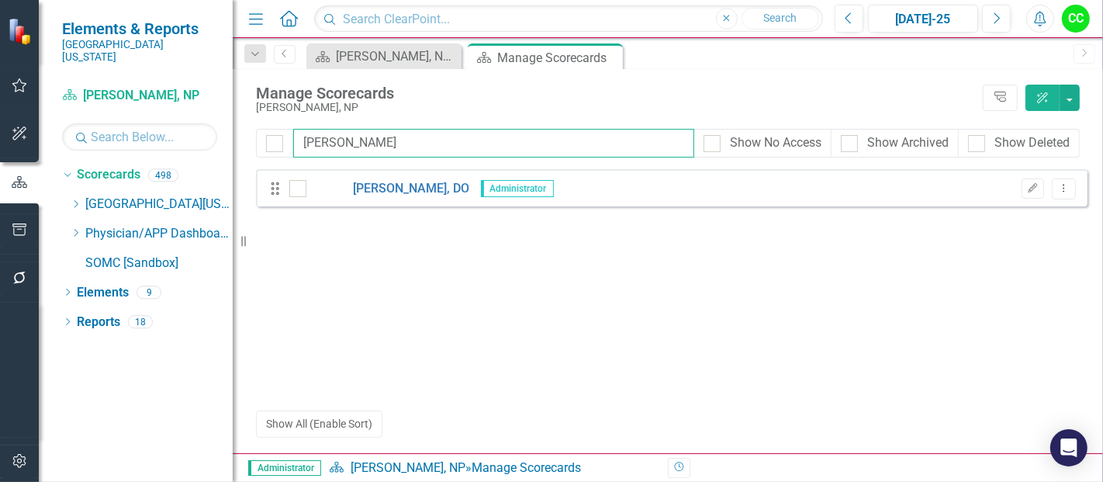
drag, startPoint x: 422, startPoint y: 156, endPoint x: 216, endPoint y: 130, distance: 207.2
click at [216, 130] on div "Elements & Reports [GEOGRAPHIC_DATA][US_STATE] Scorecard [PERSON_NAME], NP Sear…" at bounding box center [551, 241] width 1103 height 482
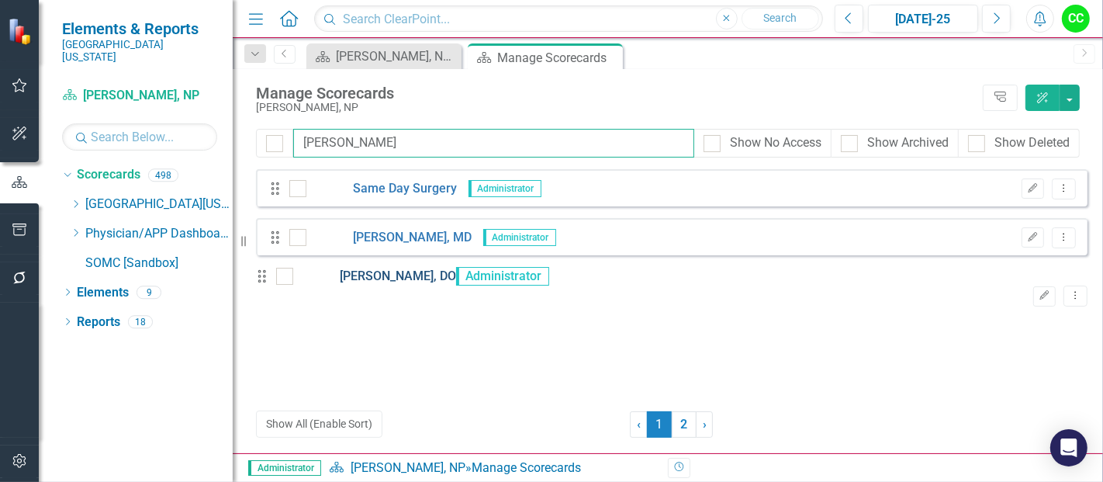
type input "[PERSON_NAME]"
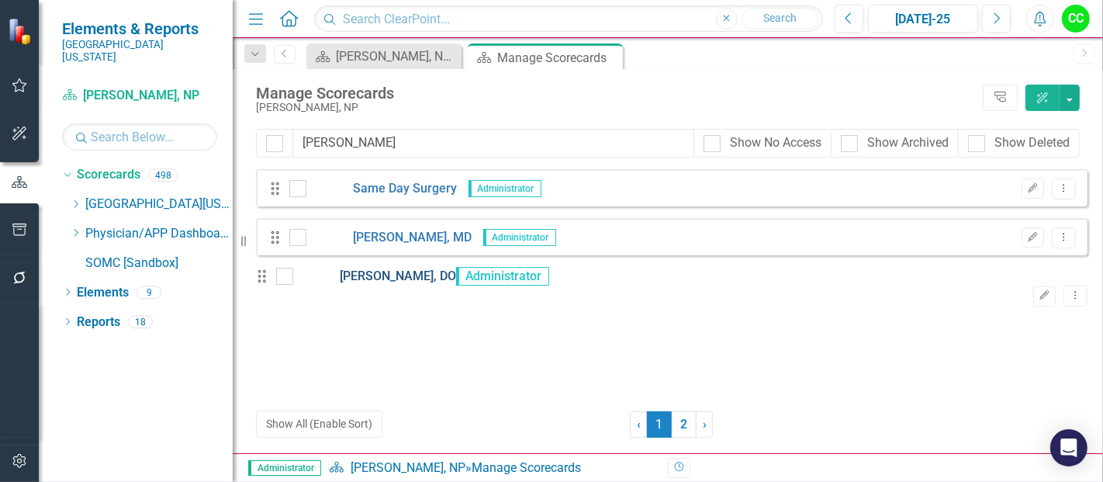
click at [431, 286] on link "[PERSON_NAME], DO" at bounding box center [374, 277] width 163 height 18
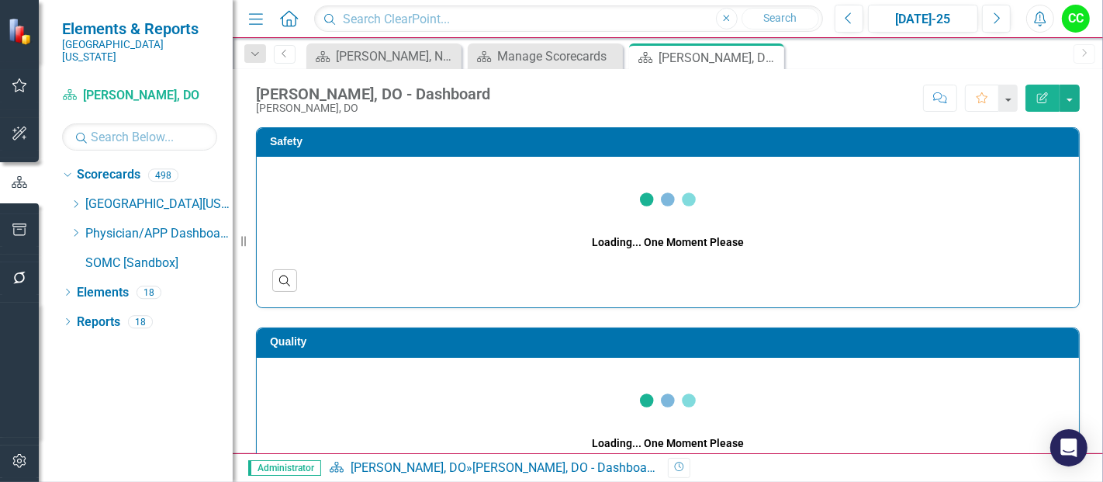
click at [1049, 96] on icon "Edit Report" at bounding box center [1043, 97] width 14 height 11
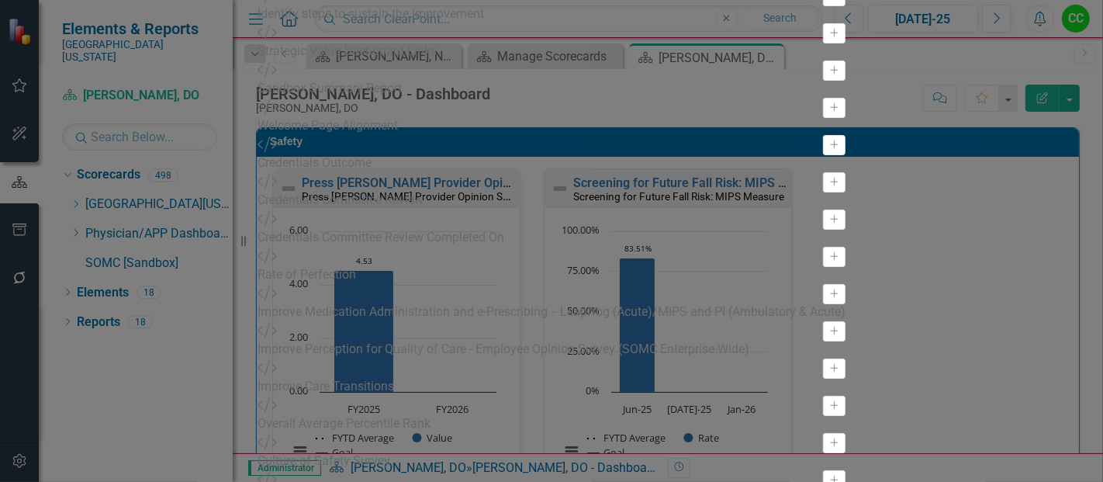
drag, startPoint x: 460, startPoint y: 67, endPoint x: 345, endPoint y: 60, distance: 115.1
click at [345, 60] on div "View All Fields Expand Place Chart Scorecard Scorecard Add Attachments Attachme…" at bounding box center [552, 263] width 588 height 4336
paste input "ohelen Sampson"
type input "[PERSON_NAME], DO - Dashboard"
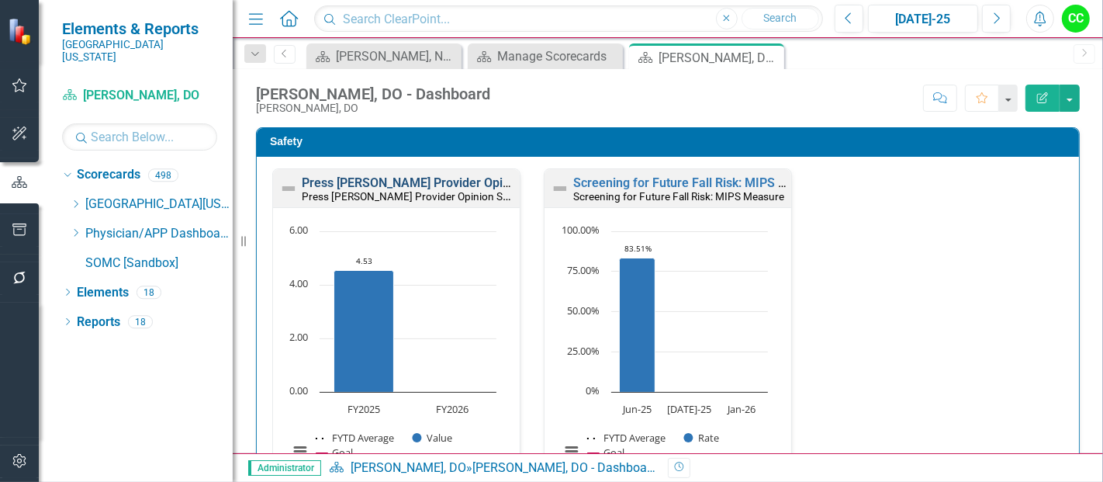
click at [446, 183] on link "Press [PERSON_NAME] Provider Opinion Survey: Safety Survey Results" at bounding box center [500, 182] width 396 height 15
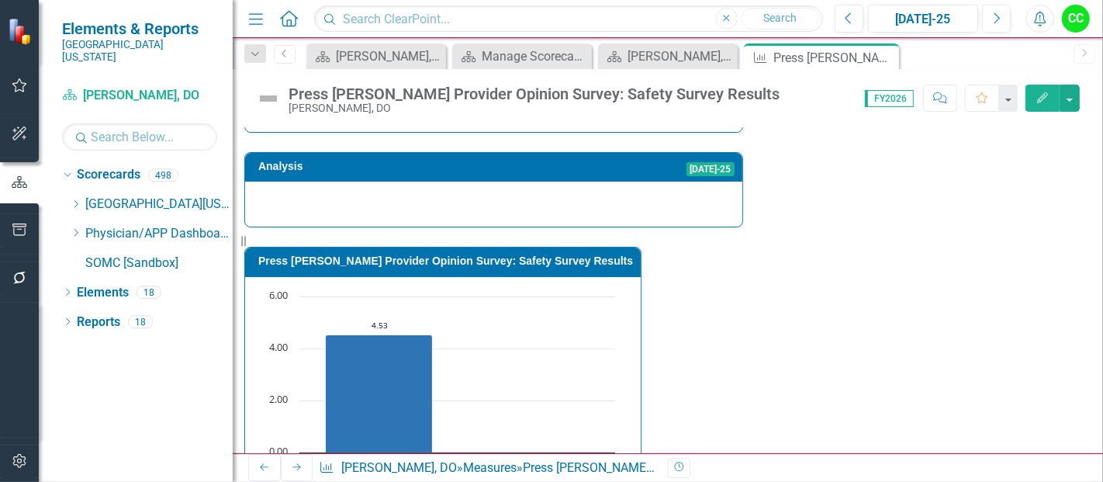
scroll to position [1150, 0]
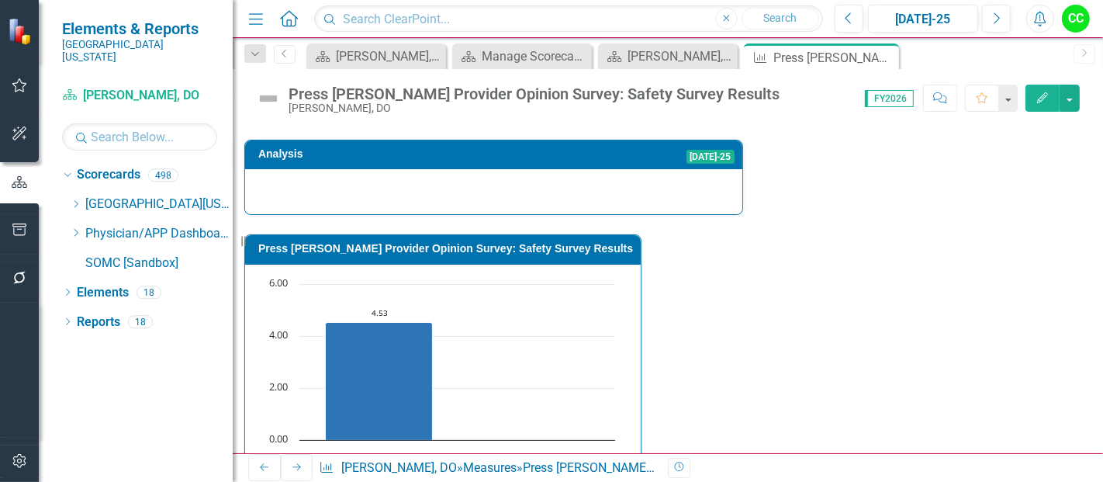
drag, startPoint x: 592, startPoint y: 289, endPoint x: 591, endPoint y: 324, distance: 35.7
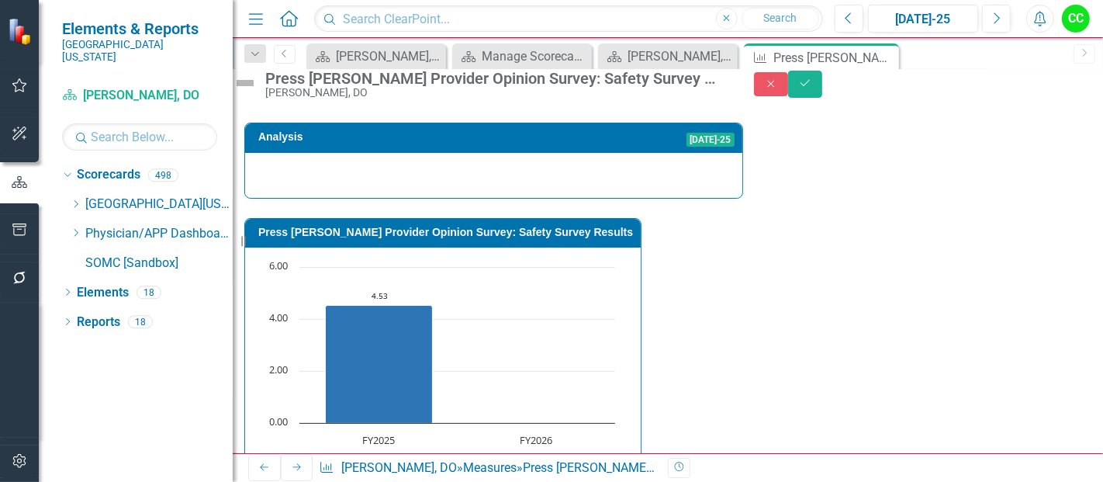
type textarea "5"
drag, startPoint x: 708, startPoint y: 334, endPoint x: 712, endPoint y: 301, distance: 32.7
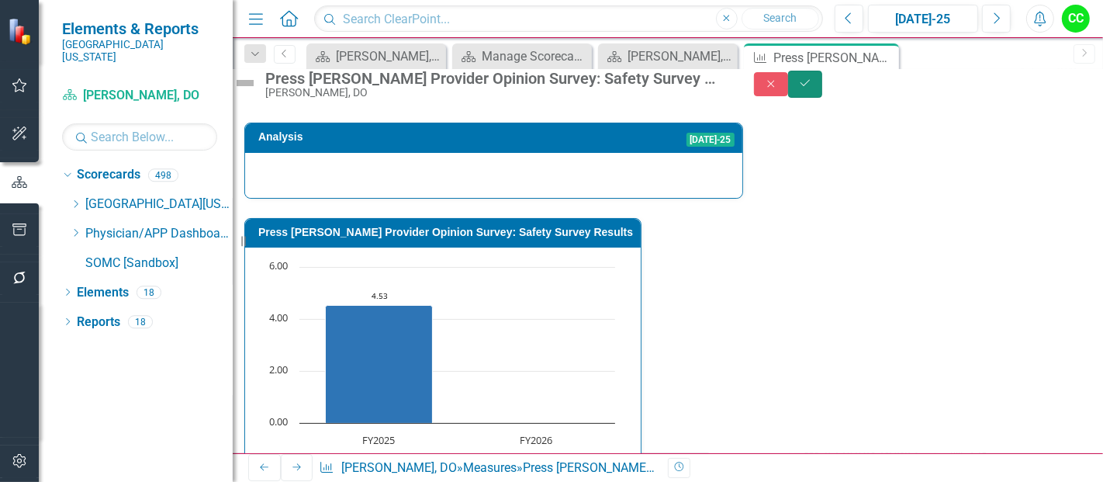
click at [823, 88] on button "Save" at bounding box center [805, 84] width 34 height 27
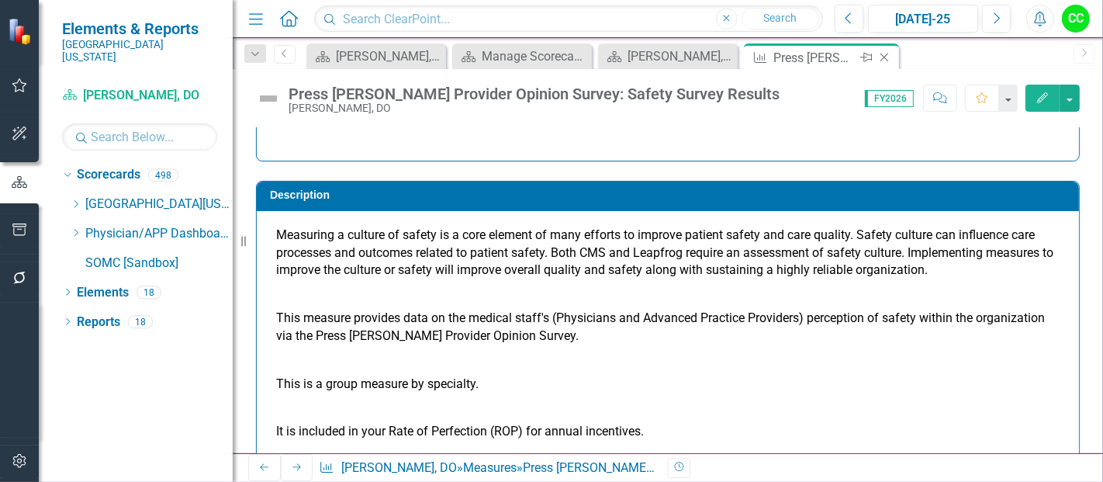
scroll to position [36, 0]
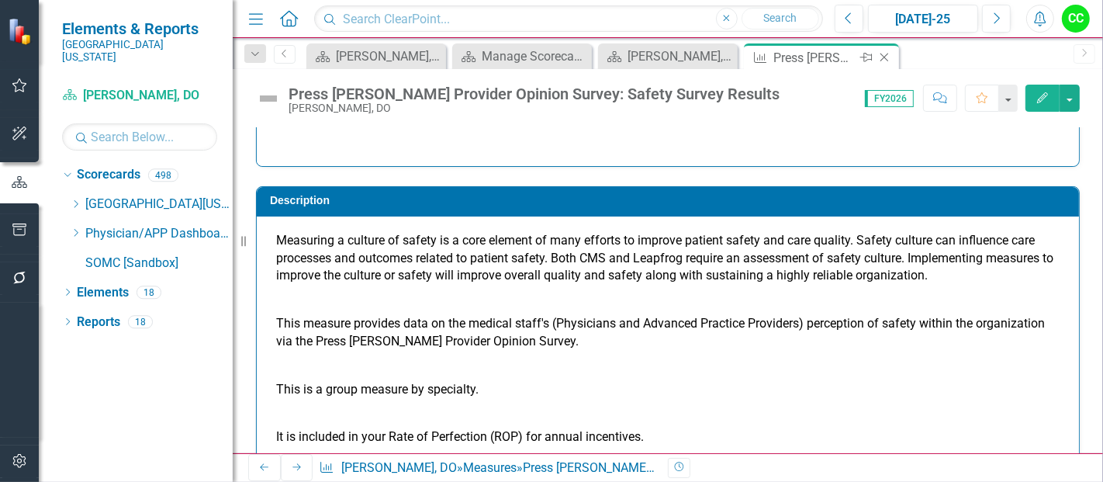
click at [885, 54] on icon "Close" at bounding box center [885, 57] width 16 height 12
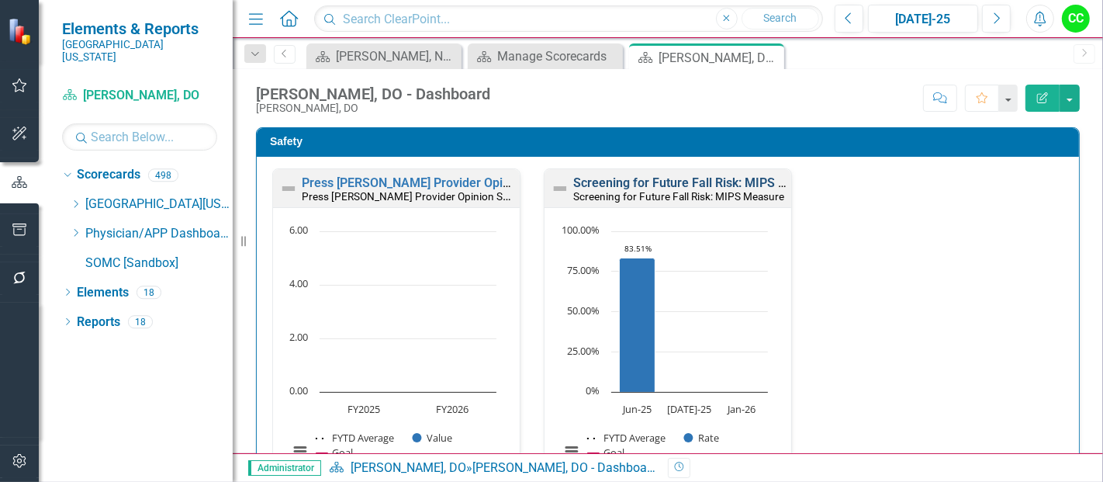
click at [605, 182] on link "Screening for Future Fall Risk: MIPS Measure" at bounding box center [700, 182] width 255 height 15
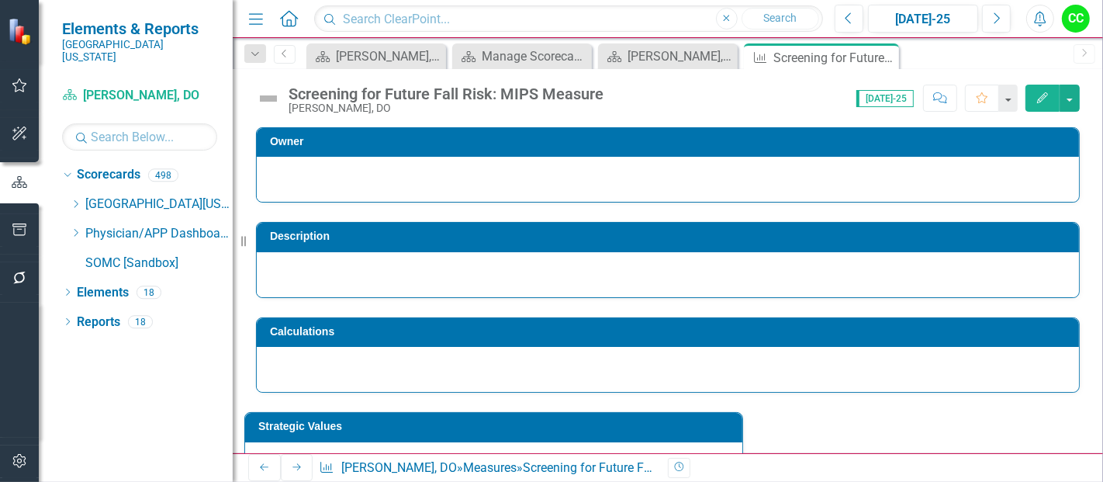
scroll to position [614, 0]
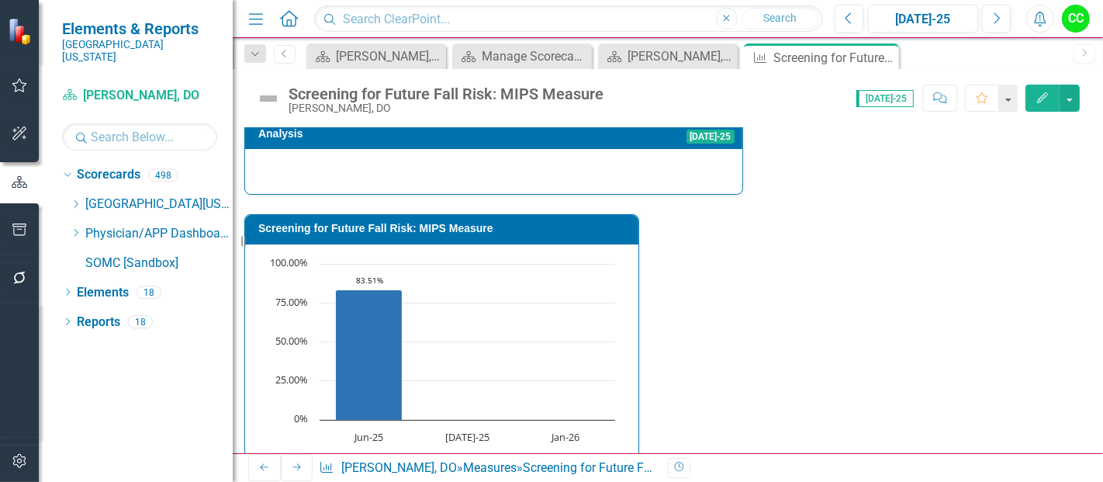
drag, startPoint x: 568, startPoint y: 300, endPoint x: 645, endPoint y: 365, distance: 100.2
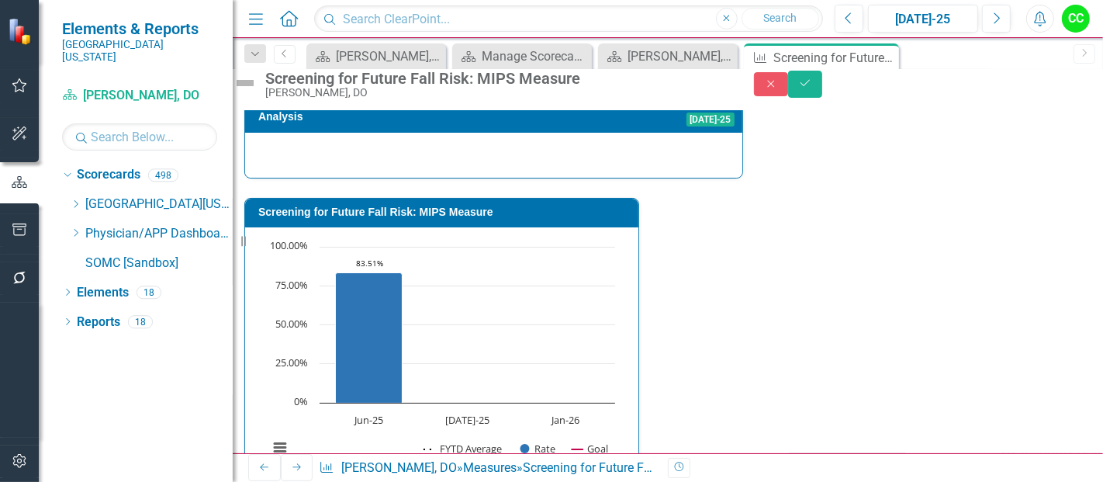
type textarea "100"
drag, startPoint x: 925, startPoint y: 394, endPoint x: 911, endPoint y: 234, distance: 160.5
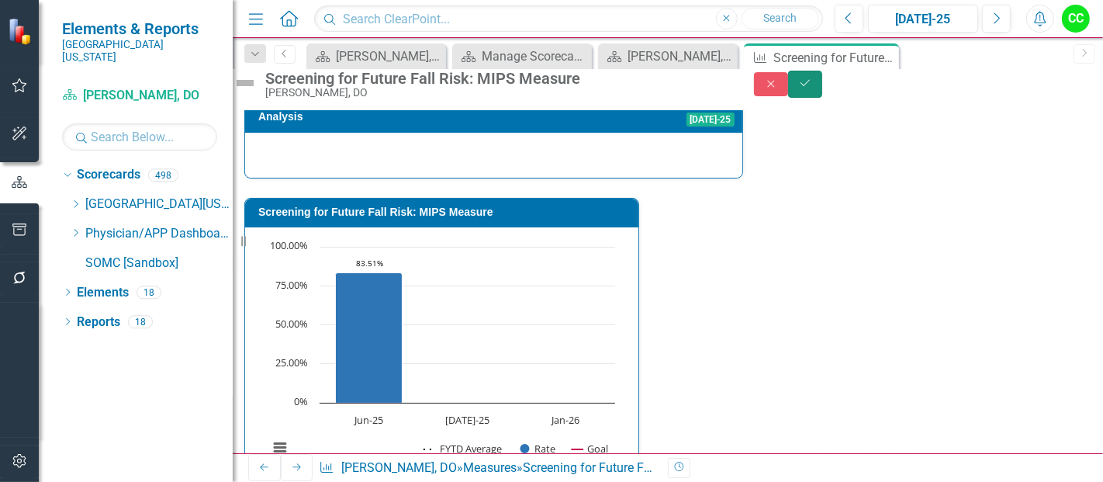
click at [812, 87] on icon "Save" at bounding box center [805, 83] width 14 height 11
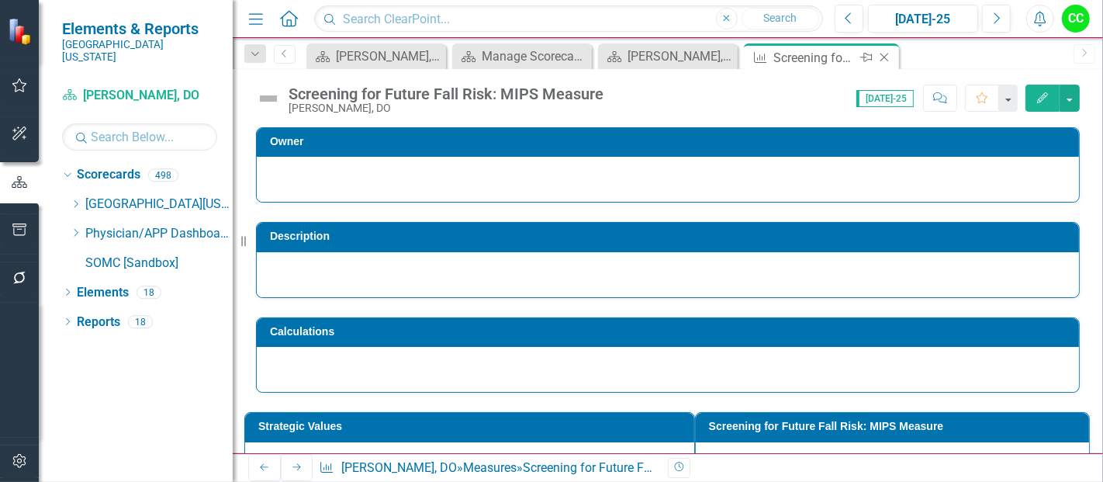
click at [885, 57] on icon "Close" at bounding box center [885, 57] width 16 height 12
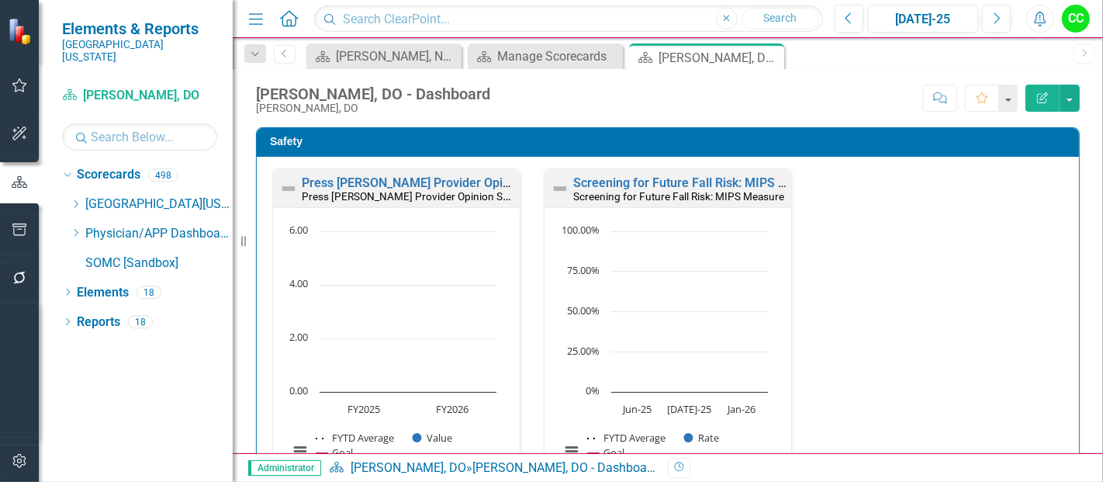
scroll to position [500, 0]
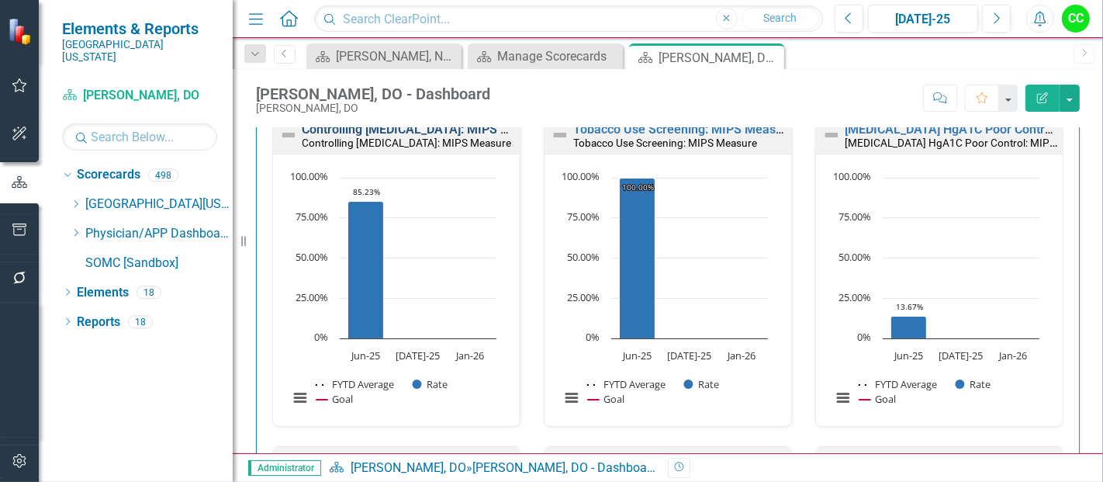
click at [410, 137] on link "Controlling [MEDICAL_DATA]: MIPS Measure" at bounding box center [426, 129] width 248 height 15
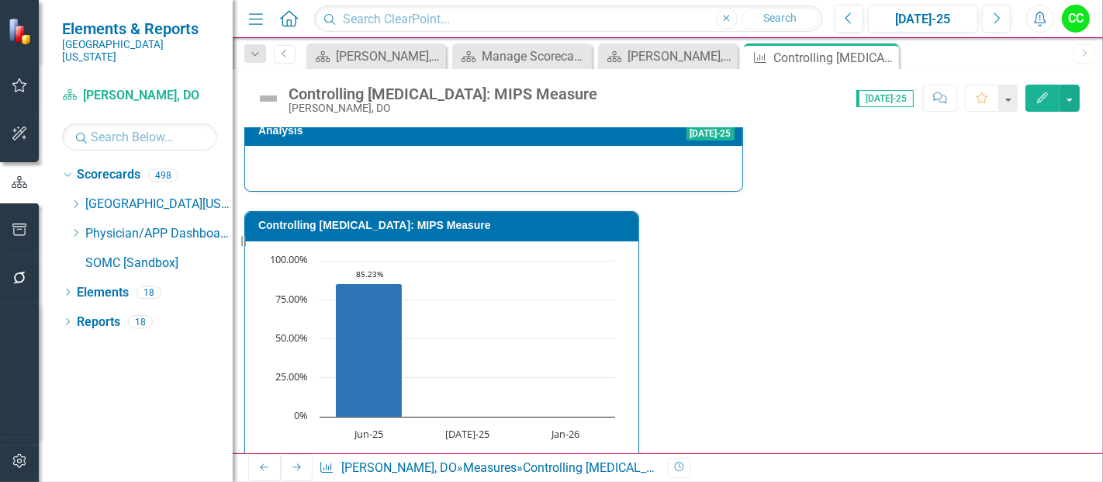
scroll to position [627, 0]
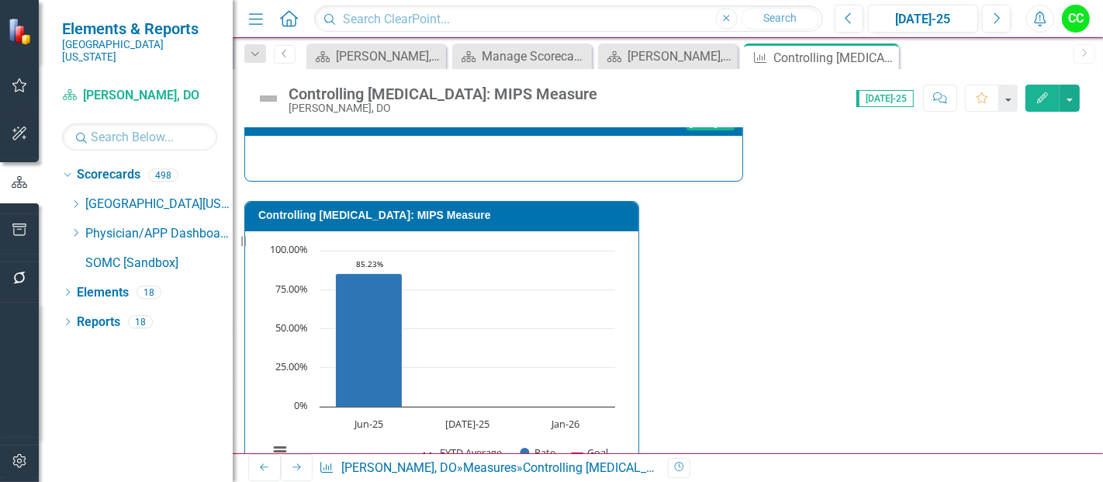
drag, startPoint x: 907, startPoint y: 282, endPoint x: 893, endPoint y: 369, distance: 87.3
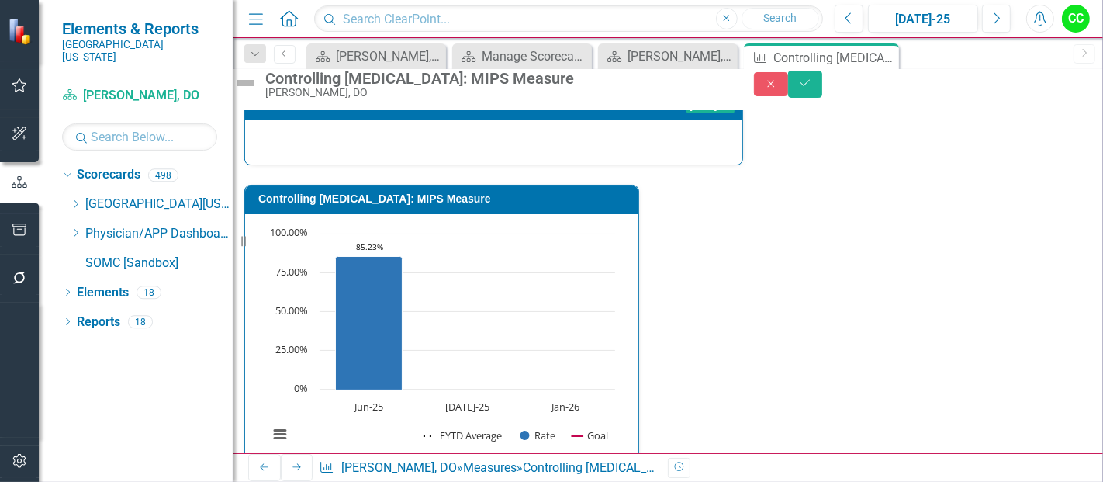
type textarea "390"
drag, startPoint x: 559, startPoint y: 304, endPoint x: 661, endPoint y: 376, distance: 124.2
click at [823, 96] on button "Save" at bounding box center [805, 84] width 34 height 27
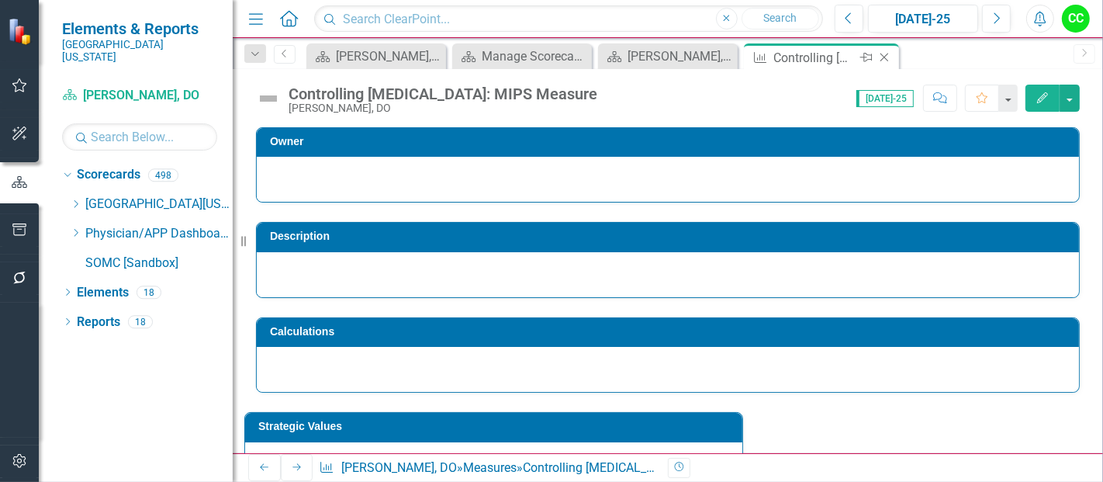
click at [887, 57] on icon "Close" at bounding box center [885, 57] width 16 height 12
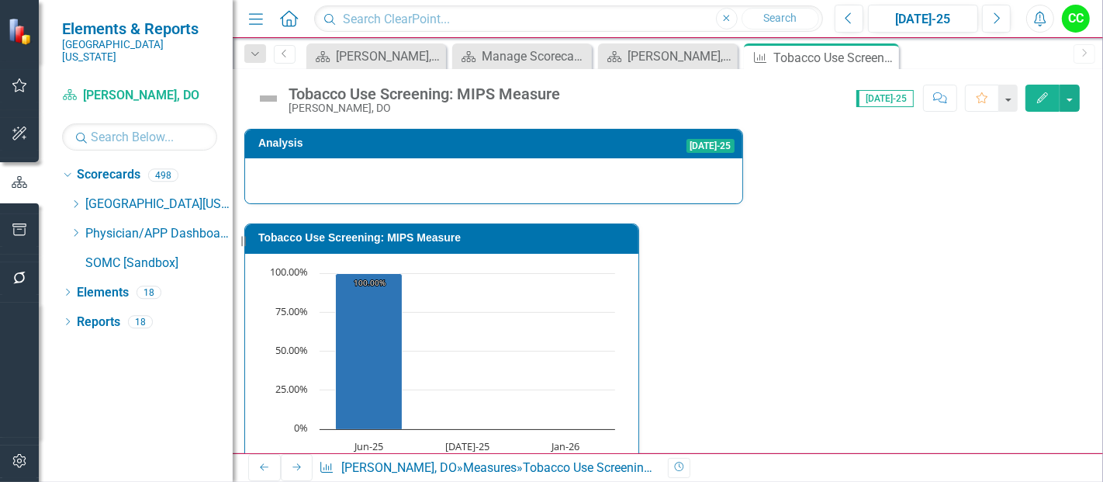
scroll to position [611, 0]
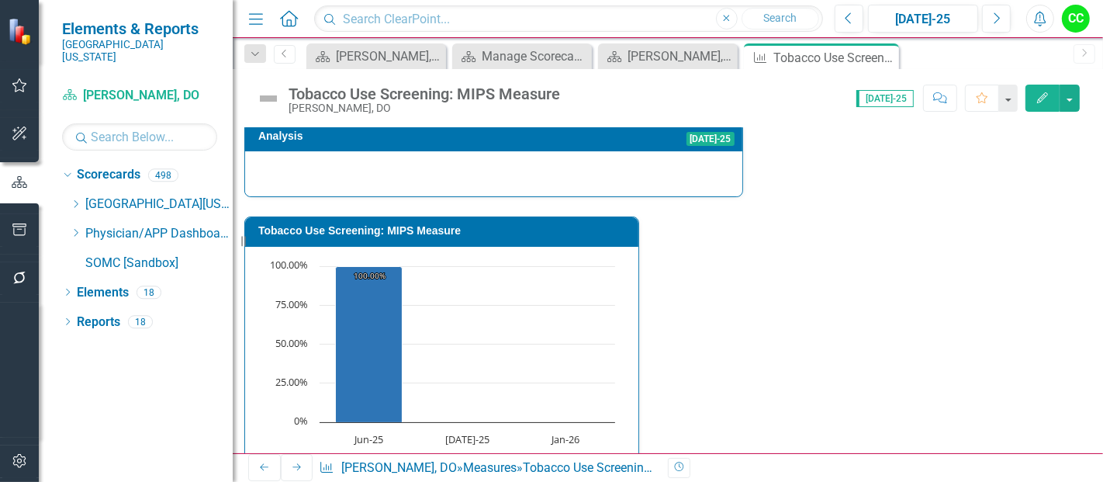
drag, startPoint x: 563, startPoint y: 316, endPoint x: 662, endPoint y: 390, distance: 124.2
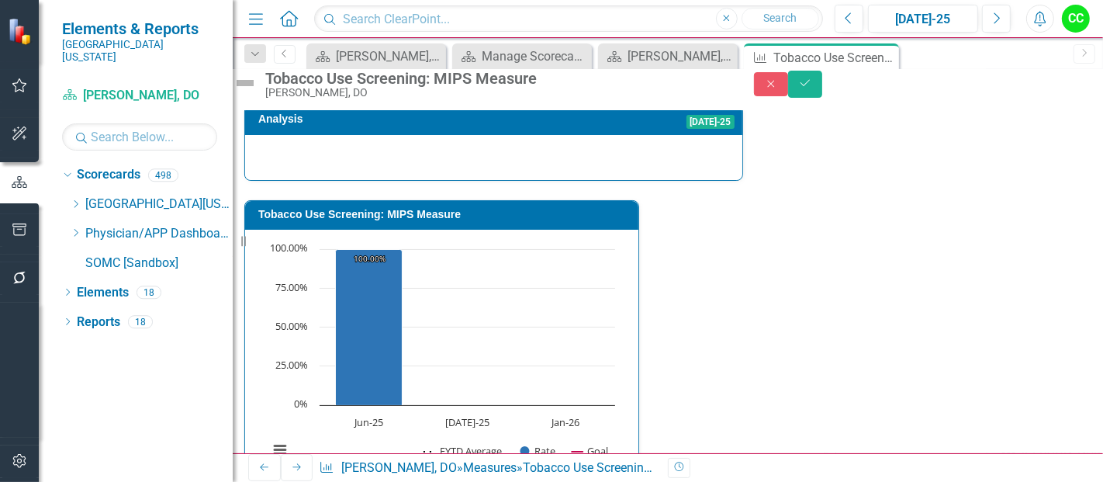
type textarea "1"
type textarea "100"
drag, startPoint x: 919, startPoint y: 387, endPoint x: 904, endPoint y: 262, distance: 125.8
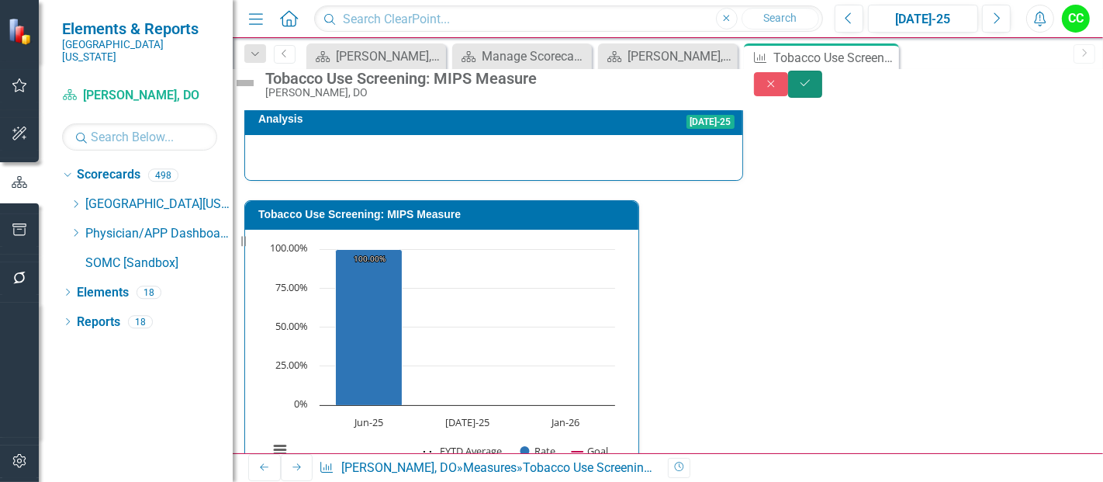
click at [823, 98] on button "Save" at bounding box center [805, 84] width 34 height 27
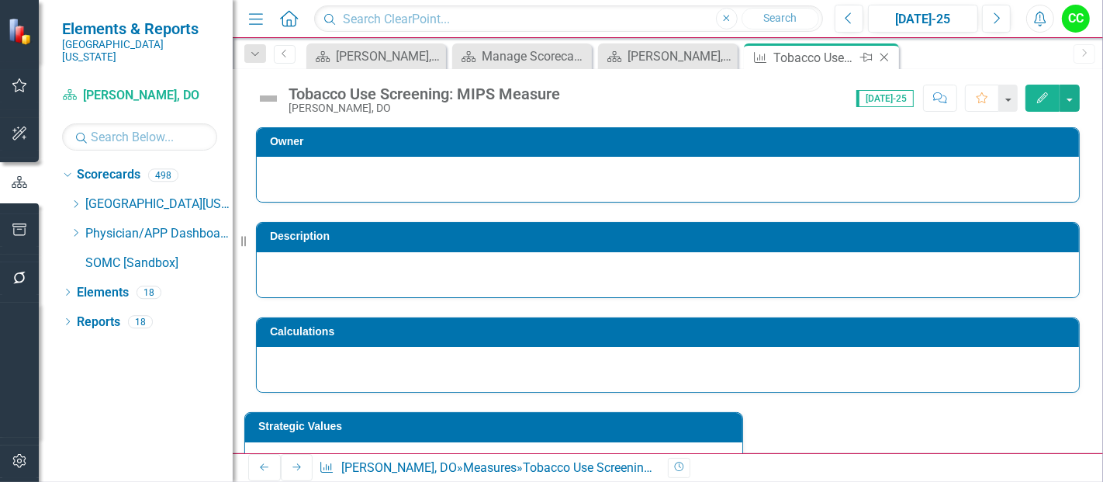
click at [882, 57] on icon "Close" at bounding box center [885, 57] width 16 height 12
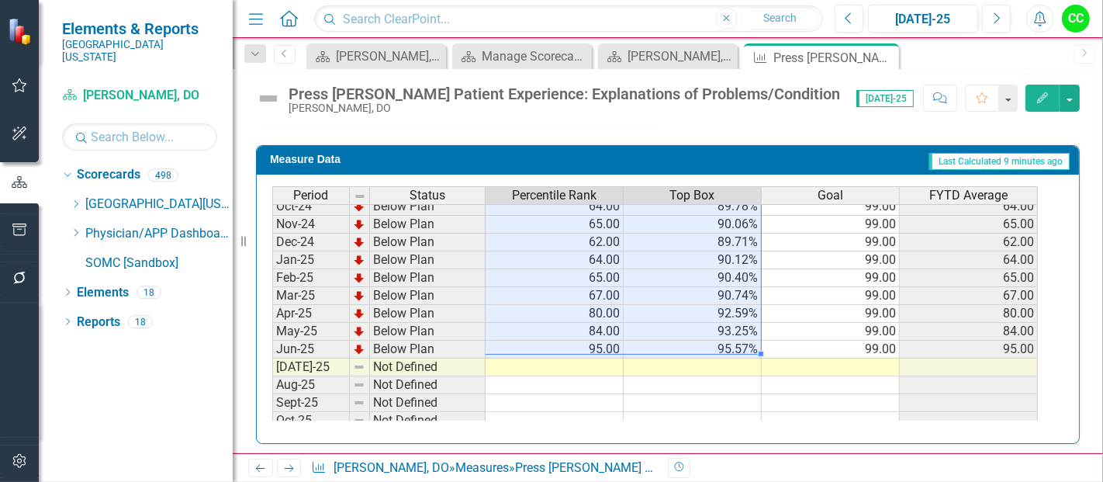
scroll to position [567, 0]
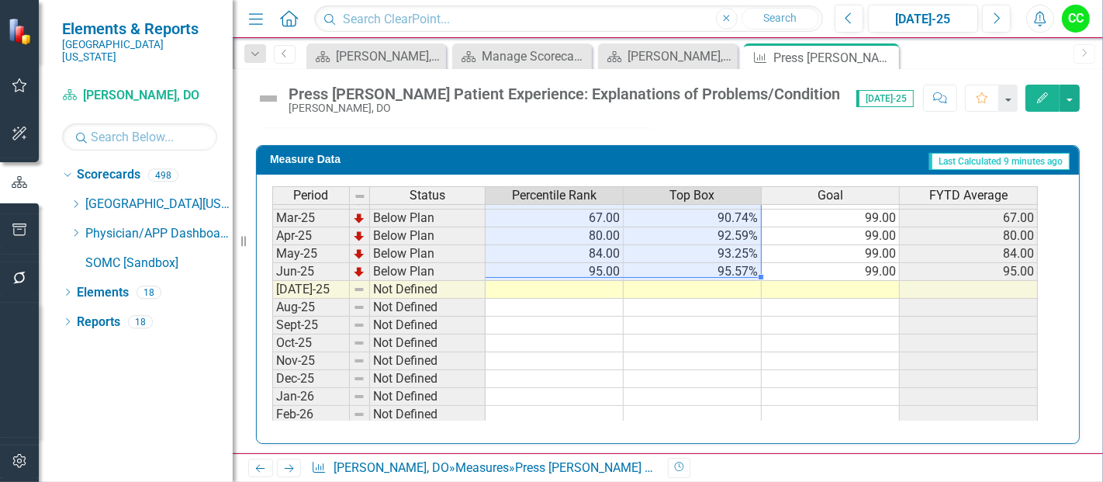
drag, startPoint x: 598, startPoint y: 251, endPoint x: 705, endPoint y: 258, distance: 107.3
click at [705, 258] on tbody "Jan-24 Below Plan 63.00 89.39% 99.00 63.00 Feb-24 Below Plan 61.00 89.19% 99.00…" at bounding box center [655, 227] width 766 height 536
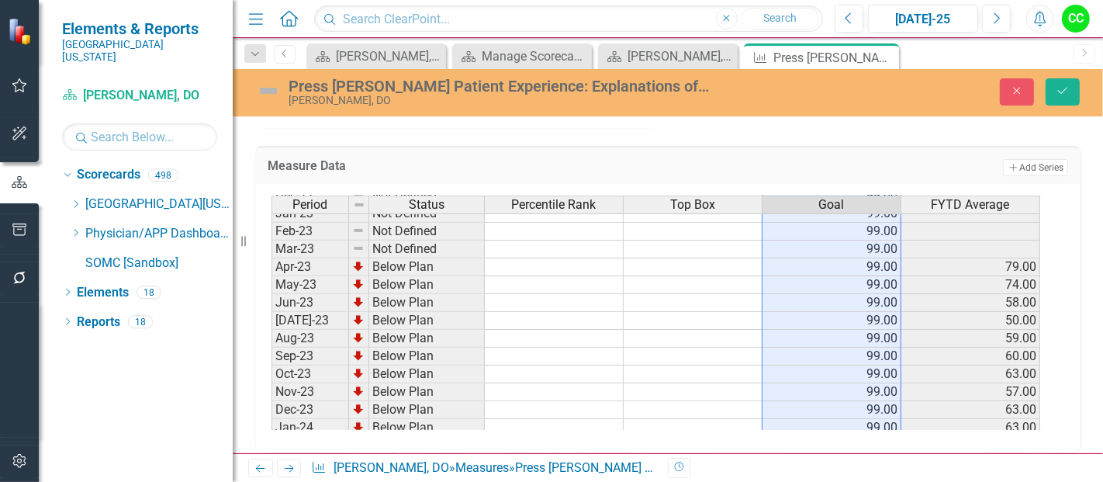
scroll to position [0, 0]
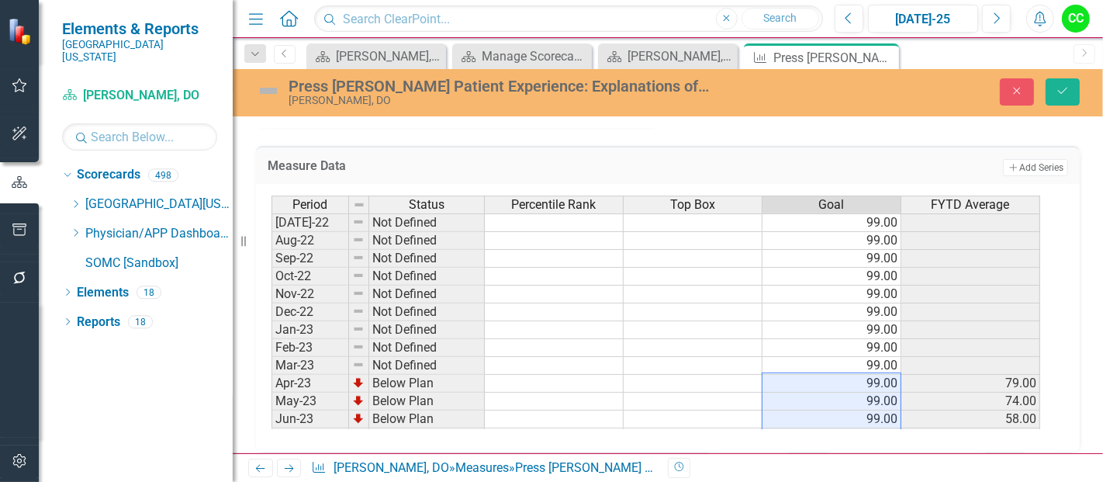
drag, startPoint x: 849, startPoint y: 275, endPoint x: 832, endPoint y: 371, distance: 97.0
click at [832, 371] on tbody "[DATE]-22 Not Defined 99.00 Aug-22 Not Defined 99.00 Sep-22 Not Defined 99.00 O…" at bounding box center [656, 356] width 769 height 286
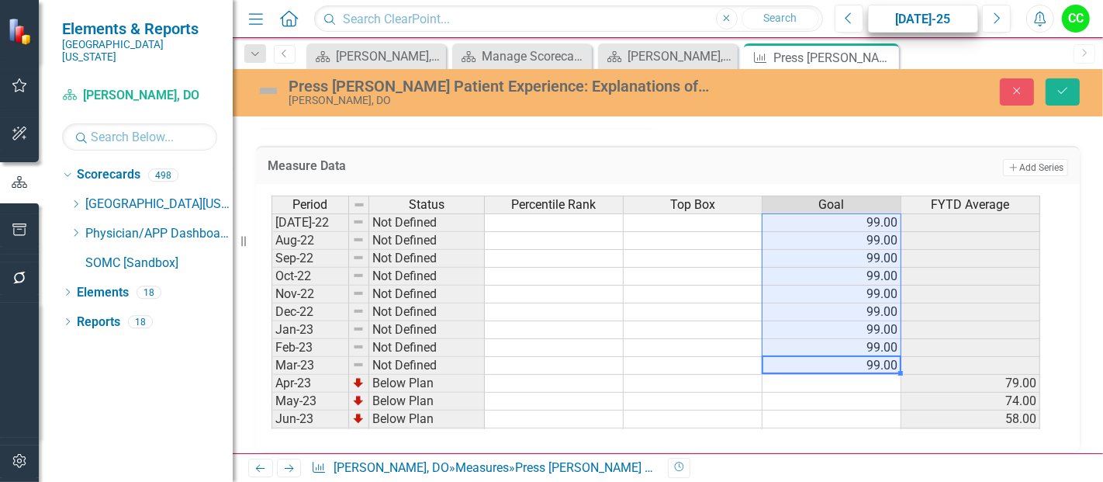
drag, startPoint x: 864, startPoint y: 360, endPoint x: 891, endPoint y: 5, distance: 355.7
click at [891, 5] on div "Menu Home Search Close Search Previous [DATE]-25 Next Alerts CC User Edit Profi…" at bounding box center [668, 241] width 871 height 482
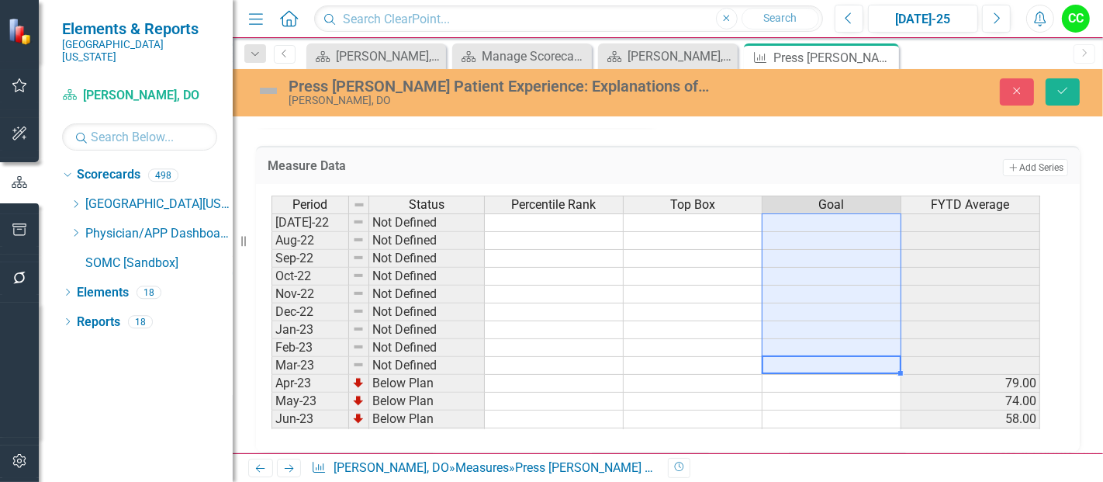
click at [899, 158] on td "Add Add Series" at bounding box center [886, 168] width 365 height 20
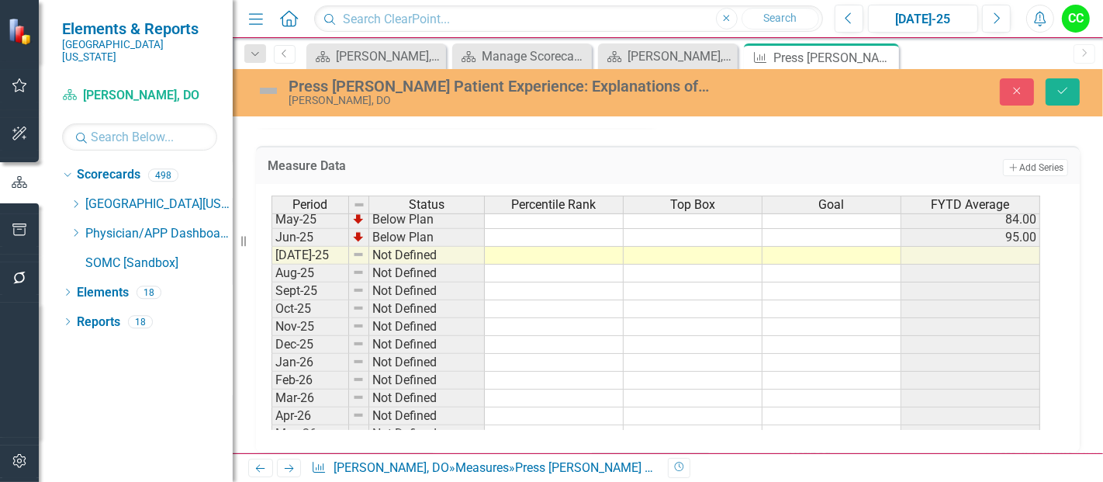
click at [862, 255] on tbody "Mar-24 Below Plan 59.00 Apr-24 Below Plan 52.00 May-24 Below Plan 64.00 Jun-24 …" at bounding box center [656, 210] width 769 height 500
type textarea "99"
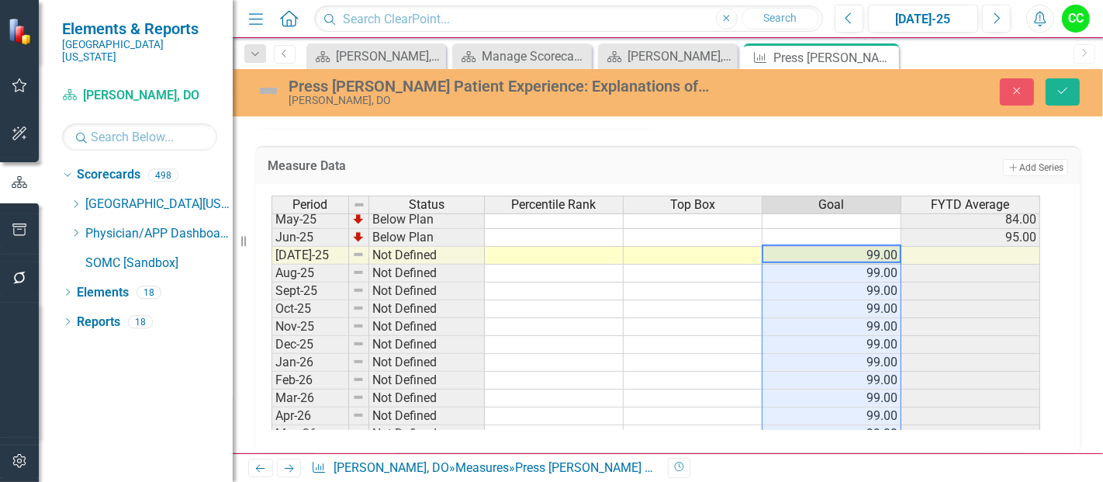
click at [862, 255] on td "99.00" at bounding box center [832, 256] width 139 height 18
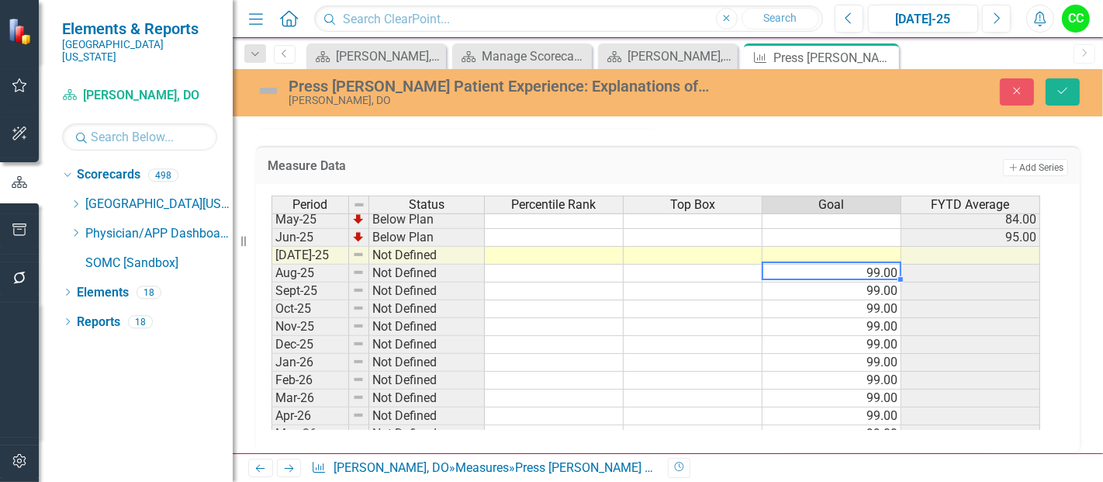
click at [806, 266] on td "99.00" at bounding box center [832, 274] width 139 height 18
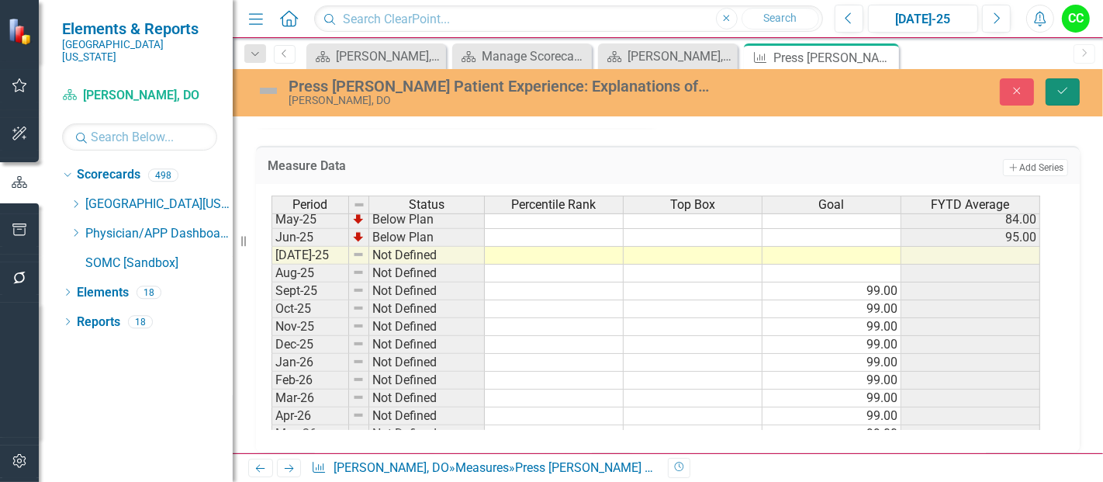
click at [1066, 92] on icon "Save" at bounding box center [1063, 90] width 14 height 11
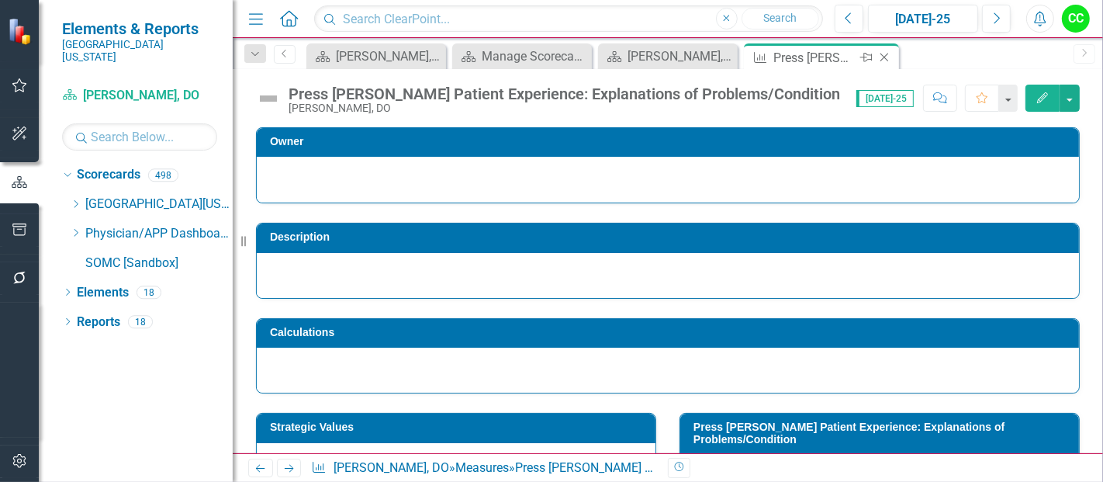
click at [881, 57] on icon "Close" at bounding box center [885, 57] width 16 height 12
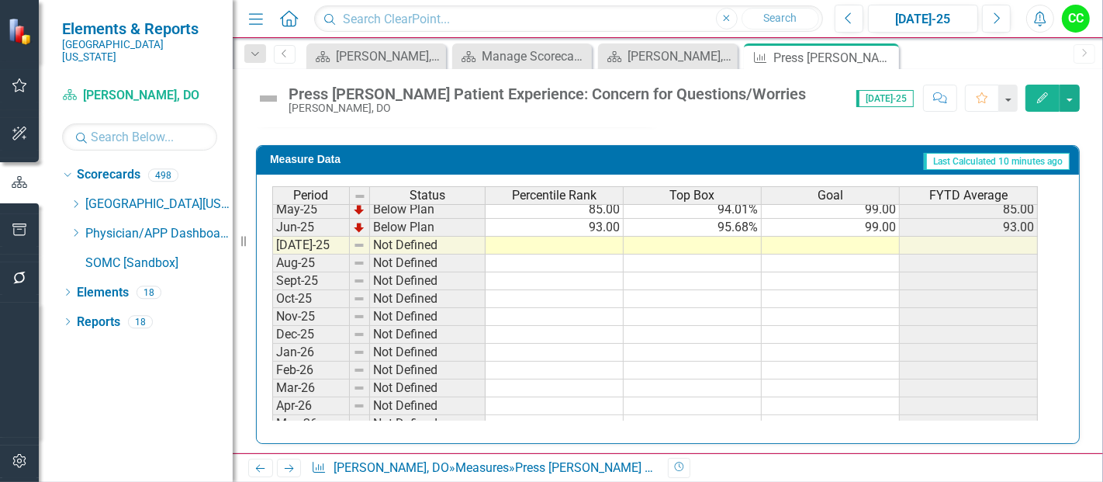
click at [862, 272] on tbody "Dec-23 Below Plan 53.00 88.72% 99.00 53.00 Jan-24 Below Plan 53.00 88.89% 99.00…" at bounding box center [655, 174] width 766 height 554
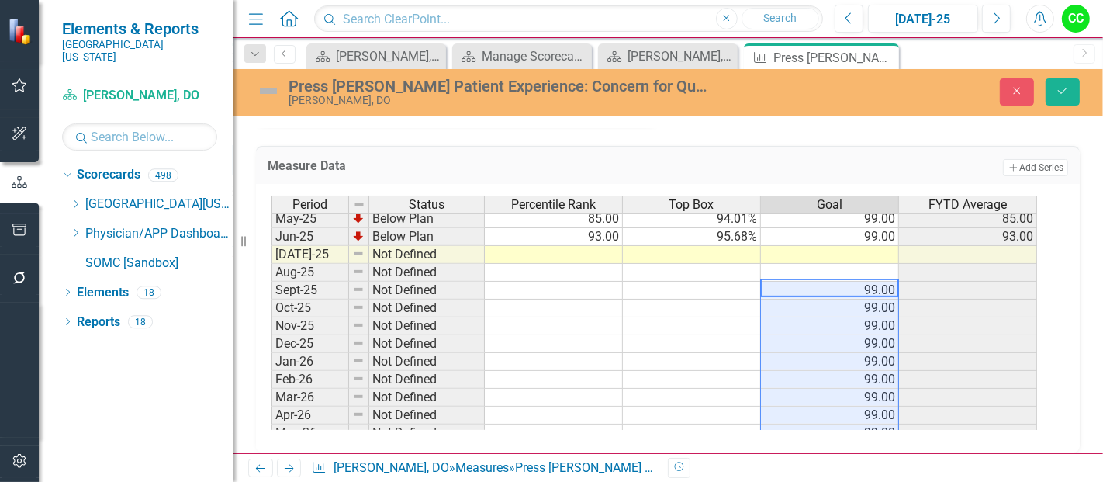
type textarea "99"
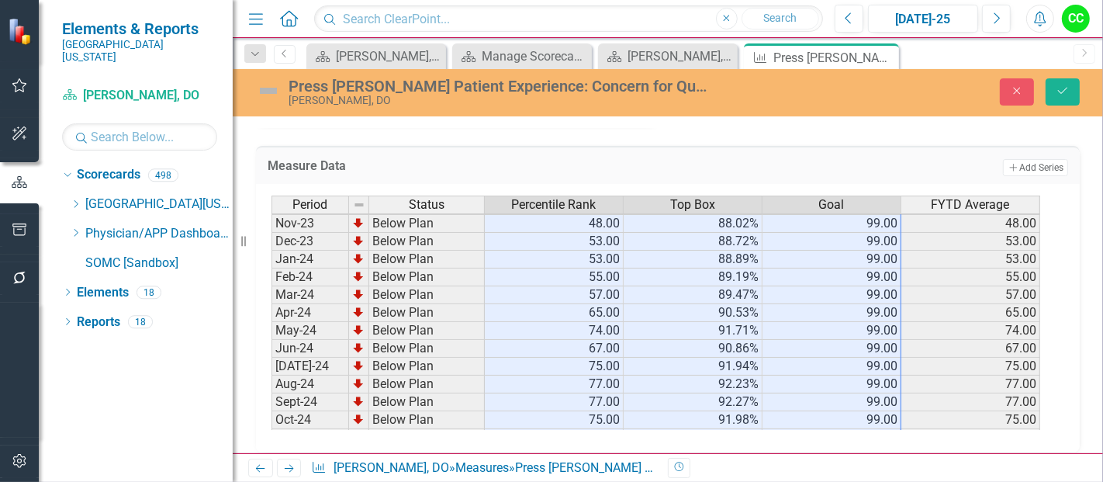
drag, startPoint x: 878, startPoint y: 295, endPoint x: 585, endPoint y: 206, distance: 306.4
click at [585, 206] on div "Period Status Percentile Rank Top Box Goal FYTD Average Sep-23 Below Plan 47.00…" at bounding box center [662, 313] width 781 height 234
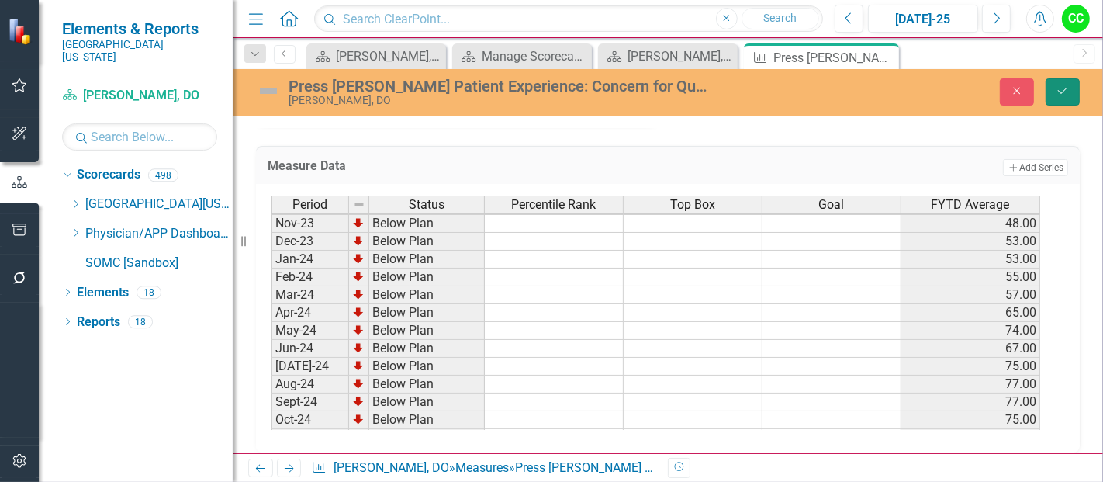
click at [1072, 94] on button "Save" at bounding box center [1063, 91] width 34 height 27
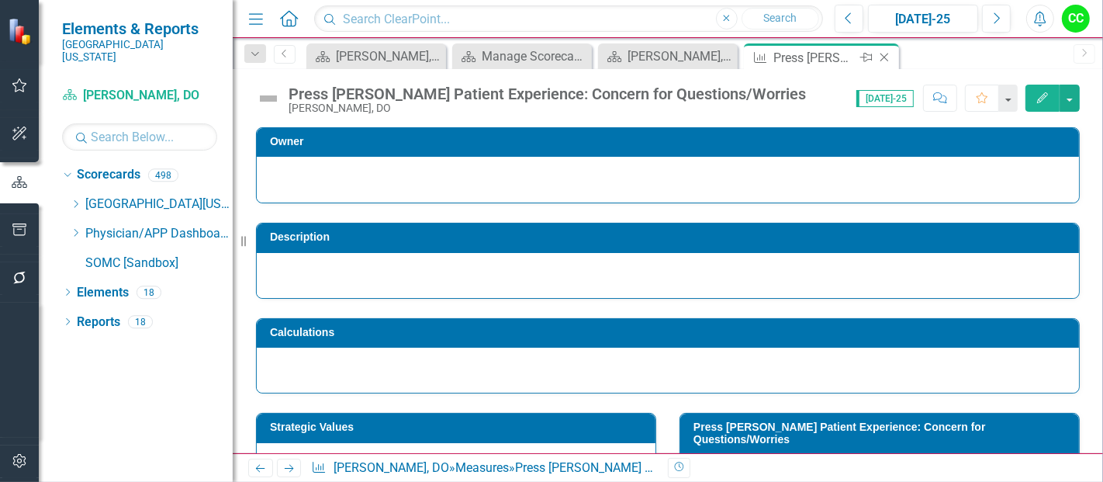
click at [886, 58] on icon "Close" at bounding box center [885, 57] width 16 height 12
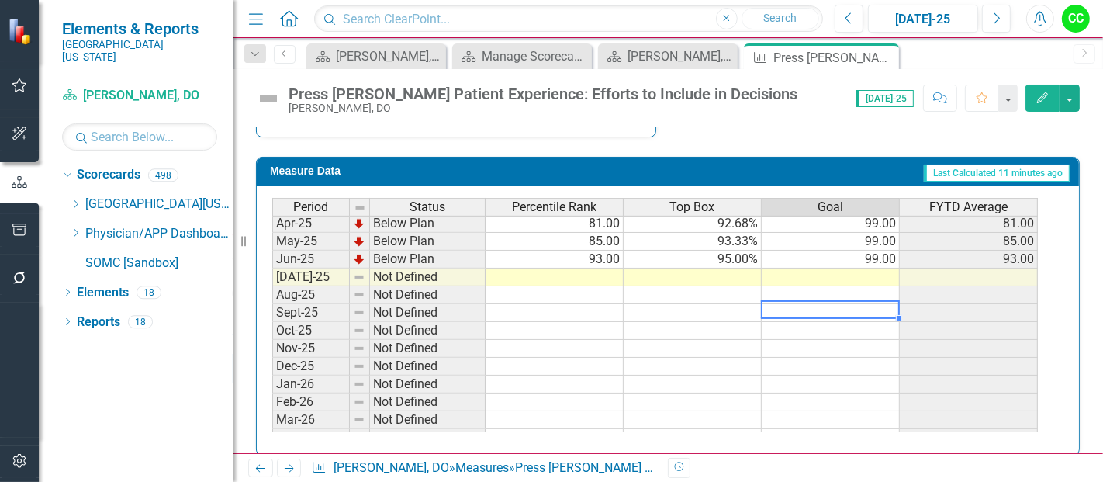
click at [842, 303] on tbody "Apr-24 Below Plan 44.00 86.84% 99.00 44.00 May-24 Below Plan 56.00 88.60% 99.00…" at bounding box center [655, 241] width 766 height 483
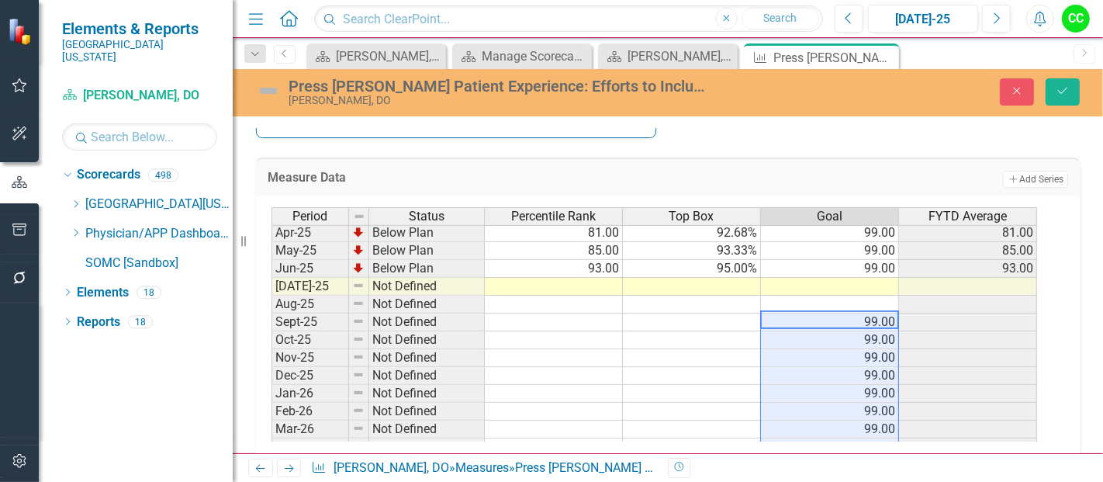
type textarea "99"
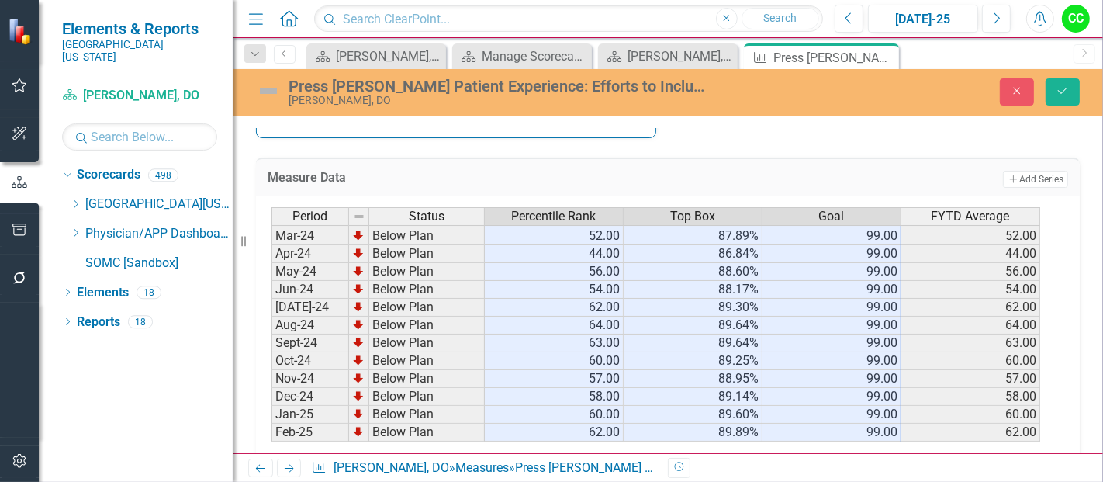
drag, startPoint x: 840, startPoint y: 266, endPoint x: 597, endPoint y: 213, distance: 249.5
click at [597, 213] on div "Period Status Percentile Rank Top Box Goal FYTD Average Nov-23 Below Plan 43.00…" at bounding box center [662, 324] width 781 height 234
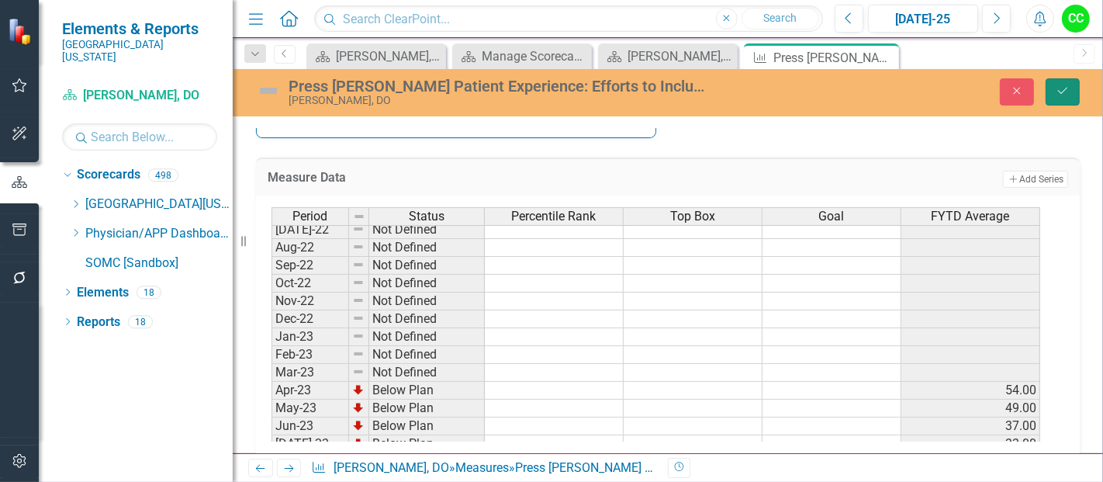
click at [1075, 95] on button "Save" at bounding box center [1063, 91] width 34 height 27
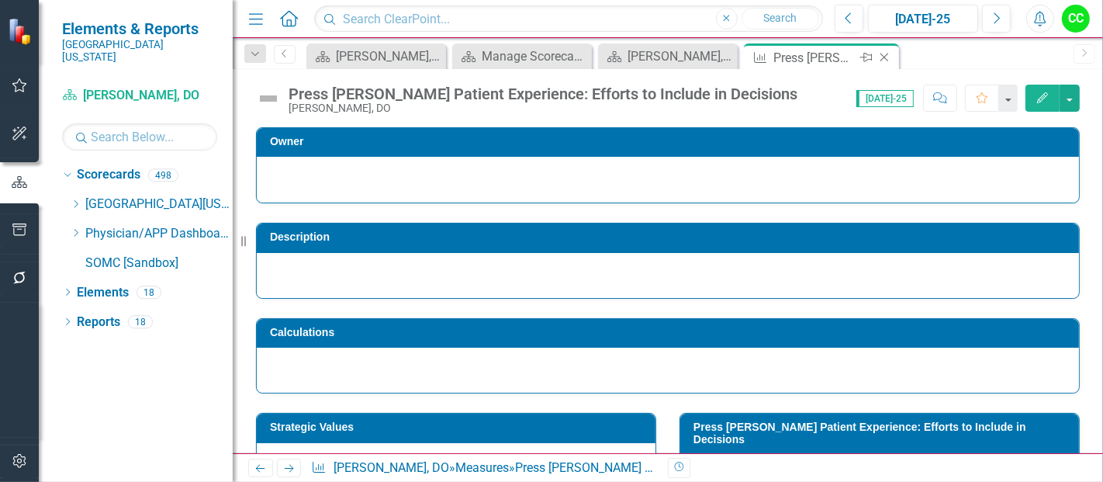
click at [885, 56] on icon "Close" at bounding box center [885, 57] width 16 height 12
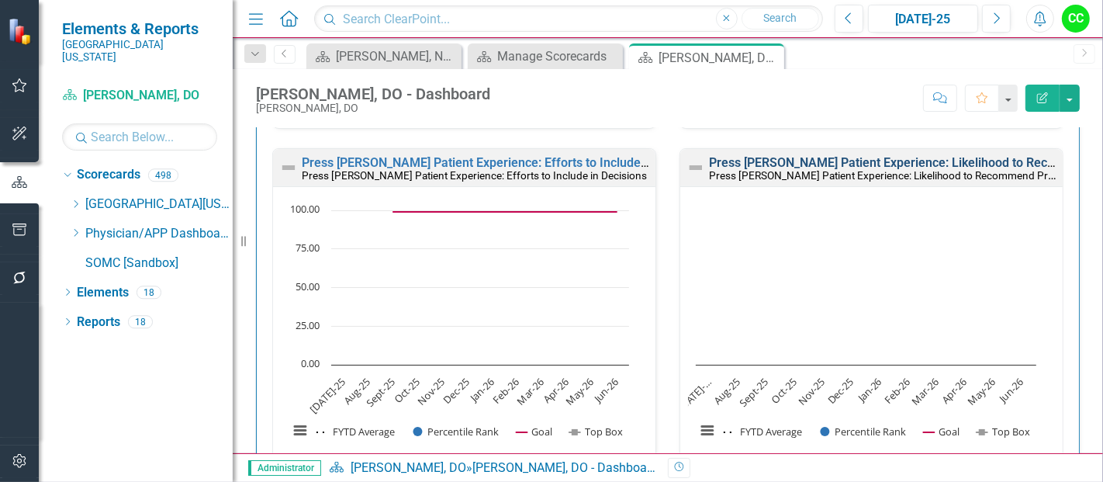
click at [817, 156] on link "Press [PERSON_NAME] Patient Experience: Likelihood to Recommend Provider" at bounding box center [928, 162] width 438 height 15
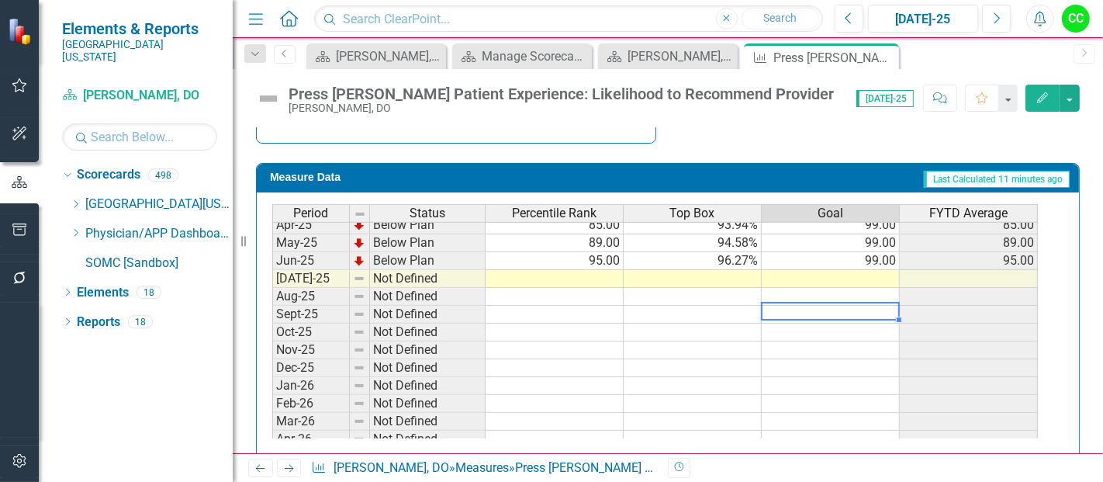
click at [856, 310] on tbody "Mar-24 Below Plan 54.00 89.01% 99.00 54.00 Apr-24 Below Plan 47.00 88.02% 99.00…" at bounding box center [655, 234] width 766 height 500
type textarea "99"
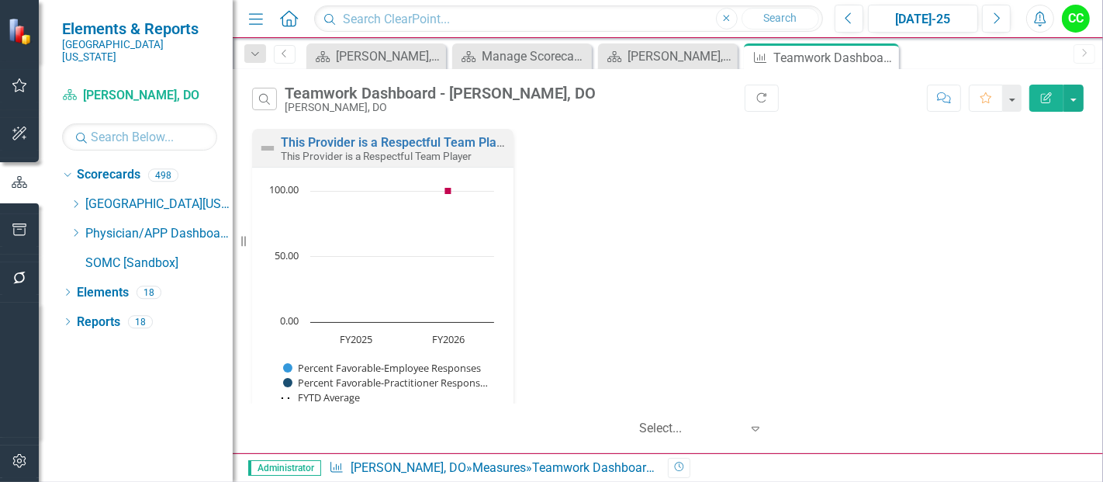
click at [1060, 106] on button "Edit Report" at bounding box center [1047, 98] width 34 height 27
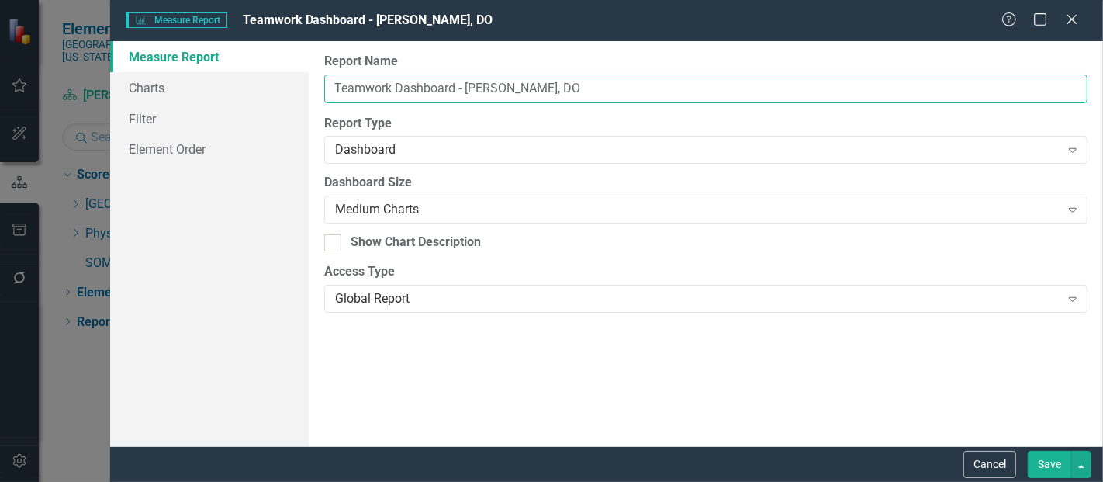
drag, startPoint x: 577, startPoint y: 83, endPoint x: 461, endPoint y: 78, distance: 115.7
click at [461, 78] on input "Teamwork Dashboard - [PERSON_NAME], DO" at bounding box center [706, 88] width 764 height 29
paste input "[PERSON_NAME]"
type input "Teamwork Dashboard -[PERSON_NAME], DO"
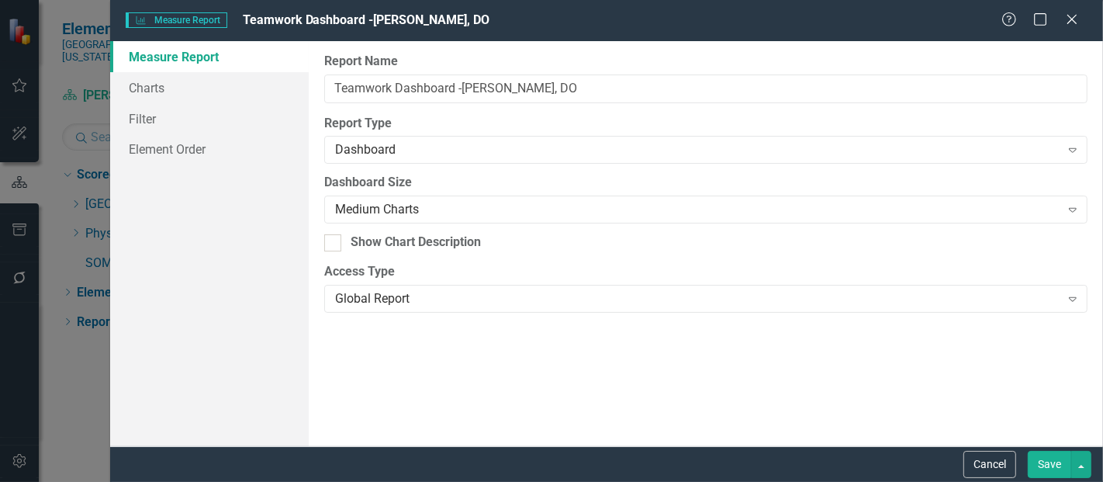
click at [1055, 458] on button "Save" at bounding box center [1049, 464] width 43 height 27
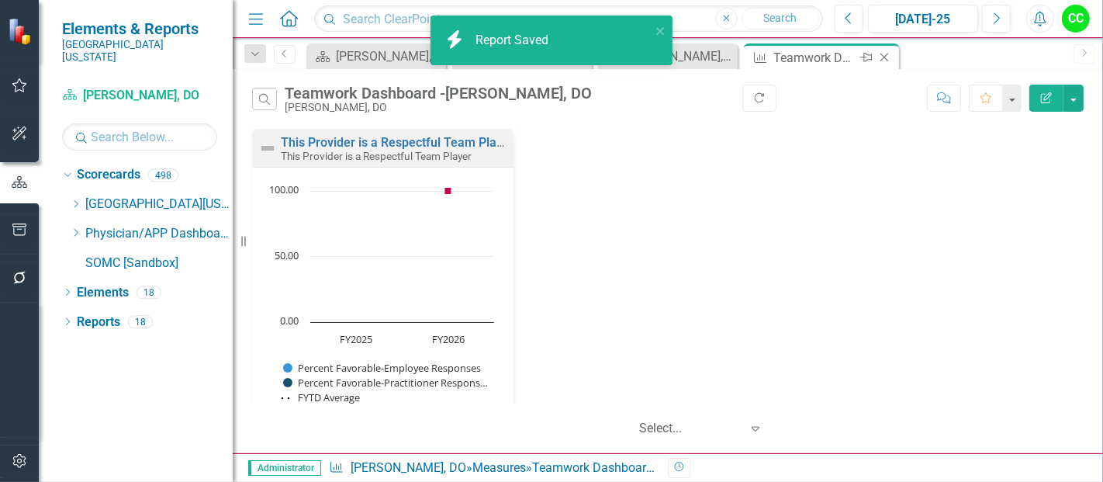
click at [887, 56] on icon "Close" at bounding box center [885, 57] width 16 height 12
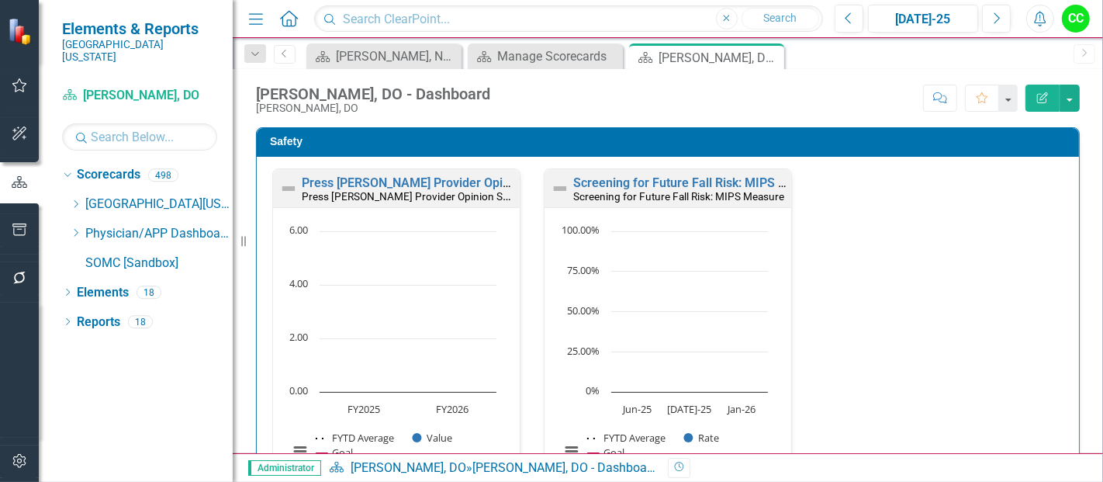
scroll to position [751, 0]
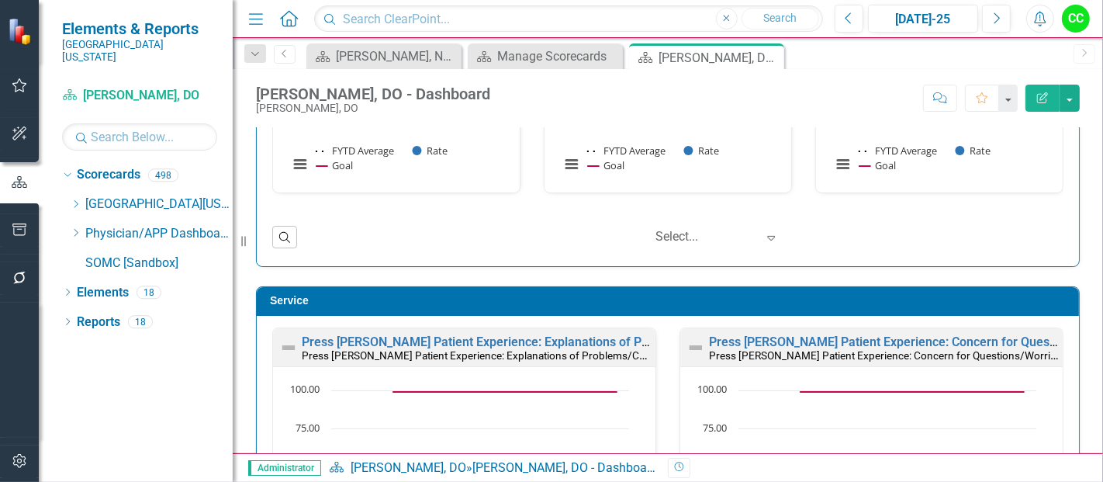
click at [784, 303] on td "Service" at bounding box center [671, 302] width 802 height 23
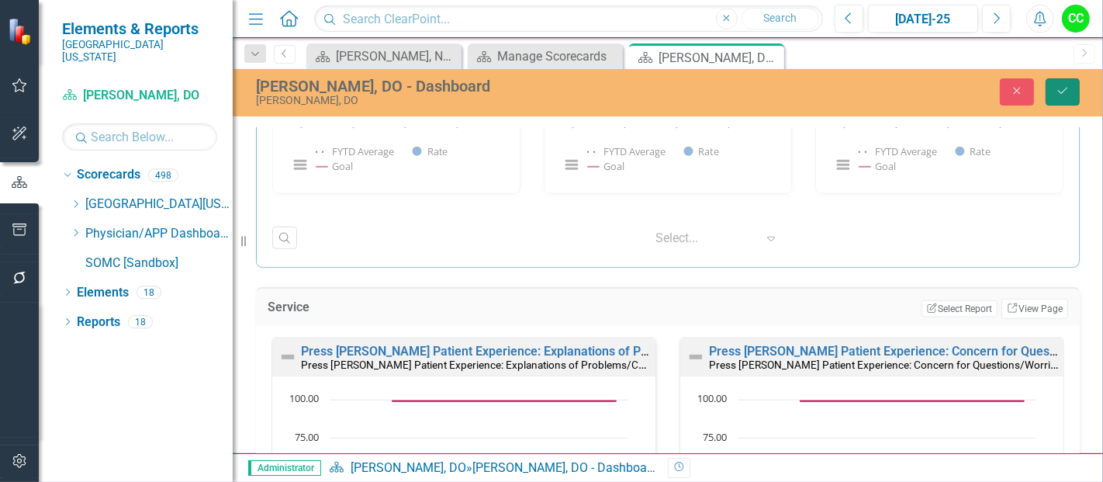
click at [1066, 86] on icon "Save" at bounding box center [1063, 90] width 14 height 11
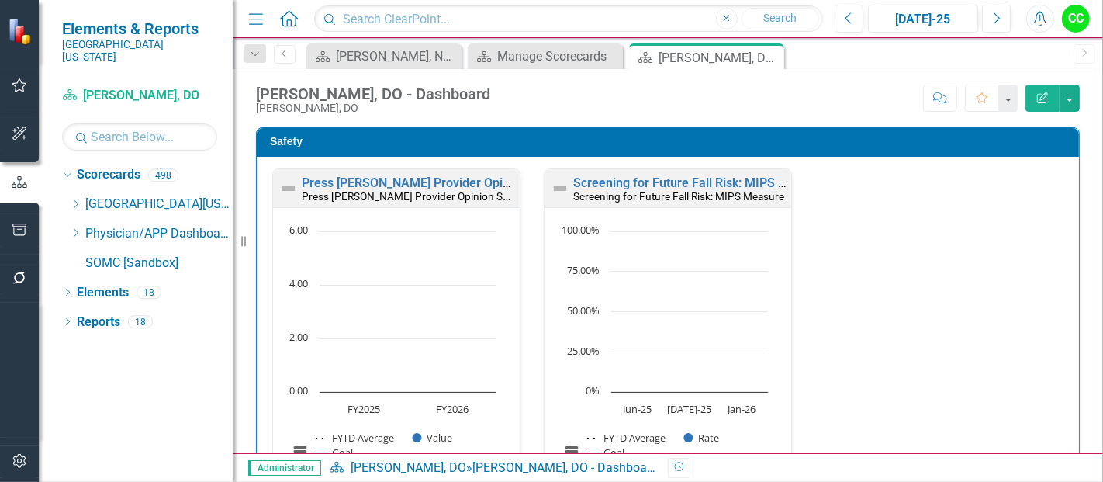
click at [1044, 92] on icon "Edit Report" at bounding box center [1043, 97] width 14 height 11
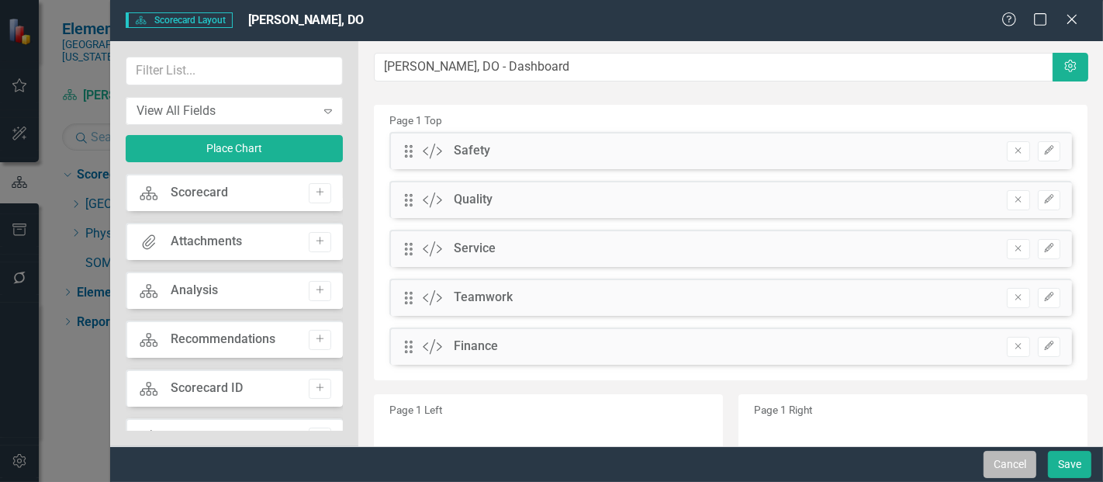
click at [1004, 459] on button "Cancel" at bounding box center [1010, 464] width 53 height 27
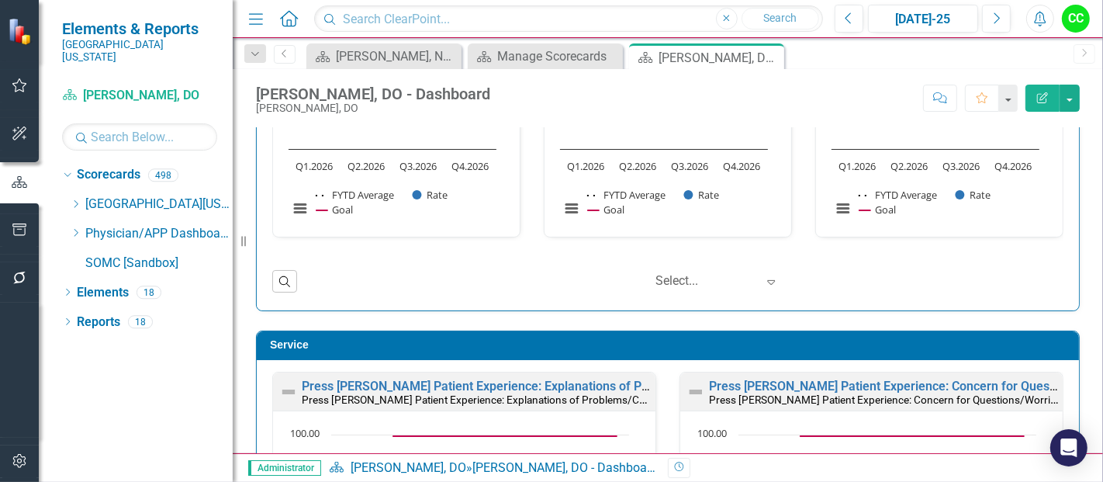
scroll to position [1027, 0]
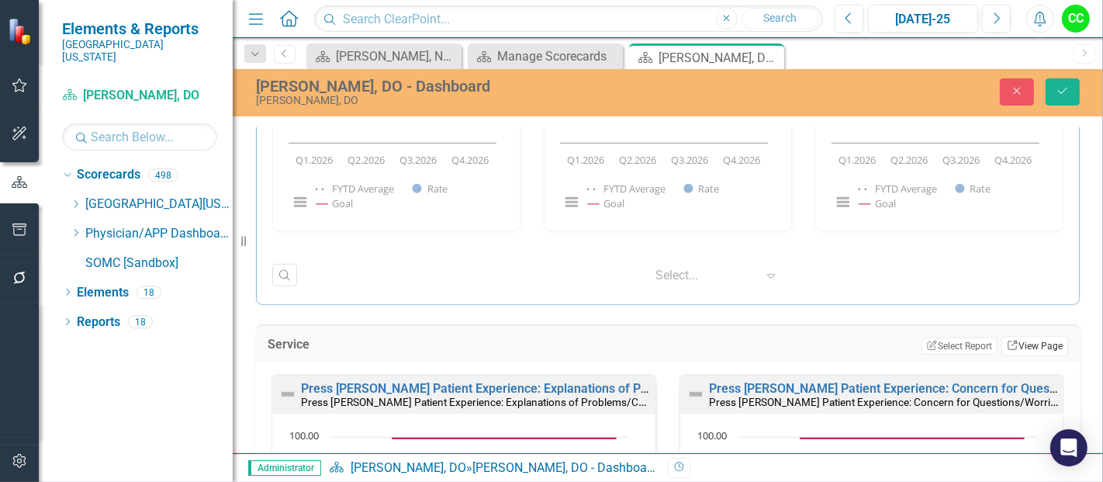
click at [1020, 347] on link "Link View Page" at bounding box center [1035, 346] width 67 height 20
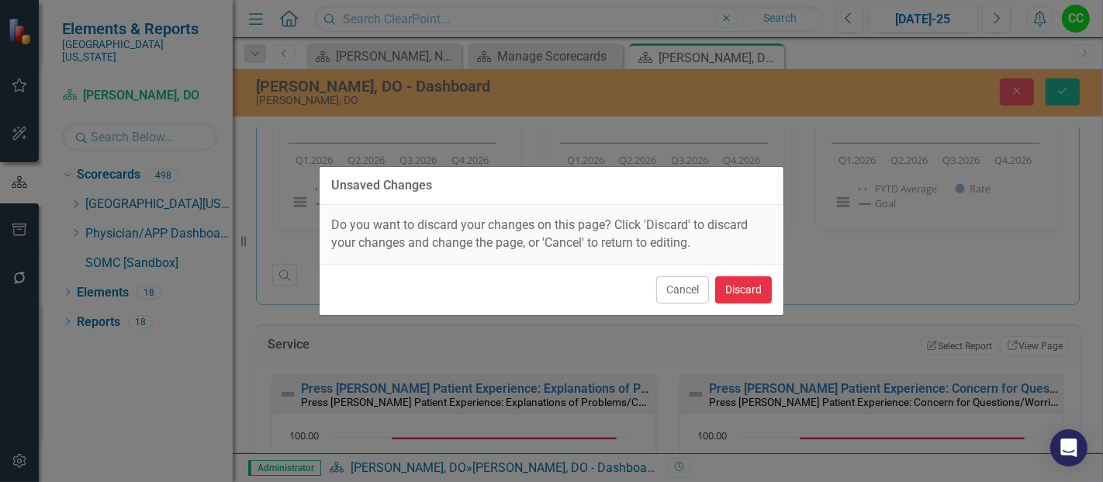
click at [739, 285] on button "Discard" at bounding box center [743, 289] width 57 height 27
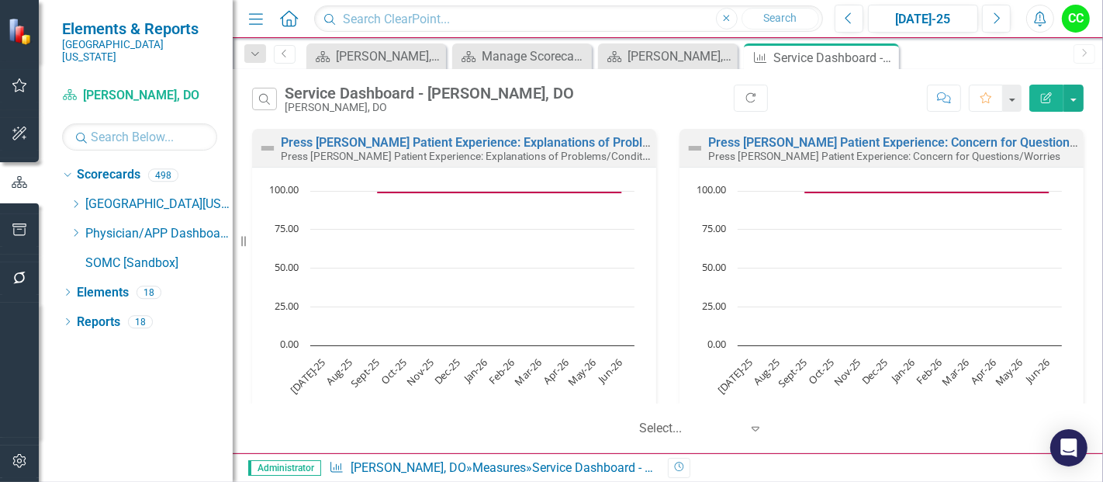
click at [1046, 99] on icon "button" at bounding box center [1046, 97] width 11 height 11
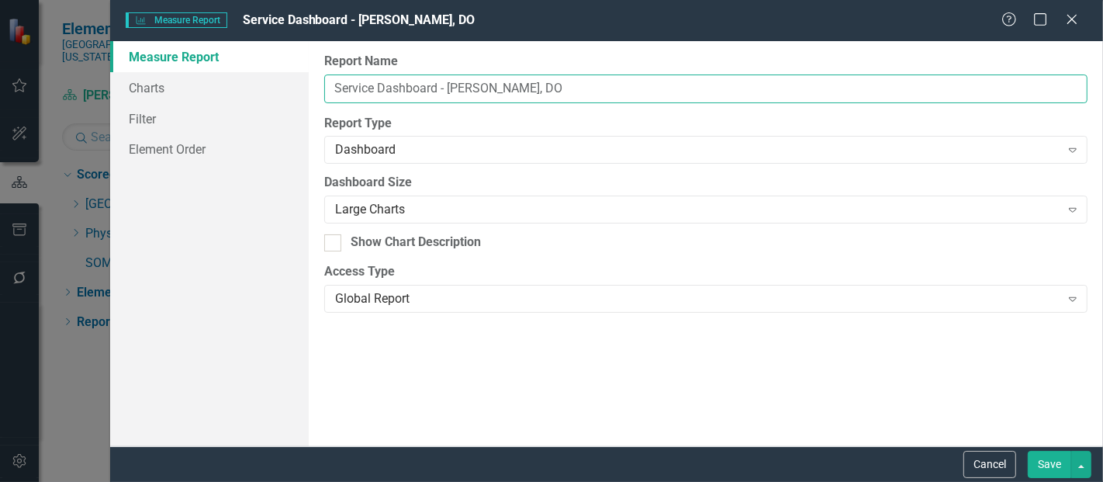
drag, startPoint x: 567, startPoint y: 85, endPoint x: 449, endPoint y: 89, distance: 118.8
click at [449, 89] on input "Service Dashboard - [PERSON_NAME], DO" at bounding box center [706, 88] width 764 height 29
paste input "[PERSON_NAME]"
type input "Service Dashboard - [PERSON_NAME], DO"
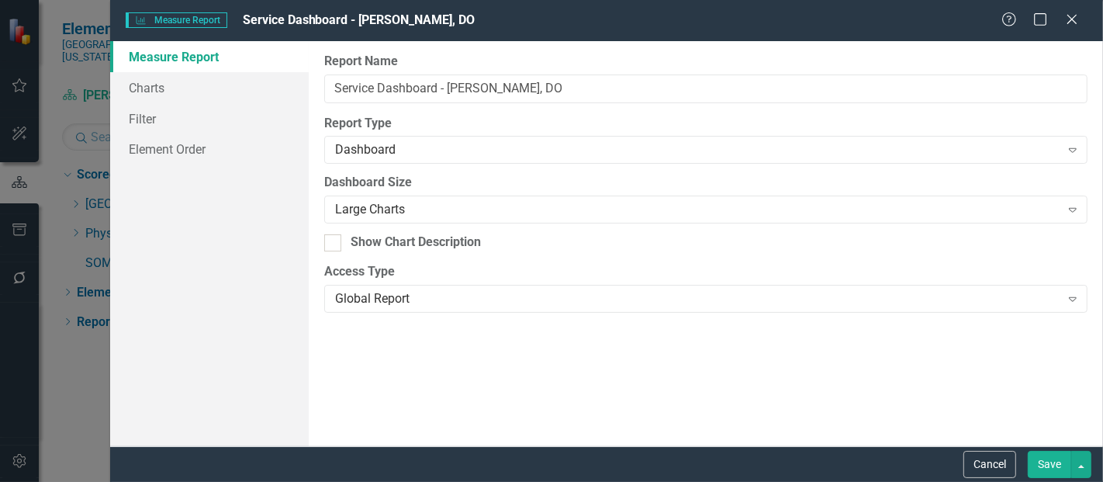
drag, startPoint x: 961, startPoint y: 391, endPoint x: 1003, endPoint y: 413, distance: 46.5
click at [1003, 413] on div "Report Name Service Dashboard - [PERSON_NAME], DO Report Type Dashboard Expand …" at bounding box center [706, 243] width 795 height 405
click at [1018, 426] on div "Report Name Service Dashboard - [PERSON_NAME], DO Report Type Dashboard Expand …" at bounding box center [706, 243] width 795 height 405
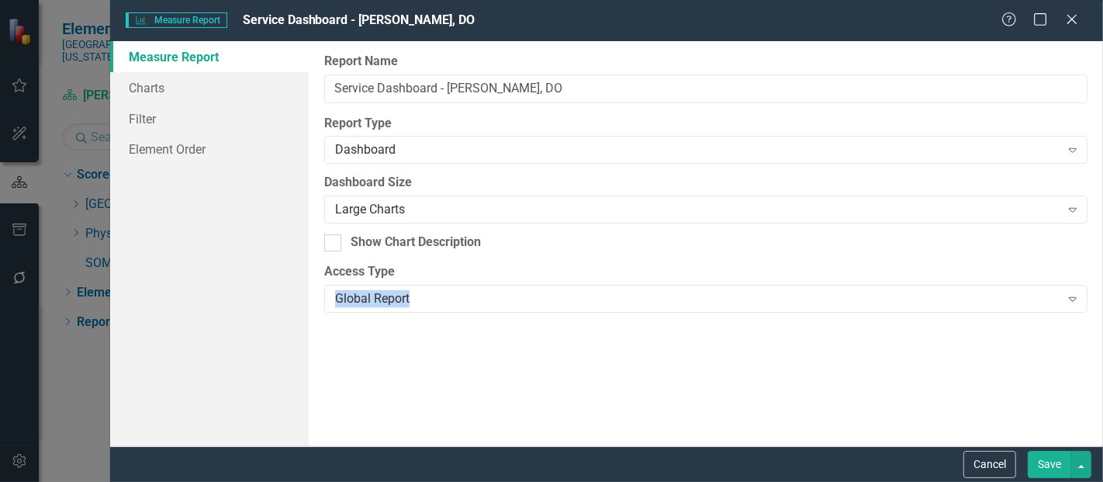
click at [1058, 466] on button "Save" at bounding box center [1049, 464] width 43 height 27
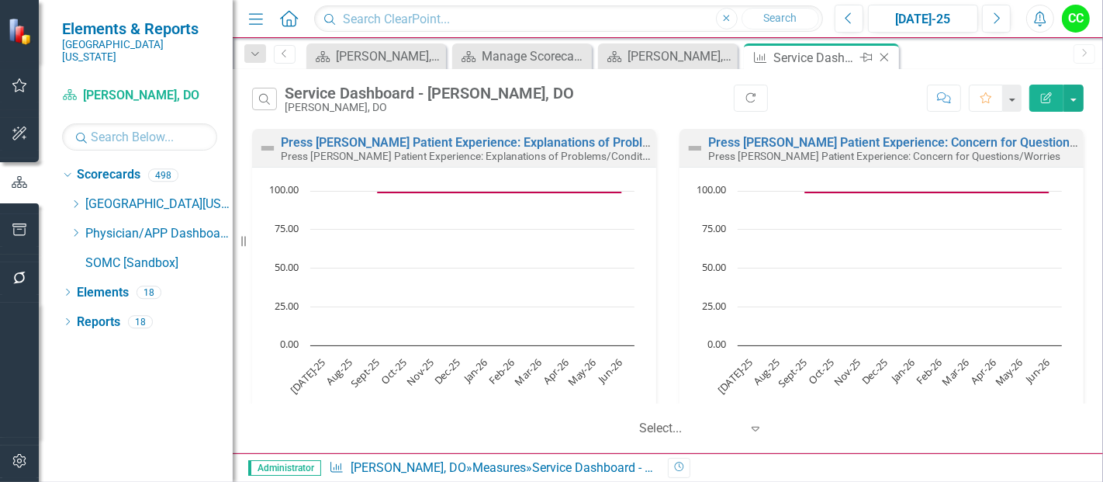
click at [884, 53] on icon "Close" at bounding box center [885, 57] width 16 height 12
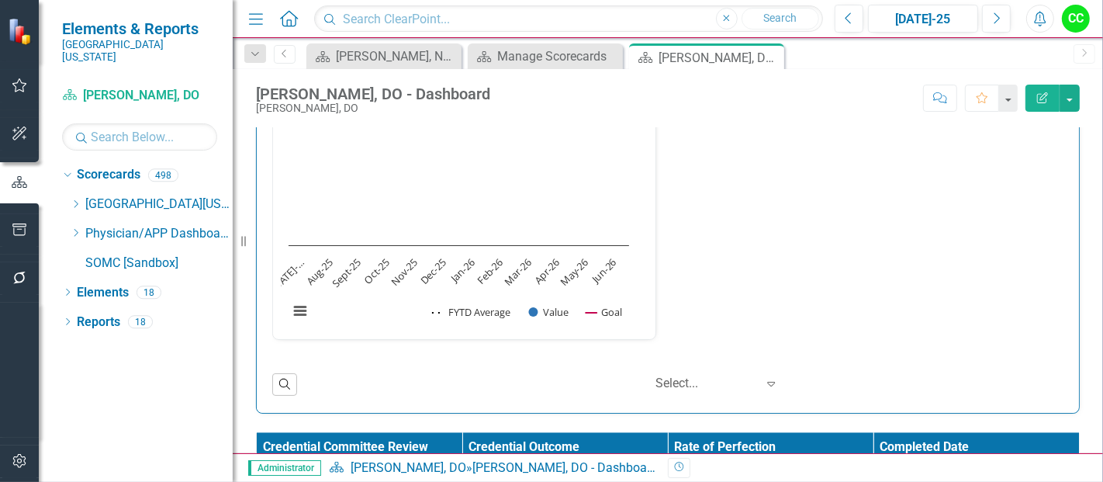
scroll to position [2448, 0]
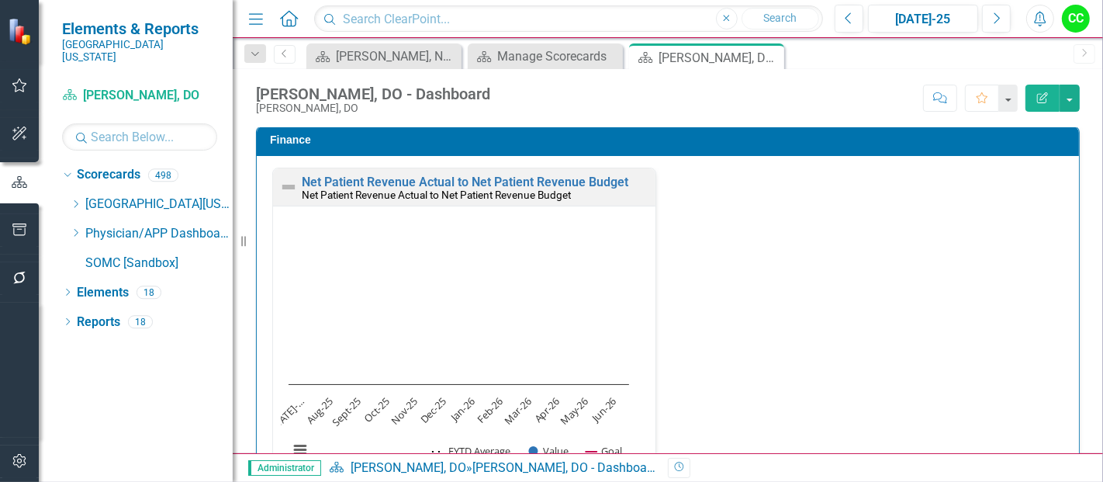
click at [834, 140] on td "Finance" at bounding box center [671, 141] width 802 height 23
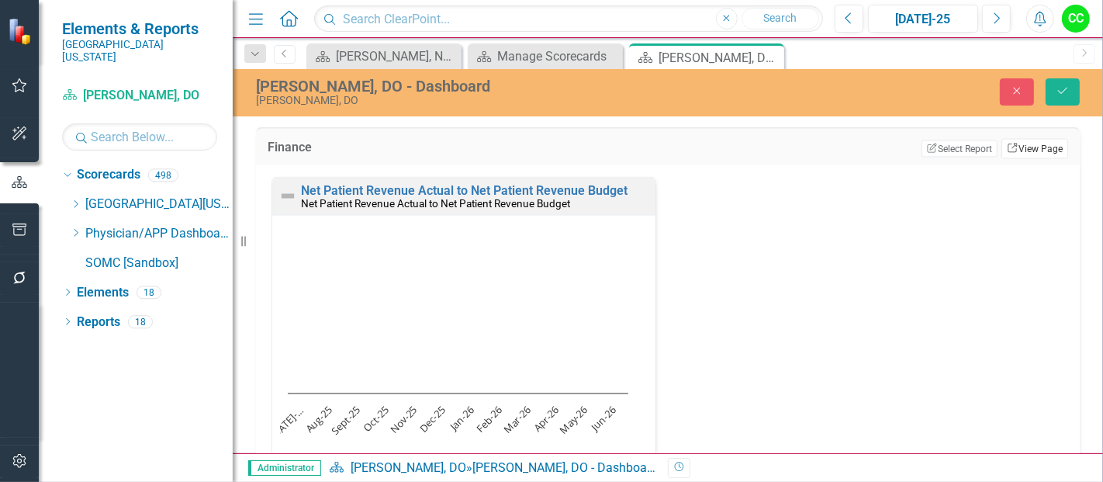
click at [1003, 139] on link "Link View Page" at bounding box center [1035, 149] width 67 height 20
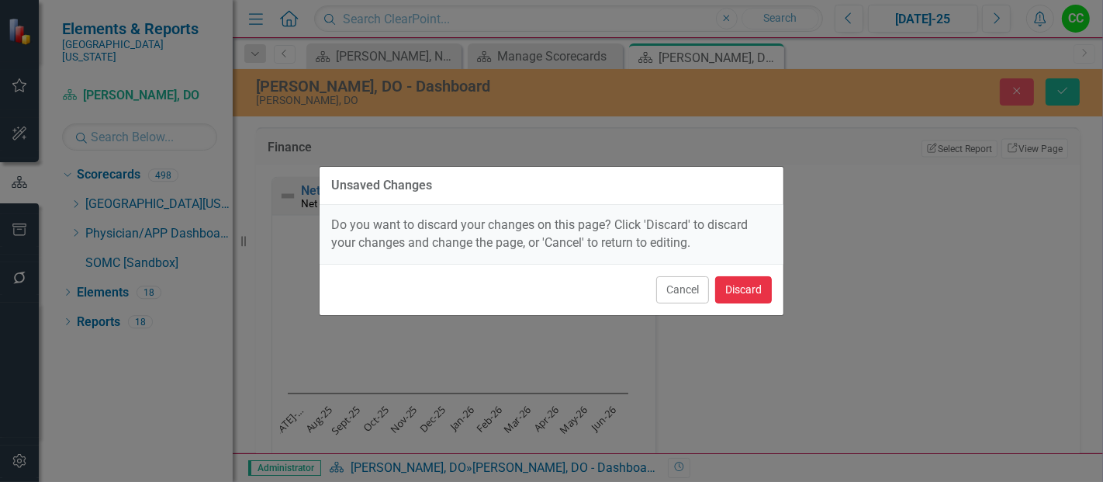
click at [715, 284] on button "Discard" at bounding box center [743, 289] width 57 height 27
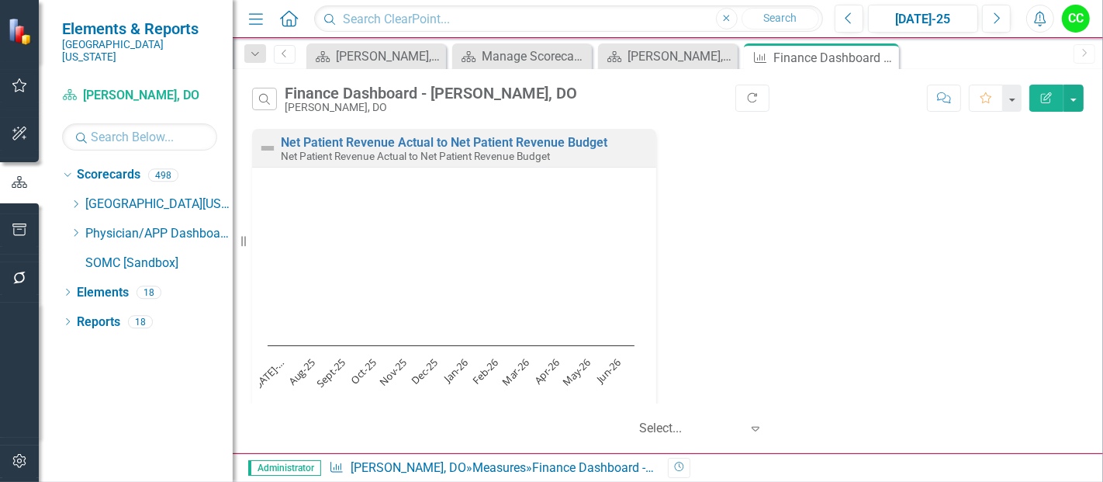
click at [1045, 98] on icon "button" at bounding box center [1046, 97] width 11 height 11
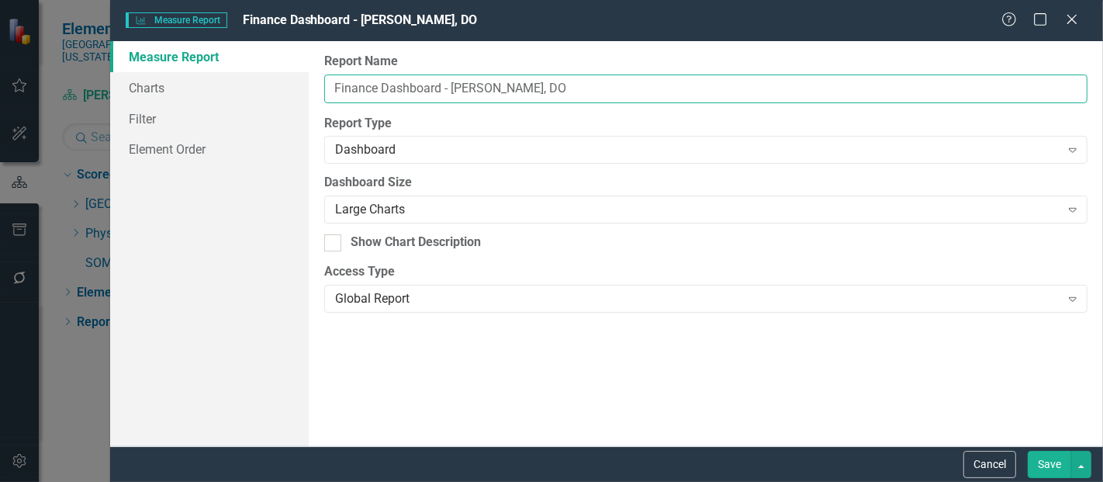
drag, startPoint x: 570, startPoint y: 96, endPoint x: 450, endPoint y: 78, distance: 120.8
click at [450, 78] on input "Finance Dashboard - [PERSON_NAME], DO" at bounding box center [706, 88] width 764 height 29
paste input "[PERSON_NAME]"
type input "Finance Dashboard - [PERSON_NAME], DO"
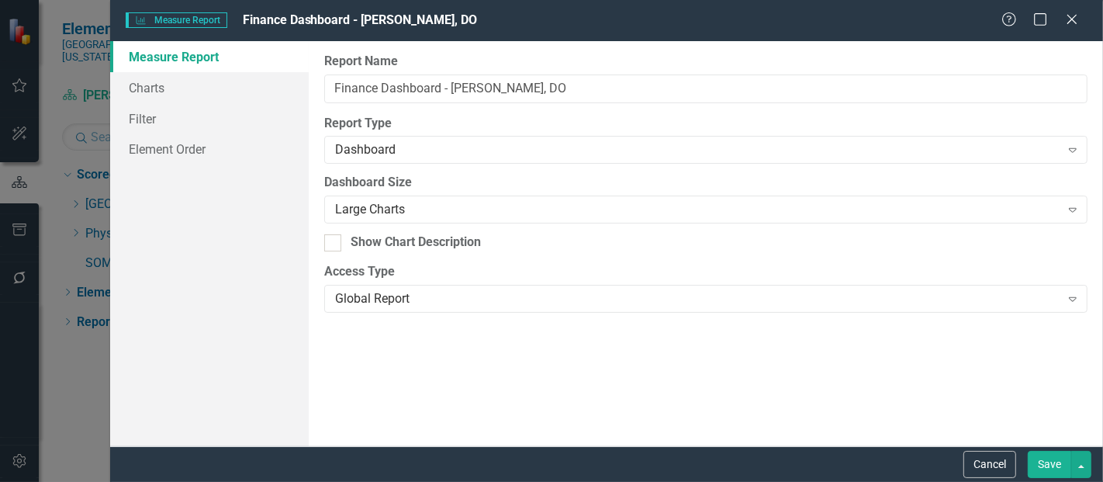
click at [1037, 452] on button "Save" at bounding box center [1049, 464] width 43 height 27
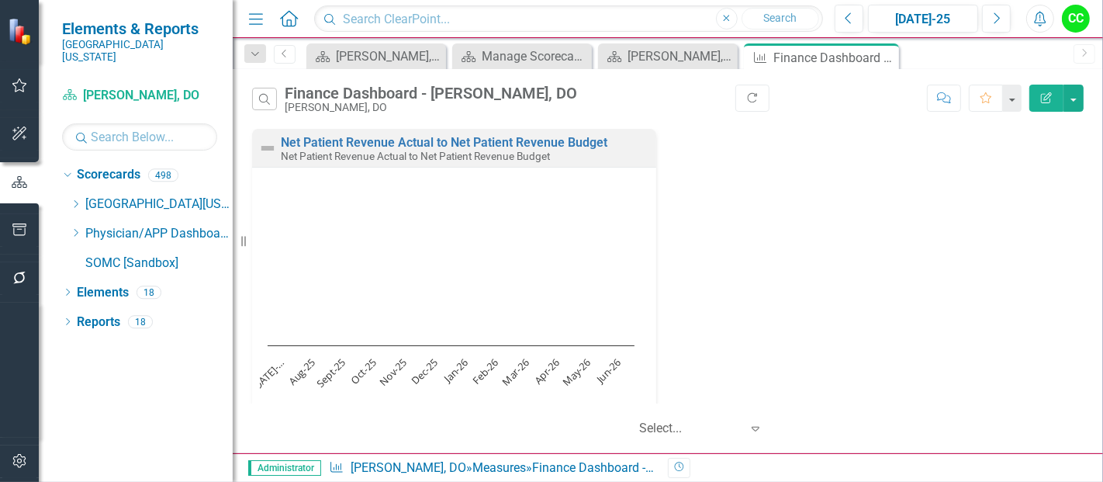
scroll to position [53, 0]
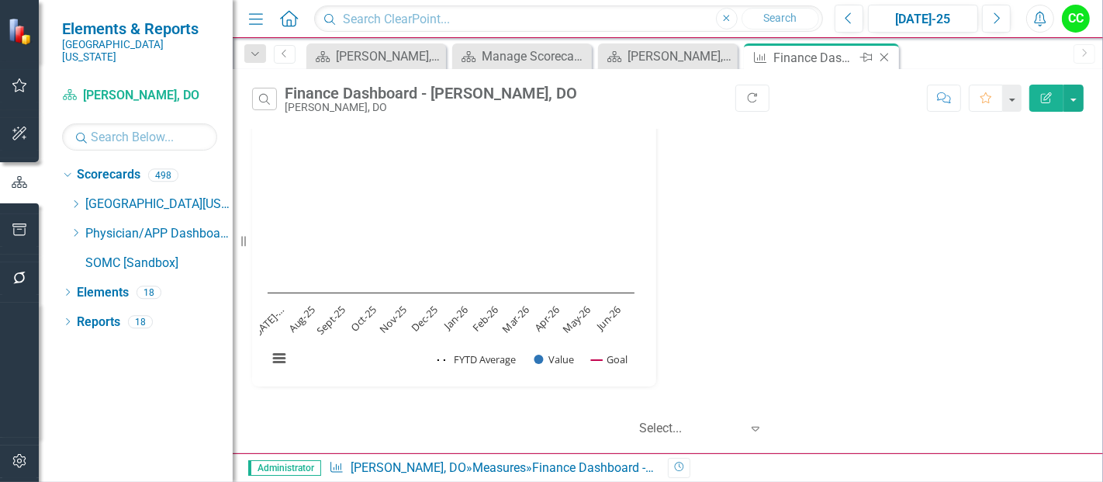
click at [886, 58] on icon "Close" at bounding box center [885, 57] width 16 height 12
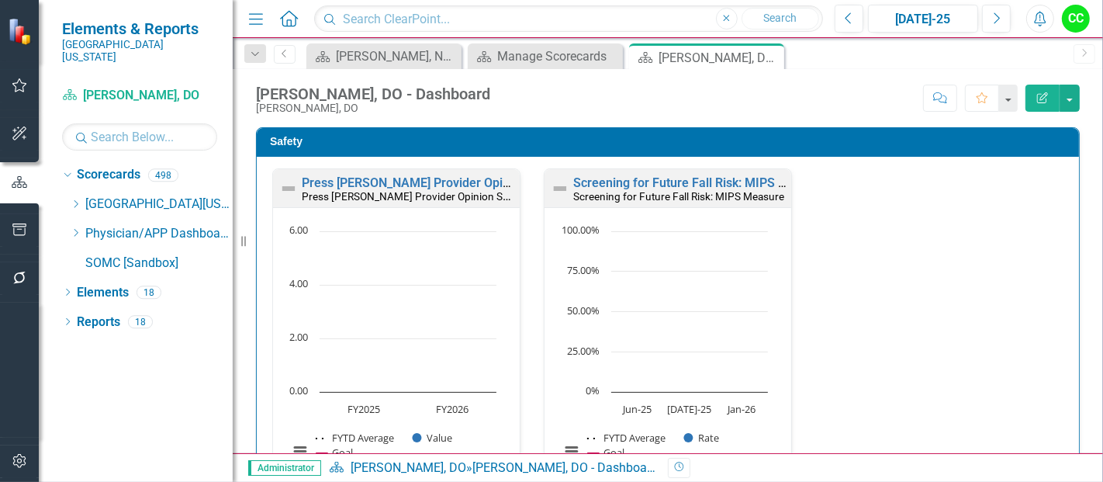
scroll to position [2671, 0]
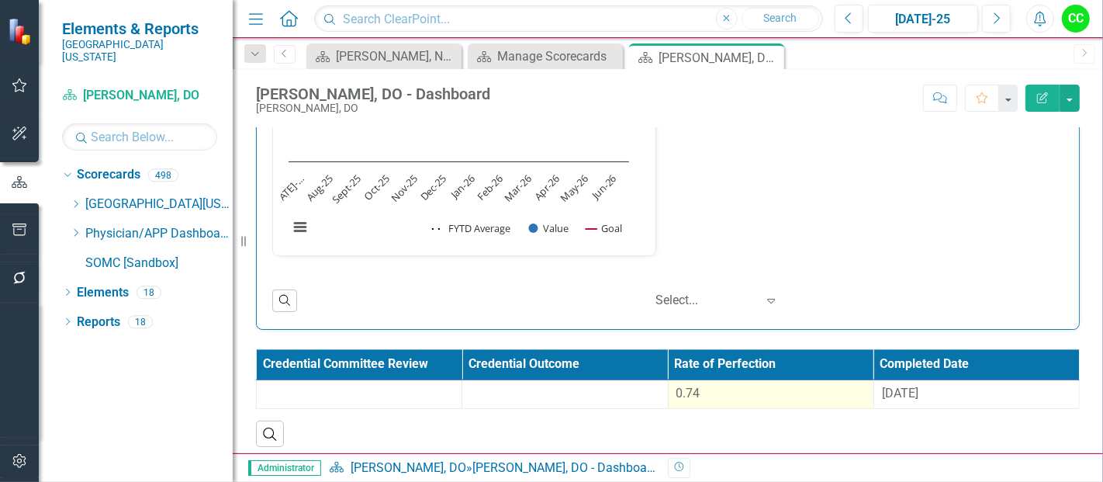
click at [710, 388] on div "0.74" at bounding box center [771, 394] width 189 height 18
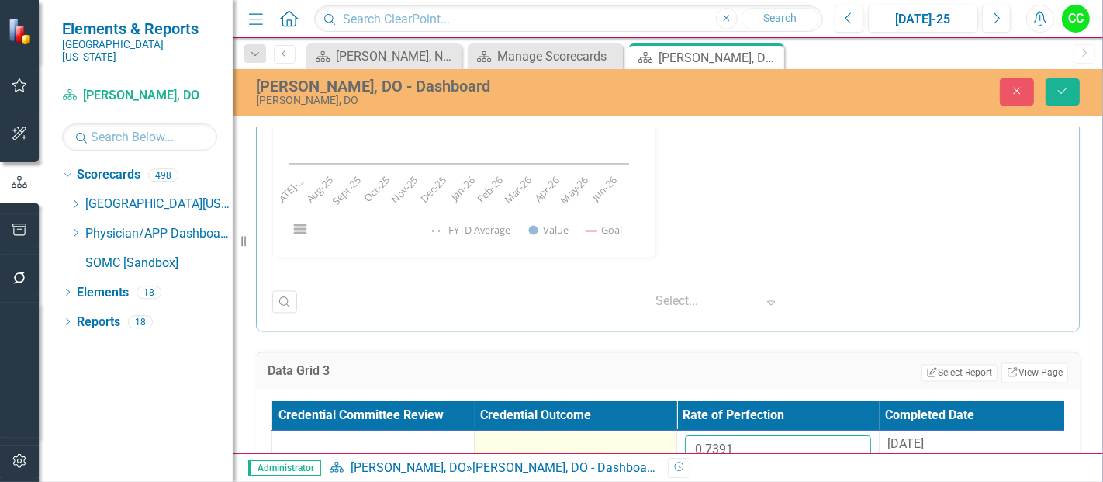
drag, startPoint x: 760, startPoint y: 446, endPoint x: 614, endPoint y: 437, distance: 147.0
click at [614, 437] on tr "0.7391 [DATE]" at bounding box center [677, 456] width 810 height 50
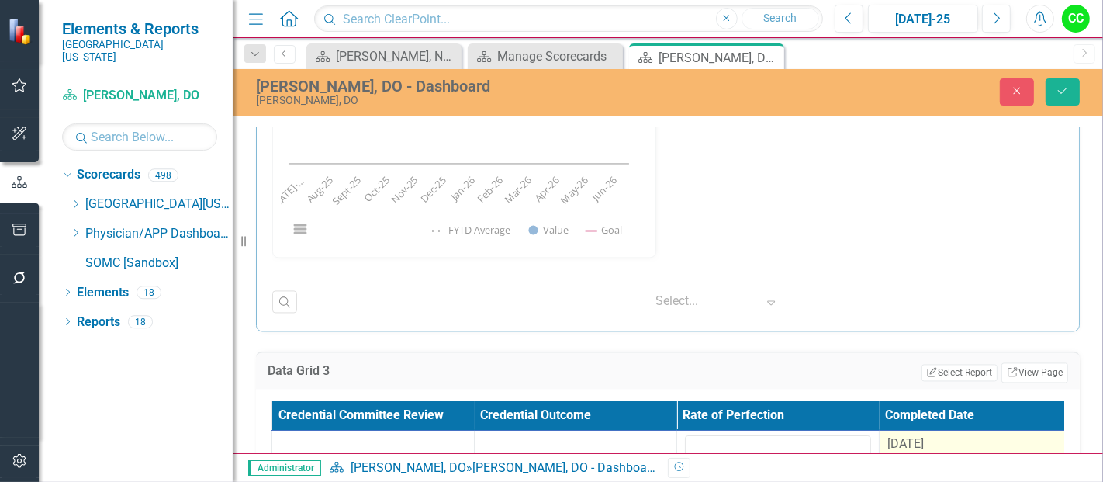
click at [964, 435] on div "[DATE]" at bounding box center [981, 444] width 186 height 18
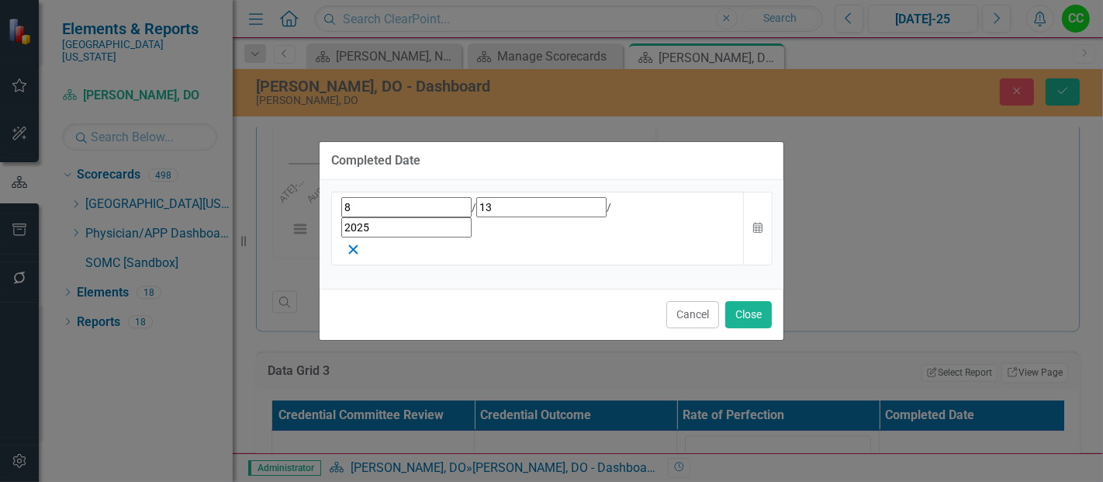
click at [358, 245] on line "button" at bounding box center [353, 249] width 9 height 9
click at [751, 301] on button "Close" at bounding box center [749, 314] width 47 height 27
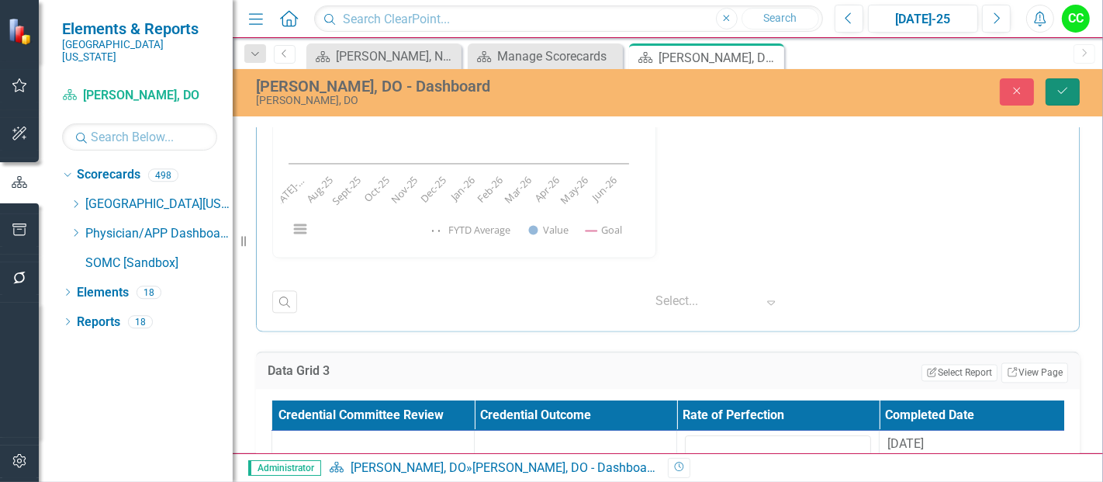
click at [1059, 94] on icon "Save" at bounding box center [1063, 90] width 14 height 11
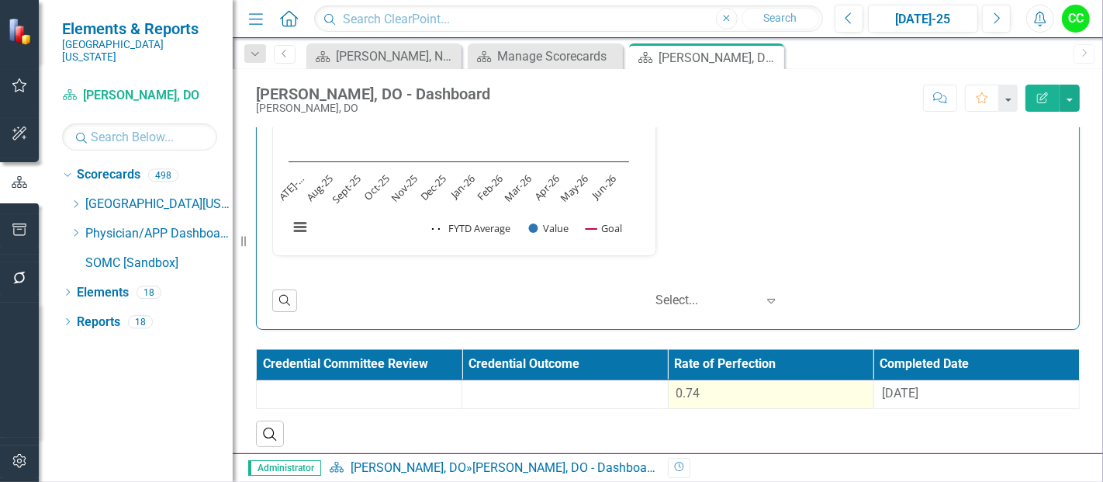
click at [714, 385] on div "0.74" at bounding box center [771, 394] width 189 height 18
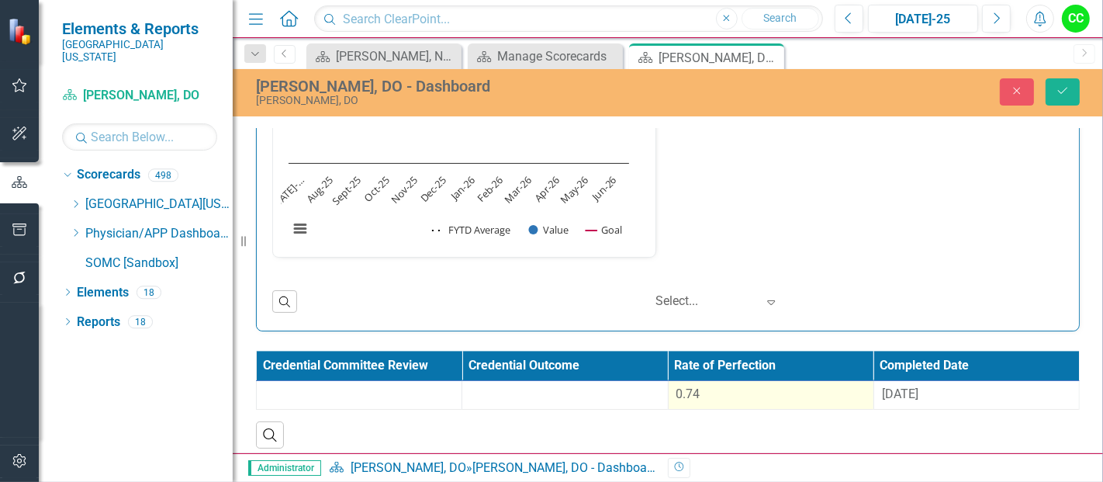
click at [726, 387] on div "0.74" at bounding box center [771, 395] width 189 height 18
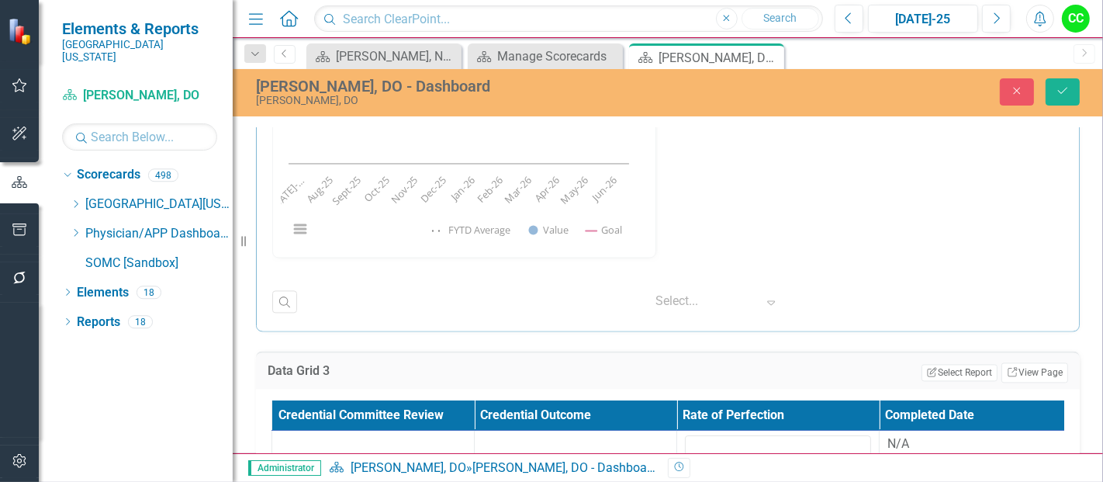
click at [1063, 75] on div "[PERSON_NAME], DO - Dashboard [PERSON_NAME], DO Close Save" at bounding box center [668, 92] width 871 height 47
click at [1064, 89] on icon "Save" at bounding box center [1063, 90] width 14 height 11
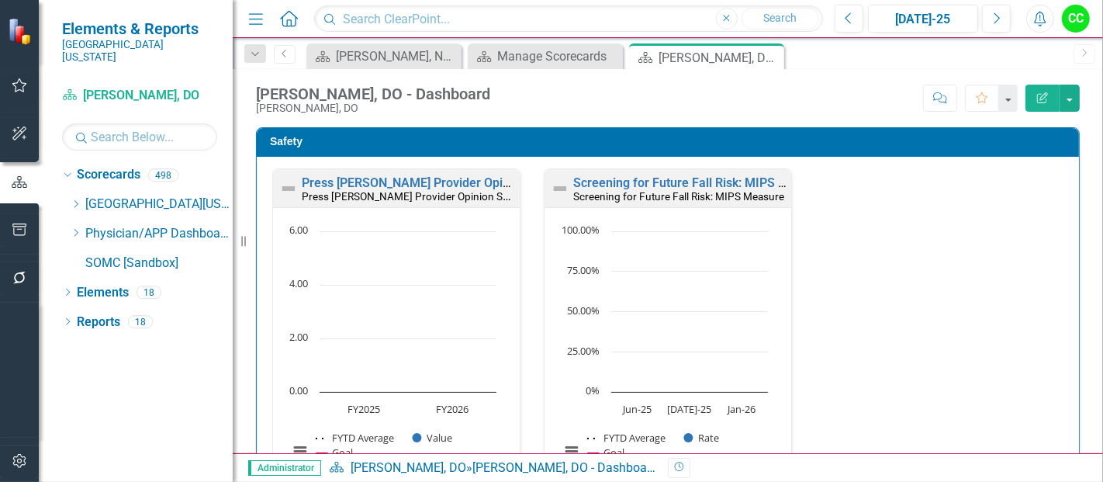
scroll to position [1071, 0]
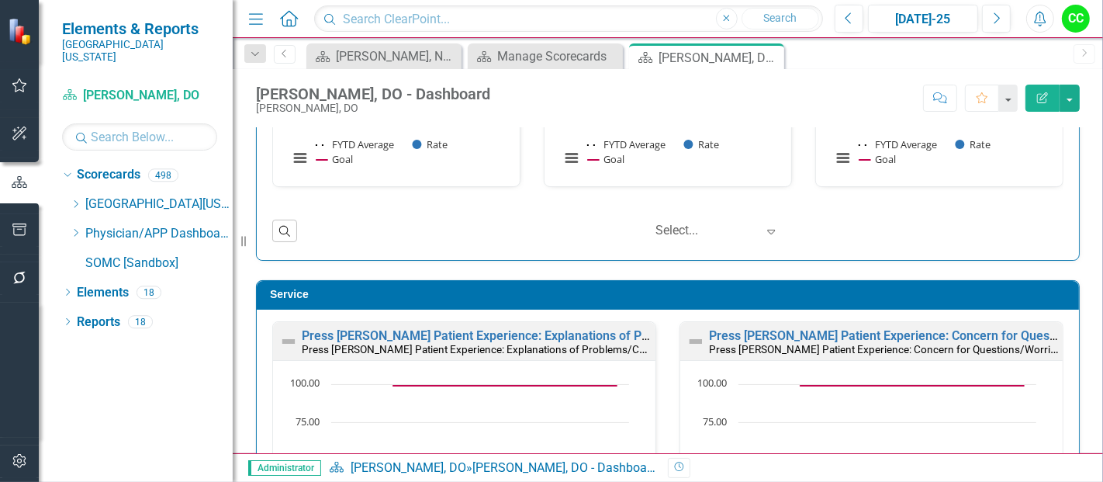
click at [17, 463] on icon "button" at bounding box center [20, 461] width 16 height 12
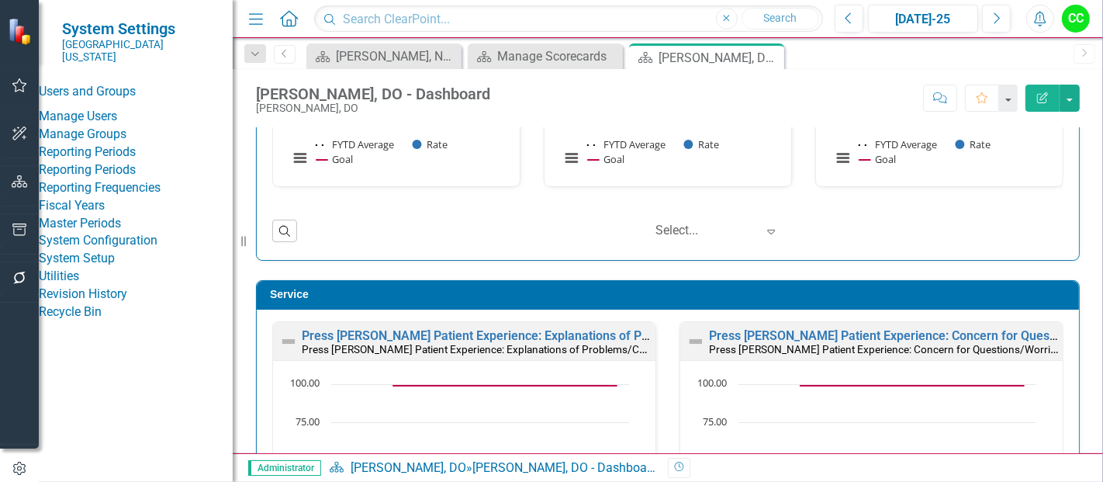
scroll to position [900, 0]
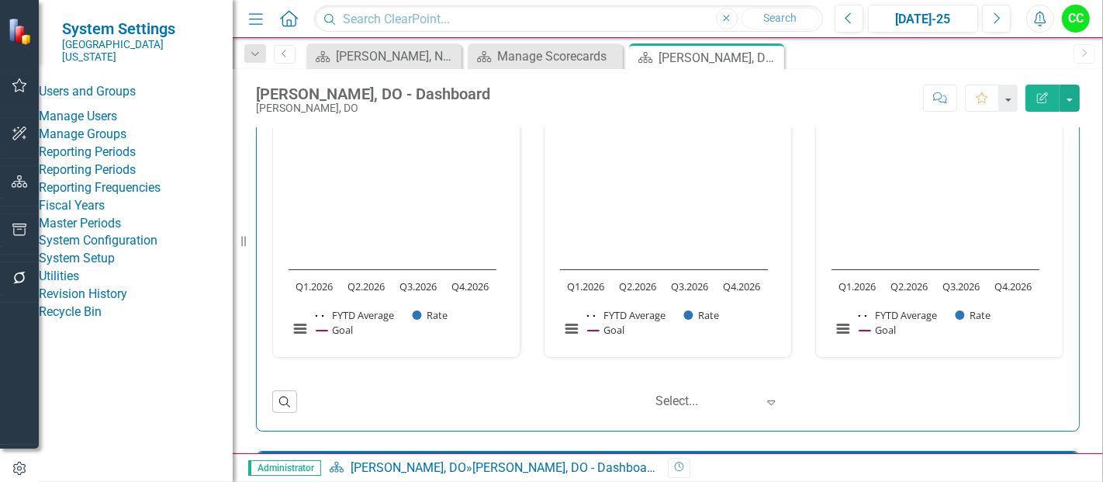
click at [111, 108] on link "Manage Users" at bounding box center [136, 117] width 194 height 18
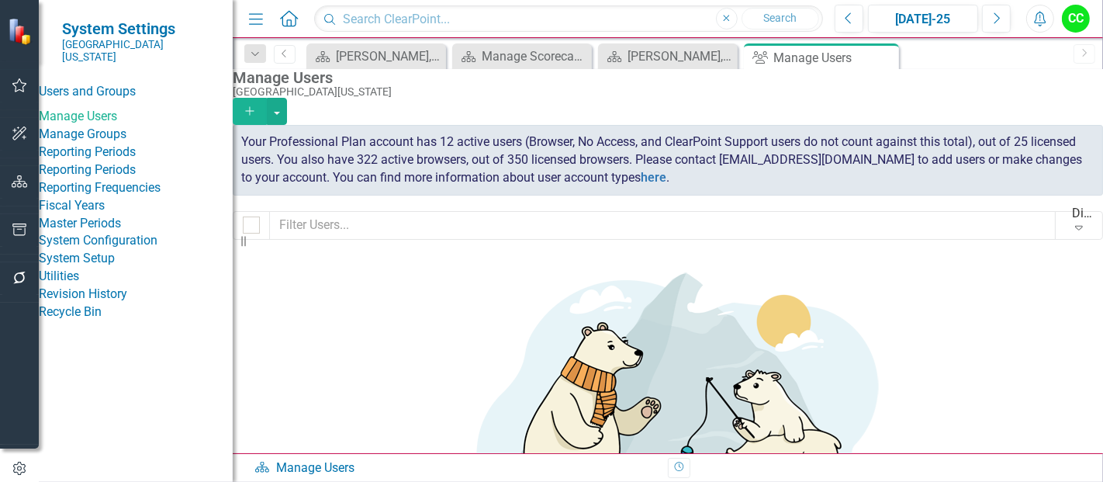
click at [257, 106] on icon "Add" at bounding box center [250, 111] width 14 height 11
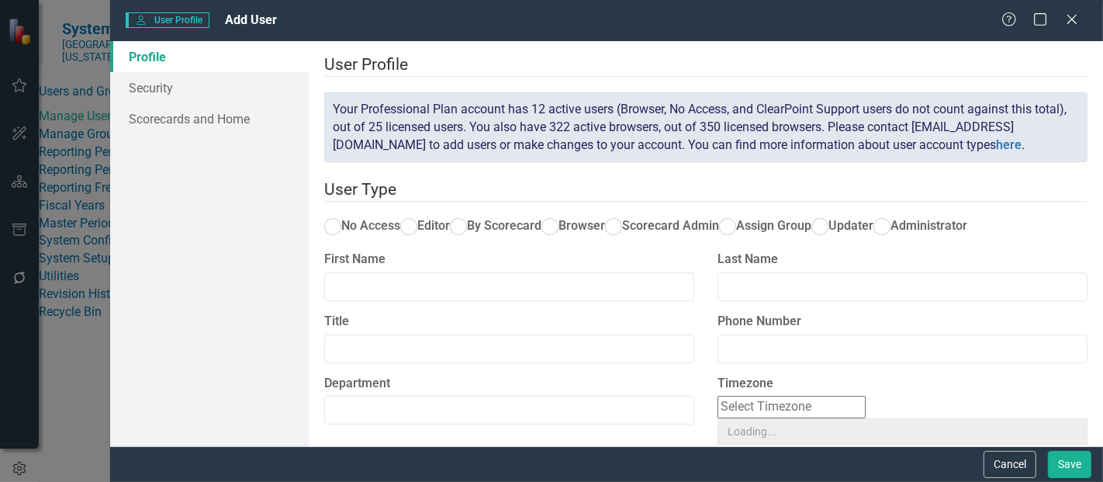
radio input "true"
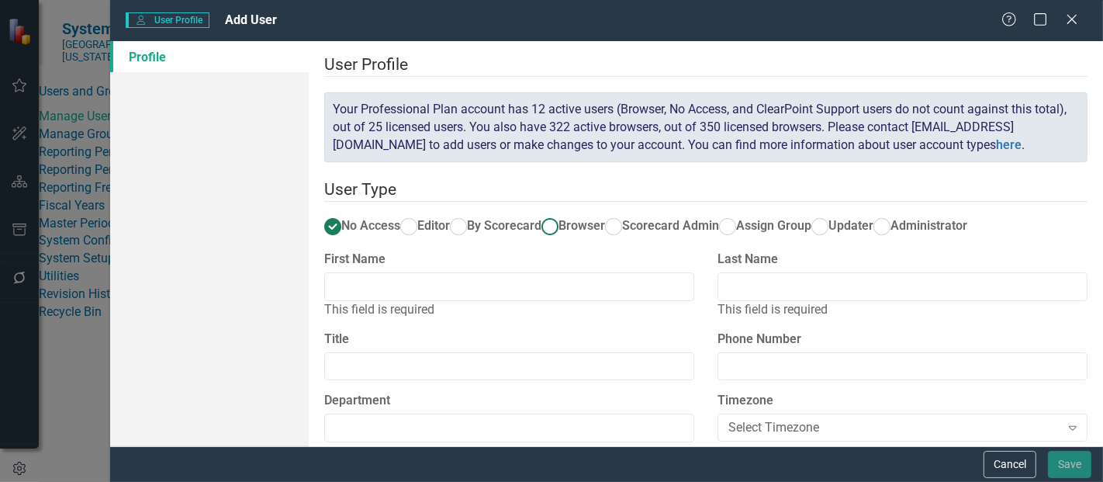
click at [559, 233] on span "Browser" at bounding box center [582, 225] width 47 height 15
click at [539, 239] on input "Browser" at bounding box center [551, 227] width 24 height 24
radio input "true"
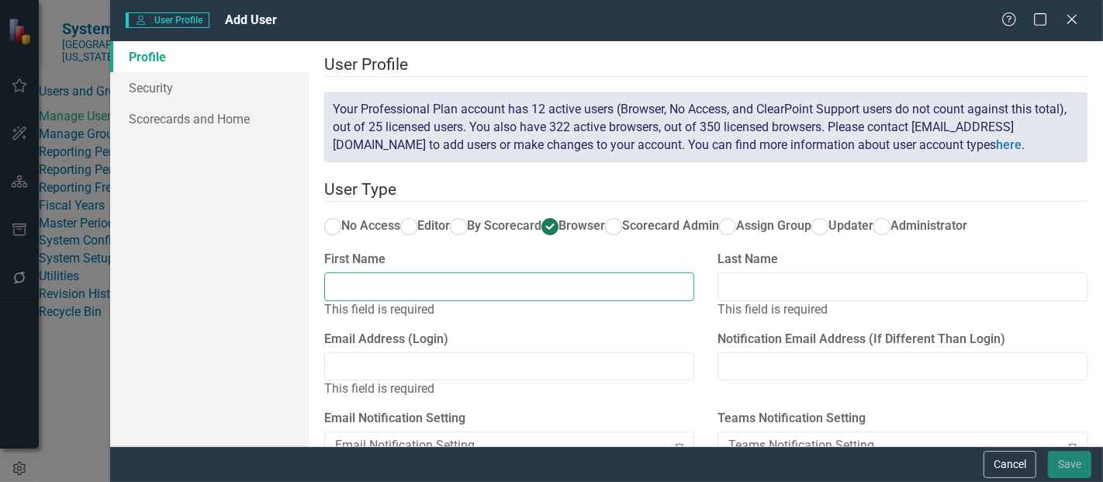
click at [417, 301] on input "First Name" at bounding box center [509, 286] width 370 height 29
type input "[PERSON_NAME]"
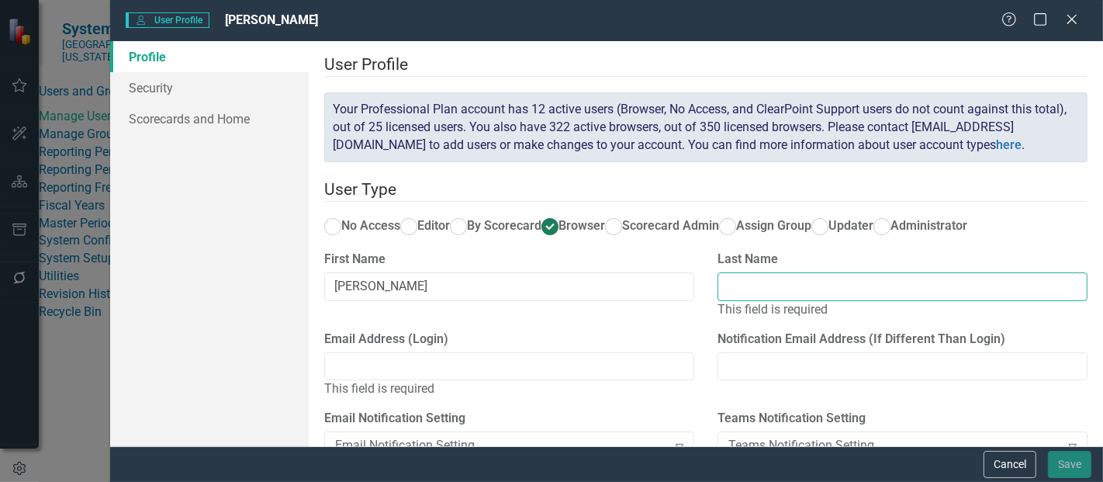
click at [765, 301] on input "Last Name" at bounding box center [903, 286] width 370 height 29
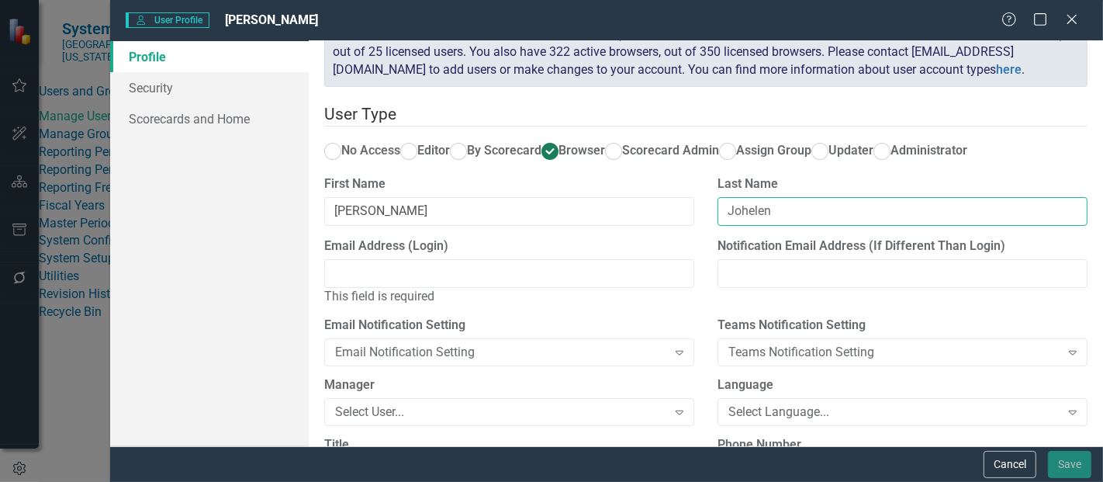
scroll to position [78, 0]
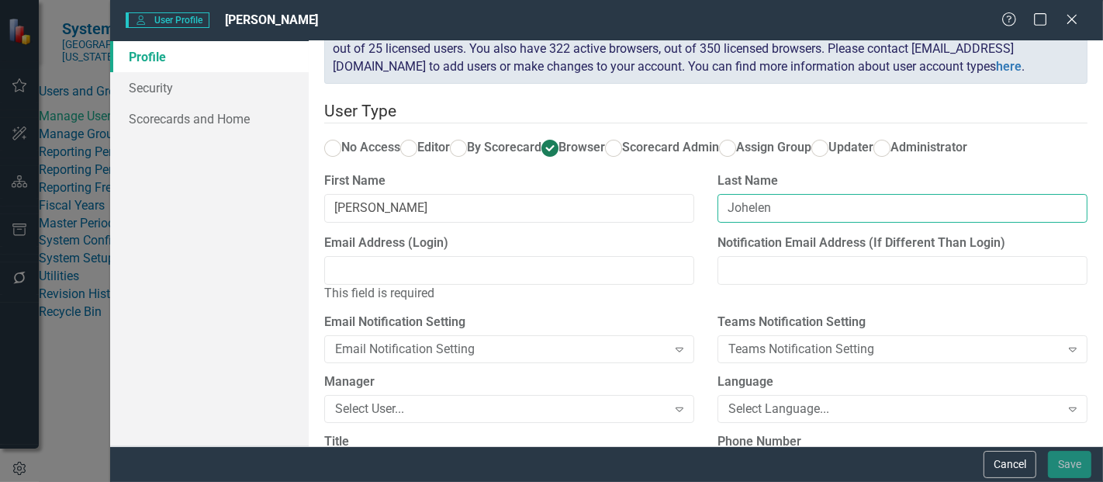
type input "Johelen"
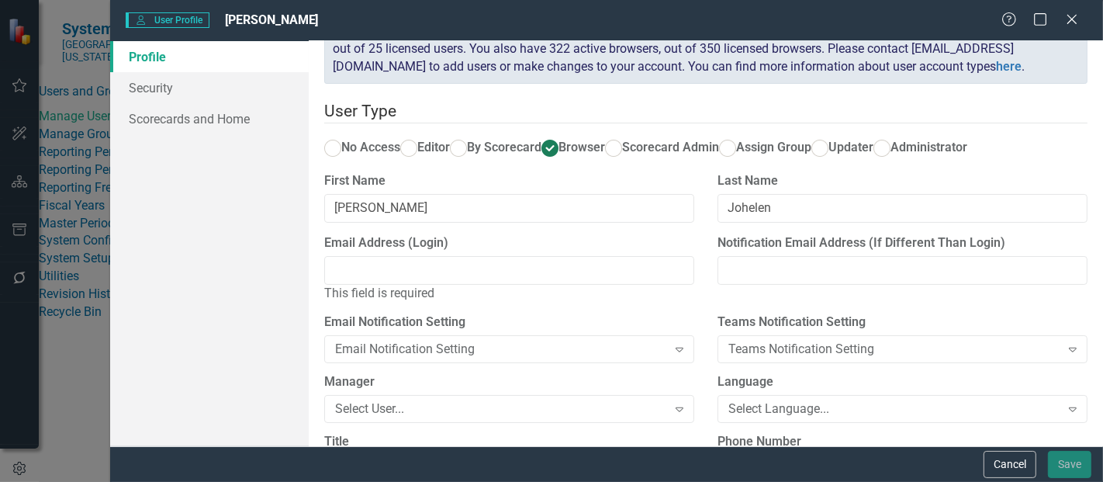
click at [521, 303] on div "This field is required" at bounding box center [509, 294] width 370 height 18
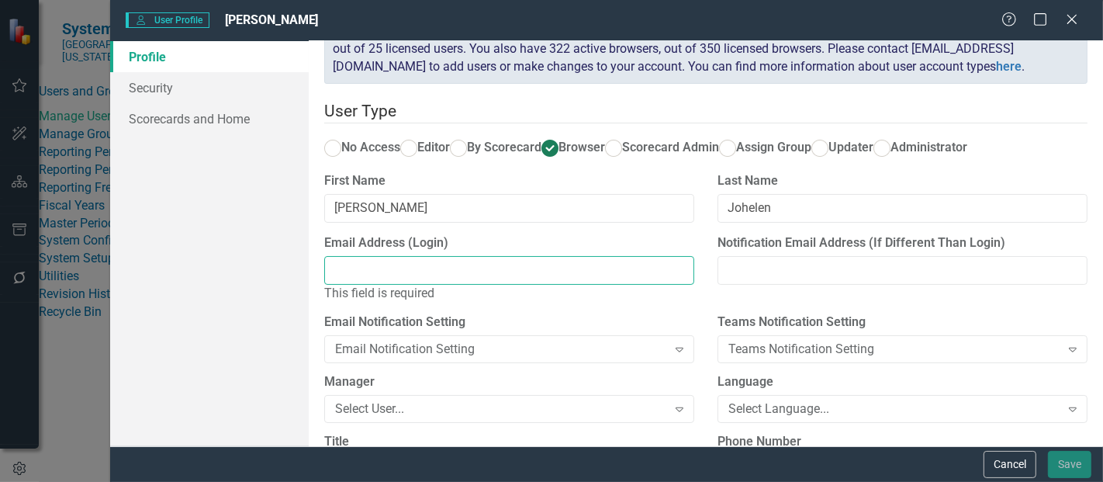
click at [474, 285] on input "Email Address (Login)" at bounding box center [509, 270] width 370 height 29
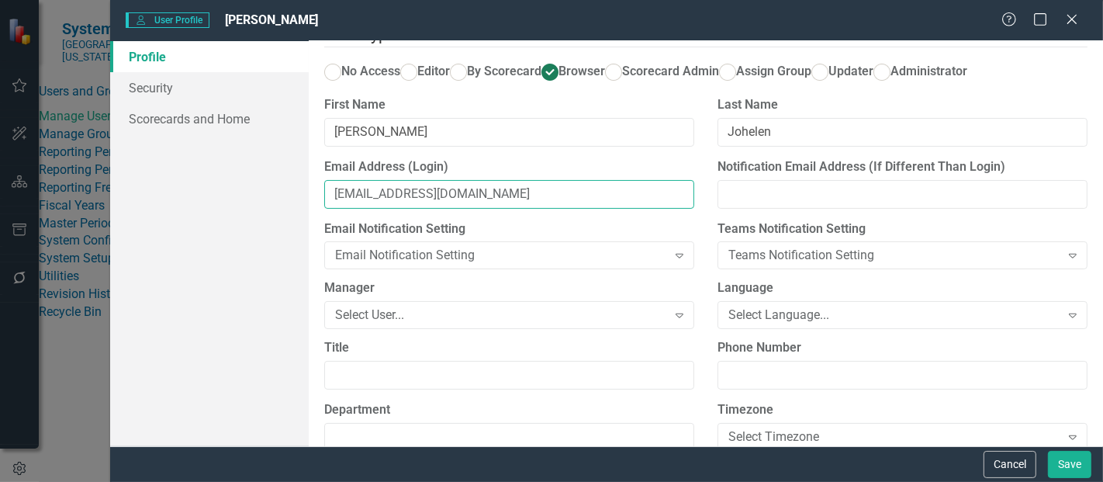
scroll to position [157, 0]
type input "[EMAIL_ADDRESS][DOMAIN_NAME]"
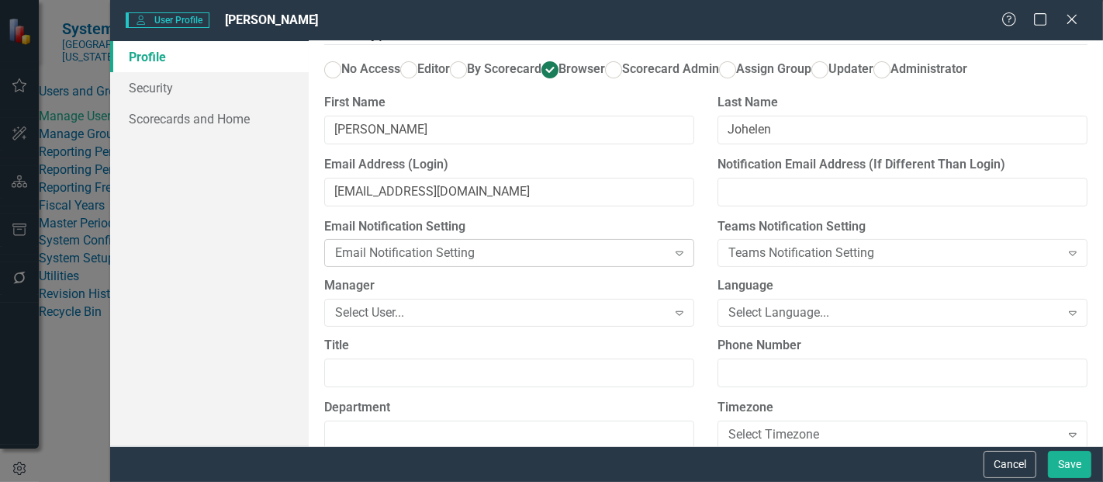
click at [566, 262] on div "Email Notification Setting" at bounding box center [500, 253] width 331 height 18
click at [549, 295] on label "Manager" at bounding box center [509, 286] width 370 height 18
click at [772, 322] on div "Select Language..." at bounding box center [894, 313] width 331 height 18
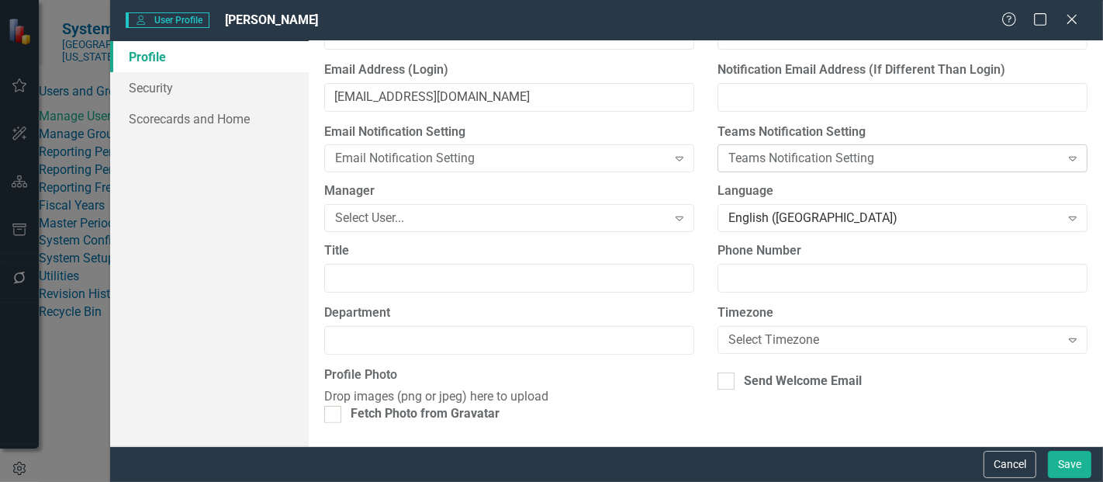
scroll to position [338, 0]
click at [727, 372] on div at bounding box center [726, 380] width 17 height 17
click at [727, 372] on input "Send Welcome Email" at bounding box center [723, 377] width 10 height 10
checkbox input "true"
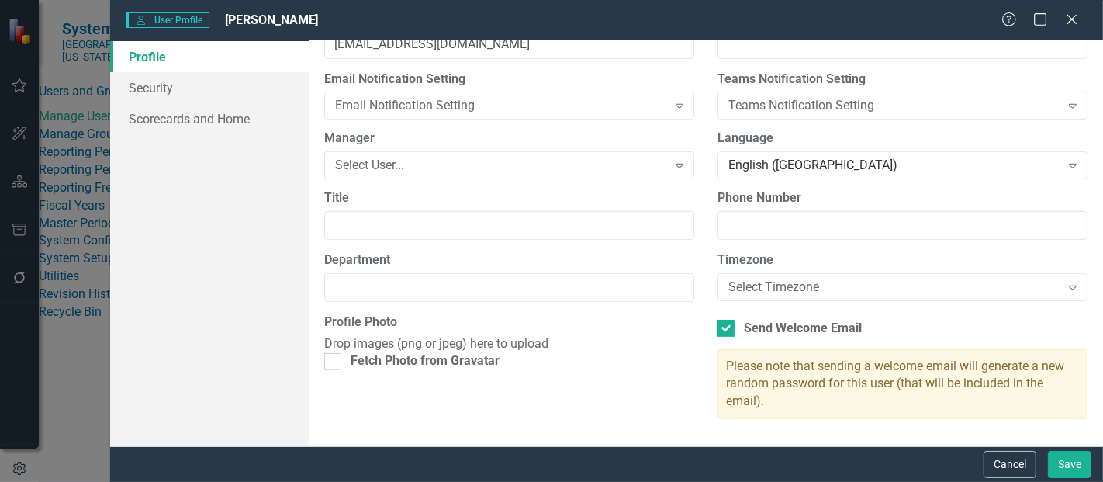
scroll to position [342, 0]
click at [161, 82] on link "Security" at bounding box center [209, 87] width 199 height 31
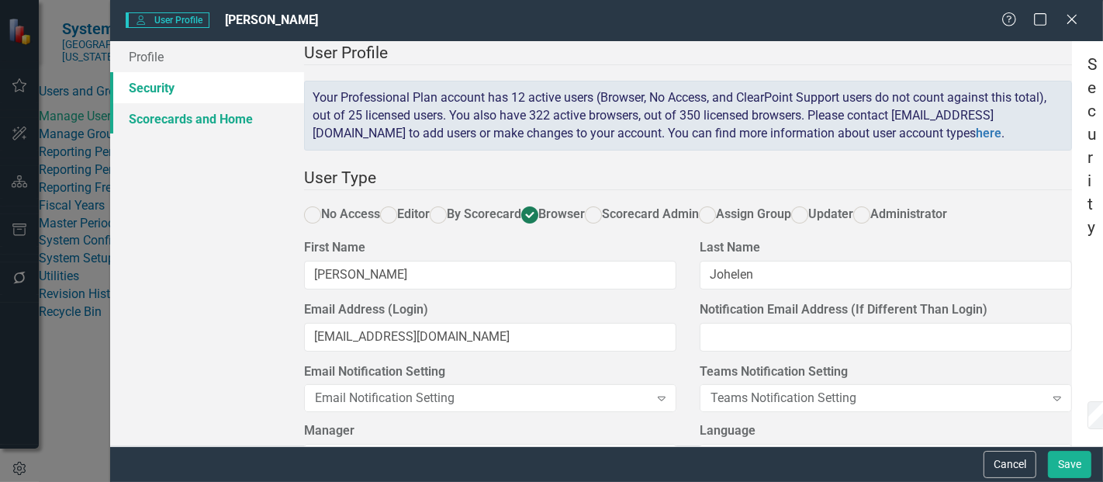
click at [171, 121] on link "Scorecards and Home" at bounding box center [207, 118] width 194 height 31
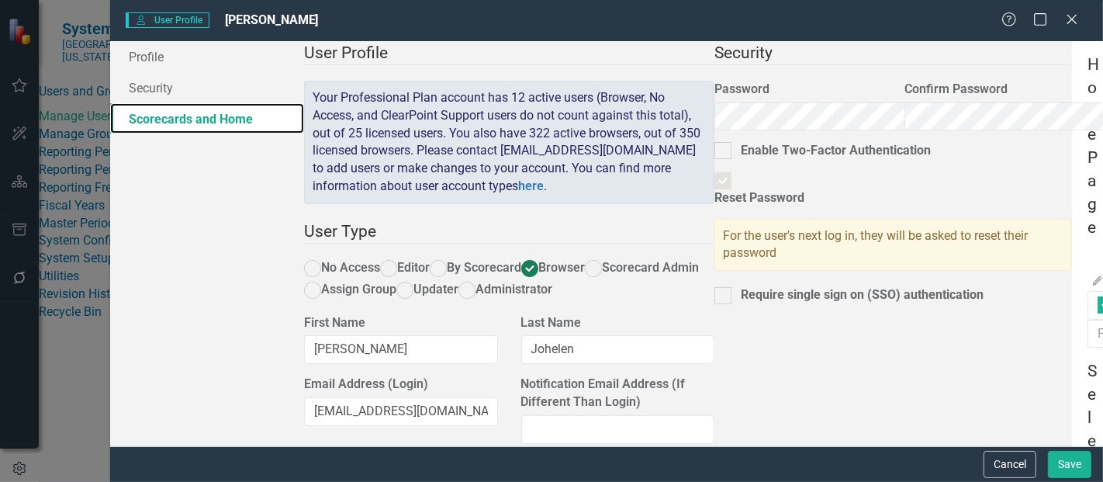
checkbox input "false"
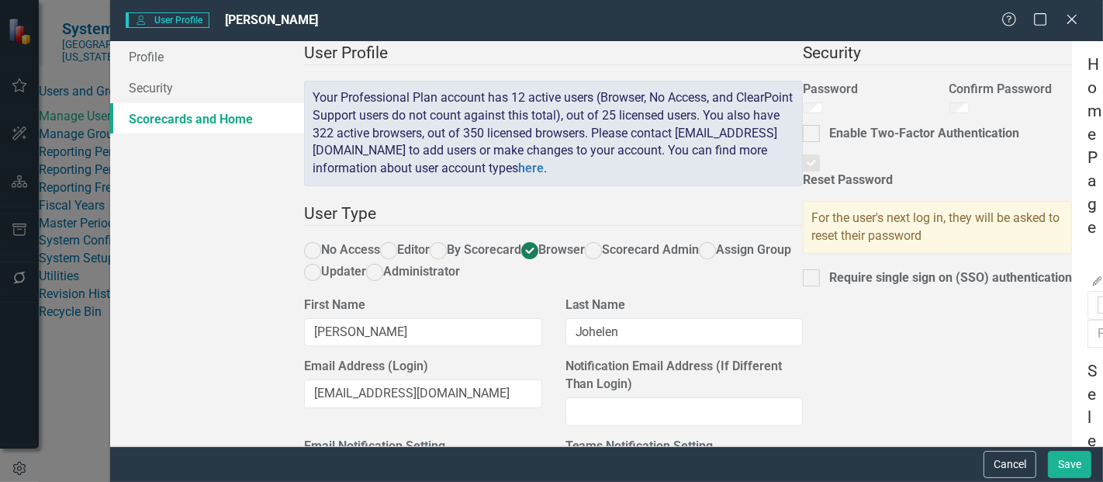
checkbox input "true"
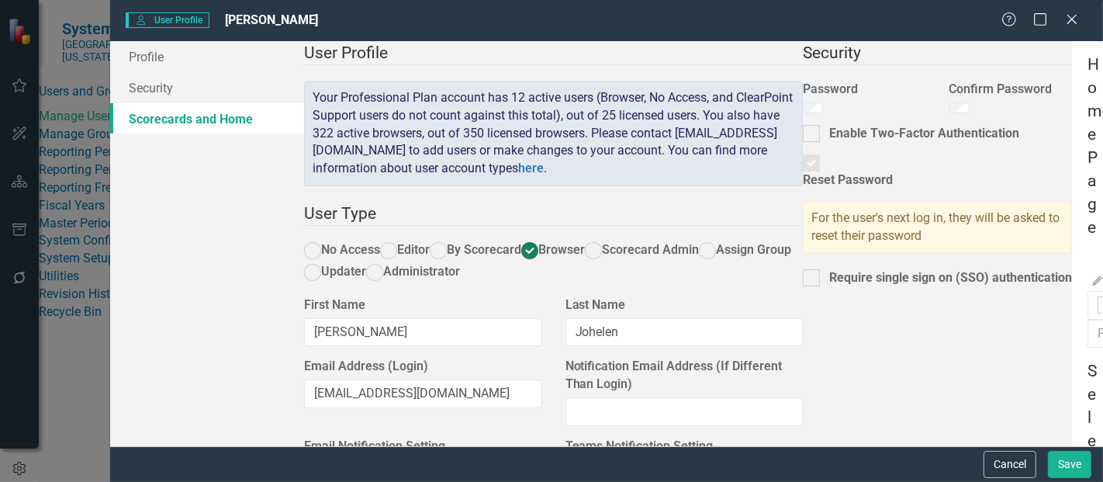
checkbox input "true"
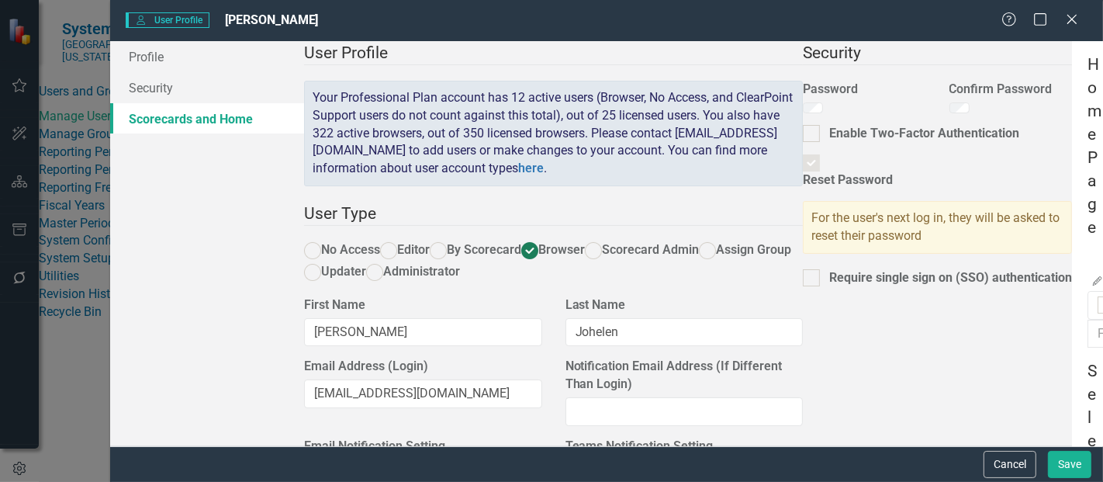
checkbox input "true"
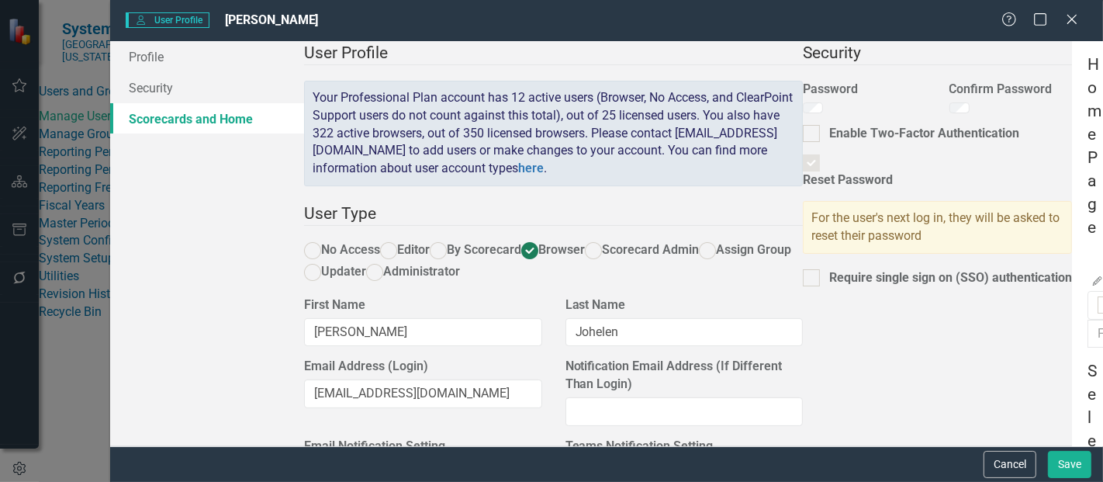
checkbox input "true"
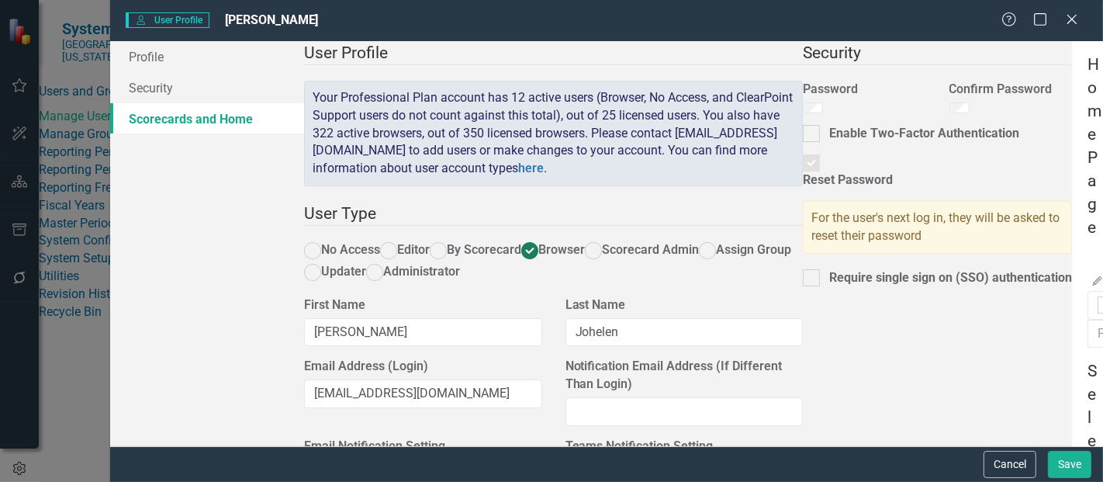
checkbox input "true"
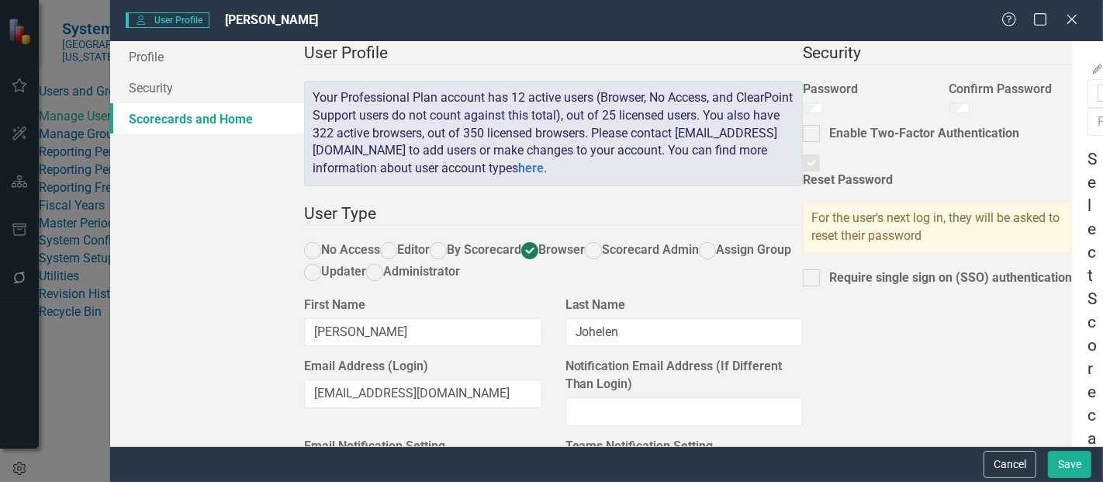
checkbox input "true"
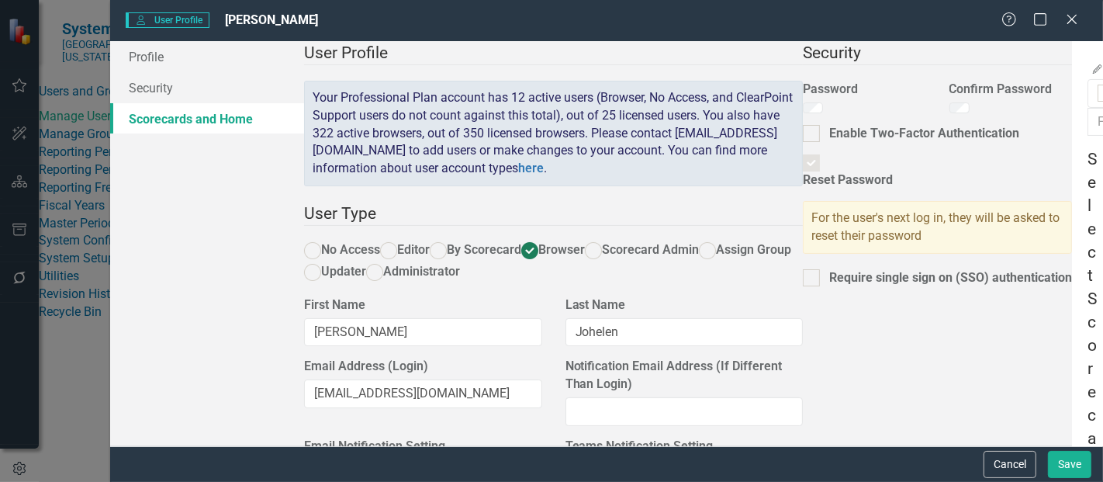
checkbox input "true"
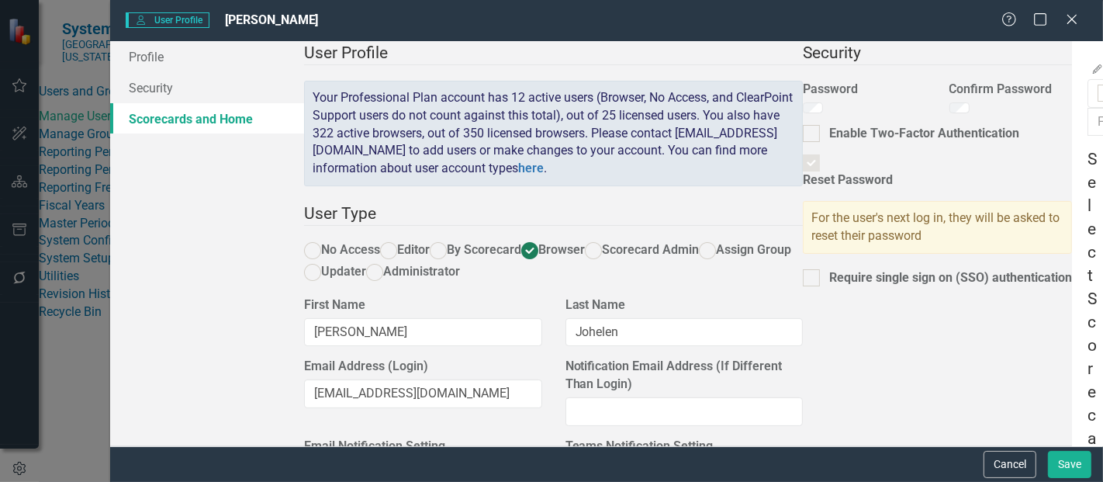
checkbox input "true"
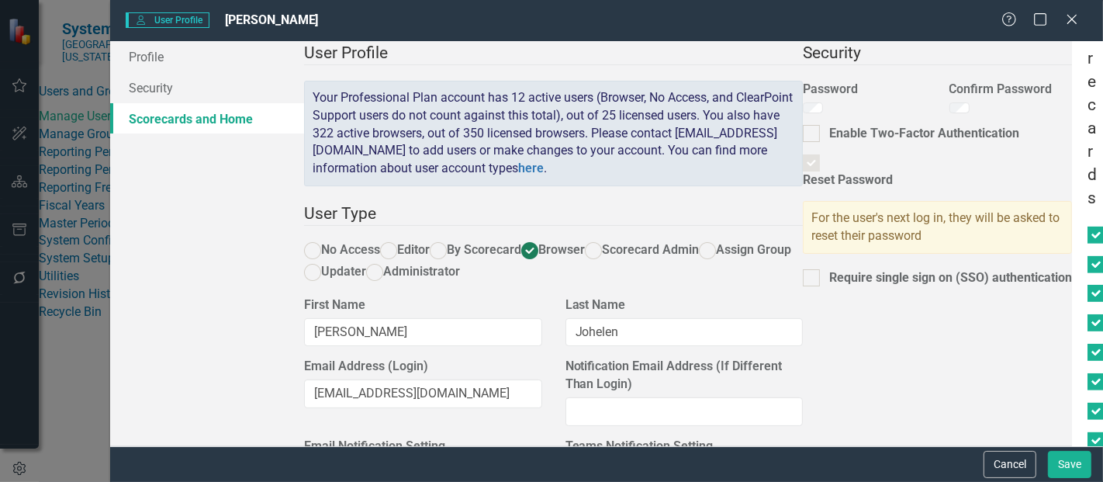
scroll to position [529, 0]
checkbox input "true"
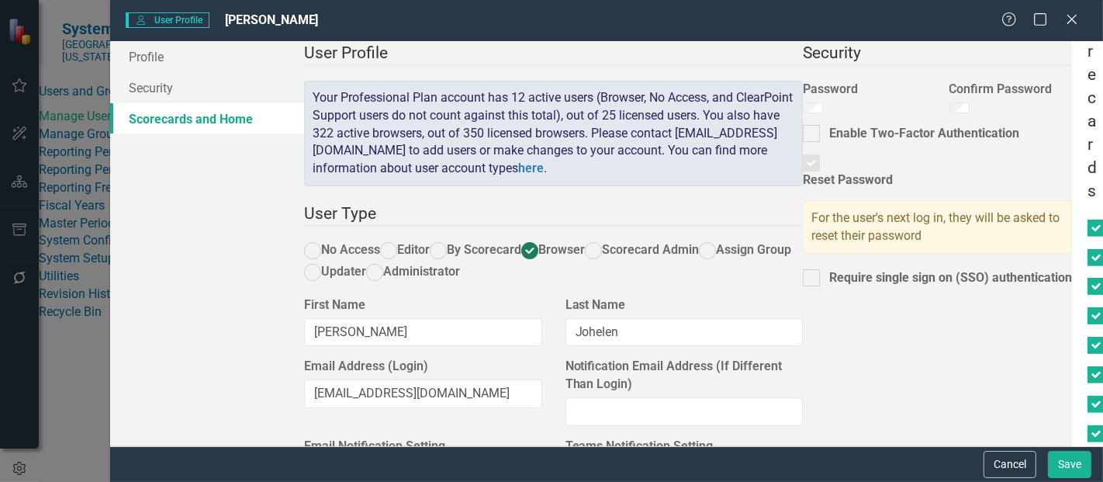
checkbox input "true"
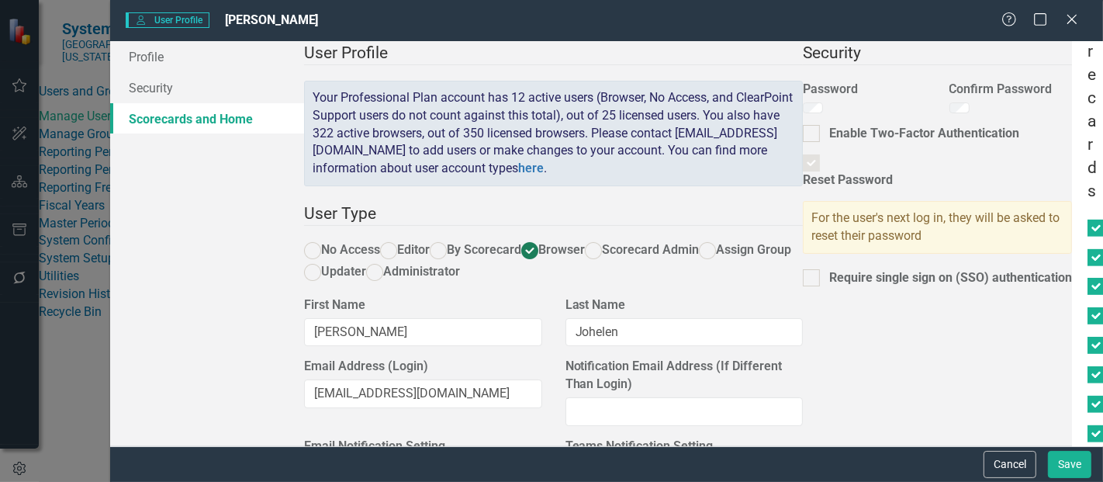
checkbox input "true"
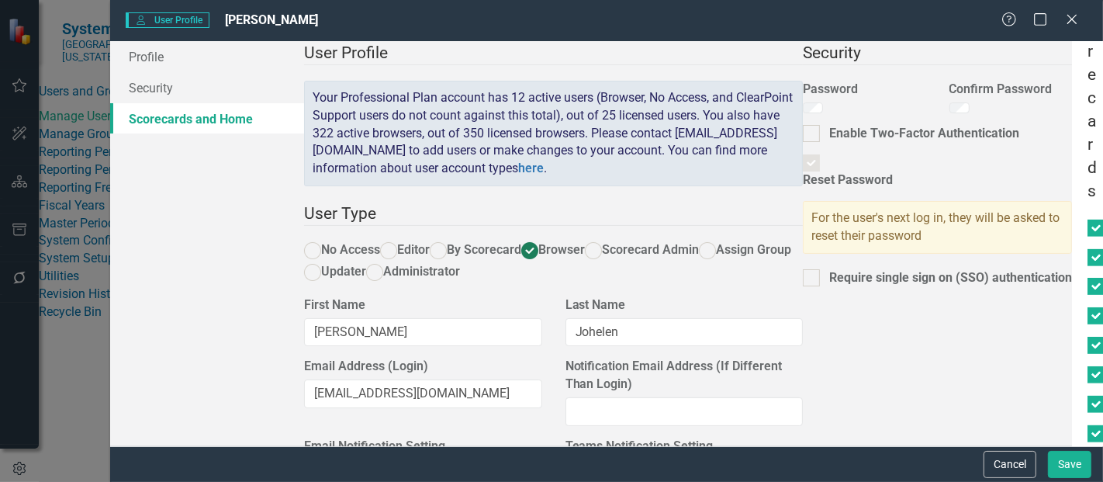
checkbox input "true"
drag, startPoint x: 345, startPoint y: 334, endPoint x: 345, endPoint y: 361, distance: 26.4
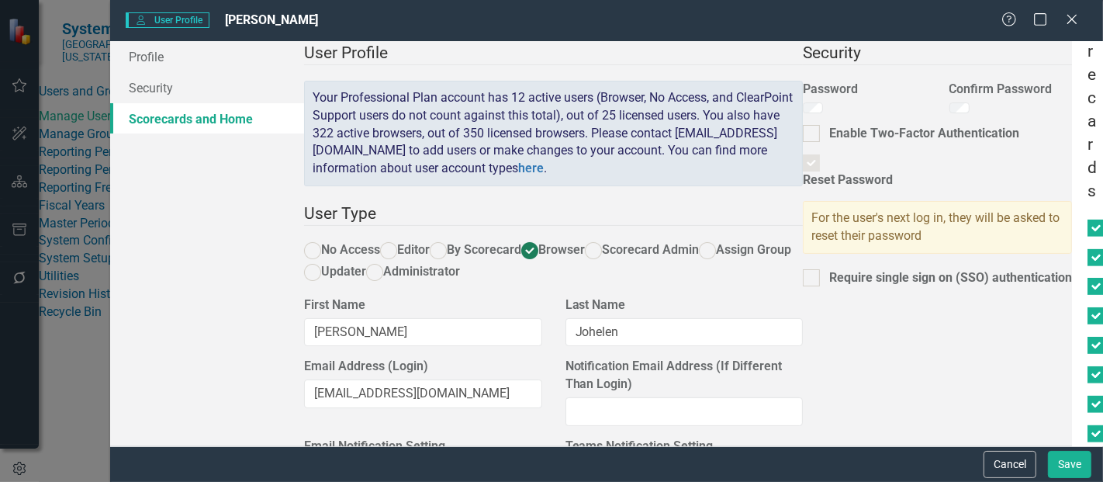
checkbox input "true"
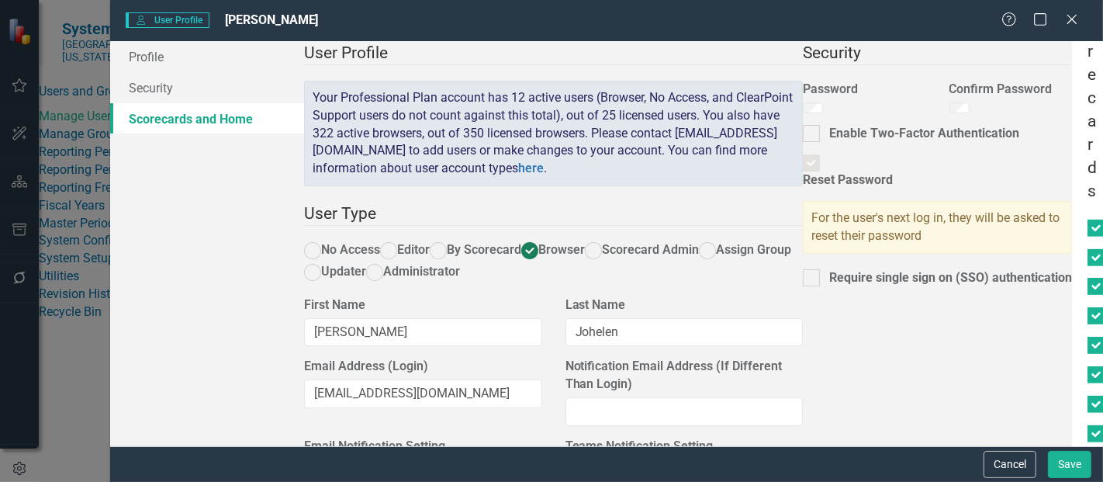
checkbox input "true"
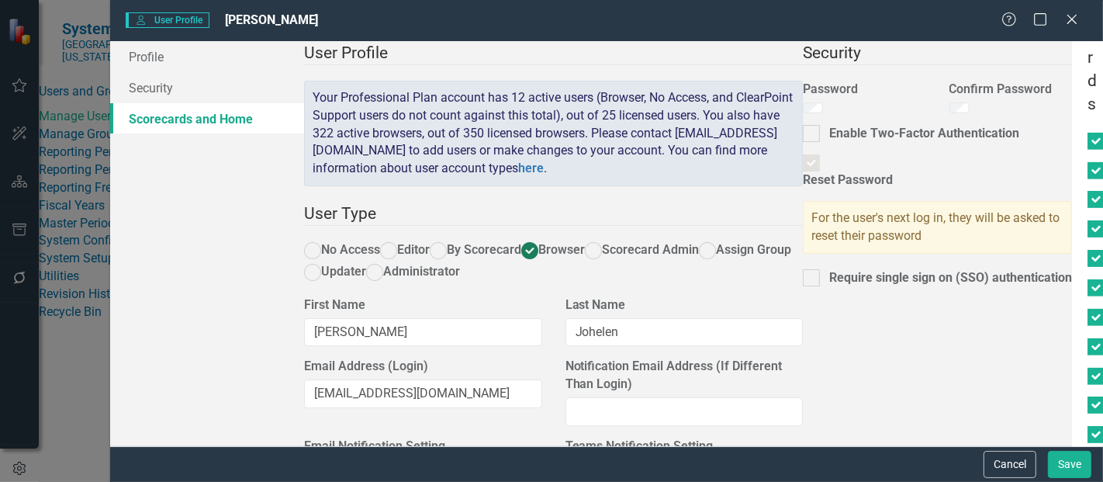
checkbox input "true"
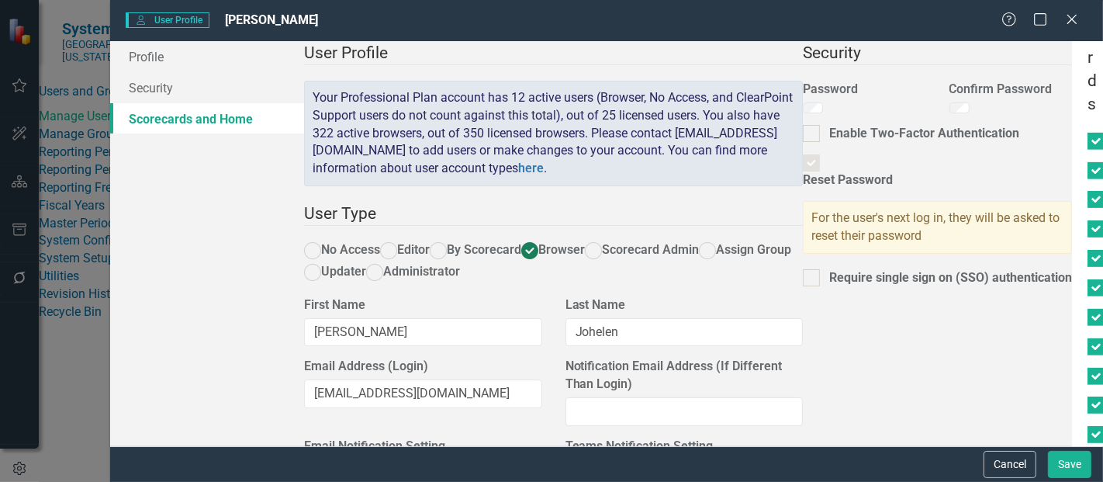
checkbox input "true"
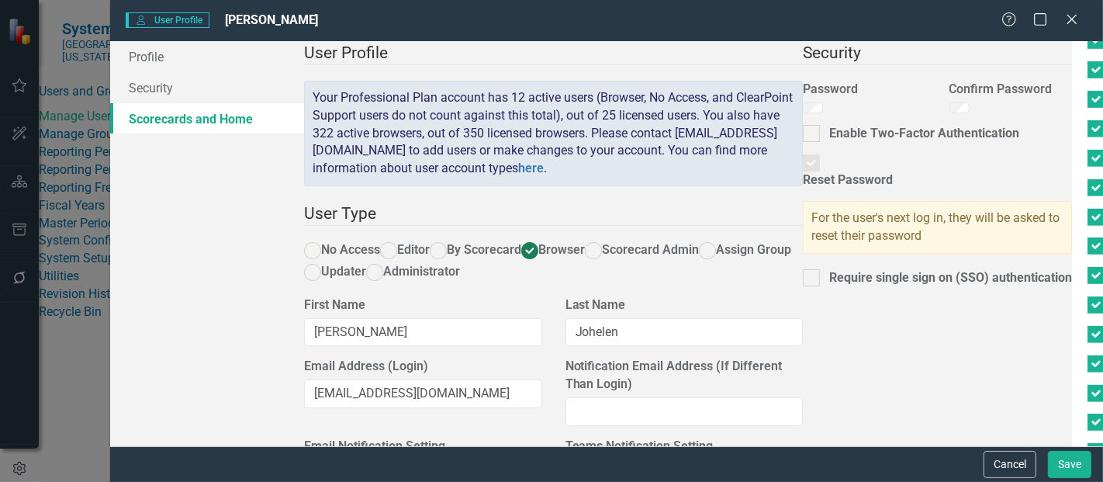
scroll to position [782, 0]
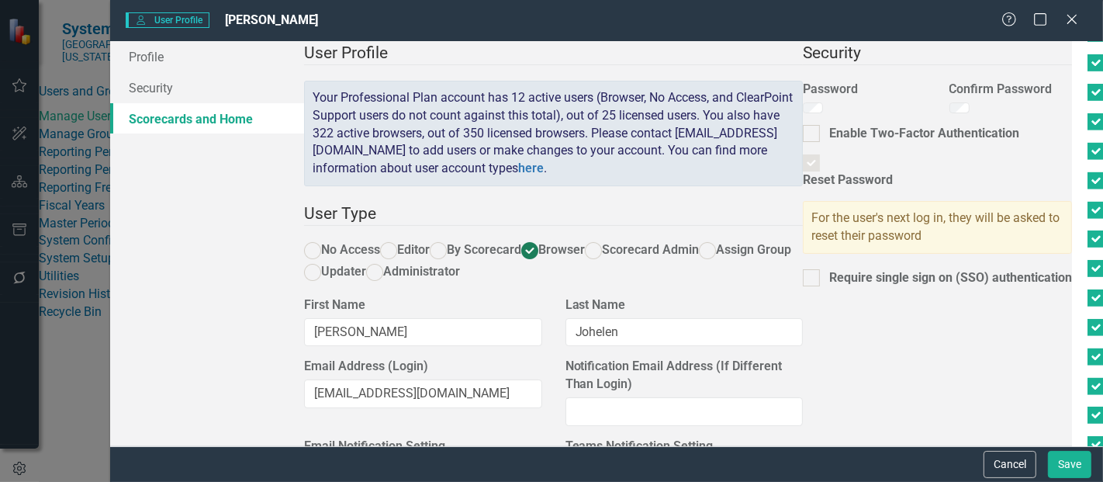
checkbox input "true"
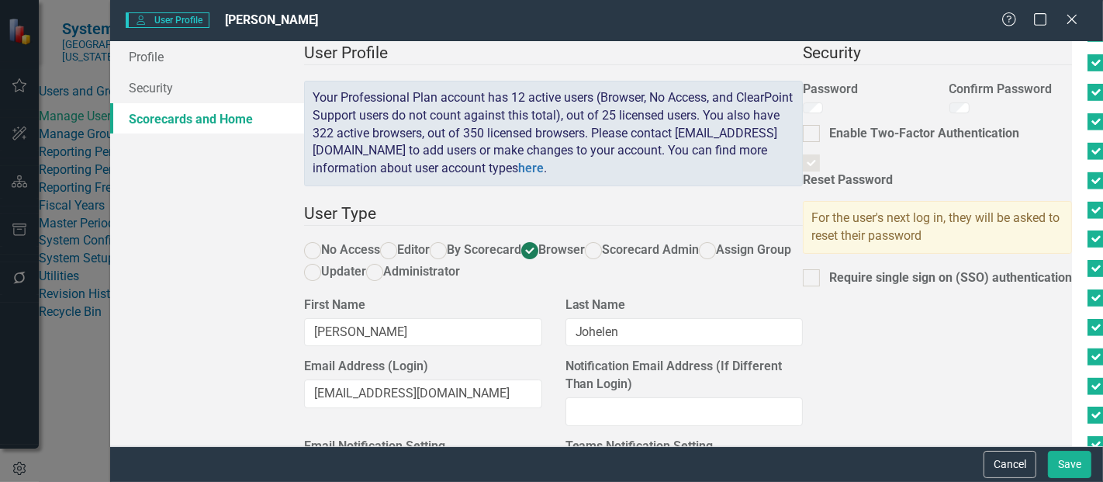
checkbox input "true"
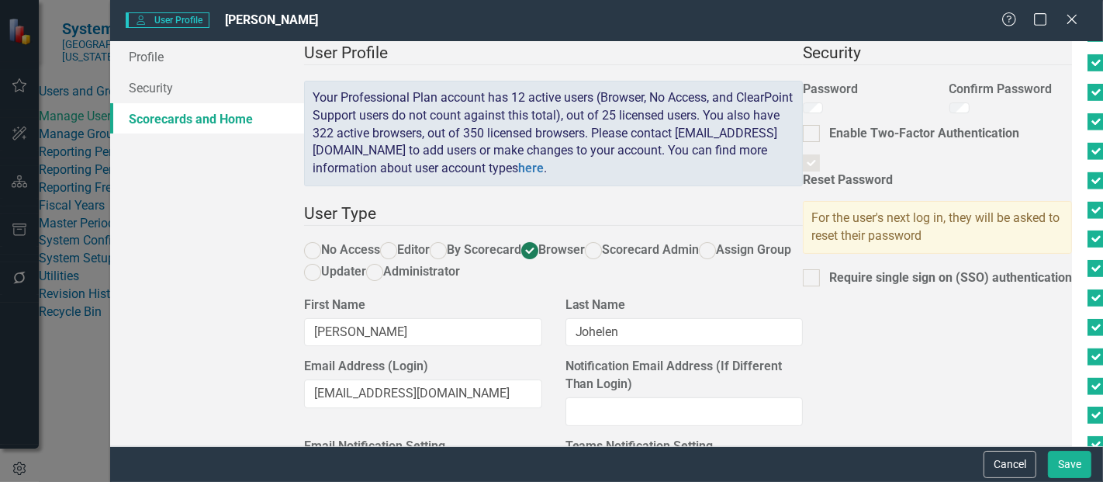
drag, startPoint x: 349, startPoint y: 370, endPoint x: 345, endPoint y: 404, distance: 33.7
checkbox input "true"
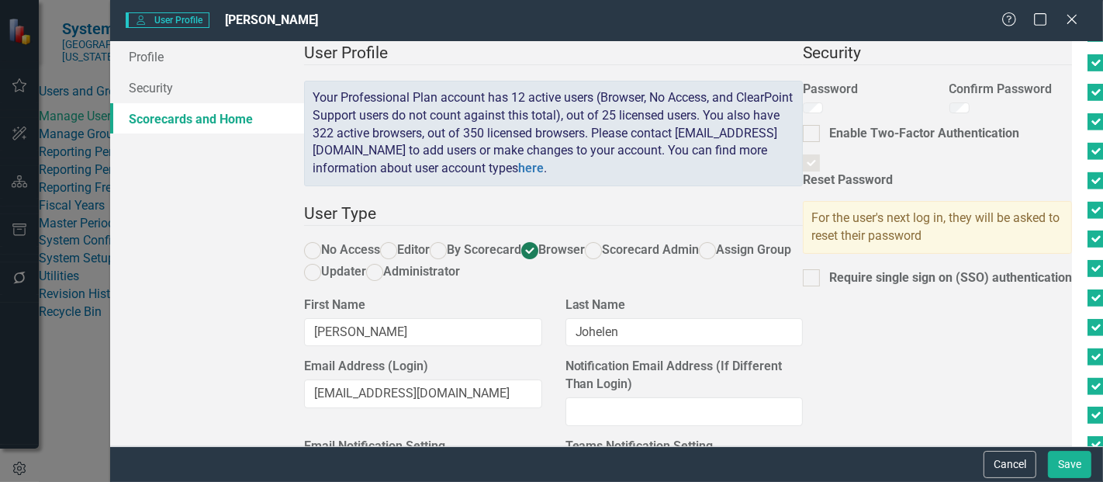
checkbox input "true"
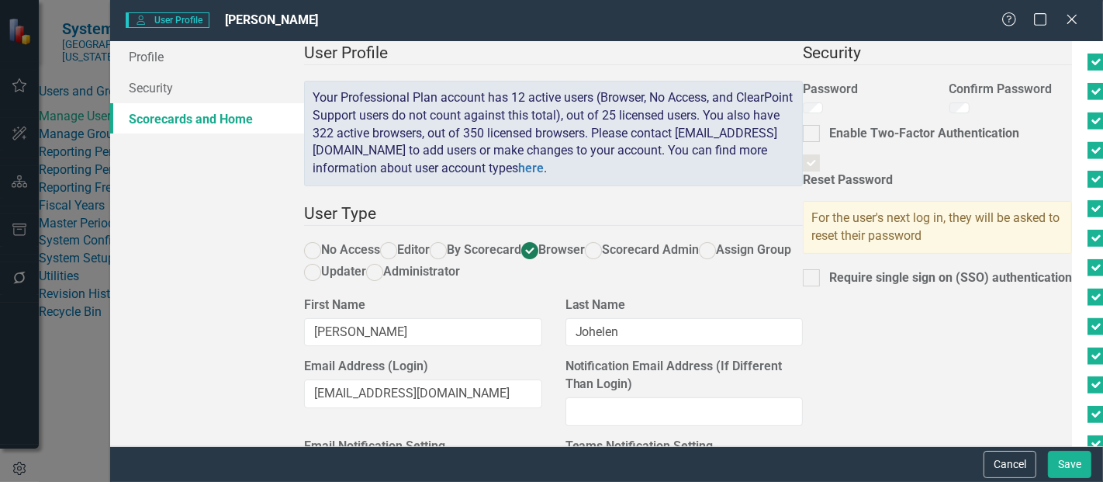
scroll to position [1041, 0]
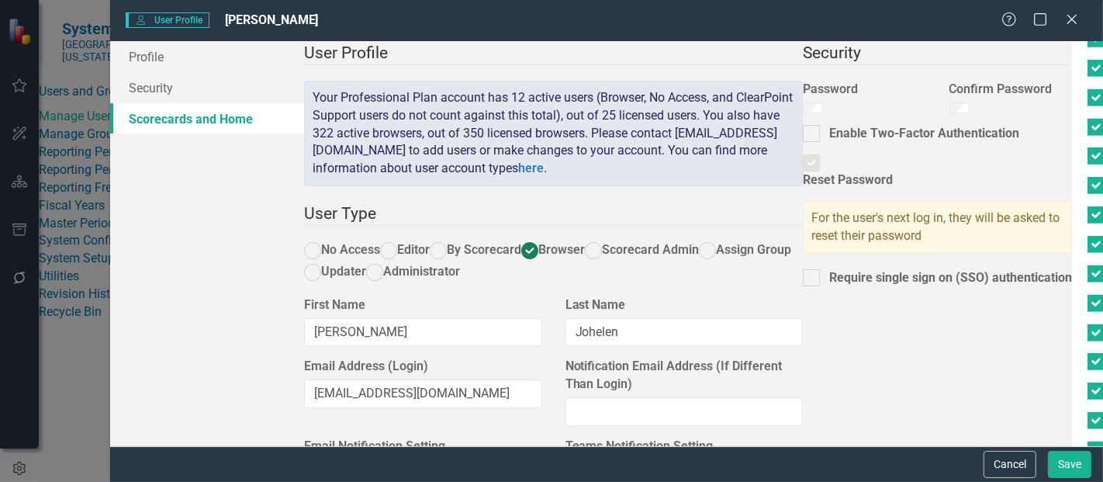
checkbox input "true"
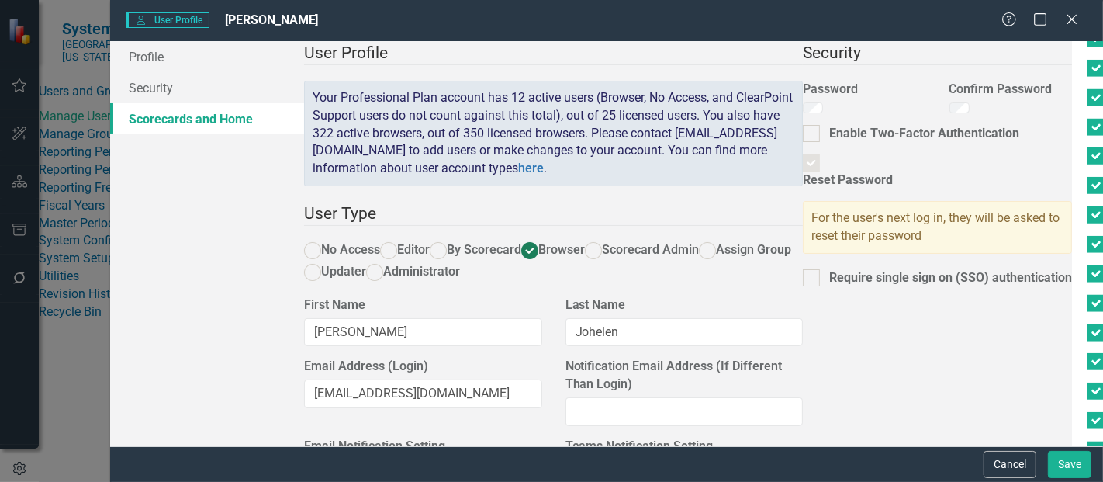
checkbox input "true"
drag, startPoint x: 347, startPoint y: 293, endPoint x: 365, endPoint y: 293, distance: 17.8
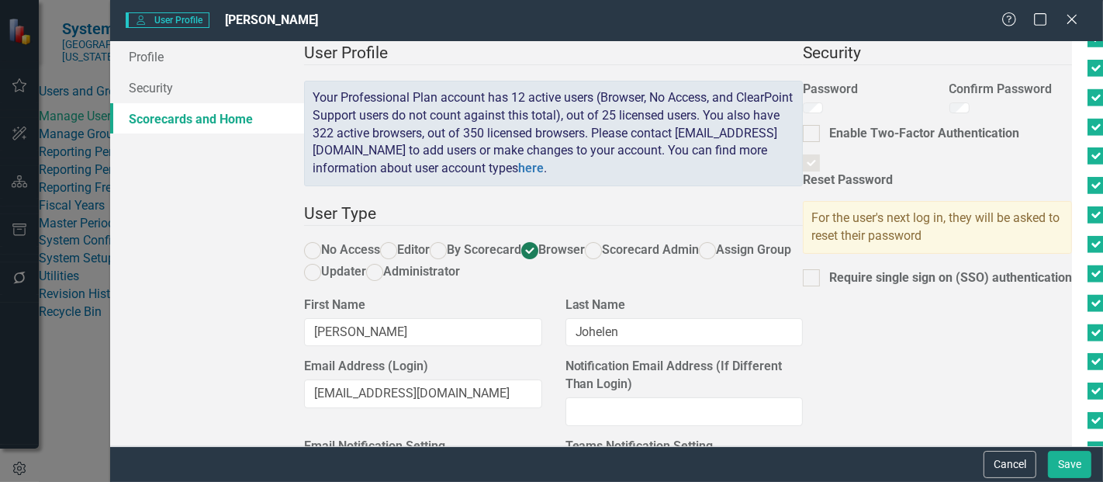
checkbox input "true"
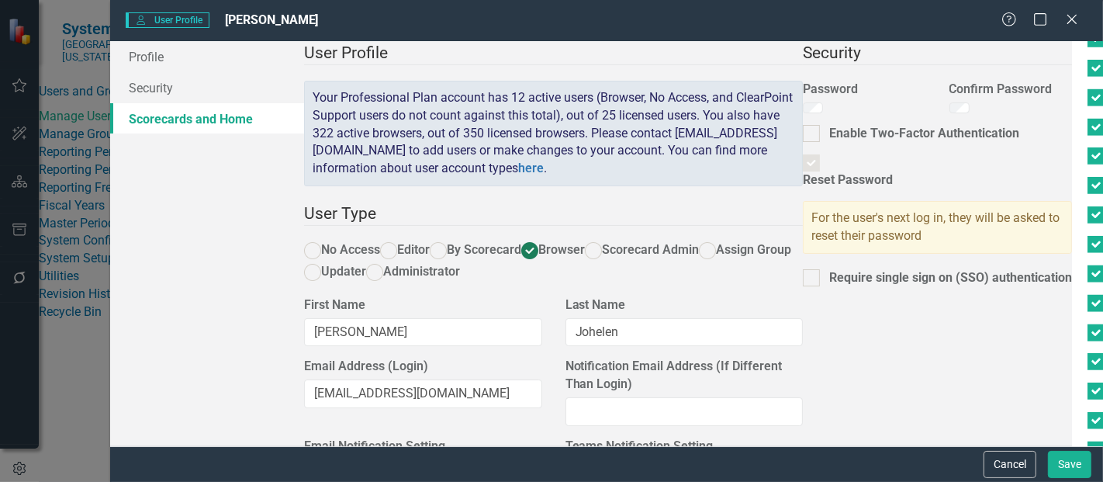
checkbox input "true"
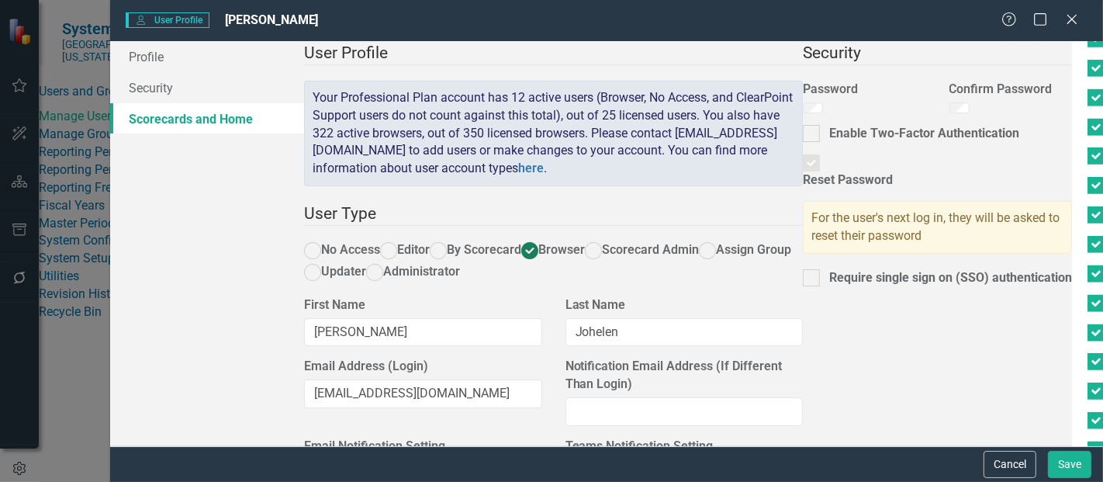
checkbox input "true"
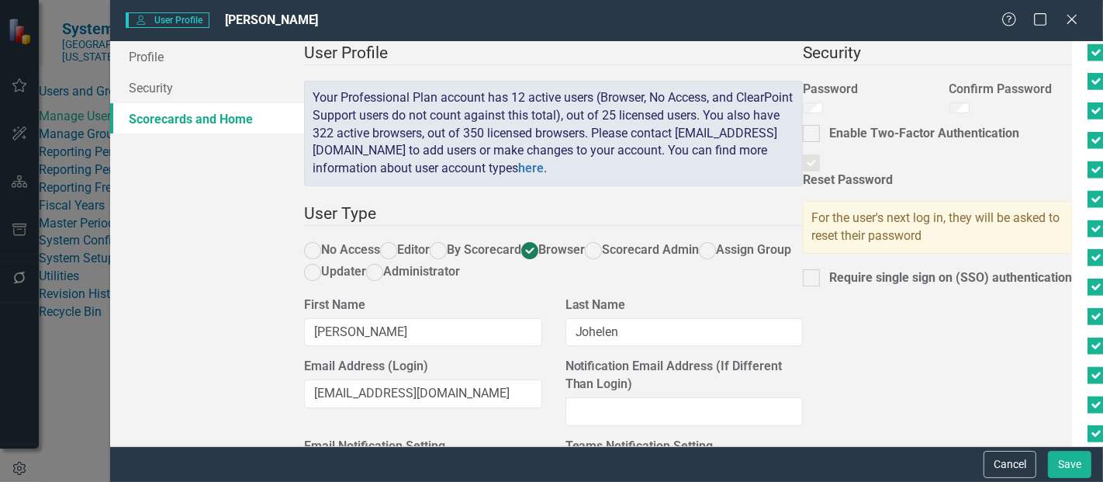
scroll to position [1349, 0]
checkbox input "true"
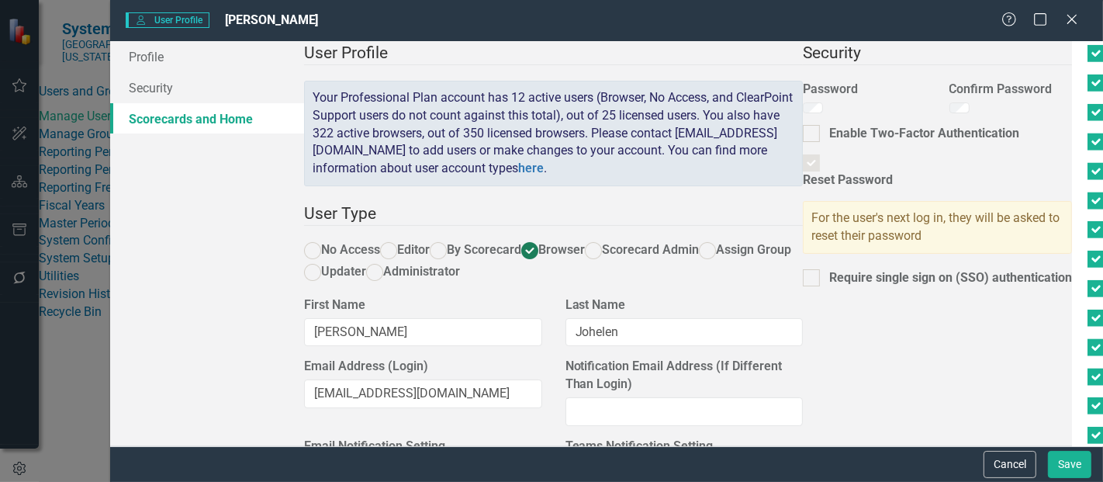
checkbox input "true"
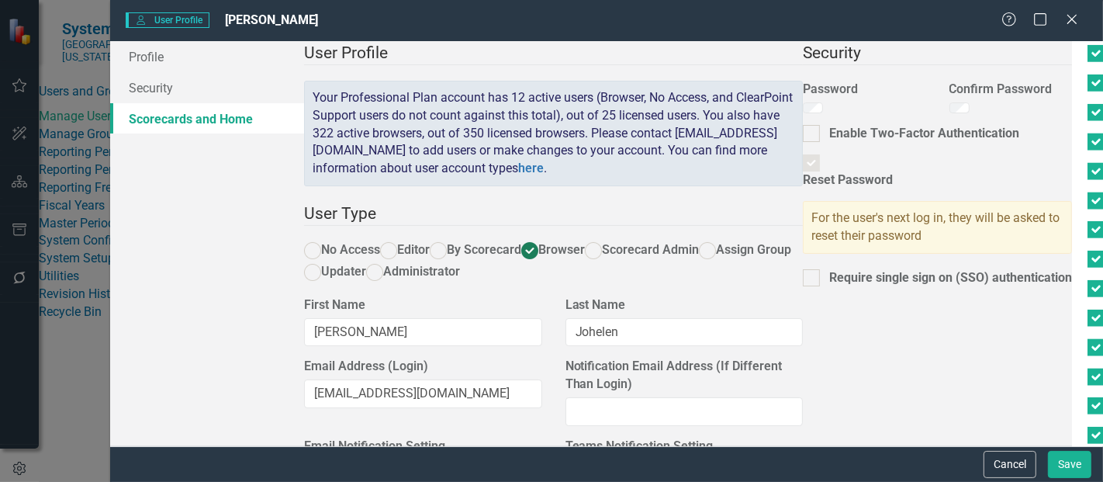
checkbox input "true"
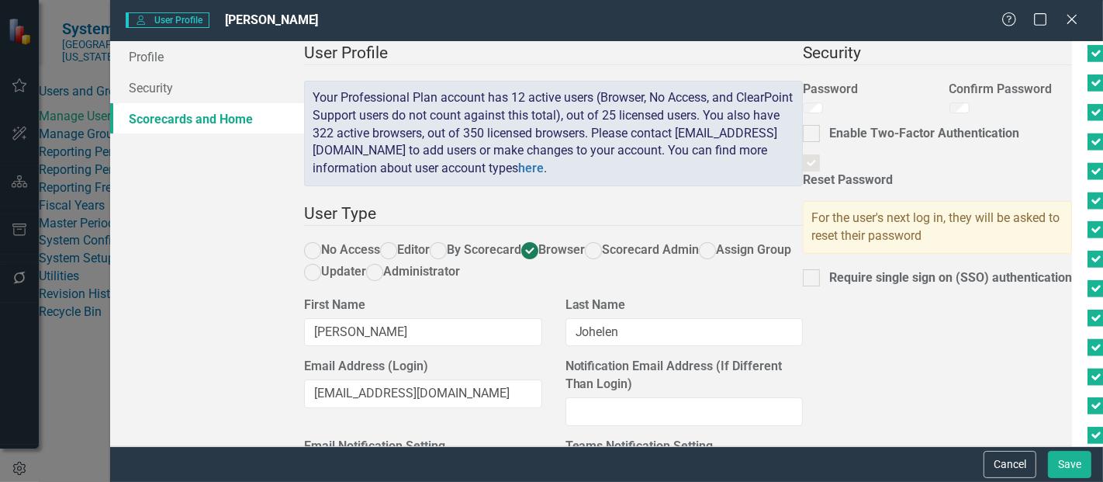
checkbox input "true"
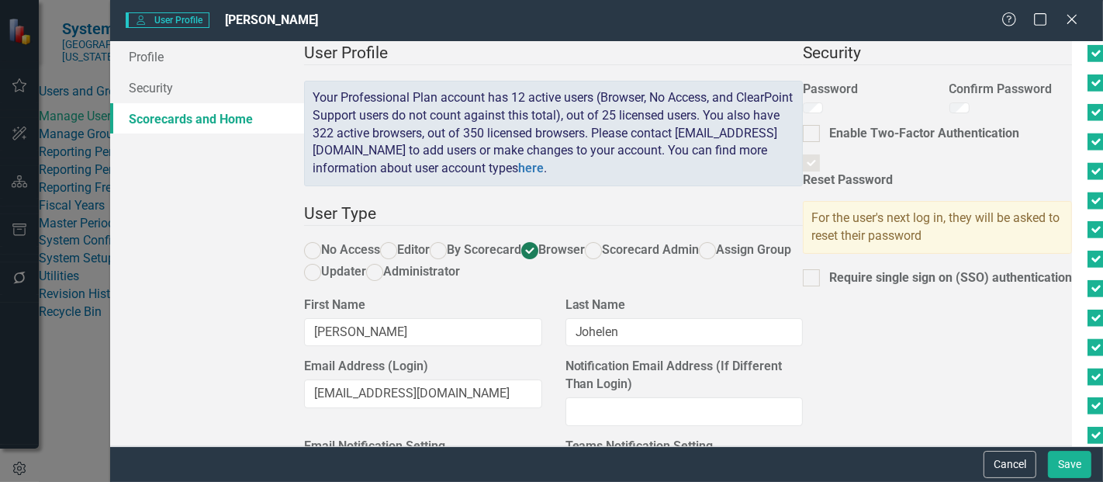
drag, startPoint x: 348, startPoint y: 338, endPoint x: 344, endPoint y: 363, distance: 26.0
checkbox input "true"
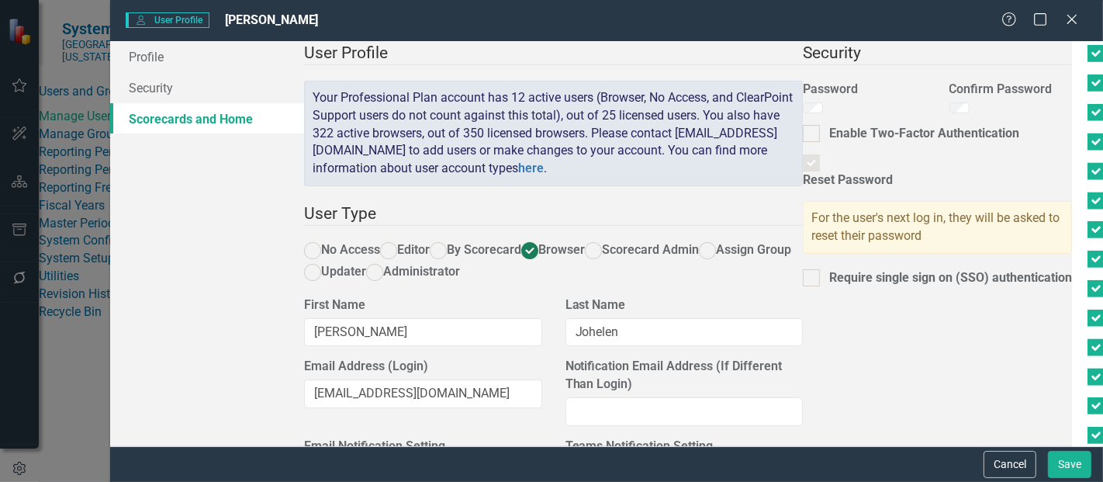
checkbox input "true"
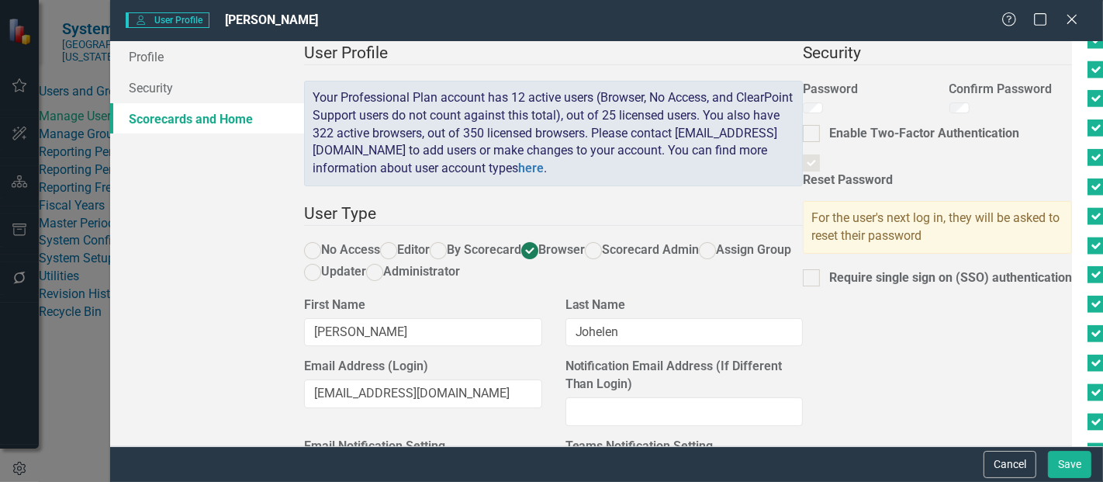
scroll to position [1505, 0]
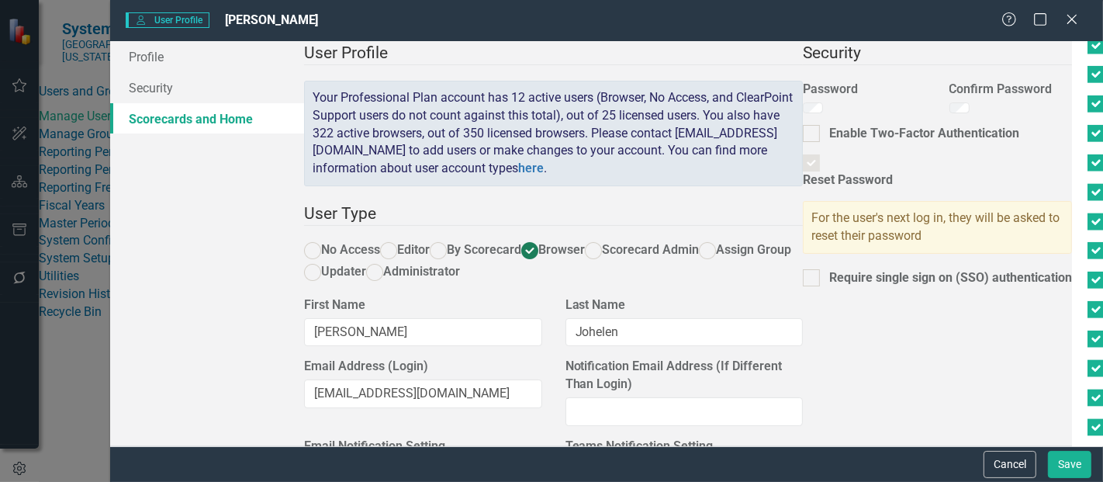
checkbox input "true"
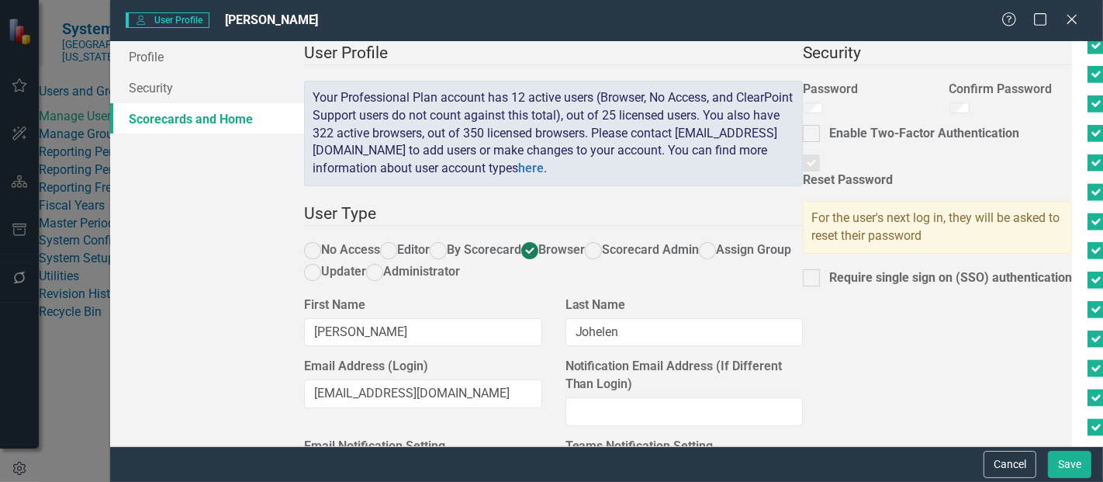
checkbox input "true"
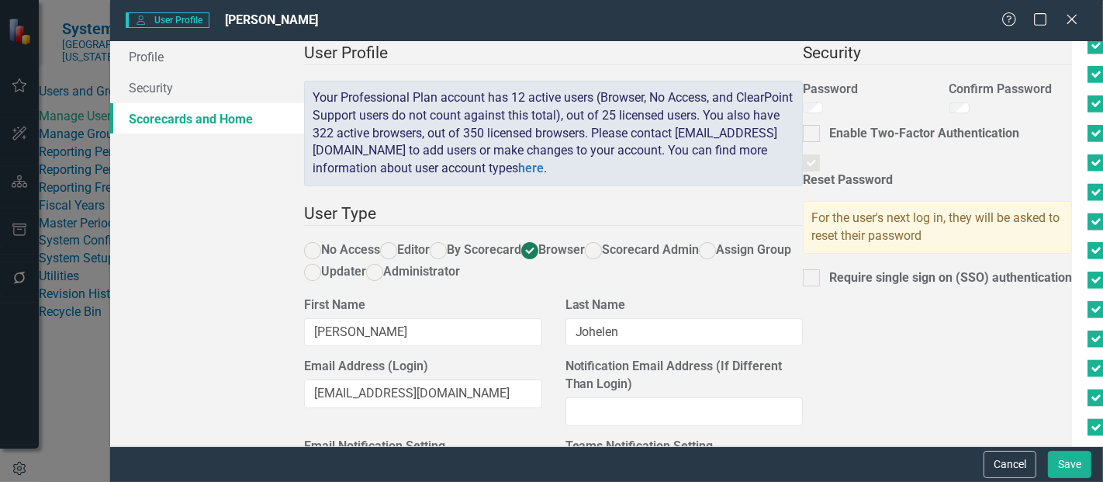
checkbox input "true"
drag, startPoint x: 344, startPoint y: 360, endPoint x: 341, endPoint y: 394, distance: 34.2
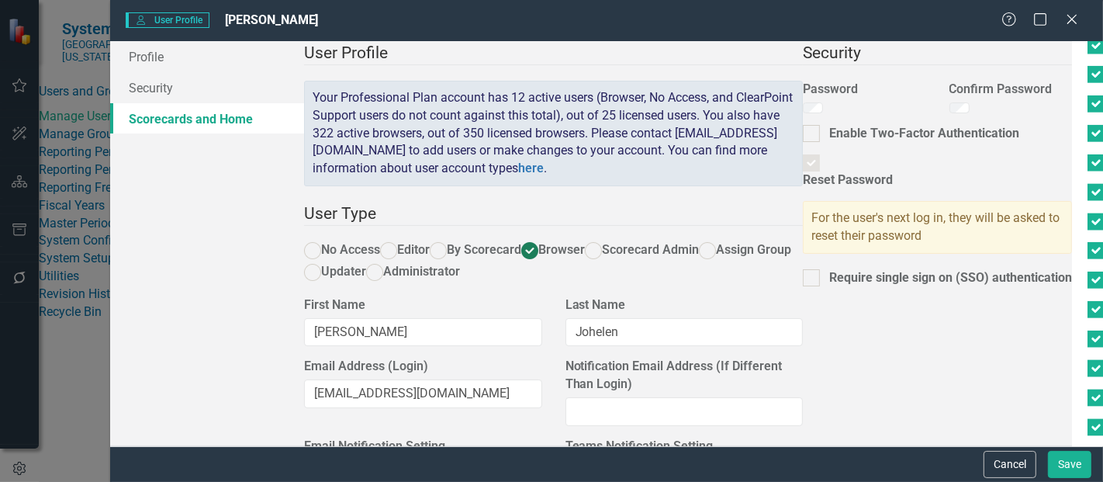
checkbox input "true"
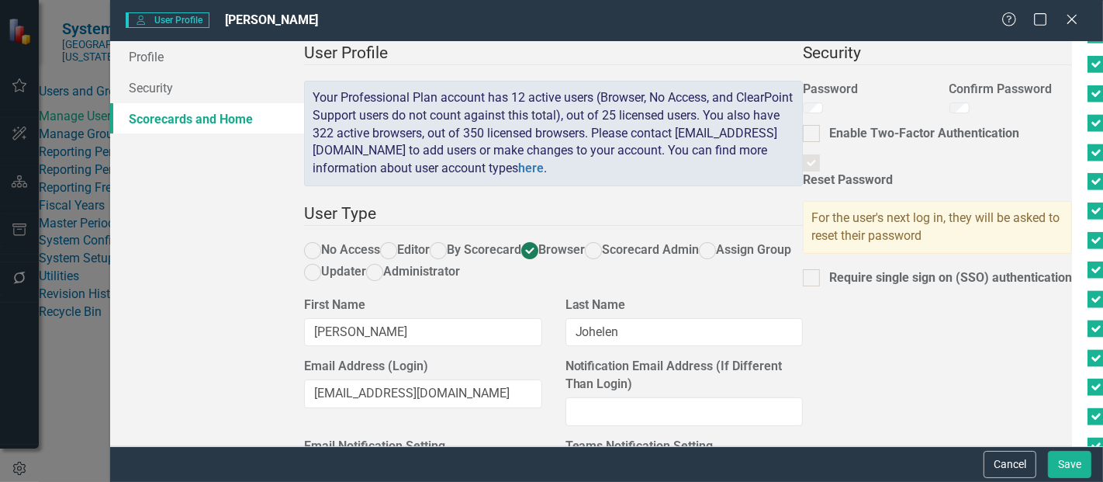
scroll to position [1577, 0]
checkbox input "true"
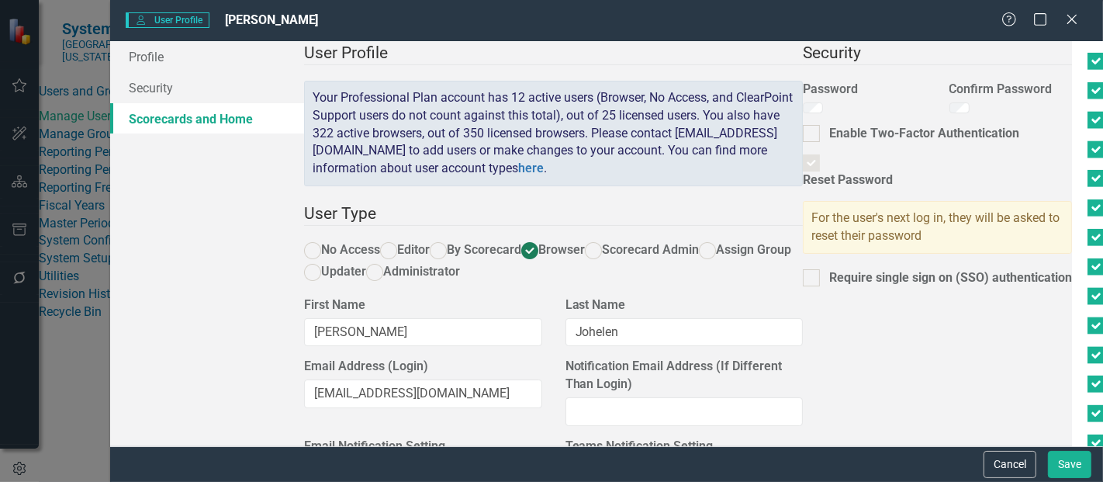
checkbox input "true"
drag, startPoint x: 341, startPoint y: 406, endPoint x: 365, endPoint y: 300, distance: 108.2
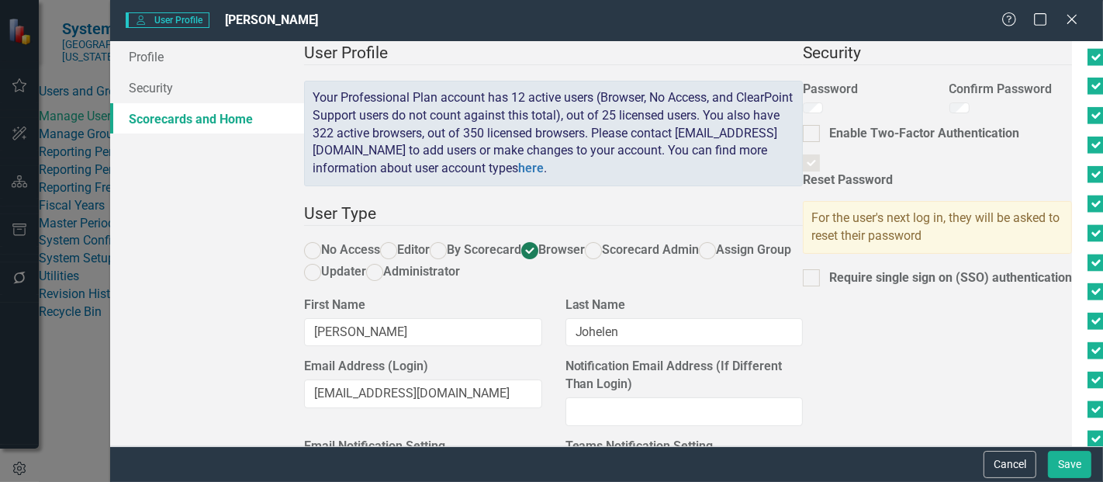
checkbox input "true"
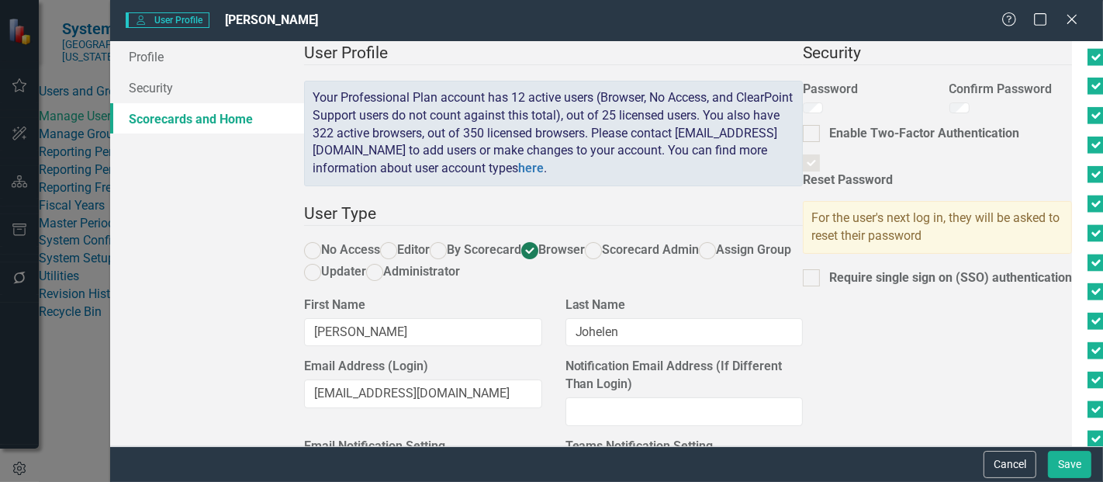
checkbox input "true"
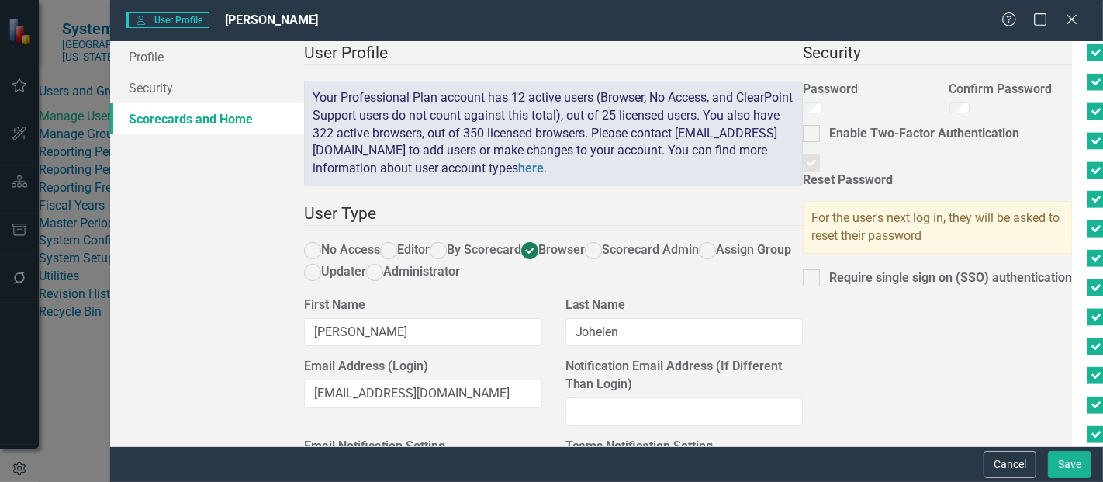
scroll to position [1762, 0]
checkbox input "true"
drag, startPoint x: 346, startPoint y: 362, endPoint x: 344, endPoint y: 397, distance: 35.0
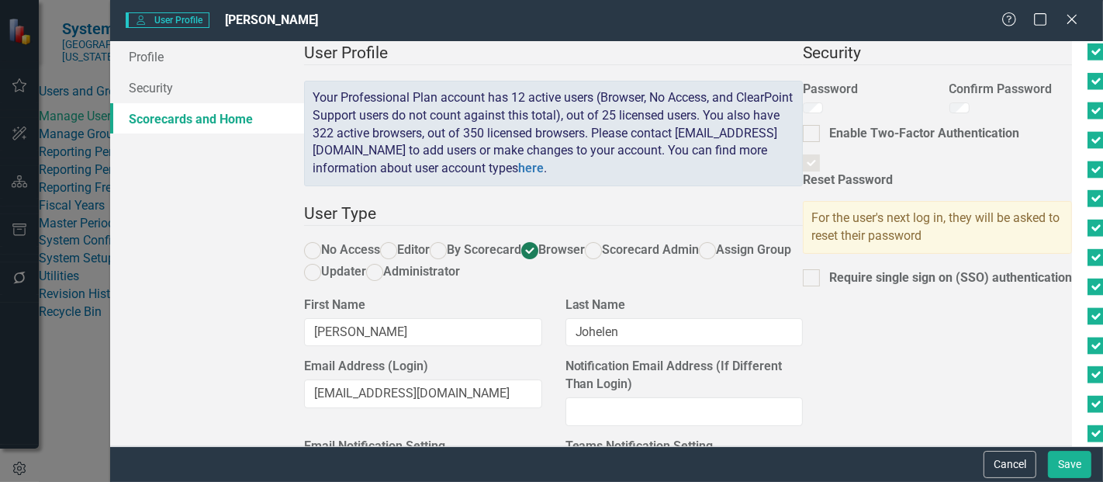
checkbox input "true"
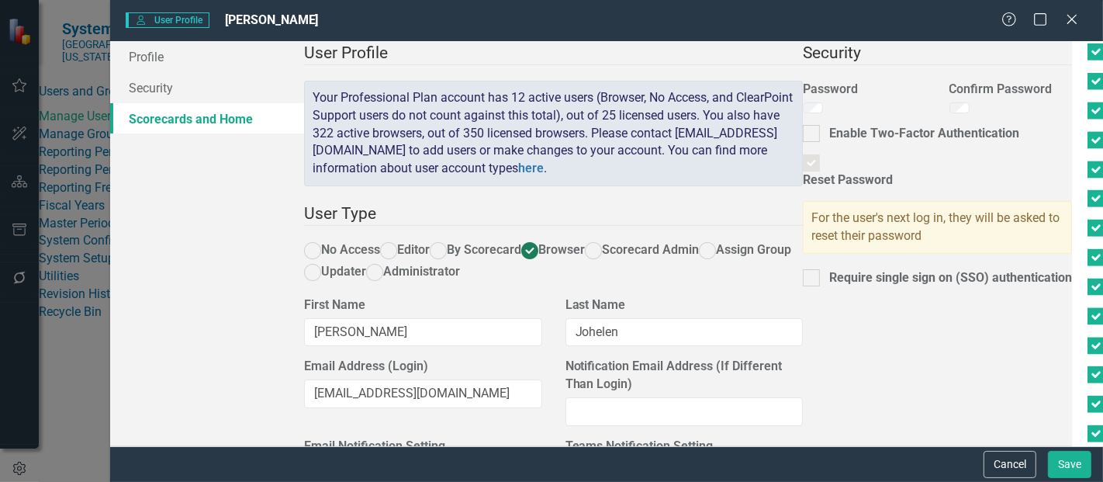
checkbox input "true"
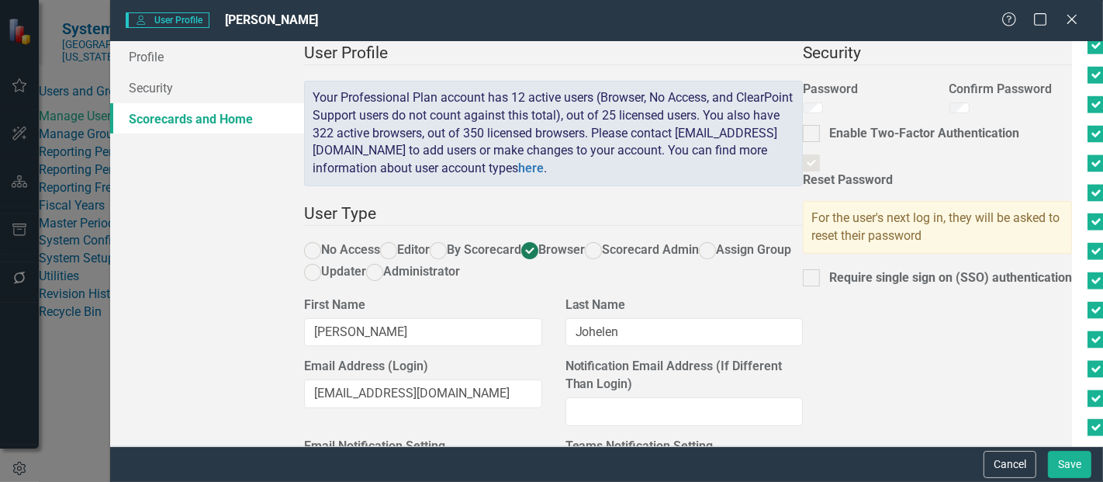
scroll to position [1924, 0]
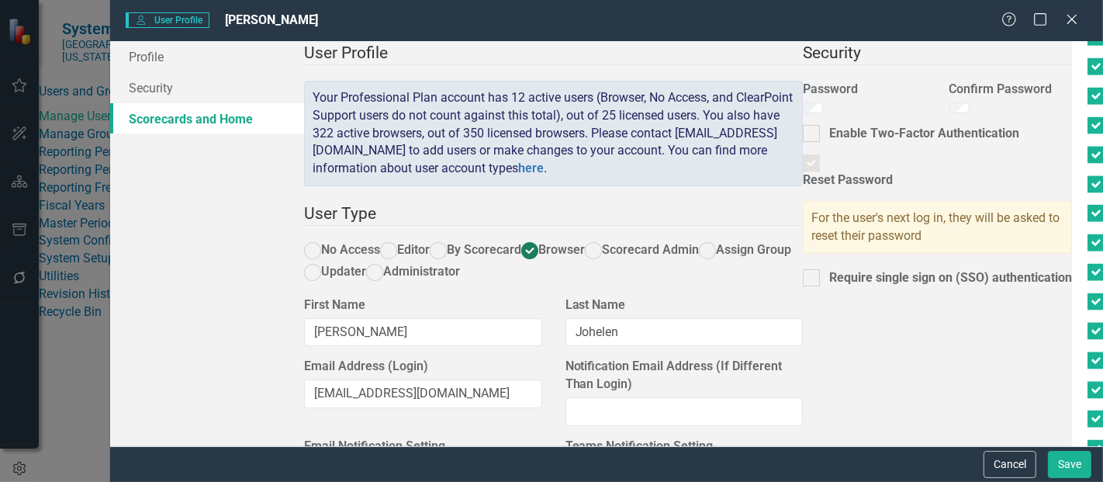
checkbox input "true"
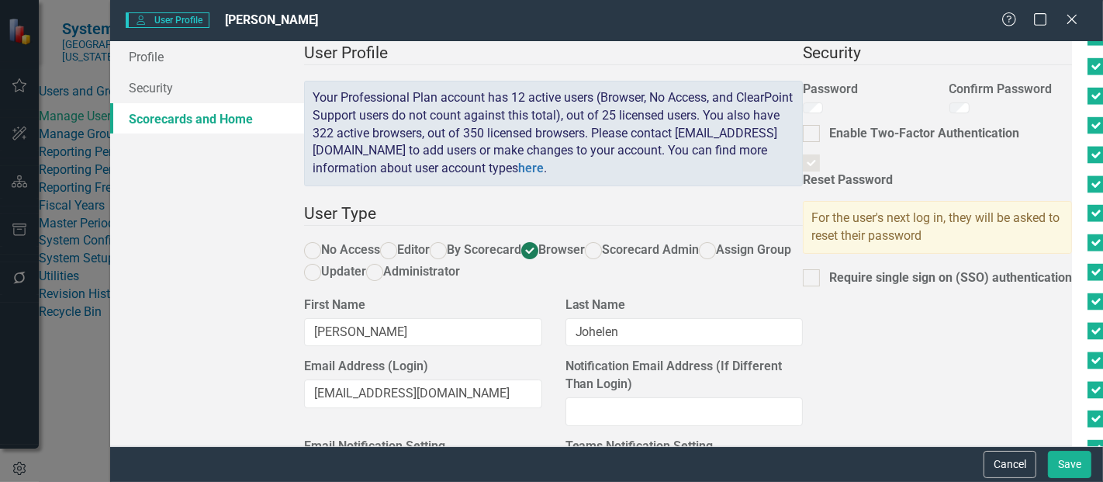
checkbox input "true"
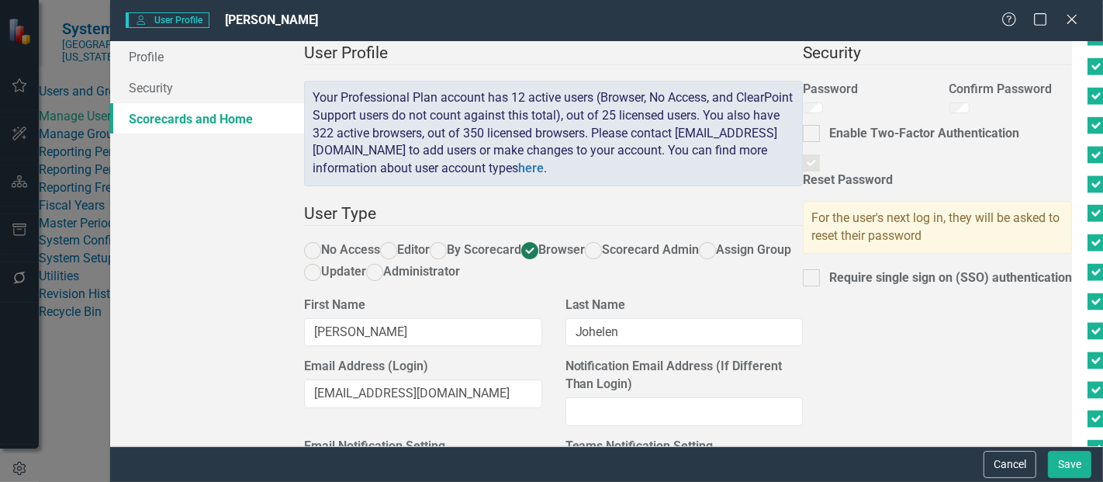
checkbox input "true"
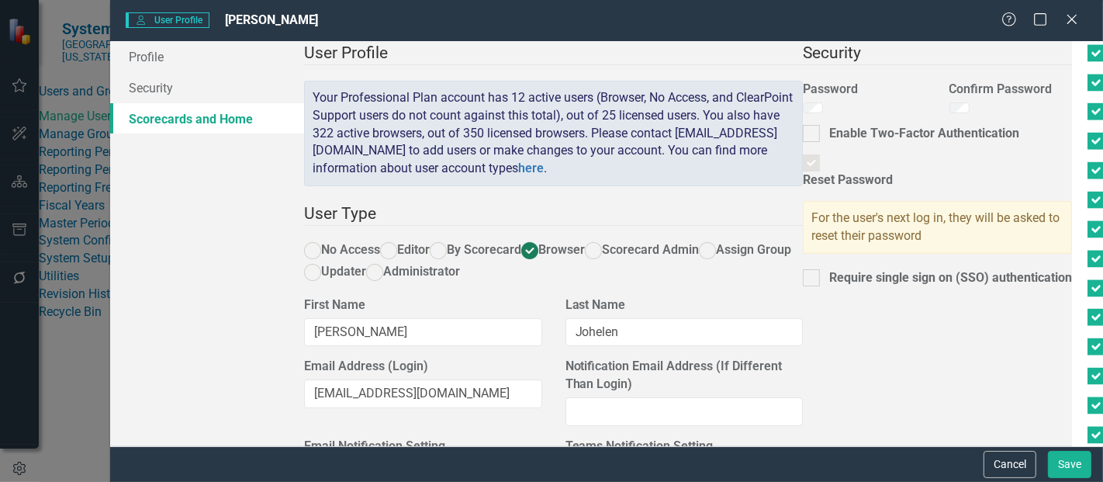
scroll to position [2052, 0]
checkbox input "true"
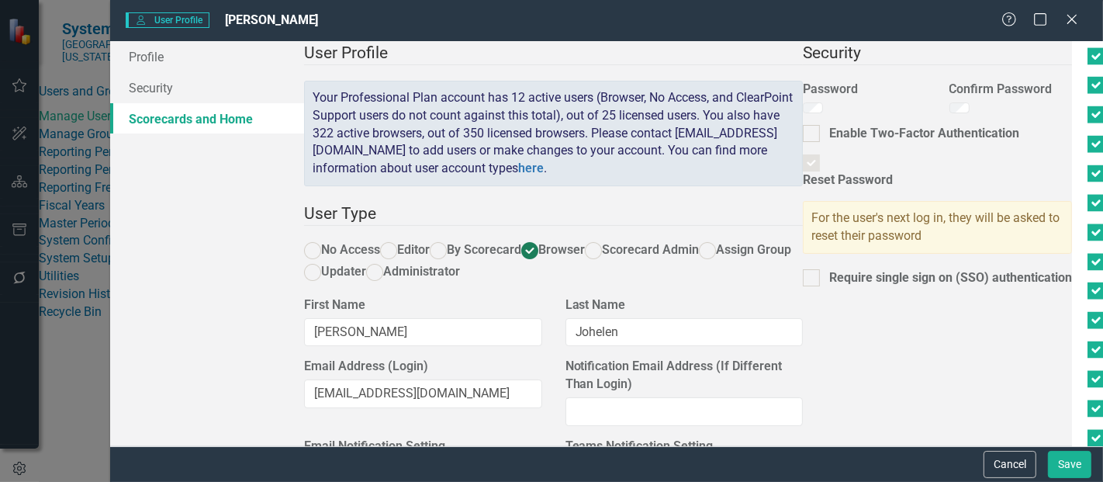
checkbox input "true"
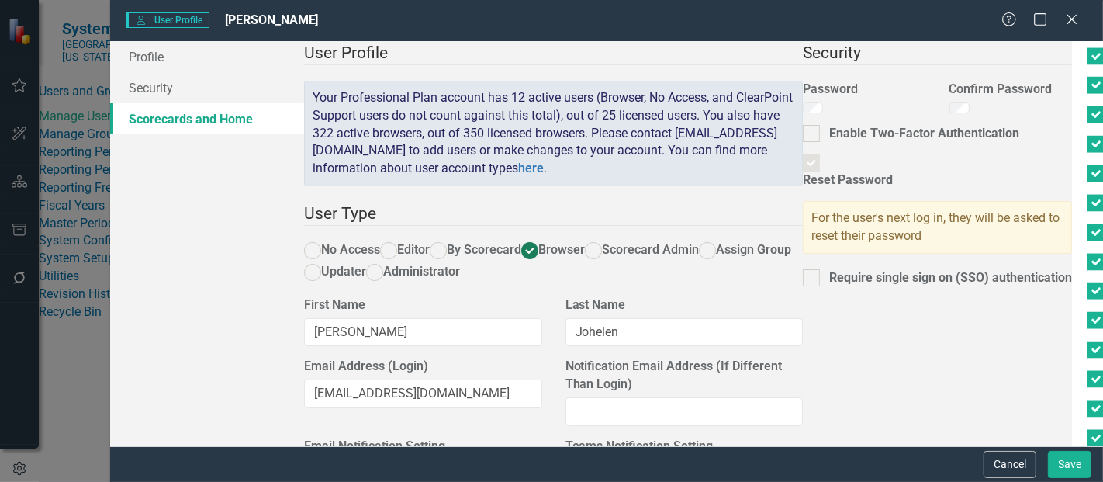
checkbox input "true"
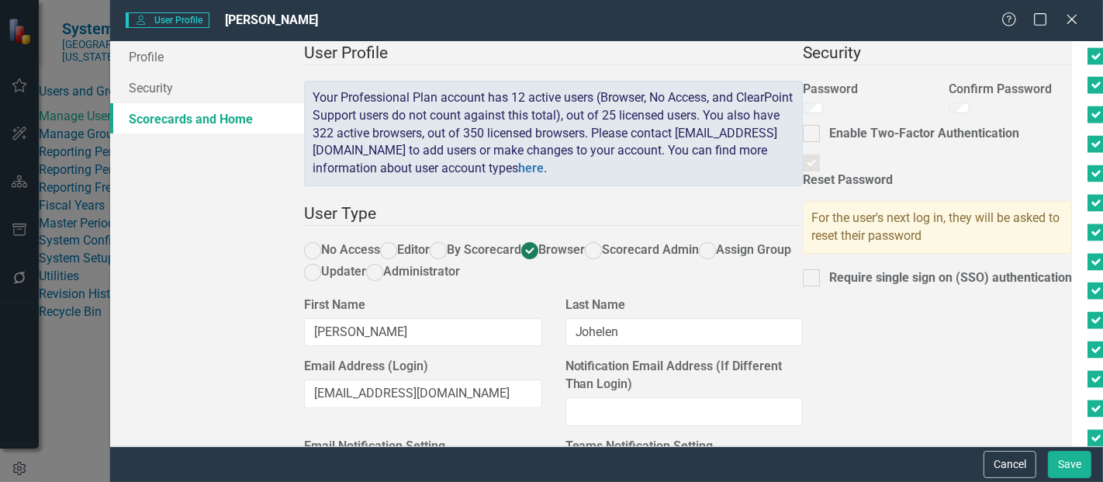
checkbox input "true"
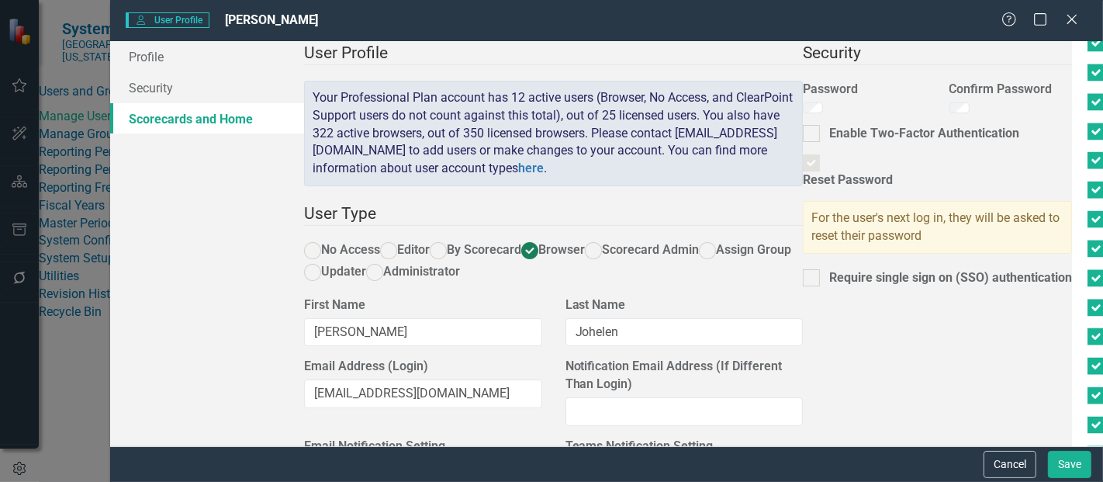
scroll to position [2184, 0]
checkbox input "true"
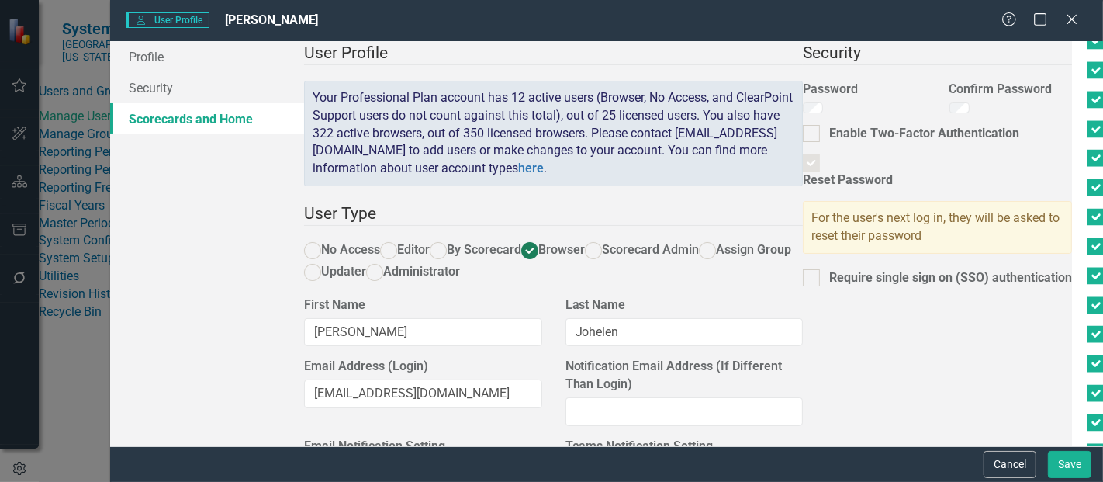
checkbox input "true"
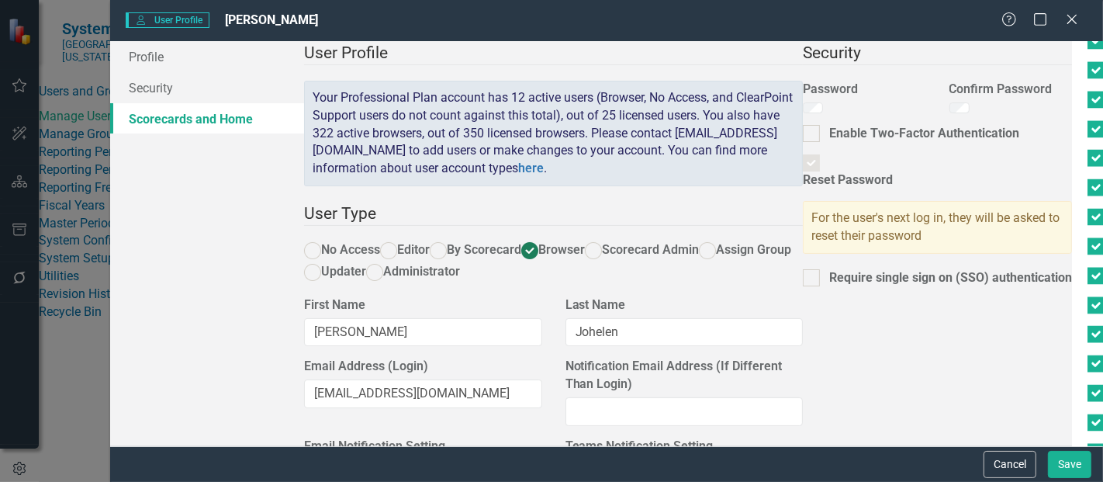
checkbox input "true"
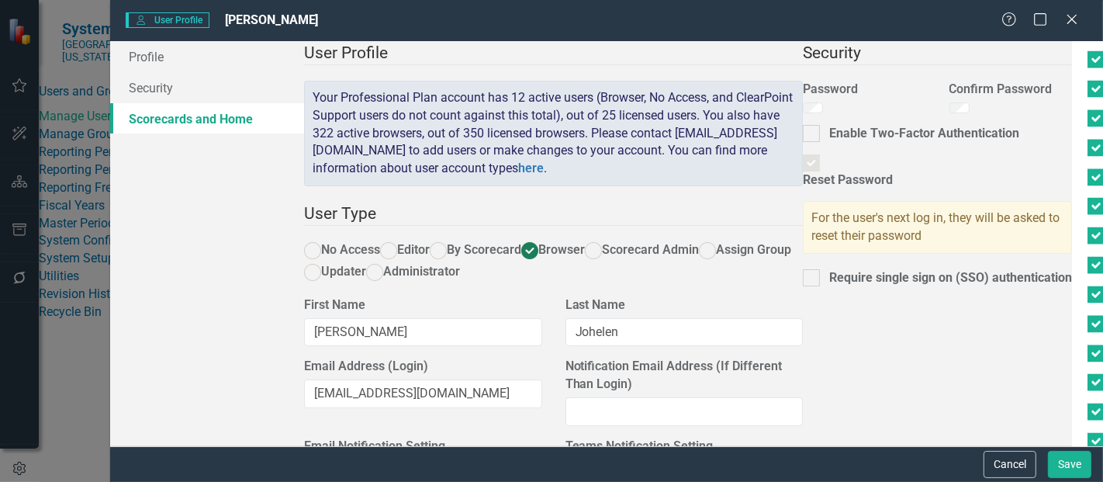
scroll to position [2321, 0]
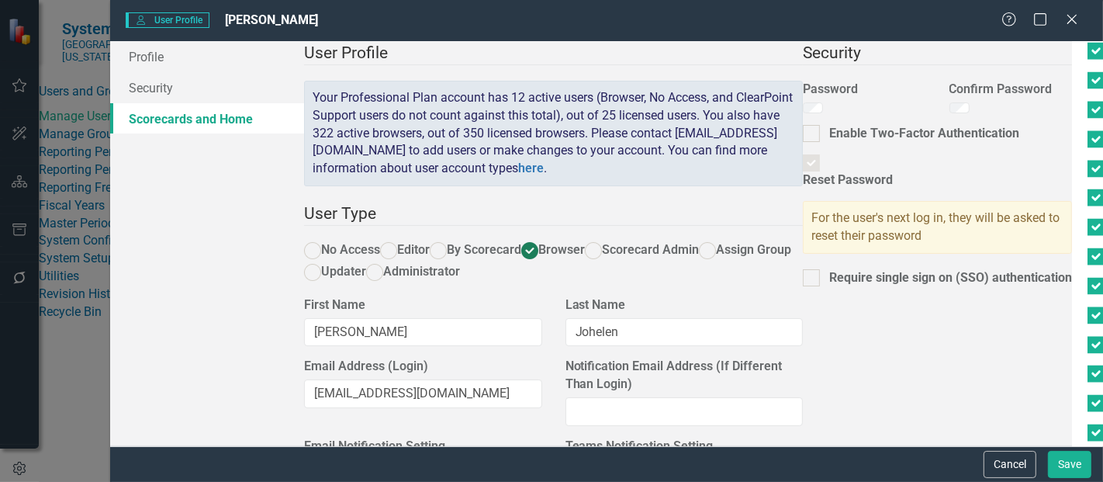
checkbox input "true"
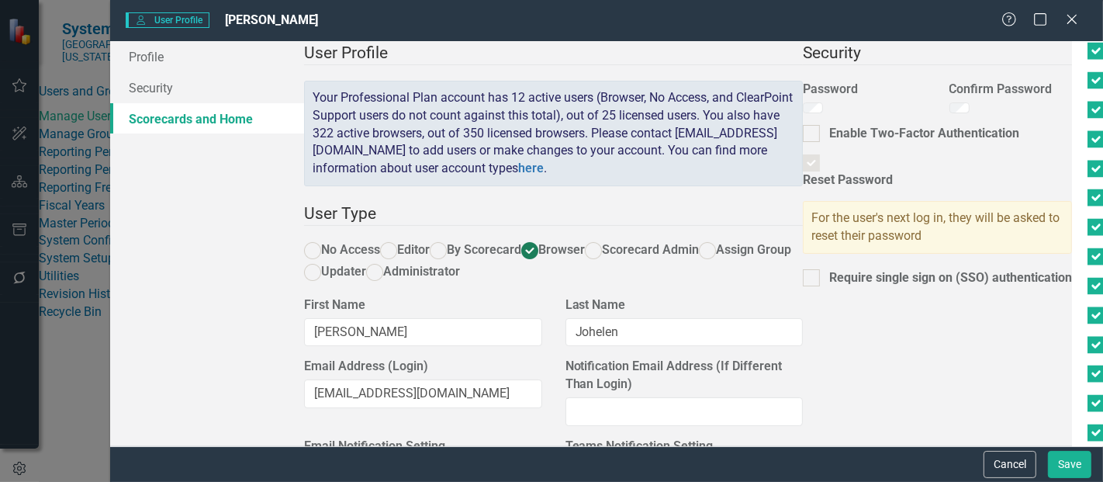
checkbox input "true"
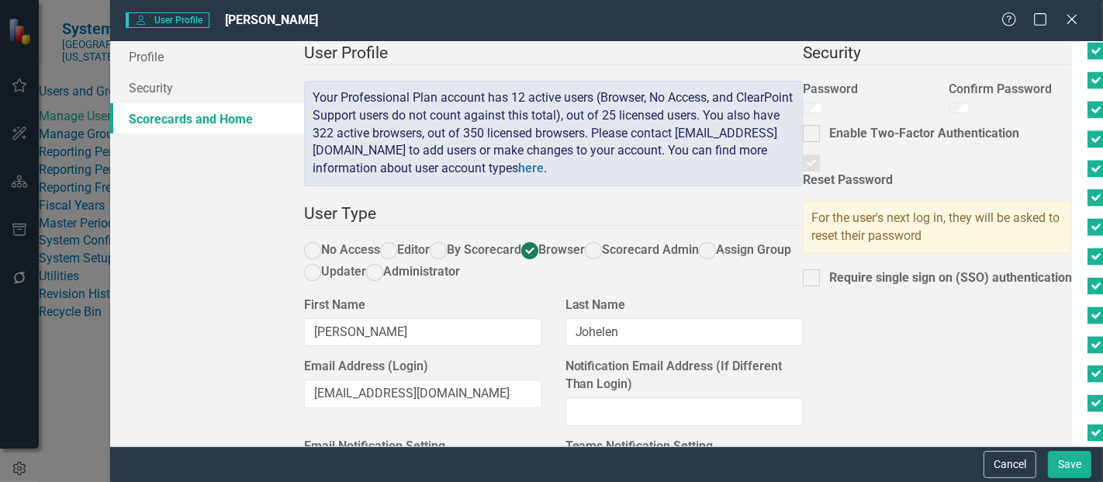
checkbox input "true"
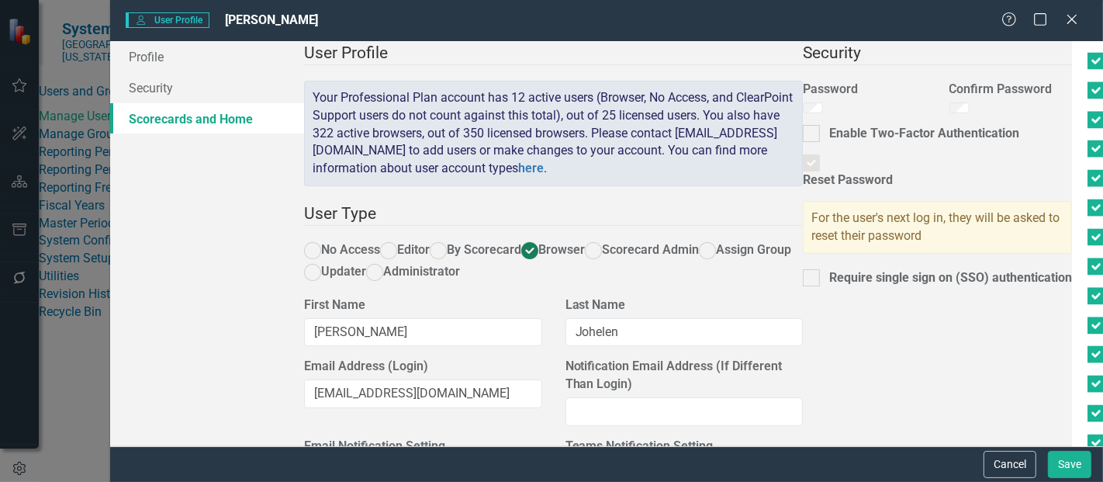
scroll to position [2548, 0]
checkbox input "true"
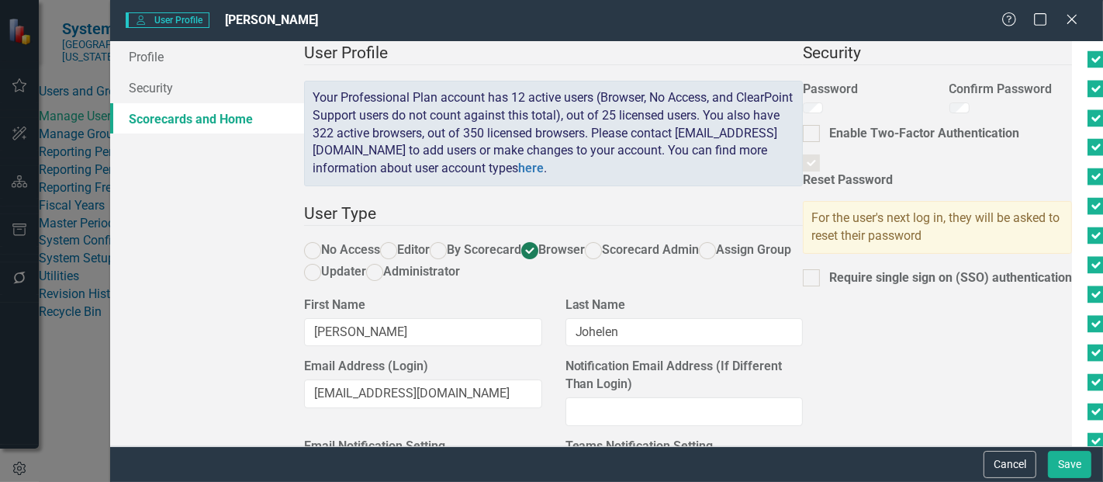
checkbox input "true"
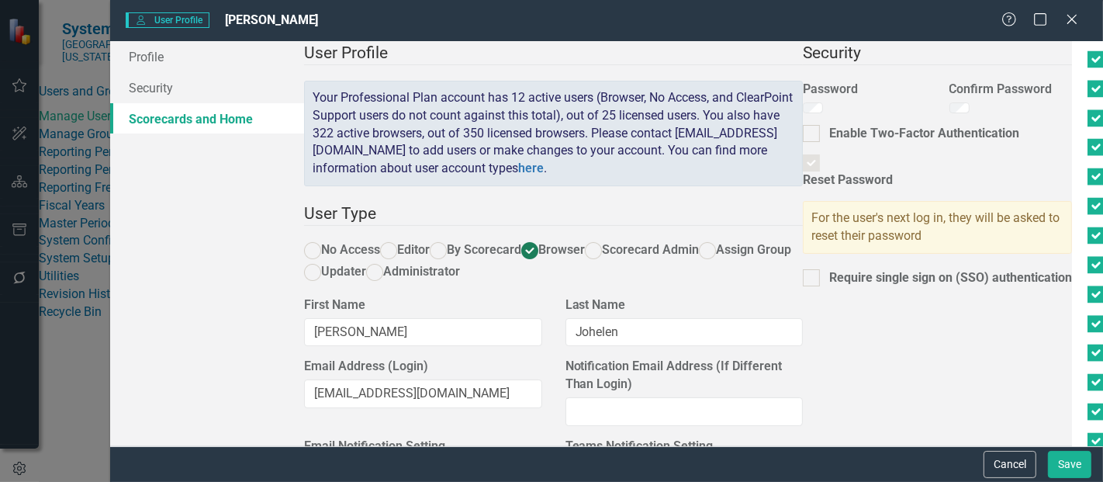
checkbox input "true"
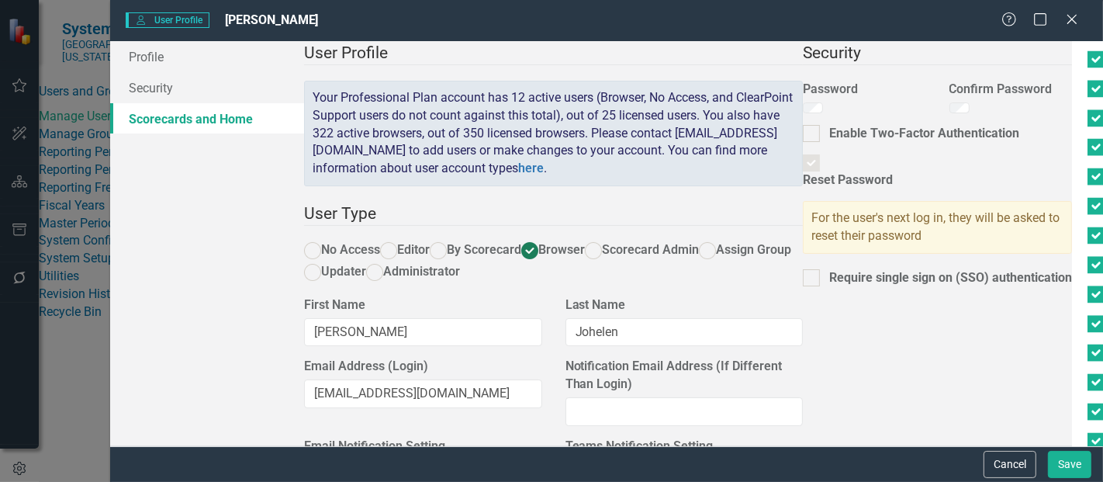
checkbox input "true"
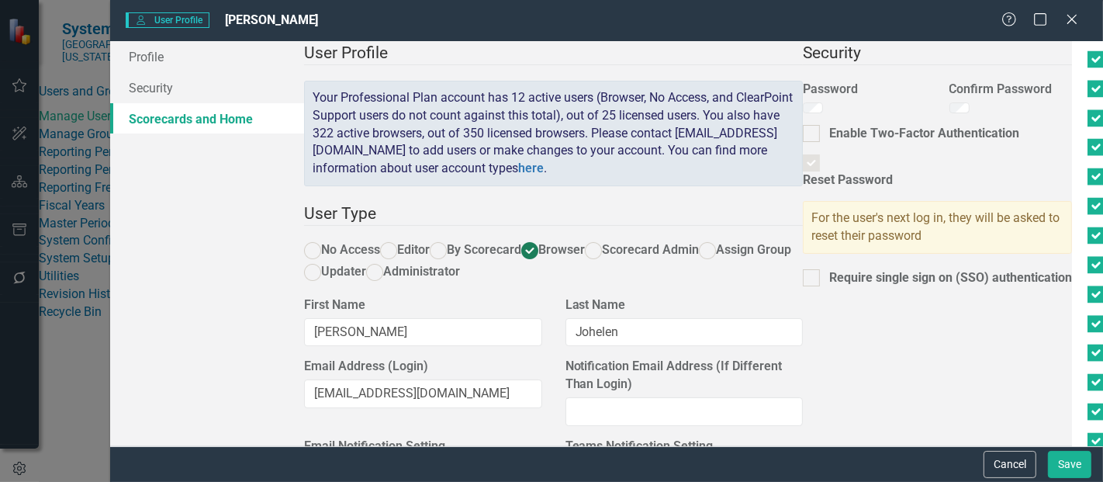
checkbox input "true"
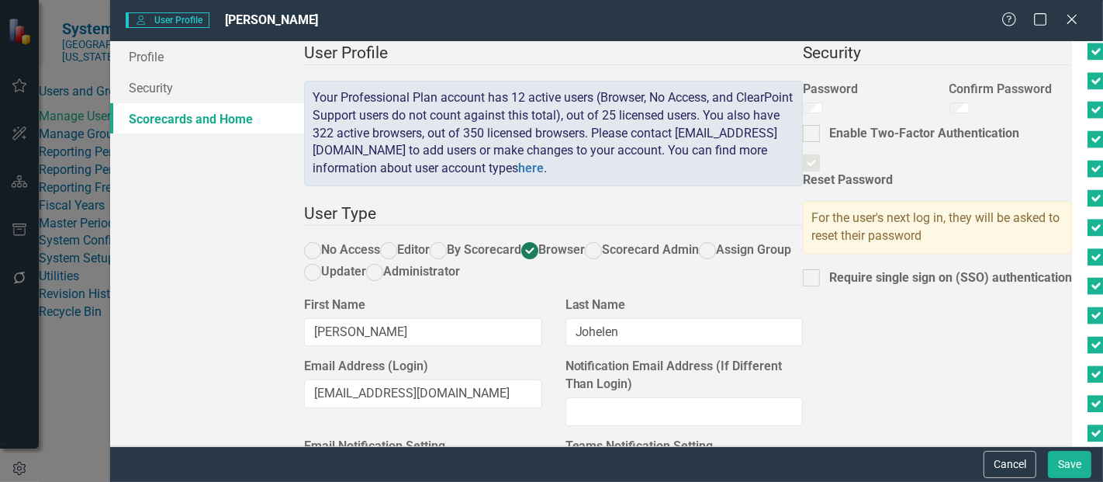
scroll to position [2793, 0]
checkbox input "true"
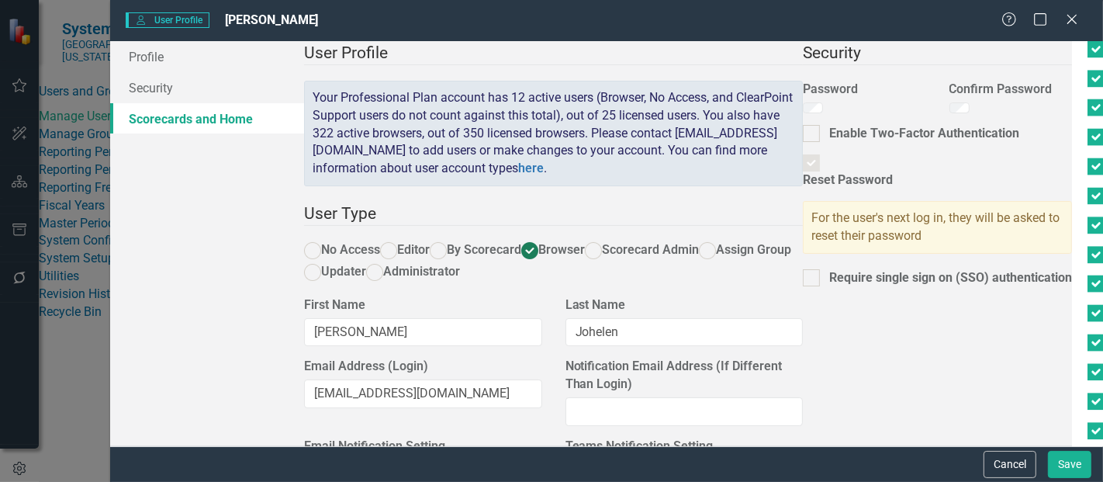
checkbox input "true"
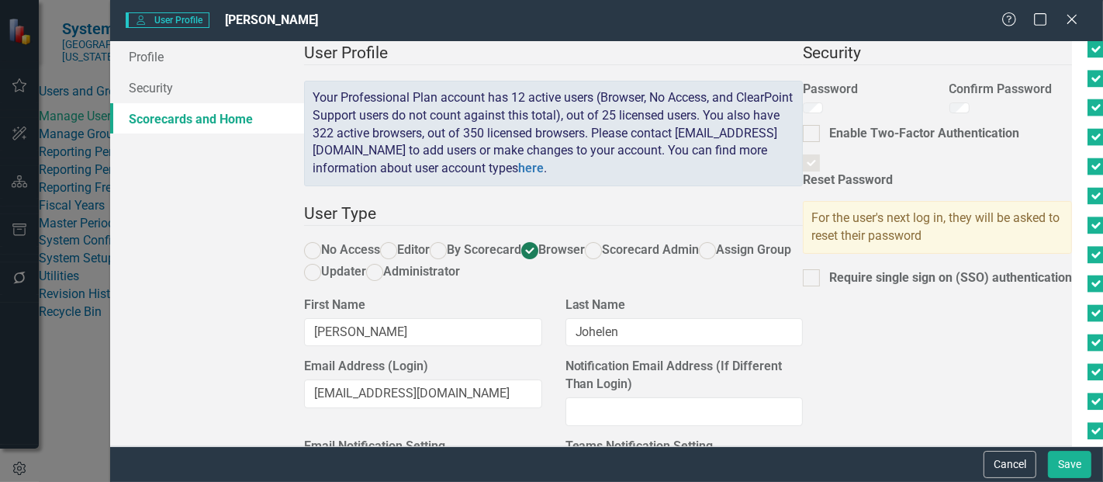
checkbox input "true"
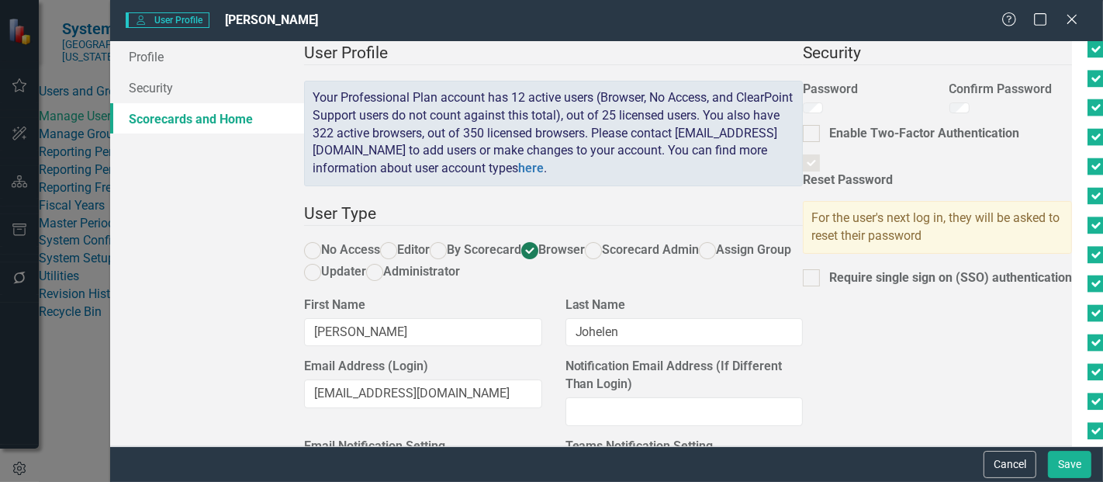
checkbox input "true"
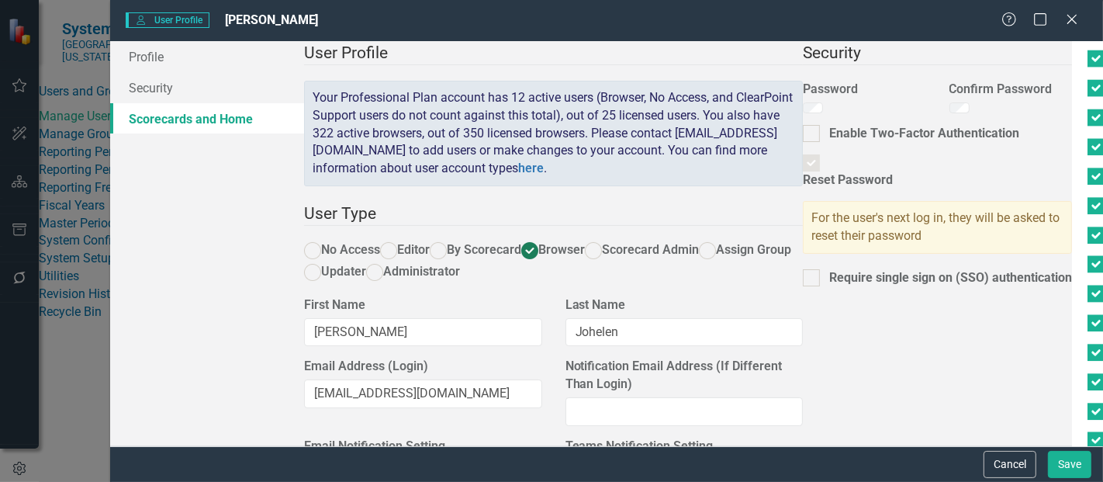
scroll to position [3029, 0]
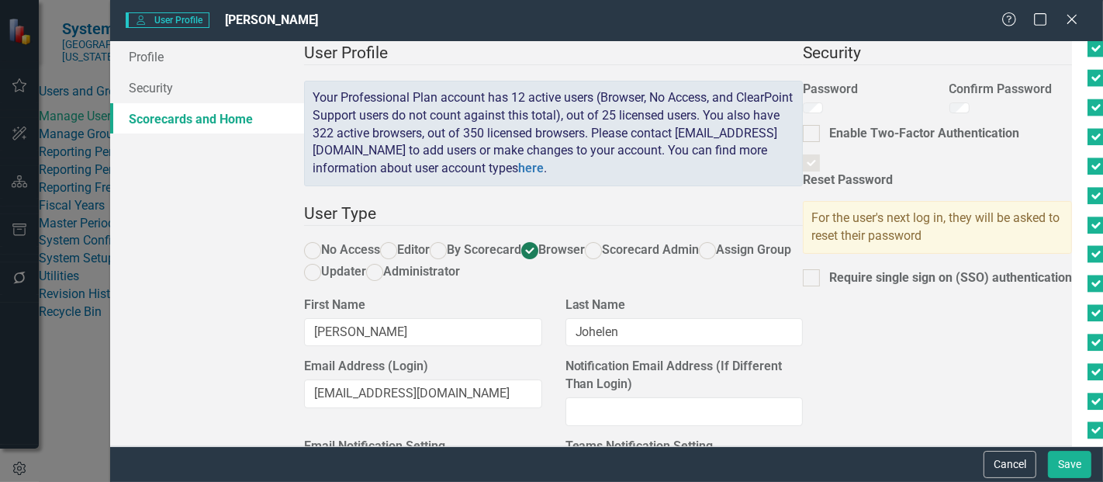
checkbox input "true"
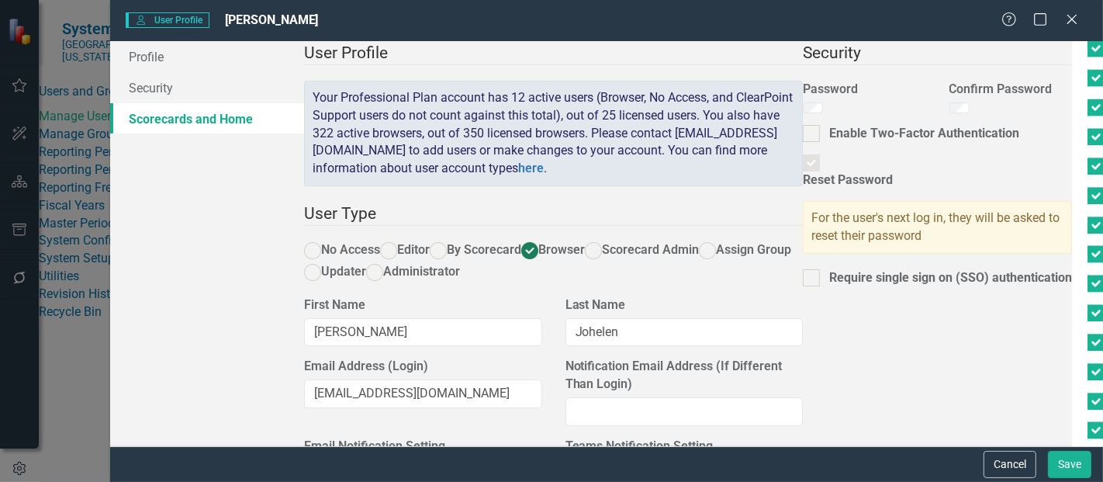
checkbox input "true"
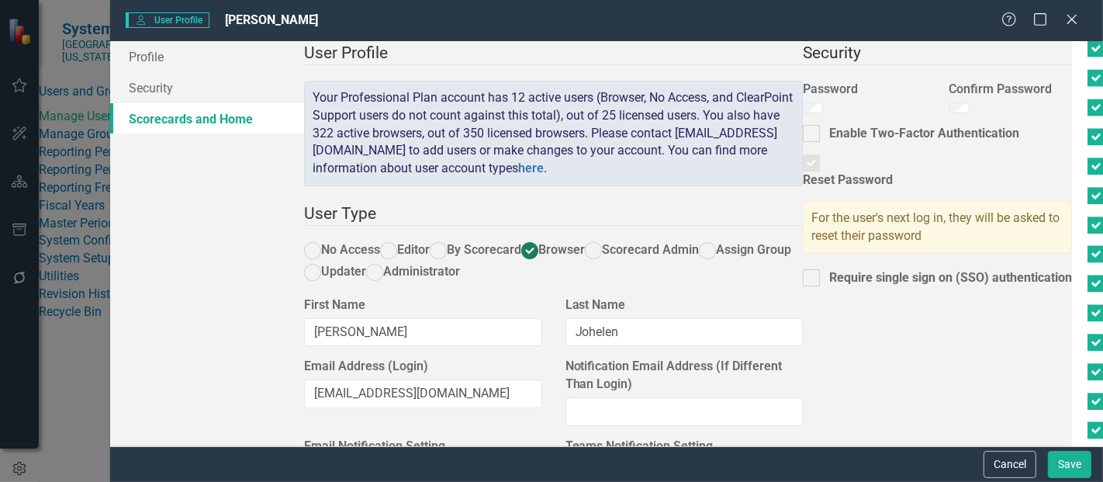
checkbox input "true"
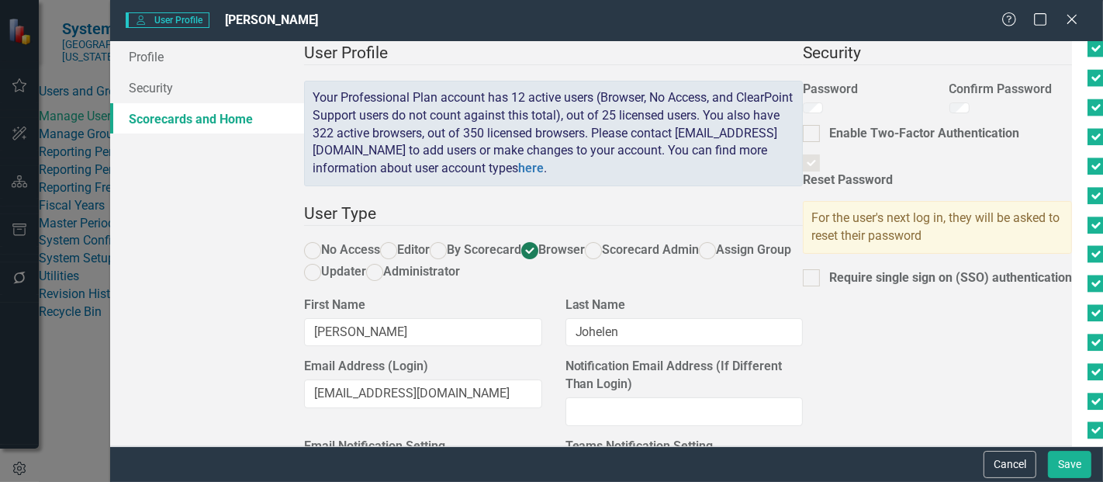
checkbox input "true"
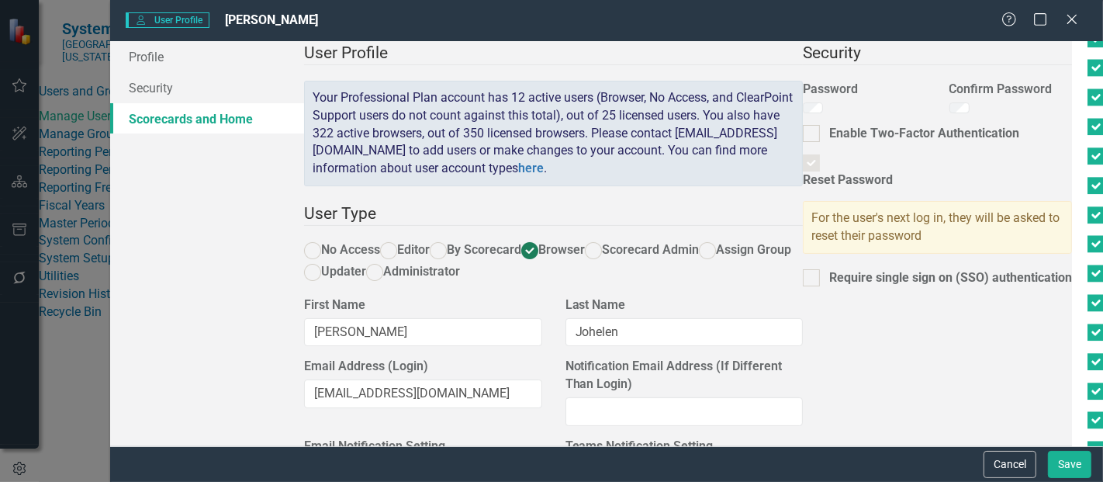
scroll to position [3216, 0]
checkbox input "true"
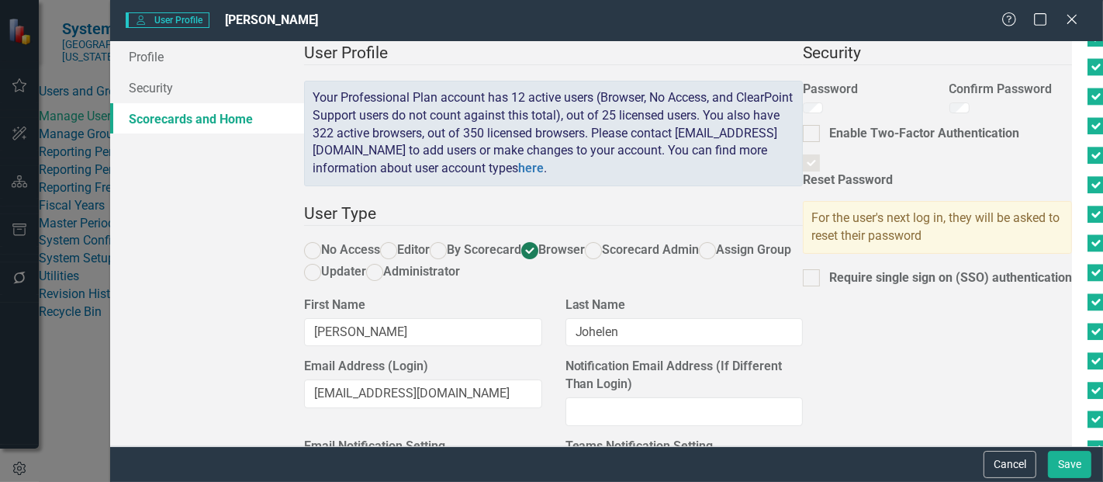
checkbox input "true"
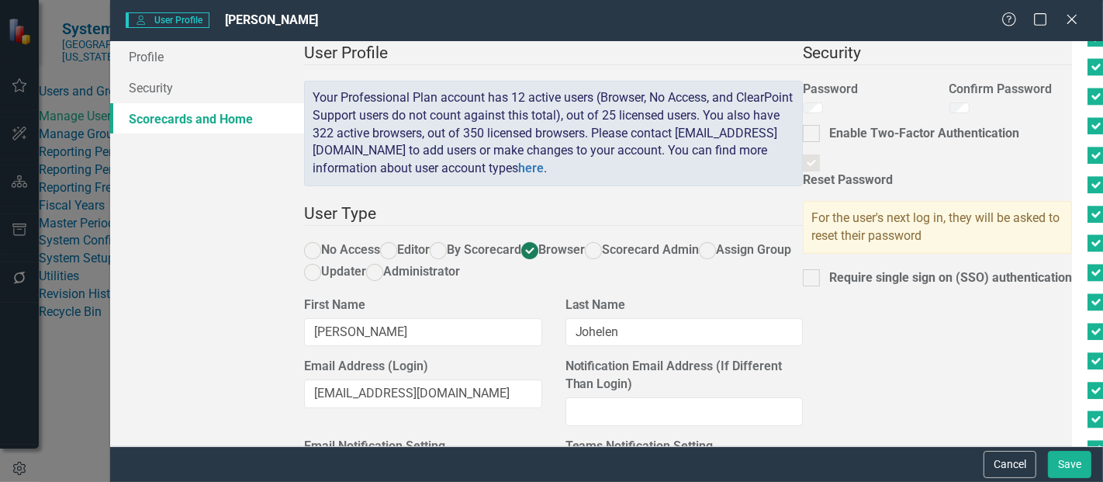
checkbox input "true"
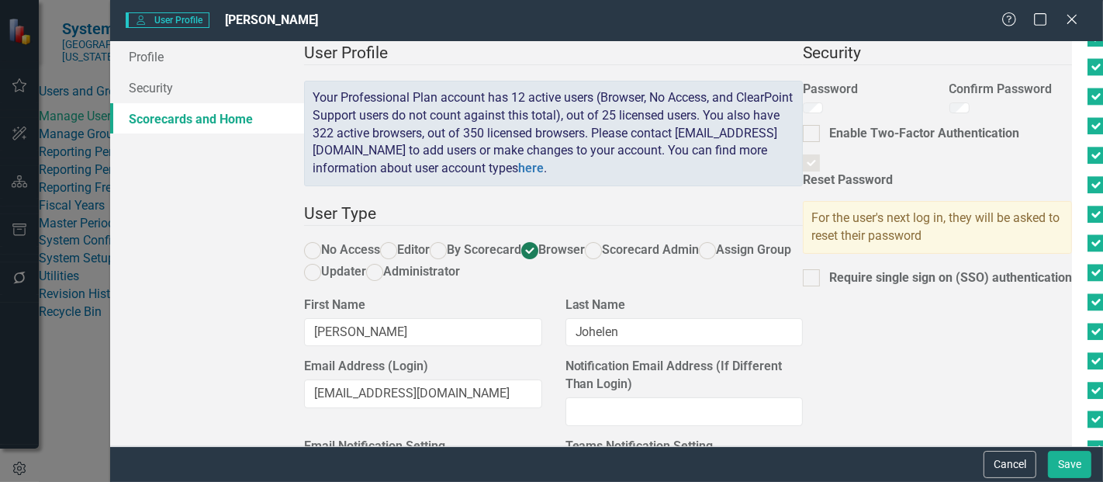
checkbox input "true"
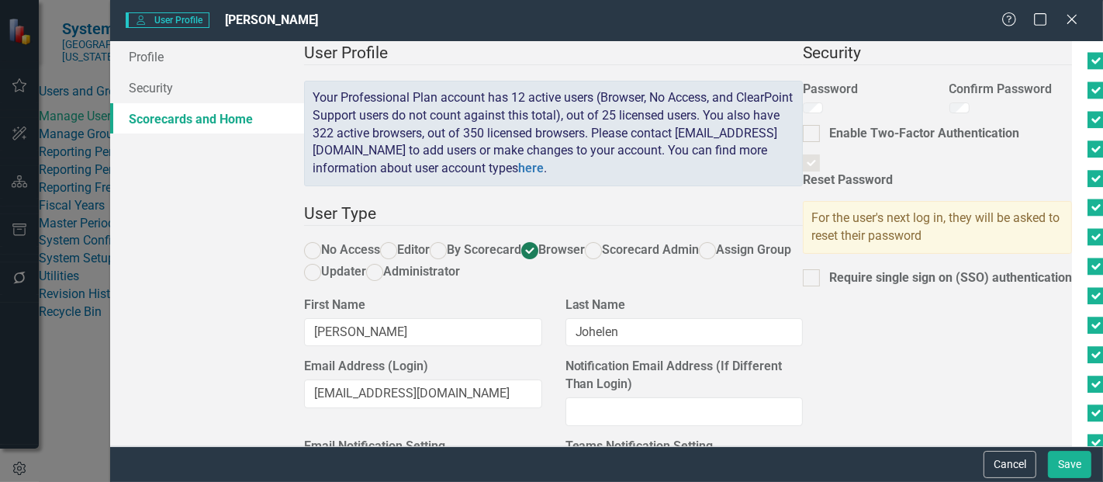
scroll to position [3446, 0]
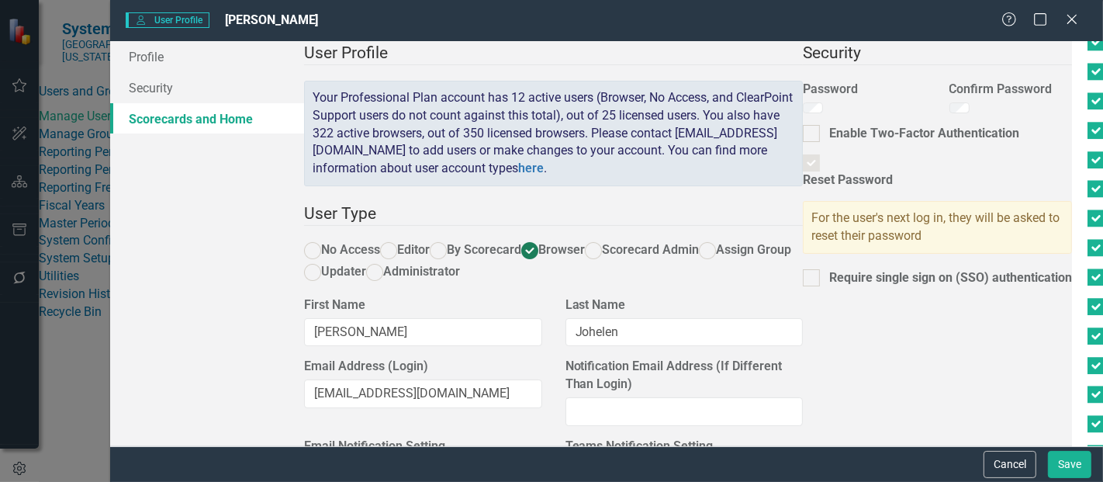
checkbox input "true"
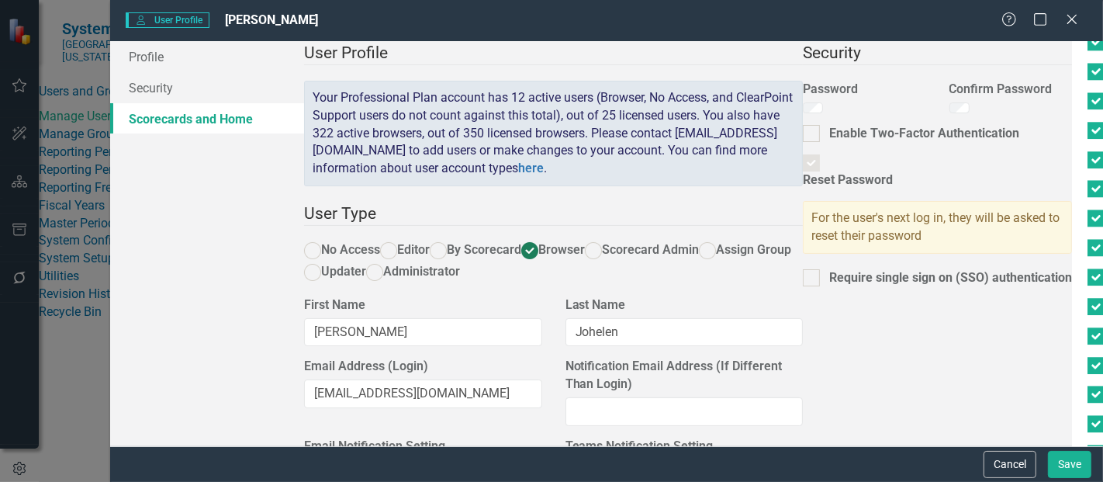
checkbox input "true"
drag, startPoint x: 345, startPoint y: 341, endPoint x: 345, endPoint y: 320, distance: 21.7
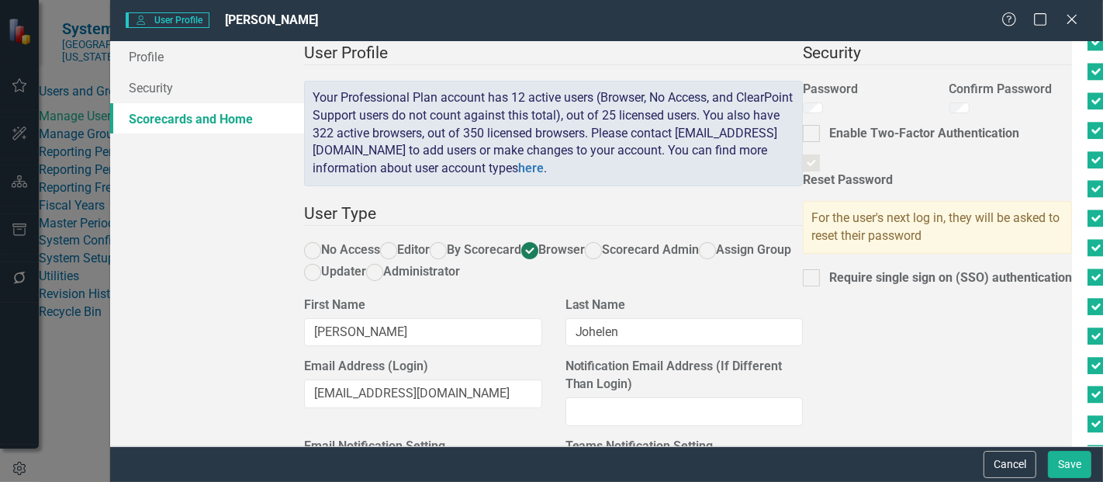
checkbox input "true"
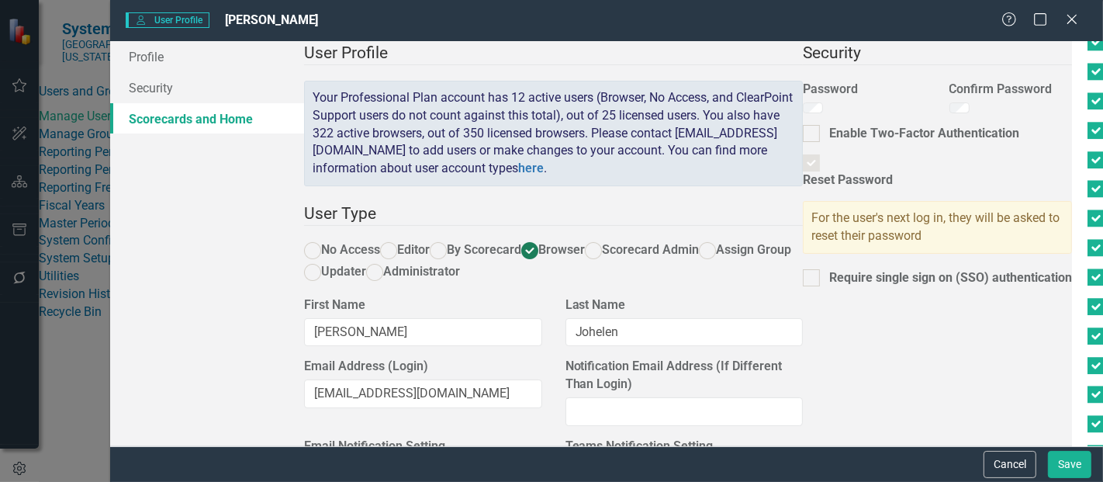
checkbox input "true"
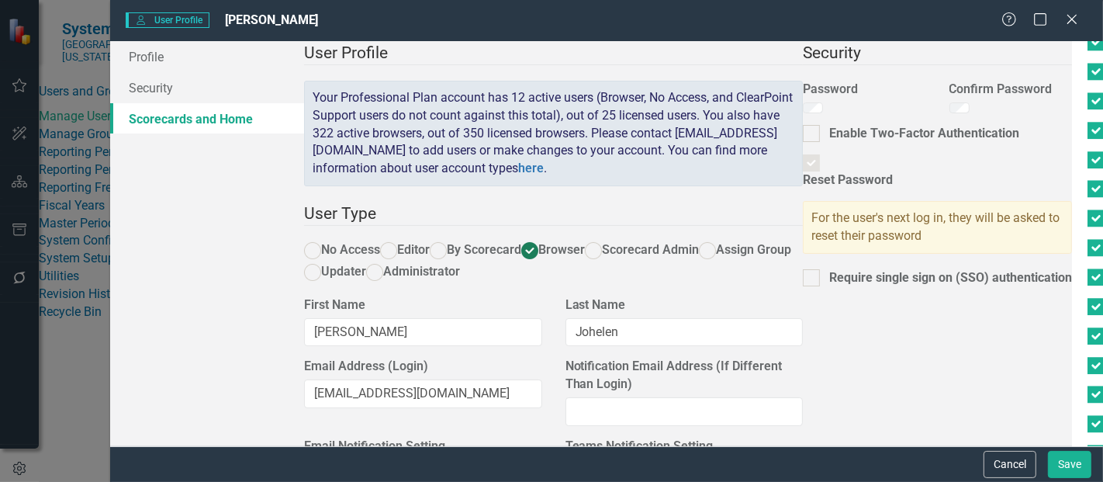
checkbox input "true"
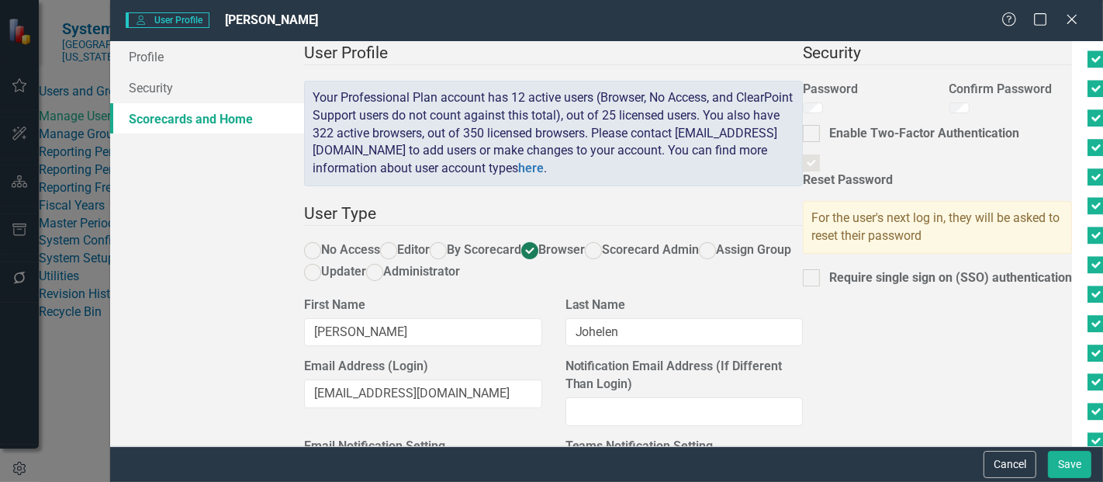
scroll to position [3645, 0]
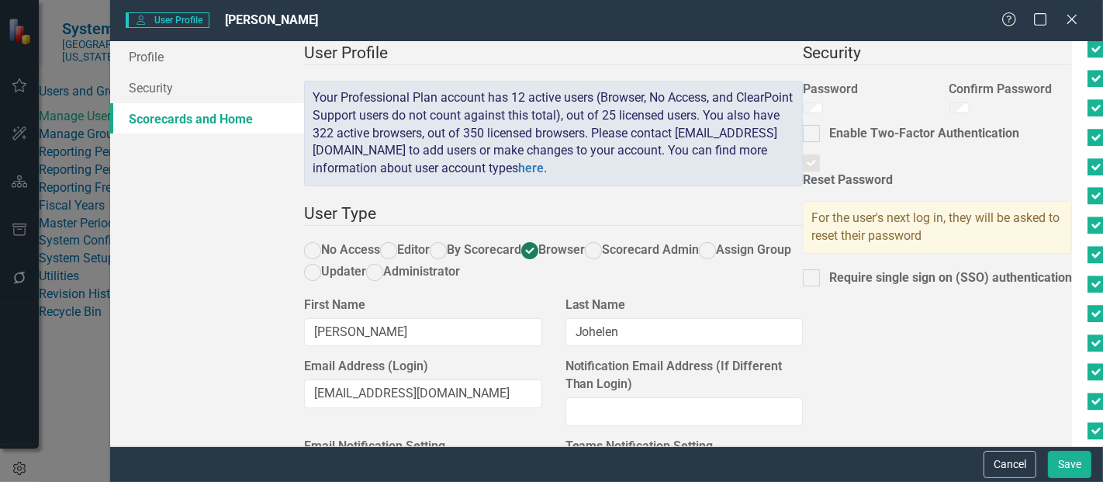
checkbox input "true"
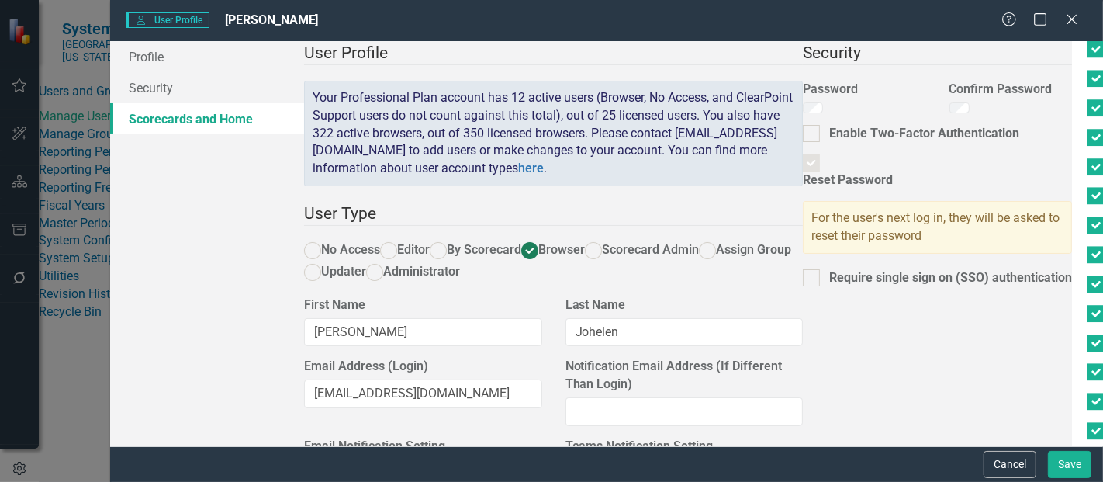
checkbox input "true"
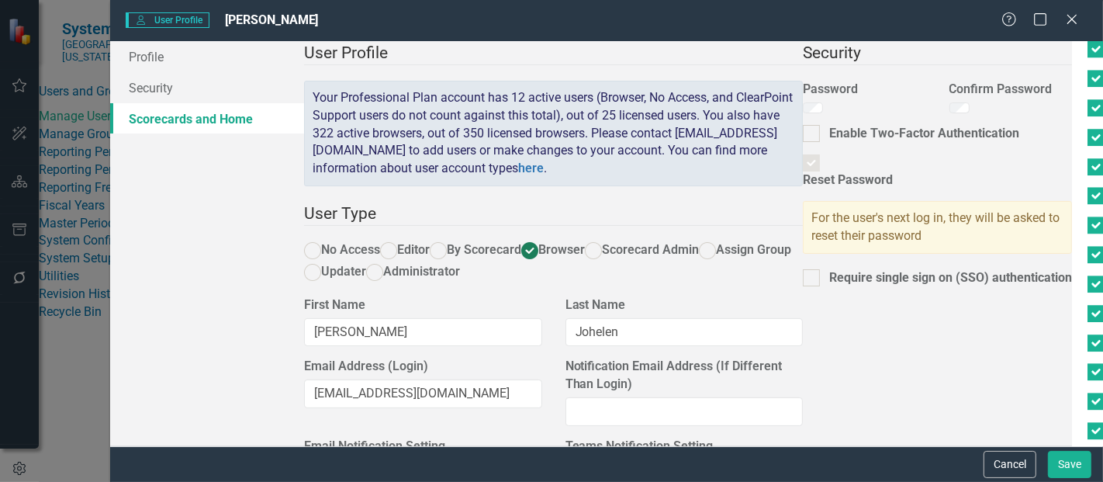
checkbox input "true"
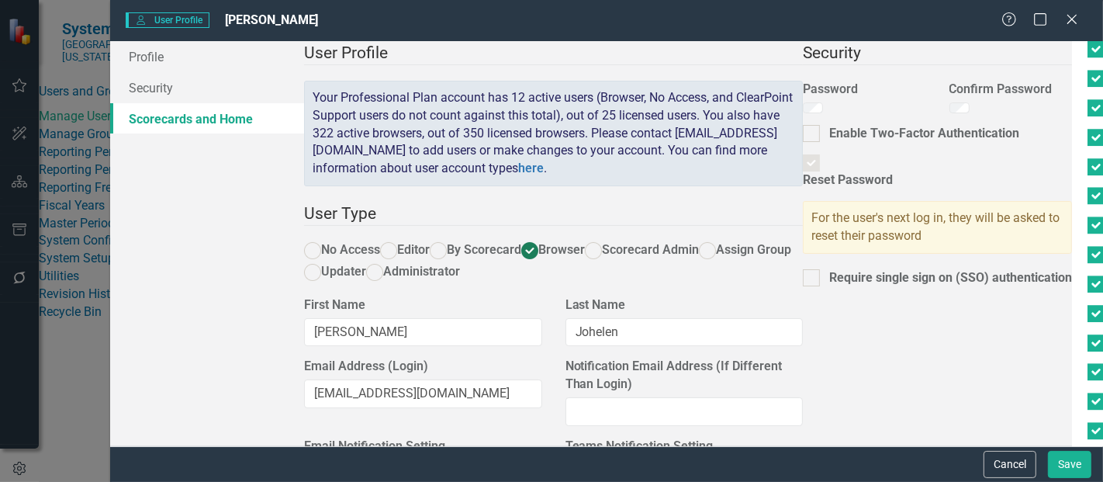
checkbox input "true"
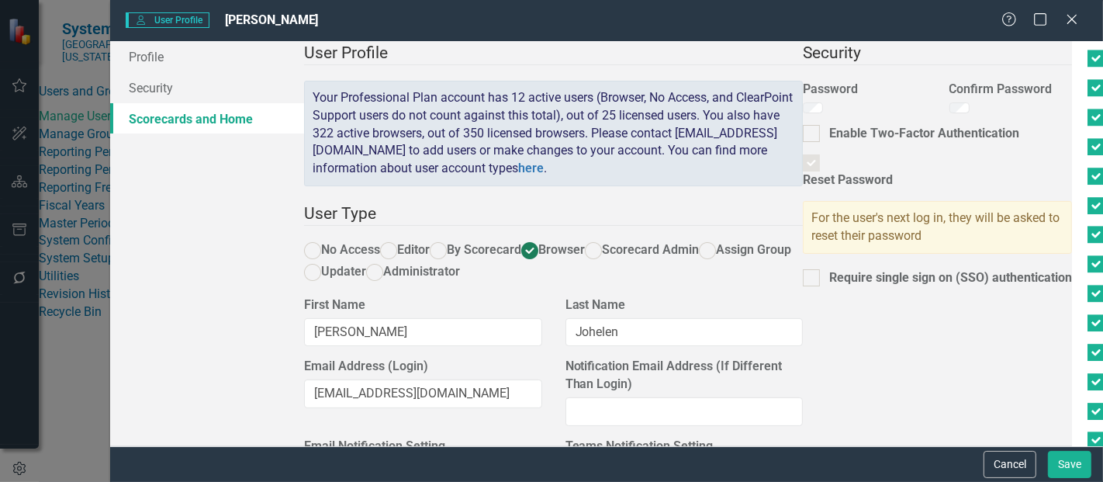
scroll to position [3798, 0]
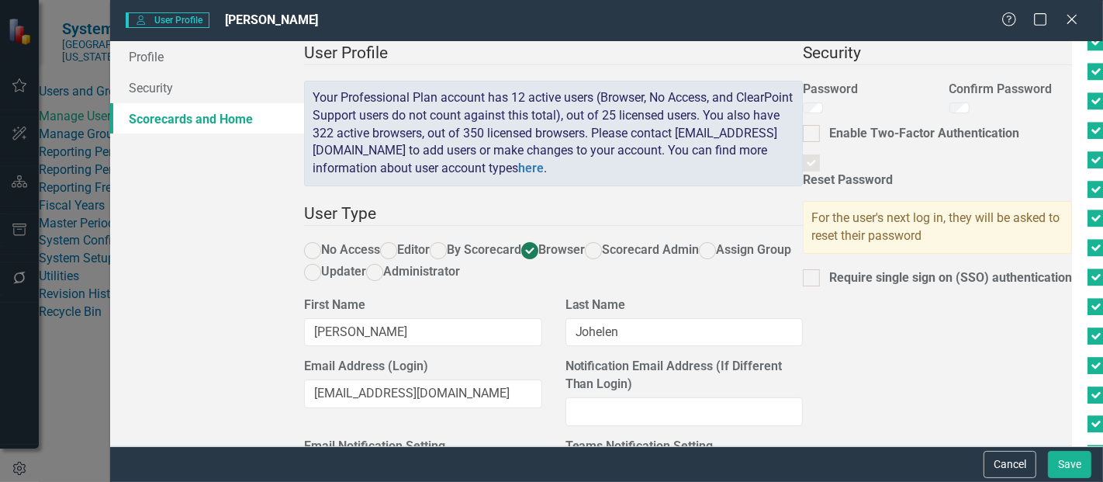
checkbox input "true"
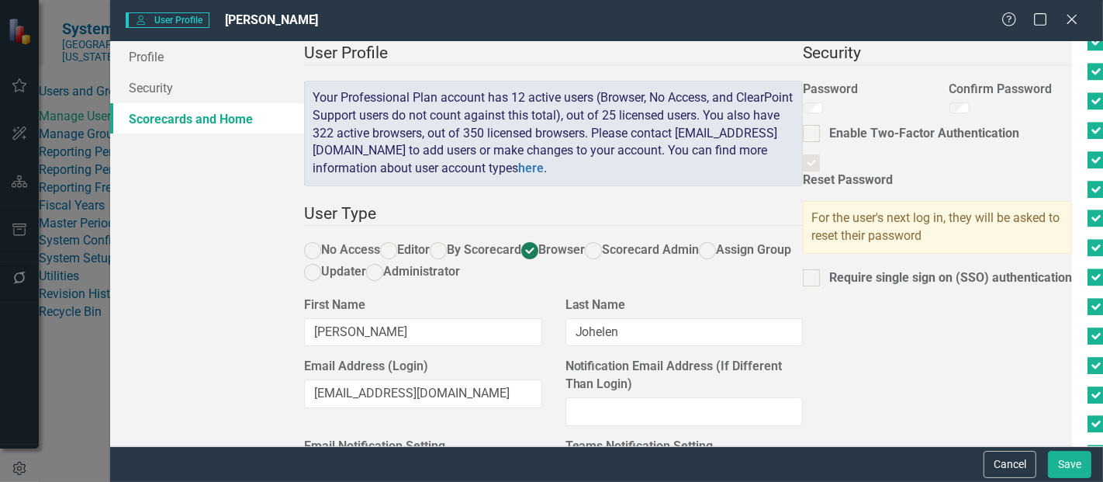
checkbox input "true"
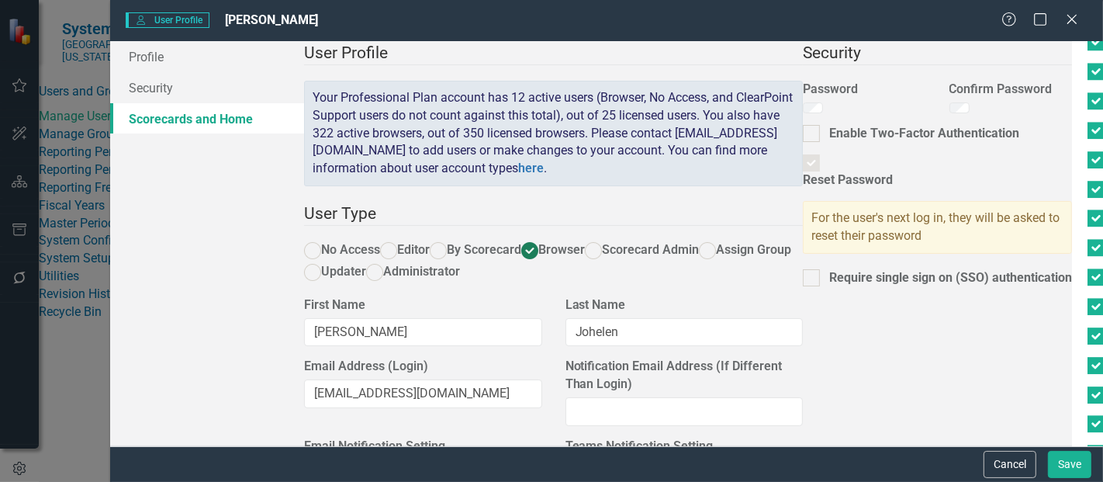
checkbox input "true"
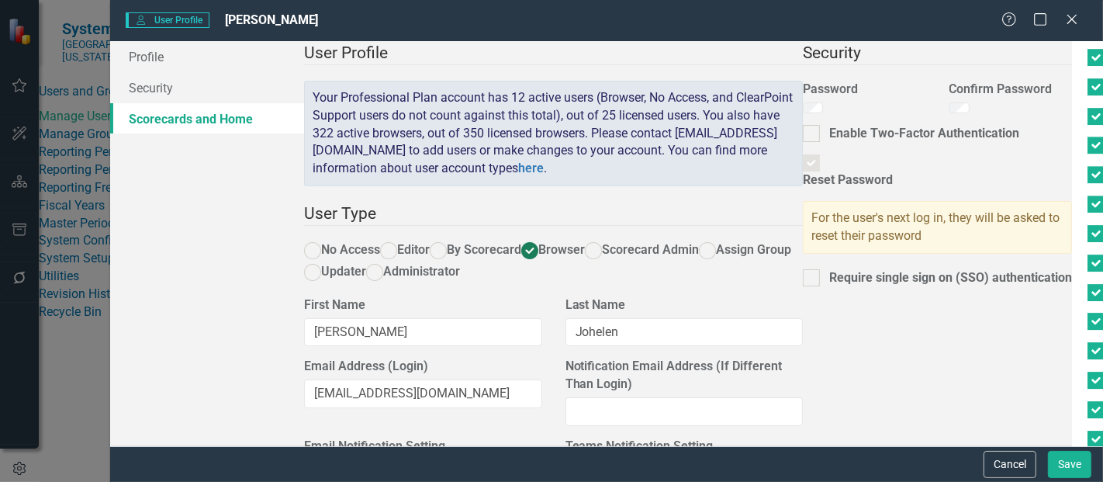
scroll to position [4078, 0]
checkbox input "true"
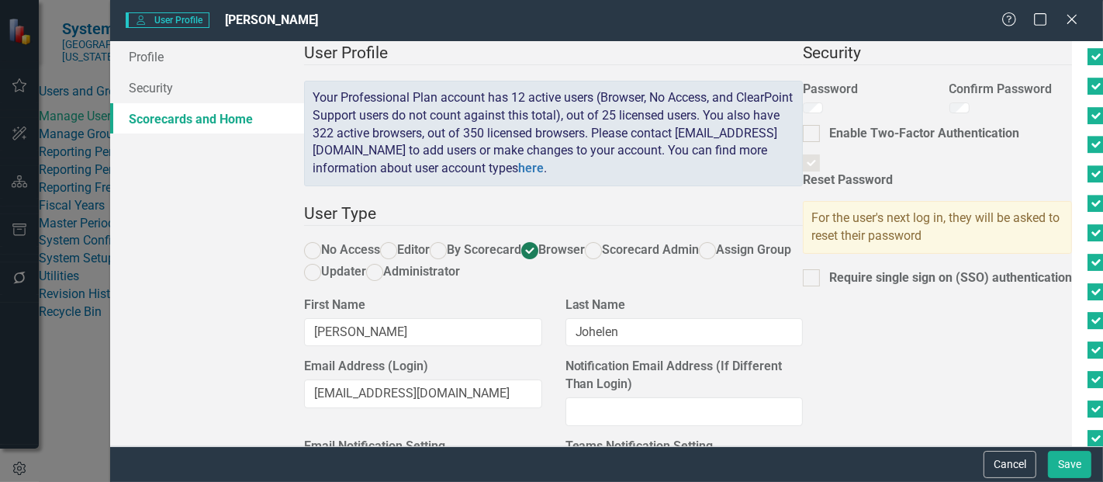
checkbox input "true"
checkbox input "false"
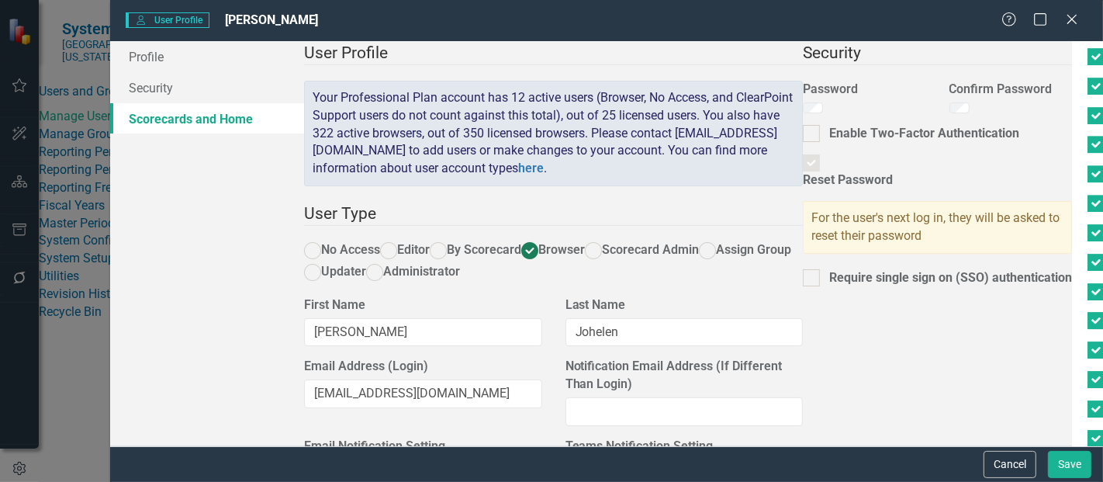
checkbox input "true"
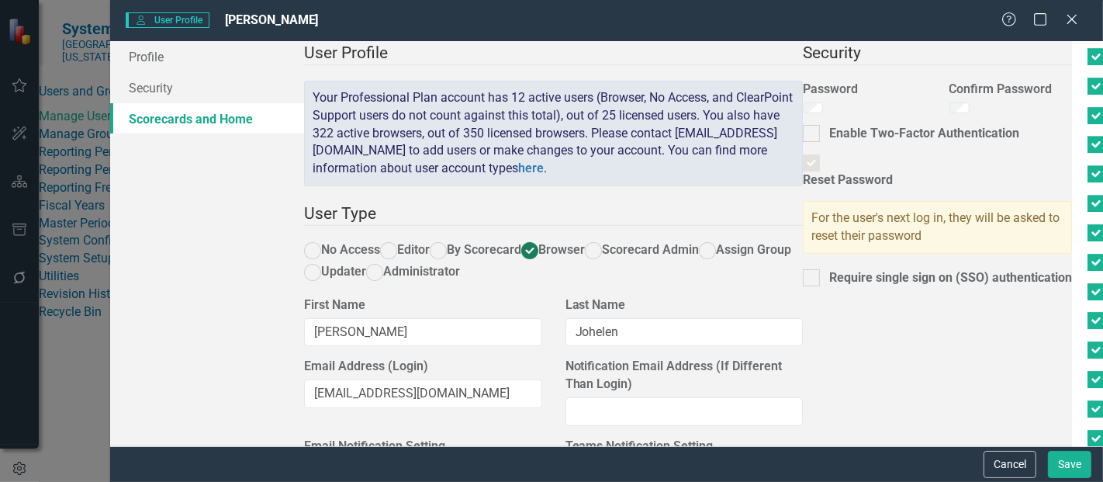
checkbox input "true"
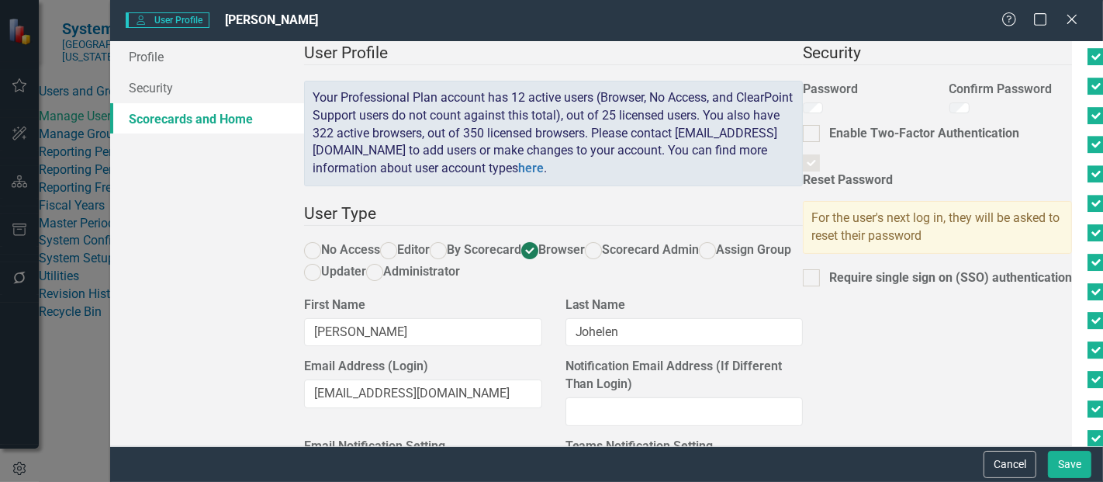
checkbox input "true"
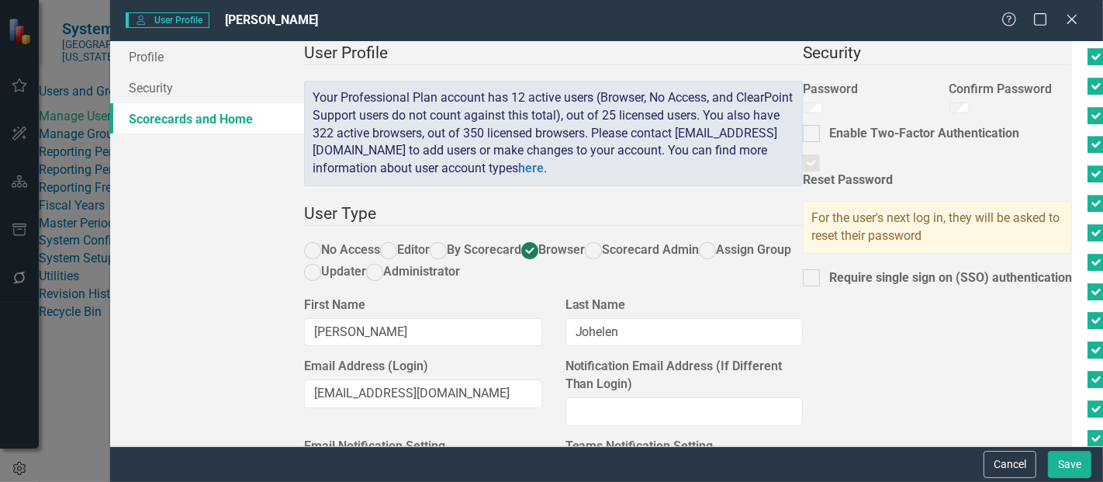
checkbox input "true"
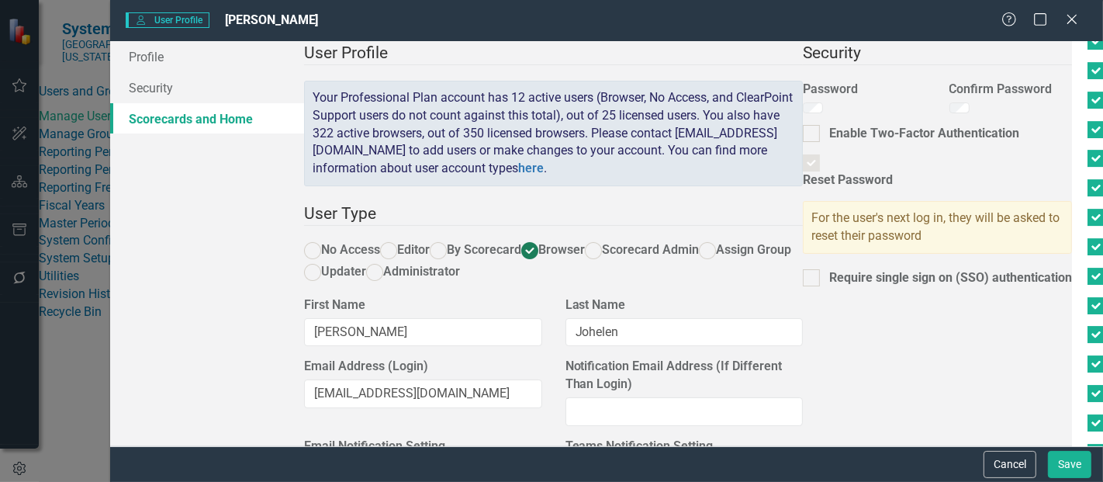
scroll to position [4302, 0]
checkbox input "true"
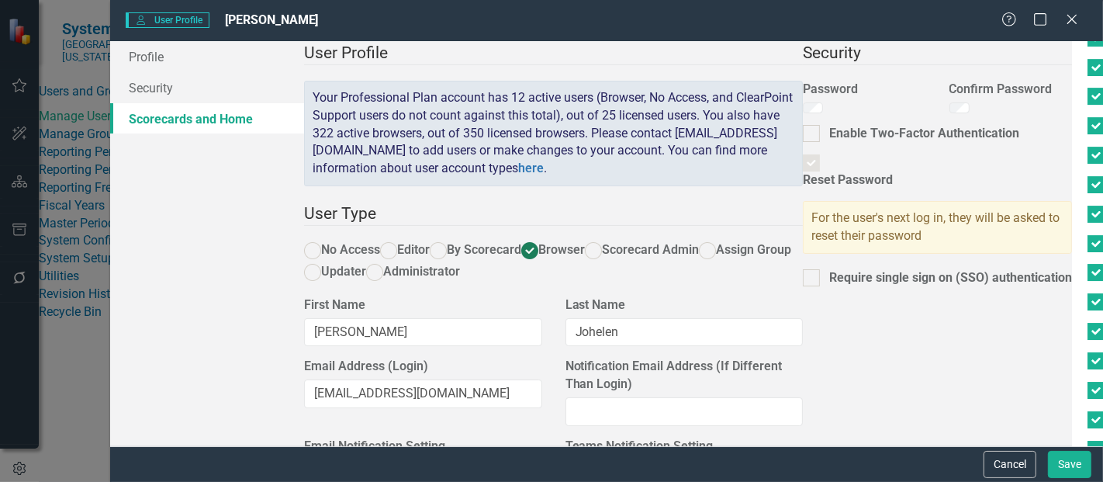
checkbox input "true"
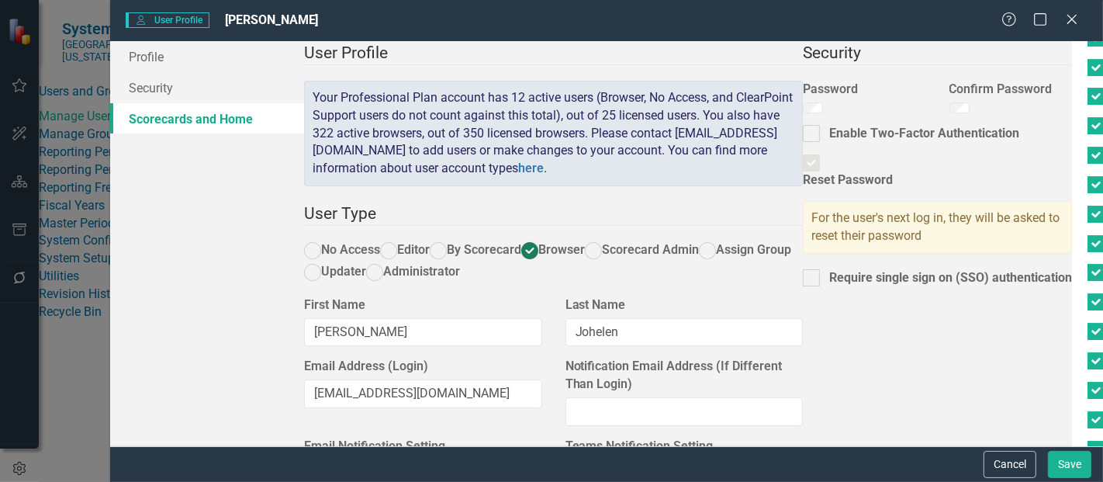
checkbox input "true"
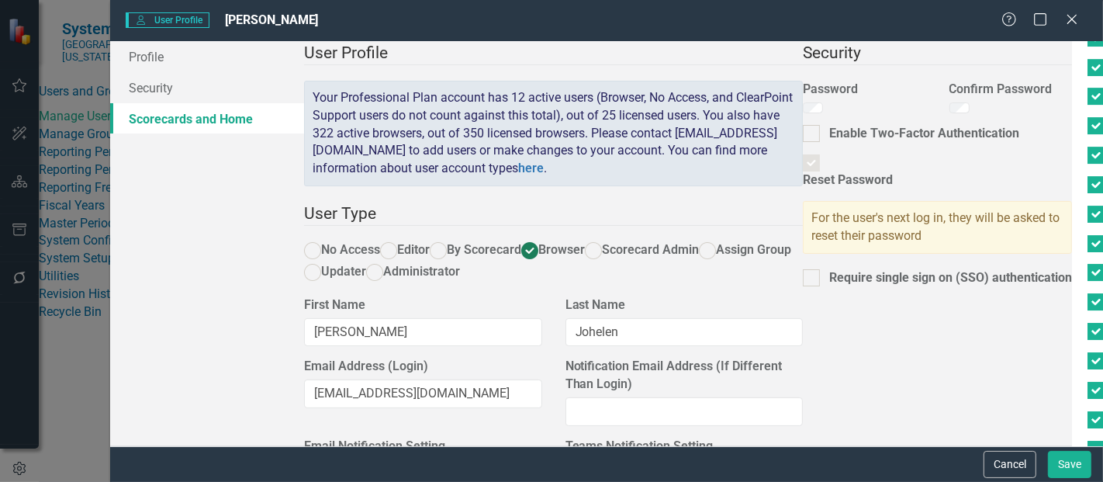
checkbox input "true"
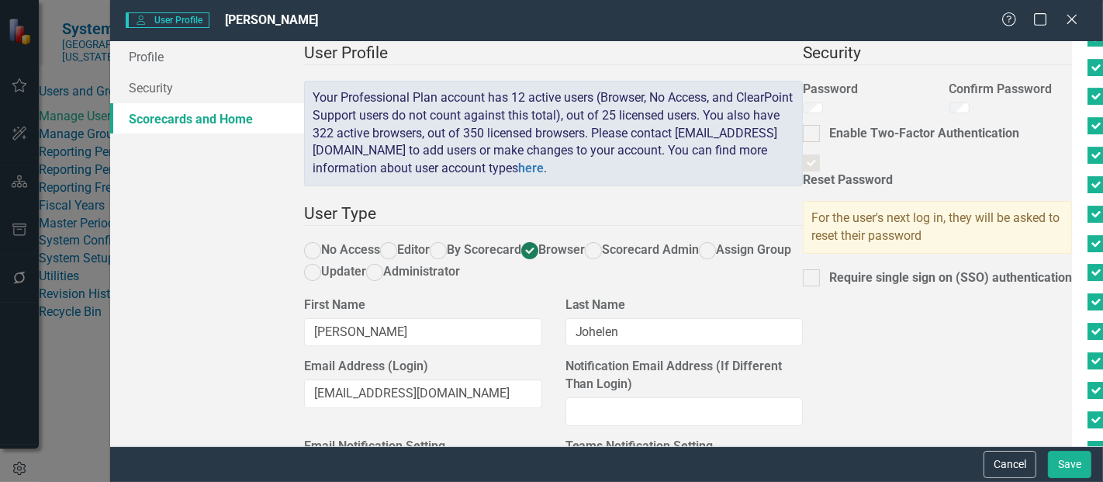
checkbox input "true"
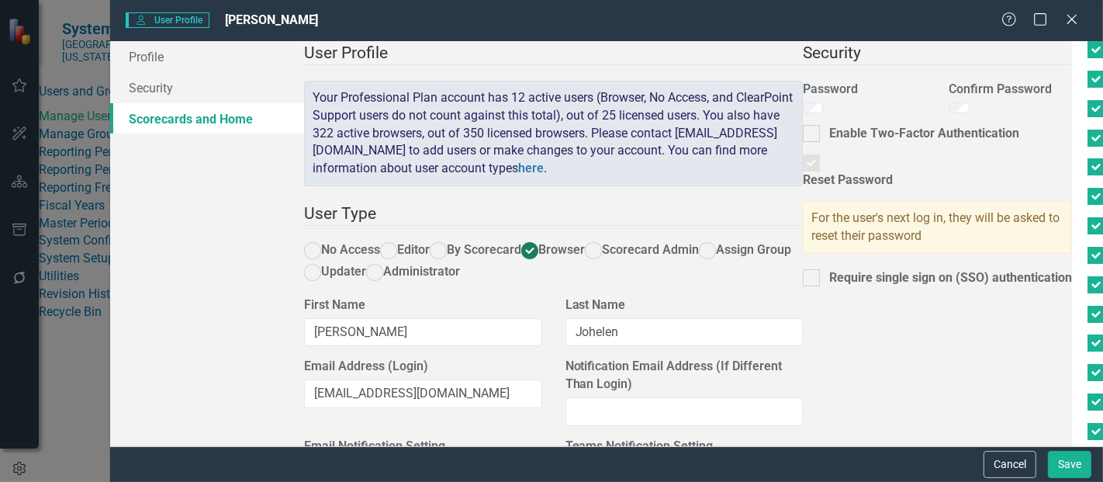
scroll to position [4618, 0]
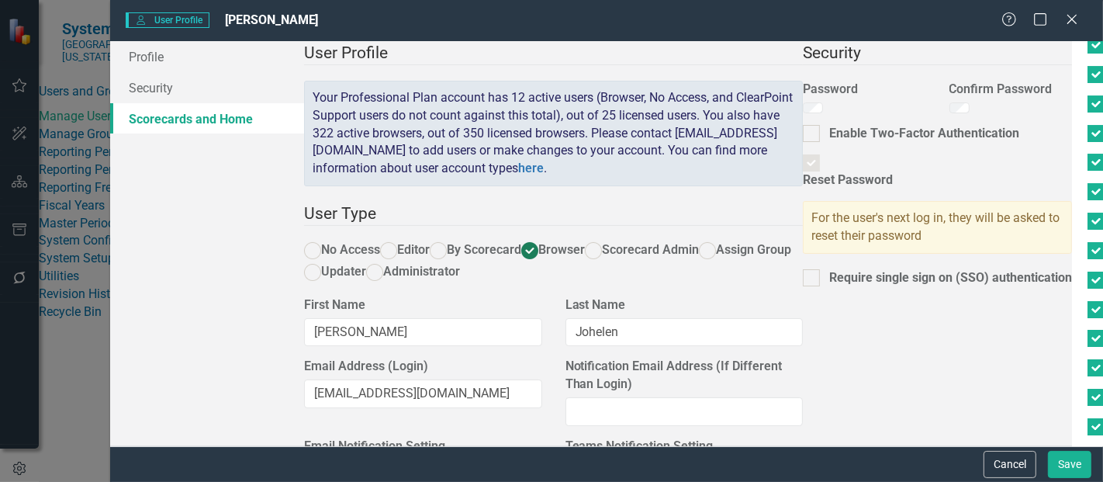
checkbox input "true"
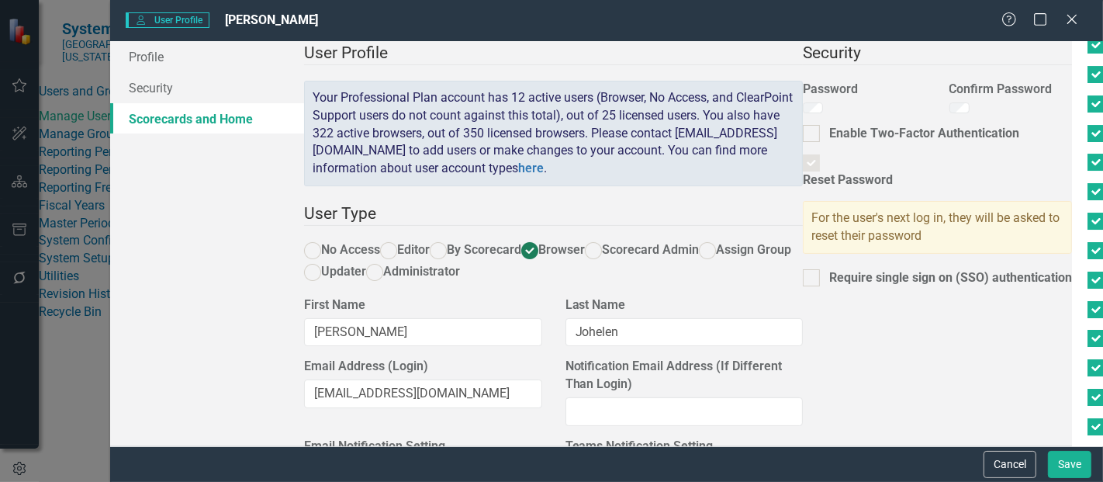
checkbox input "true"
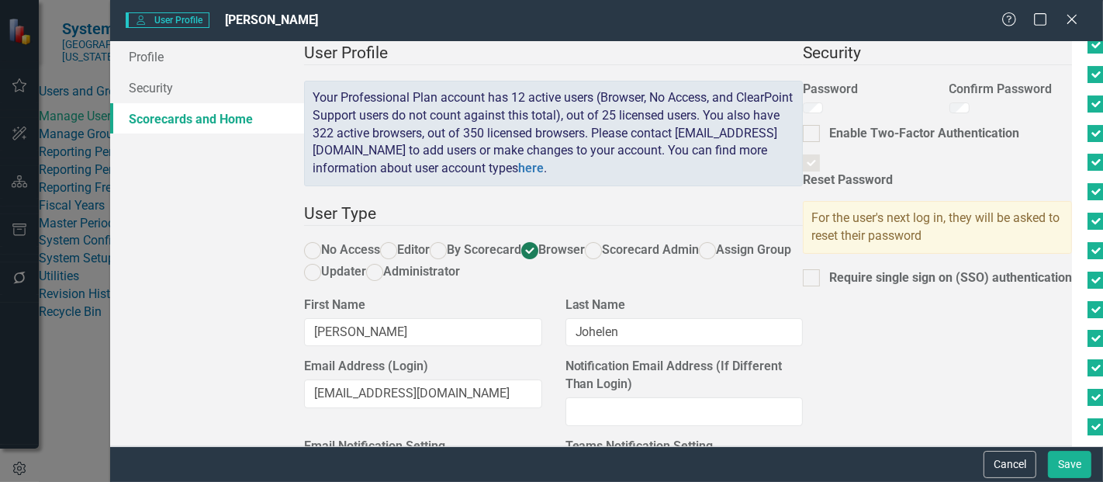
checkbox input "true"
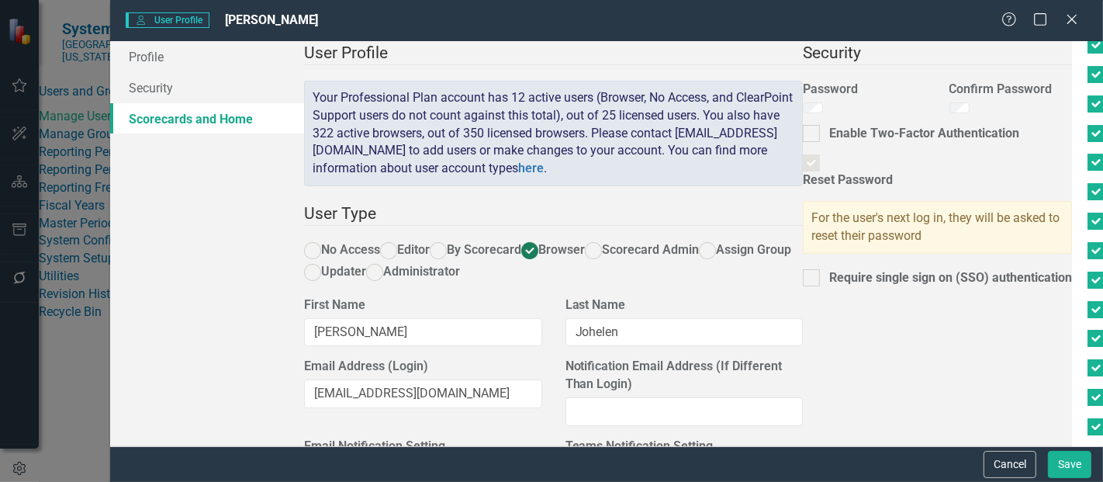
checkbox input "true"
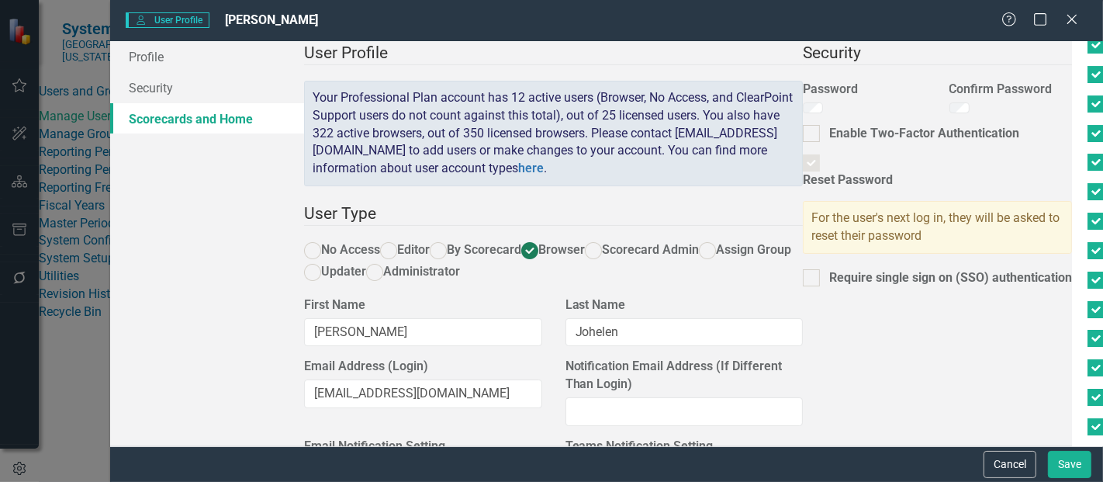
checkbox input "true"
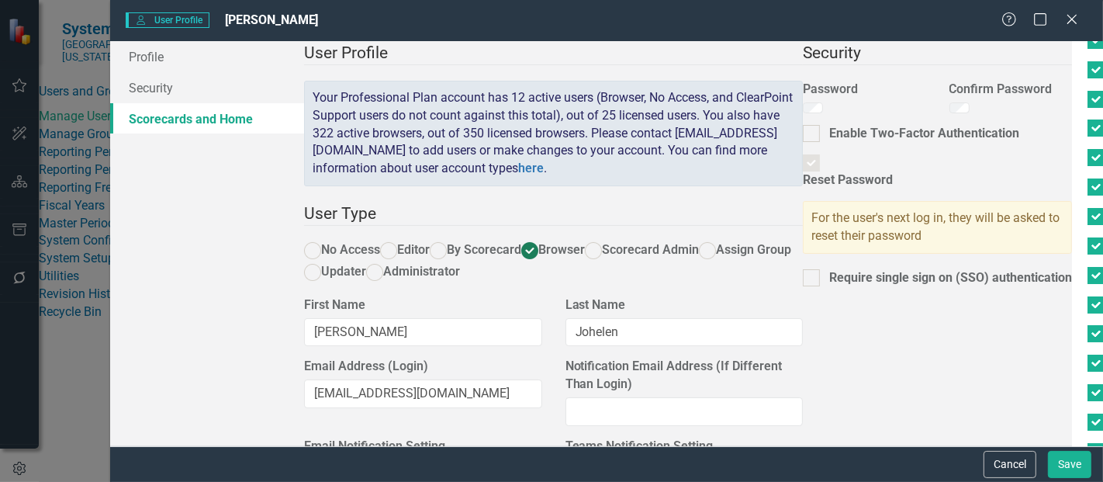
checkbox input "true"
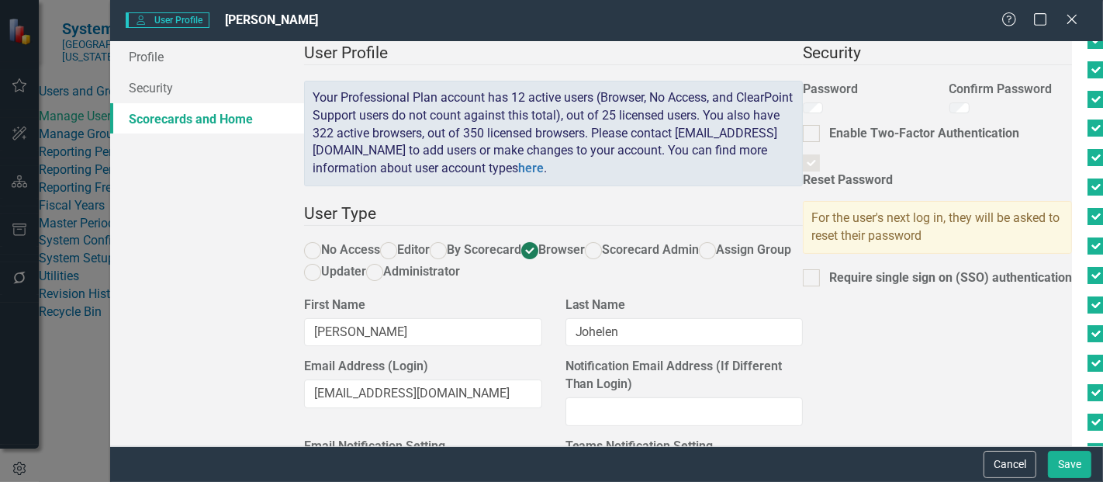
checkbox input "true"
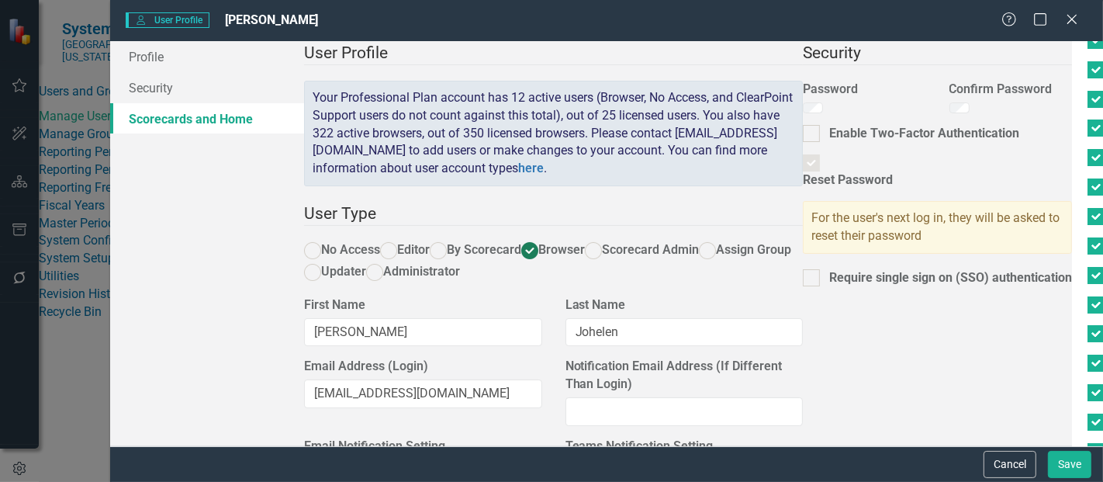
checkbox input "true"
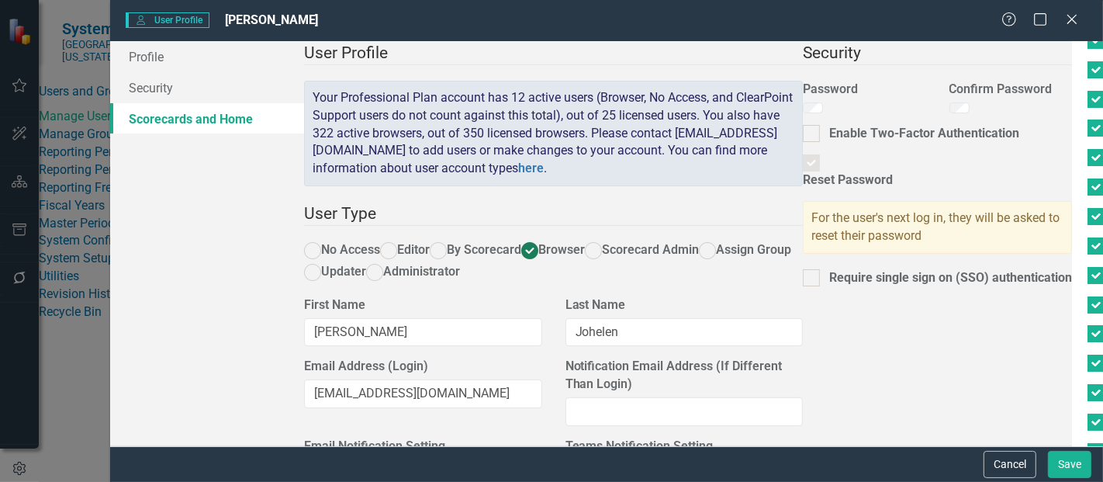
checkbox input "true"
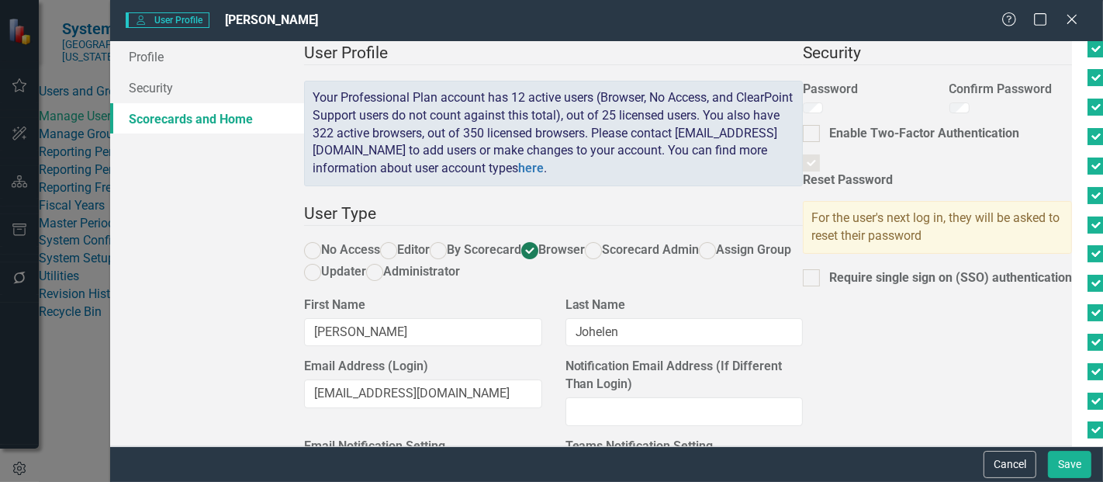
scroll to position [5105, 0]
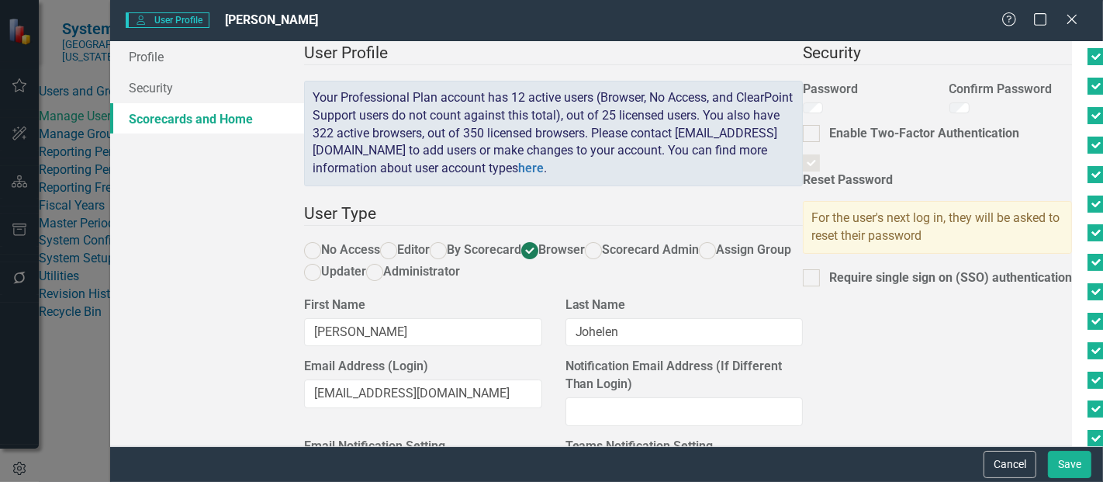
checkbox input "true"
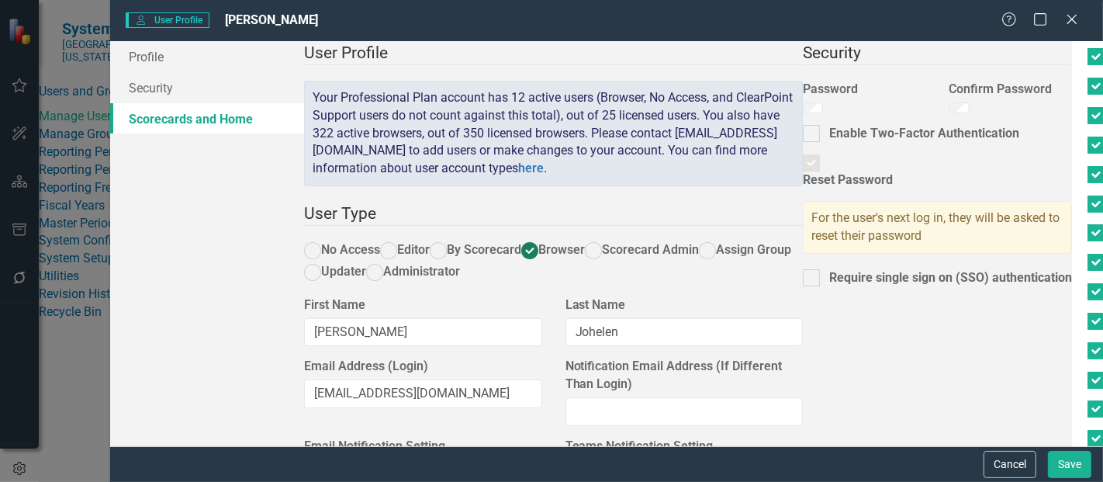
checkbox input "true"
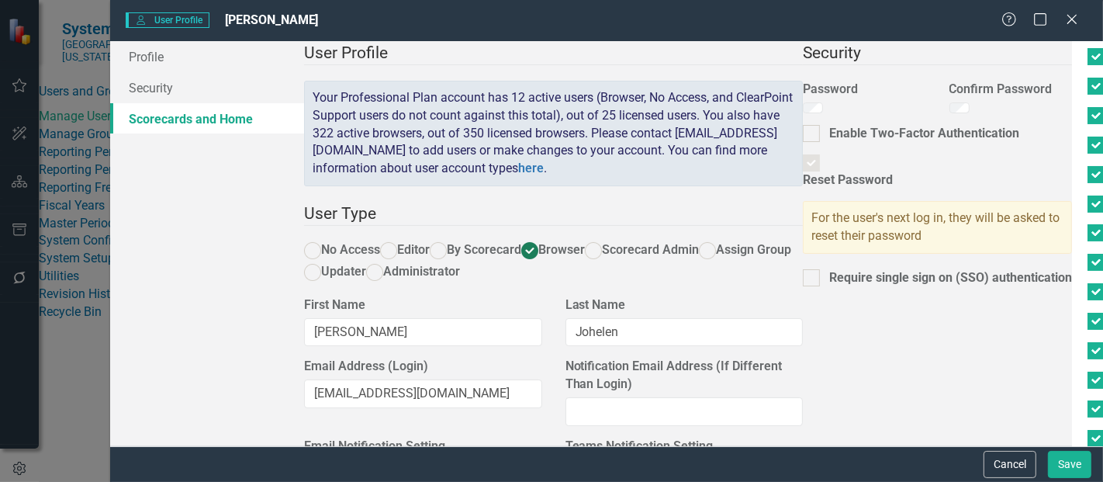
checkbox input "true"
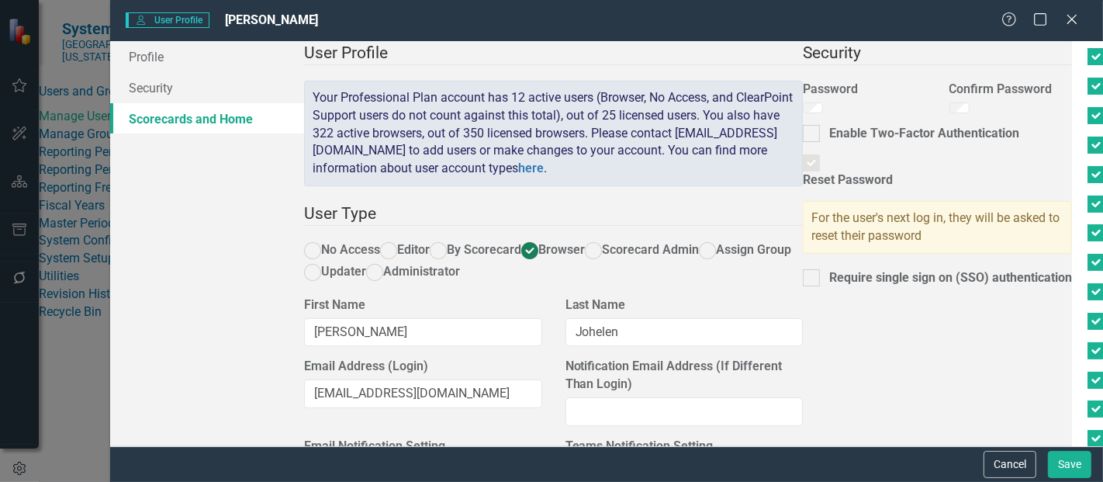
checkbox input "true"
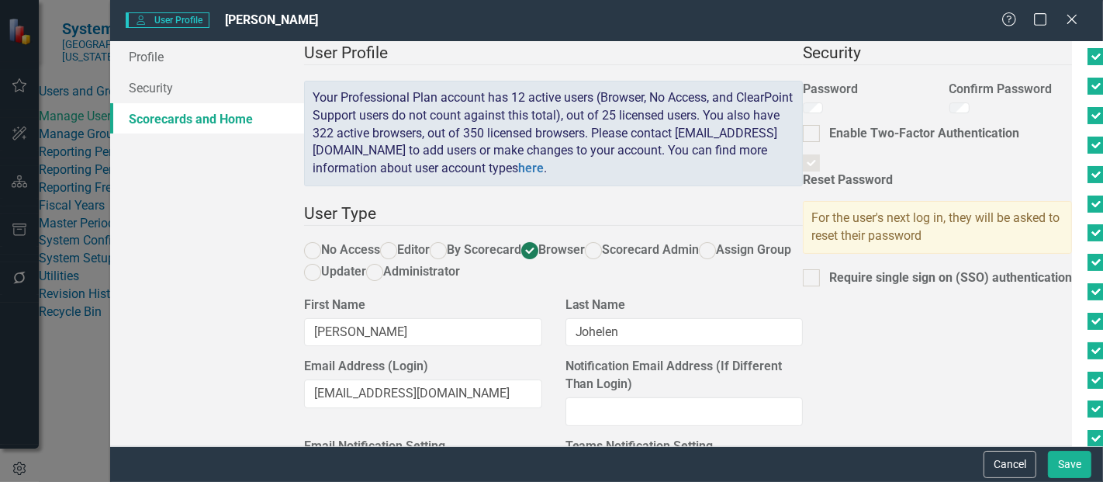
checkbox input "true"
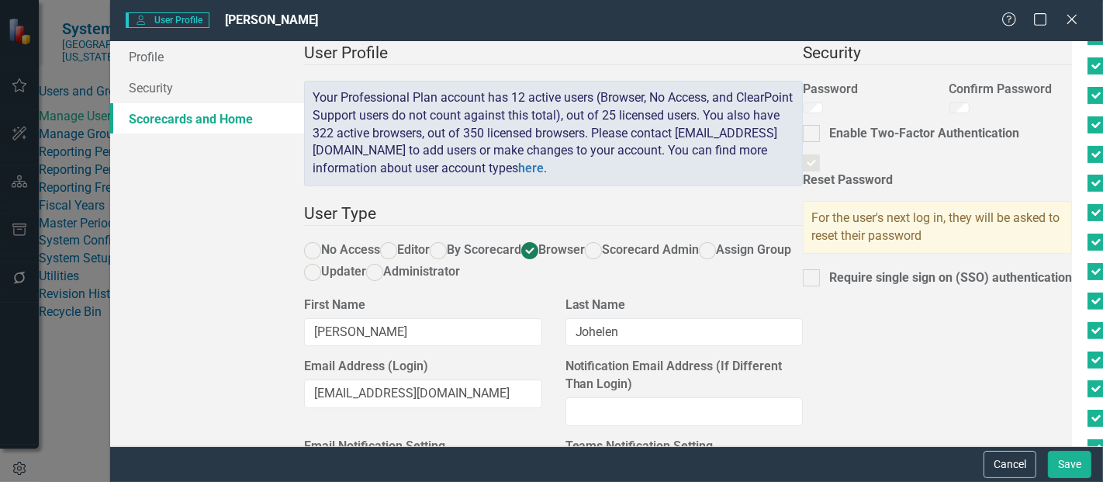
scroll to position [5341, 0]
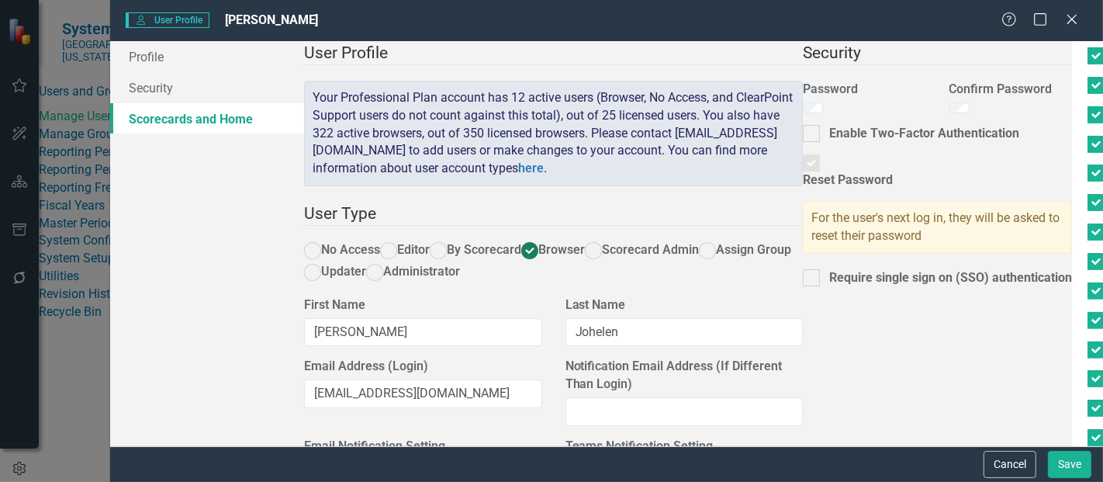
checkbox input "true"
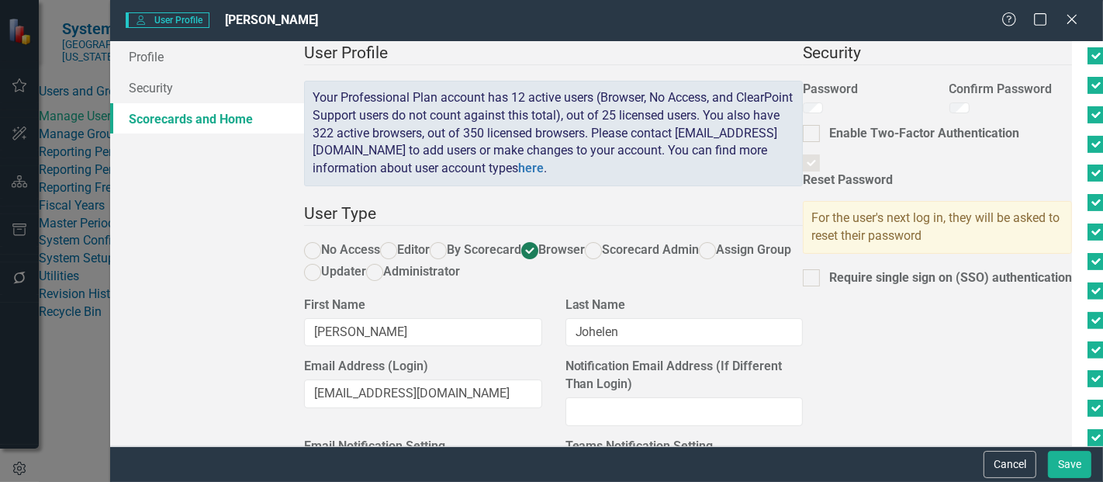
checkbox input "true"
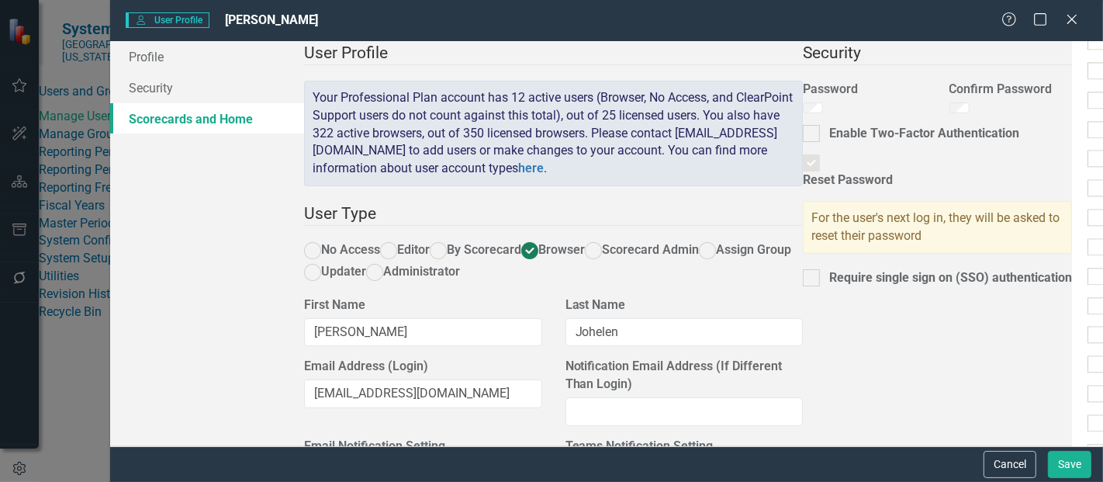
scroll to position [8000, 0]
checkbox input "true"
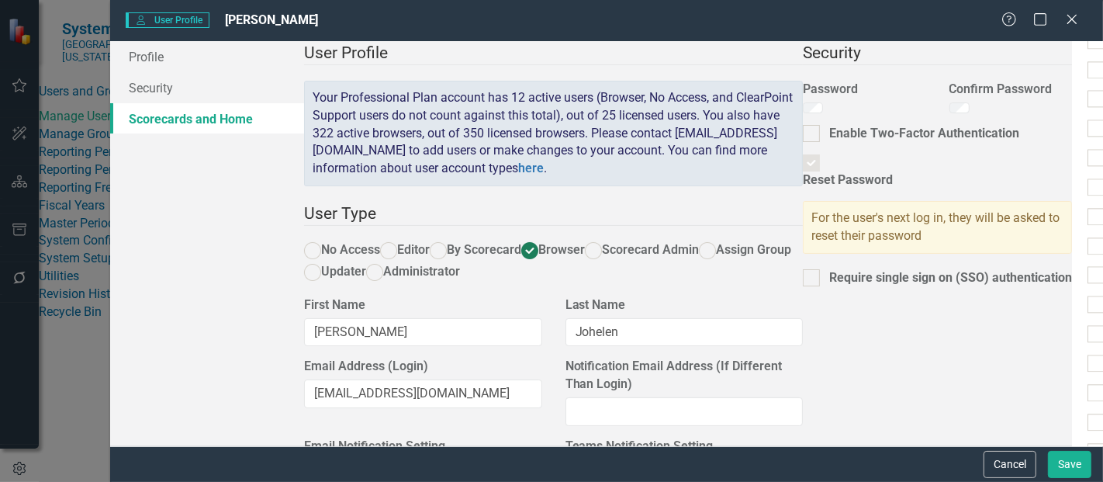
checkbox input "true"
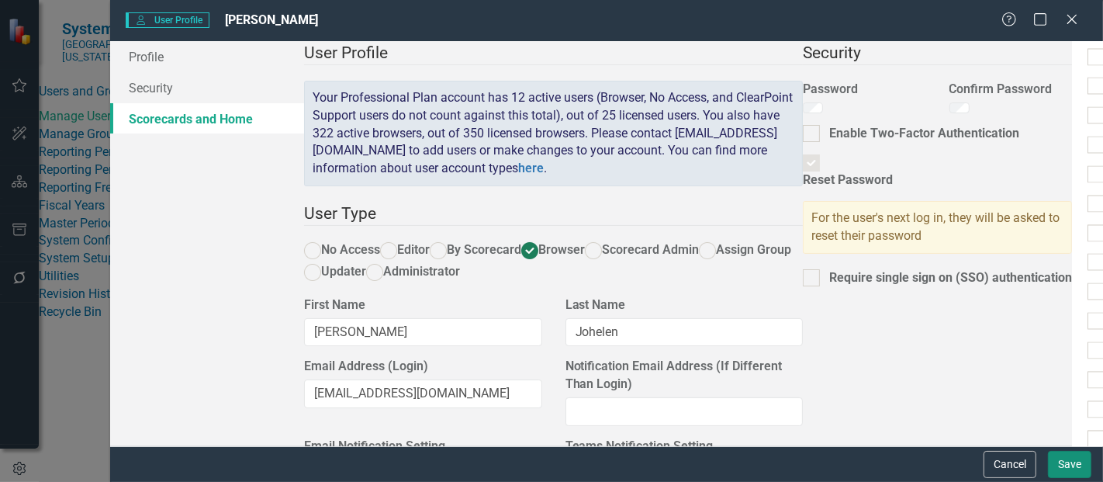
click at [1067, 464] on button "Save" at bounding box center [1069, 464] width 43 height 27
